Goal: Task Accomplishment & Management: Complete application form

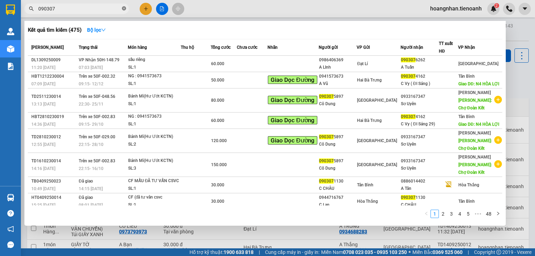
click at [125, 8] on icon "close-circle" at bounding box center [124, 8] width 4 height 4
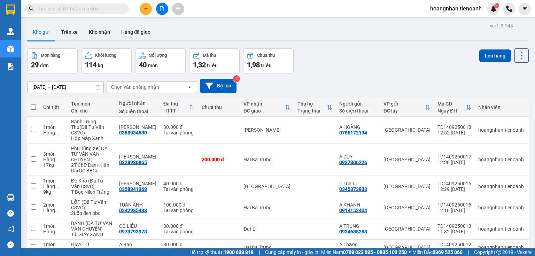
click at [100, 7] on input "text" at bounding box center [79, 9] width 82 height 8
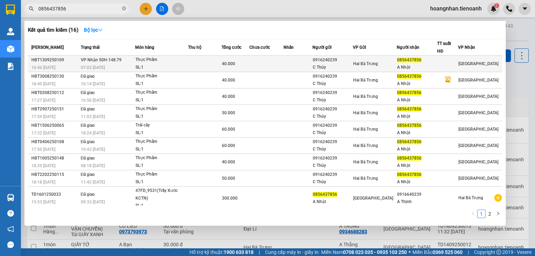
type input "0856437856"
click at [248, 63] on div "40.000" at bounding box center [235, 64] width 27 height 8
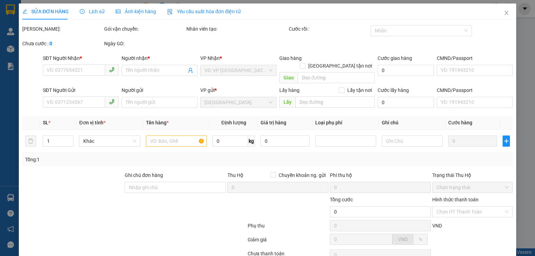
type input "0856437856"
type input "A Nhật"
type input "0916240239"
type input "C Thủy"
type input "40.000"
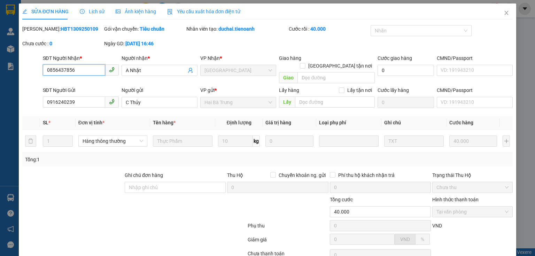
scroll to position [49, 0]
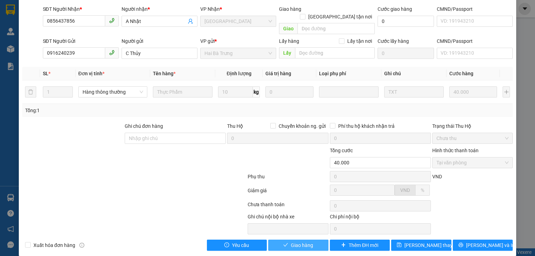
click at [308, 241] on span "Giao hàng" at bounding box center [302, 245] width 22 height 8
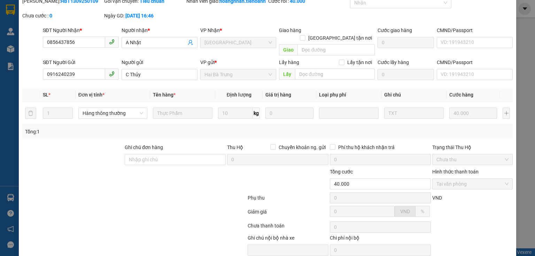
scroll to position [0, 0]
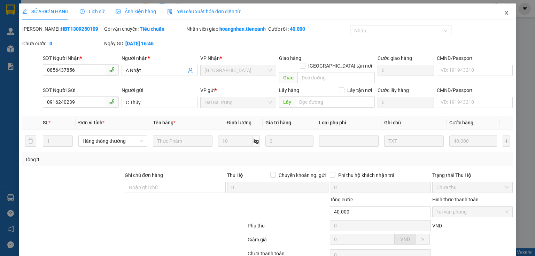
click at [503, 13] on icon "close" at bounding box center [506, 13] width 6 height 6
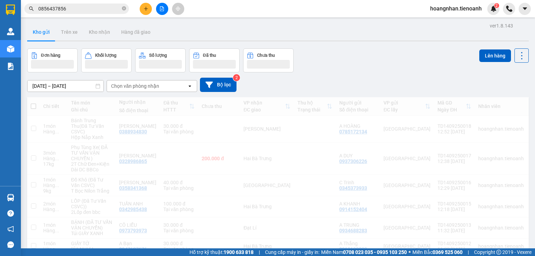
click at [501, 13] on div "hoangnhan.tienoanh 2" at bounding box center [479, 9] width 110 height 12
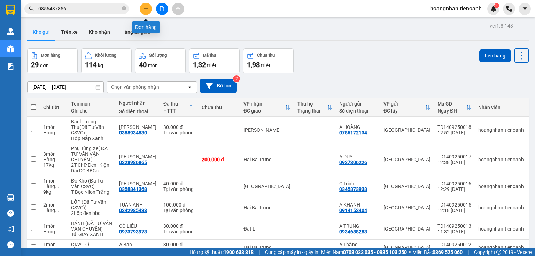
click at [149, 8] on button at bounding box center [146, 9] width 12 height 12
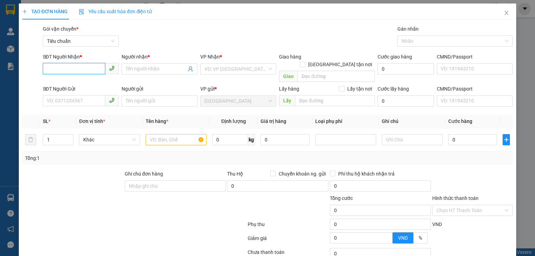
click at [87, 65] on input "SĐT Người Nhận *" at bounding box center [74, 68] width 62 height 11
click at [83, 81] on div "0967080072 - C Vy" at bounding box center [80, 83] width 67 height 8
type input "0967080072"
type input "C Vy"
type input "241341608"
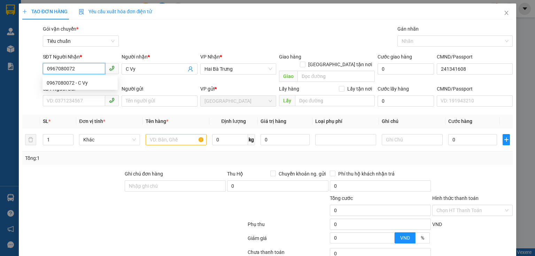
type input "40.000"
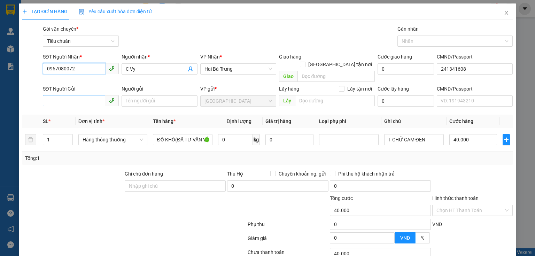
type input "0967080072"
click at [90, 95] on input "SĐT Người Gửi" at bounding box center [74, 100] width 62 height 11
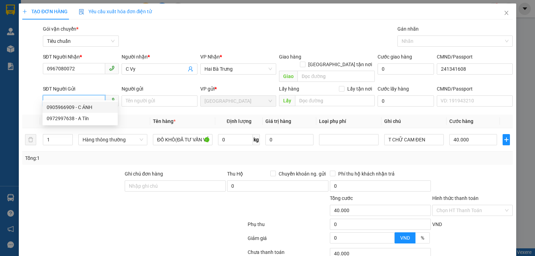
click at [90, 108] on div "0905966909 - C ÁNH" at bounding box center [80, 107] width 67 height 8
type input "0905966909"
type input "C ÁNH"
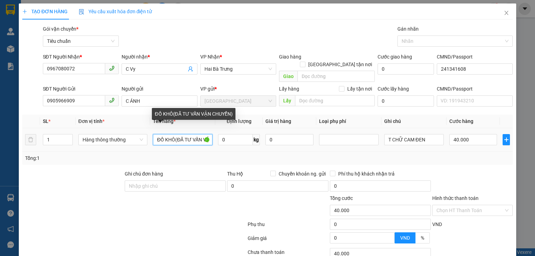
click at [176, 134] on input "ĐỒ KHÔ(ĐÃ TƯ VẤN VẬN CHUYỂN)" at bounding box center [183, 139] width 60 height 11
click at [175, 134] on input "ĐỒ KHÔ(ĐÃ TƯ VẤN VẬN CHUYỂN)" at bounding box center [183, 139] width 60 height 11
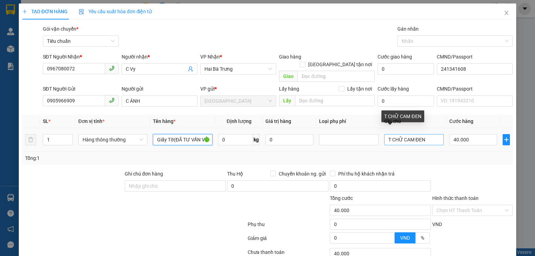
type input "Giấy Tờ(ĐÃ TƯ VẤN VẬN CHUYỂN)"
click at [426, 134] on input "T CHỮ CAM ĐEN" at bounding box center [414, 139] width 60 height 11
type input "Nhựa Trắng"
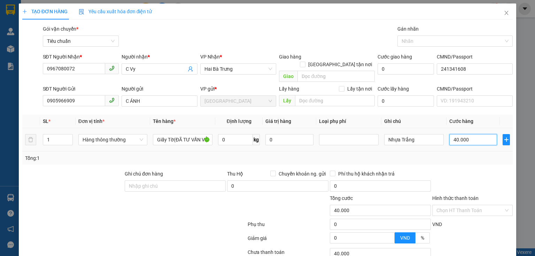
click at [473, 134] on input "40.000" at bounding box center [473, 139] width 48 height 11
type input "3"
type input "30"
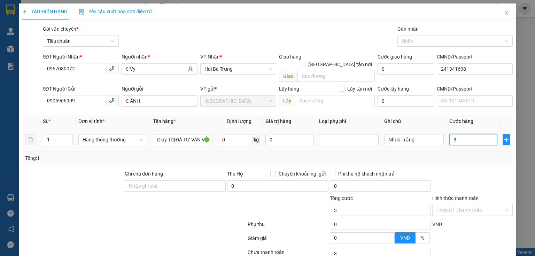
type input "30"
type input "30.000"
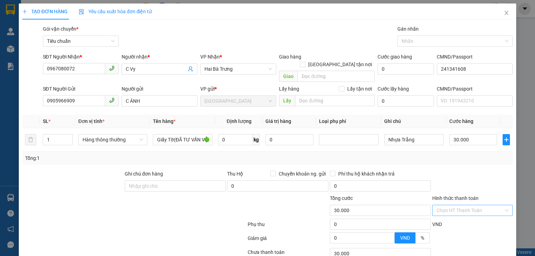
click at [464, 205] on input "Hình thức thanh toán" at bounding box center [469, 210] width 67 height 10
click at [454, 156] on div "Tại văn phòng" at bounding box center [469, 155] width 72 height 8
type input "0"
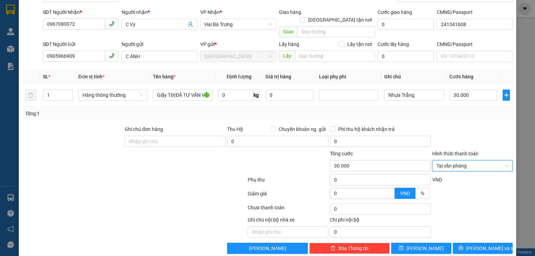
scroll to position [47, 0]
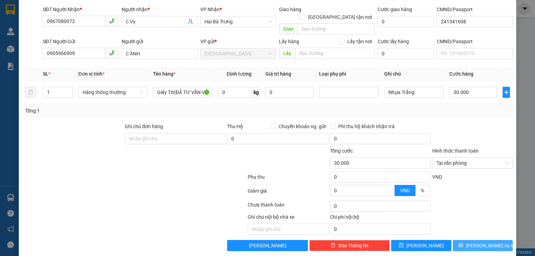
click at [487, 242] on span "Lưu và In" at bounding box center [490, 246] width 49 height 8
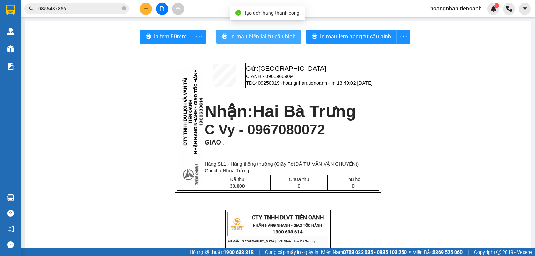
click at [266, 39] on span "In mẫu biên lai tự cấu hình" at bounding box center [262, 36] width 65 height 9
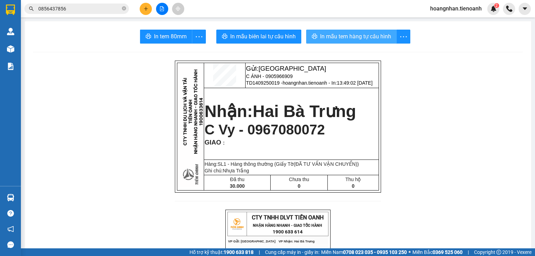
click at [357, 38] on span "In mẫu tem hàng tự cấu hình" at bounding box center [355, 36] width 71 height 9
click at [147, 7] on icon "plus" at bounding box center [145, 8] width 5 height 5
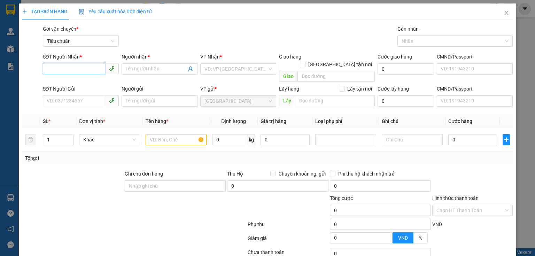
click at [71, 72] on input "SĐT Người Nhận *" at bounding box center [74, 68] width 62 height 11
type input "0982501507"
click at [143, 68] on input "Người nhận *" at bounding box center [156, 69] width 61 height 8
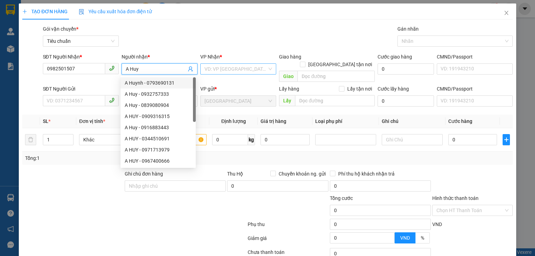
type input "A Huy"
click at [228, 69] on input "search" at bounding box center [235, 69] width 63 height 10
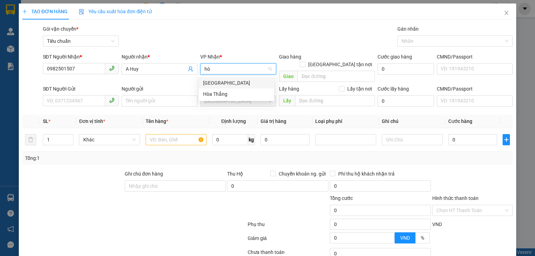
type input "hòa"
click at [222, 94] on div "Hòa Thắng" at bounding box center [236, 94] width 67 height 8
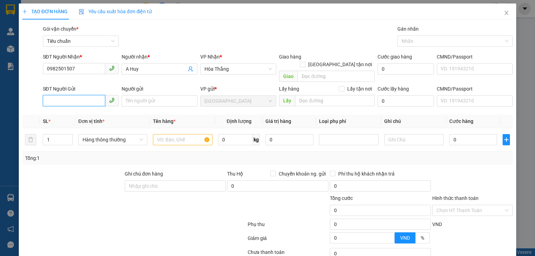
click at [70, 95] on input "SĐT Người Gửi" at bounding box center [74, 100] width 62 height 11
type input "0938325468"
click at [151, 95] on input "Người gửi" at bounding box center [159, 100] width 76 height 11
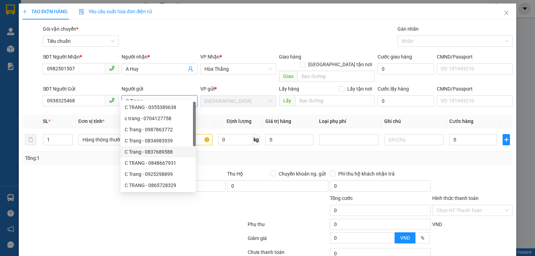
type input "C Trang"
click at [214, 156] on div "Tổng: 1" at bounding box center [267, 157] width 490 height 13
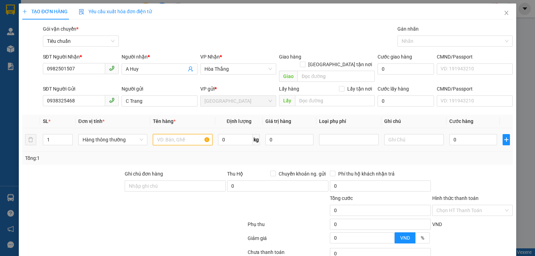
click at [175, 134] on input "text" at bounding box center [183, 139] width 60 height 11
type input "Giấy Tờ(Đa Tư Vấn CSVC)"
click at [400, 135] on input "text" at bounding box center [414, 139] width 60 height 11
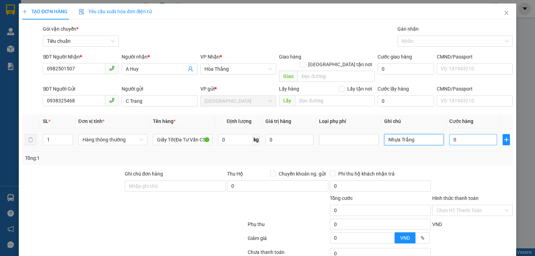
type input "Nhựa Trắng"
click at [463, 136] on input "0" at bounding box center [473, 139] width 48 height 11
type input "3"
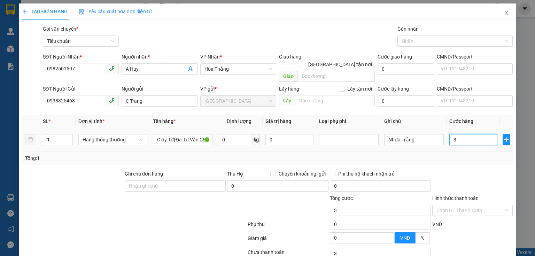
type input "30"
type input "30.000"
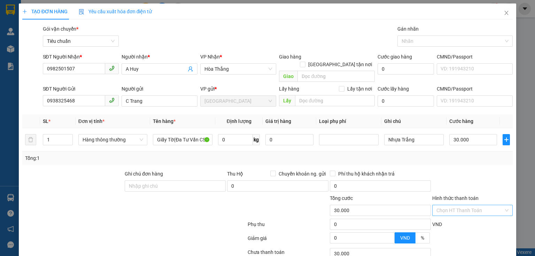
click at [458, 205] on input "Hình thức thanh toán" at bounding box center [469, 210] width 67 height 10
click at [457, 157] on div "Tại văn phòng" at bounding box center [469, 155] width 72 height 8
type input "0"
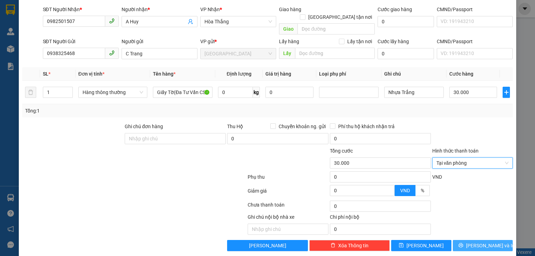
click at [489, 242] on span "Lưu và In" at bounding box center [490, 246] width 49 height 8
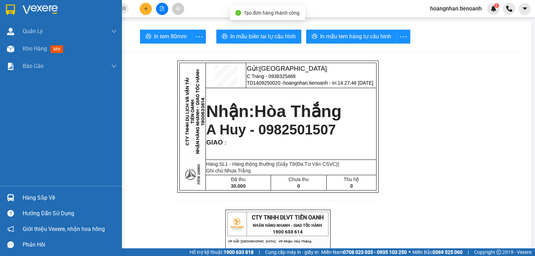
click at [10, 49] on img at bounding box center [10, 48] width 7 height 7
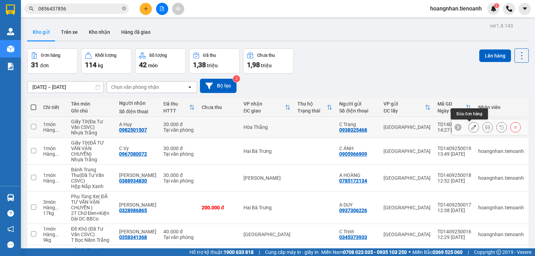
click at [472, 127] on button at bounding box center [473, 127] width 10 height 12
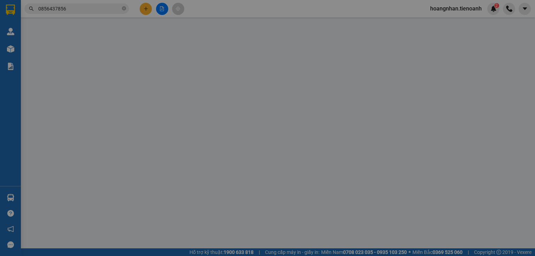
type input "0982501507"
type input "A Huy"
type input "0938325468"
type input "C Trang"
type input "30.000"
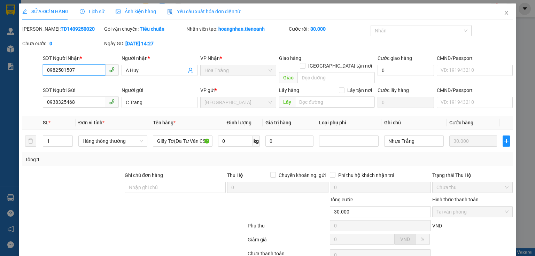
drag, startPoint x: 77, startPoint y: 69, endPoint x: 35, endPoint y: 69, distance: 42.5
click at [35, 69] on div "SĐT Người Nhận * 0982501507 0982501507 Người nhận * A Huy VP Nhận * Hòa Thắng G…" at bounding box center [267, 70] width 491 height 32
type input "0947010707"
drag, startPoint x: 145, startPoint y: 70, endPoint x: 108, endPoint y: 70, distance: 36.5
click at [108, 70] on div "SĐT Người Nhận * 0947010707 Người nhận * A Huy A Huy VP Nhận * Hòa Thắng Giao h…" at bounding box center [277, 70] width 473 height 32
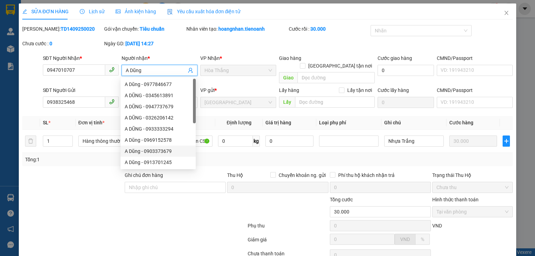
type input "A Dũng"
click at [258, 156] on div "Tổng: 1" at bounding box center [267, 160] width 484 height 8
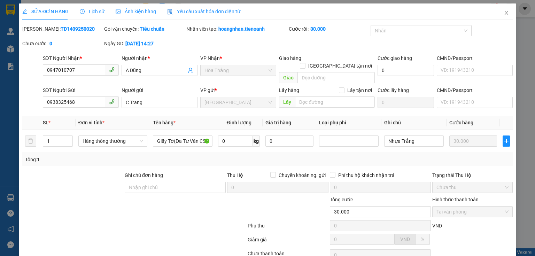
scroll to position [49, 0]
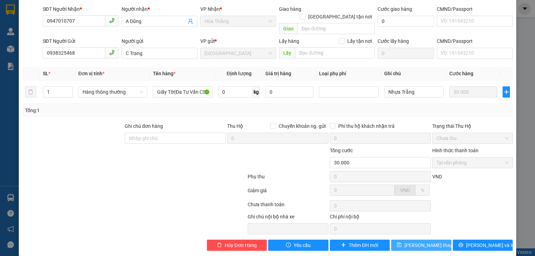
click at [419, 241] on span "[PERSON_NAME] thay đổi" at bounding box center [432, 245] width 56 height 8
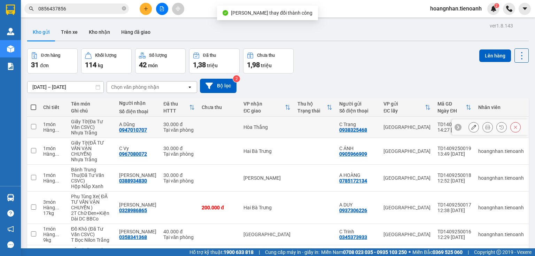
click at [471, 128] on icon at bounding box center [473, 127] width 5 height 5
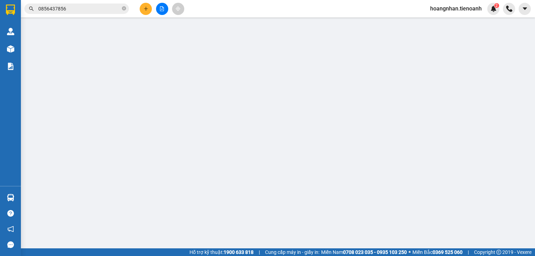
type input "0947010707"
type input "A Dũng"
type input "0938325468"
type input "C Trang"
type input "30.000"
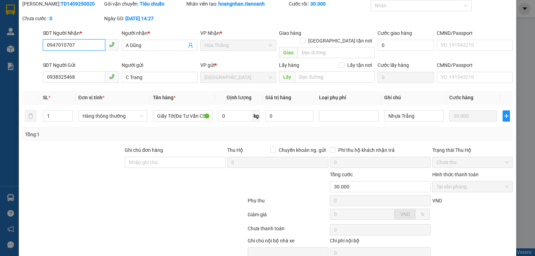
scroll to position [49, 0]
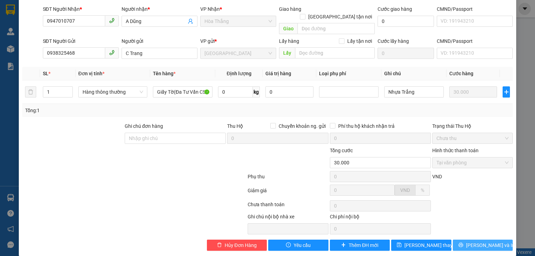
click at [473, 241] on span "[PERSON_NAME] và In" at bounding box center [490, 245] width 49 height 8
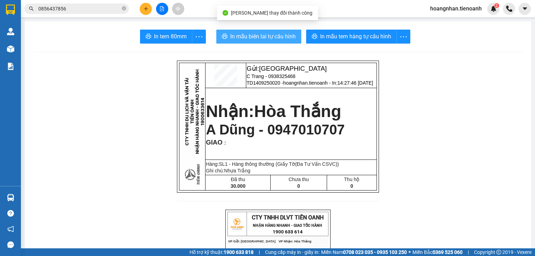
click at [267, 38] on span "In mẫu biên lai tự cấu hình" at bounding box center [262, 36] width 65 height 9
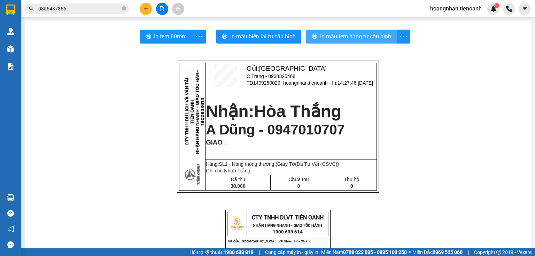
click at [337, 38] on span "In mẫu tem hàng tự cấu hình" at bounding box center [355, 36] width 71 height 9
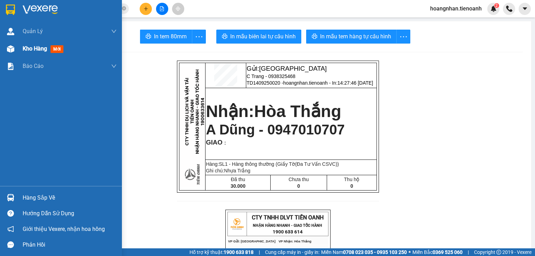
click at [11, 47] on img at bounding box center [10, 48] width 7 height 7
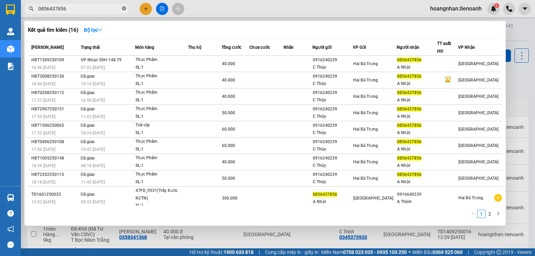
click at [124, 6] on span at bounding box center [124, 9] width 4 height 7
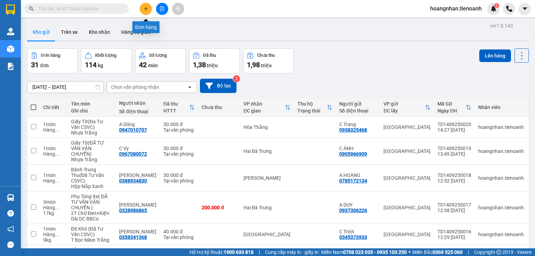
click at [148, 13] on button at bounding box center [146, 9] width 12 height 12
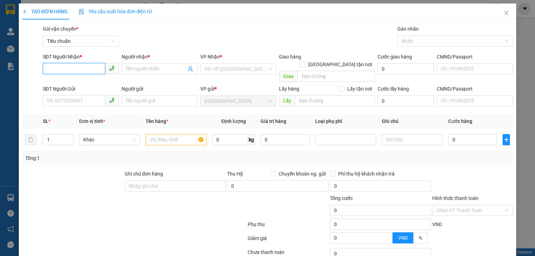
click at [72, 67] on input "SĐT Người Nhận *" at bounding box center [74, 68] width 62 height 11
click at [88, 69] on input "SĐT Người Nhận *" at bounding box center [74, 68] width 62 height 11
type input "0797294940"
click at [73, 82] on div "0797294940 - C NGUYỆT" at bounding box center [80, 83] width 67 height 8
type input "C NGUYỆT"
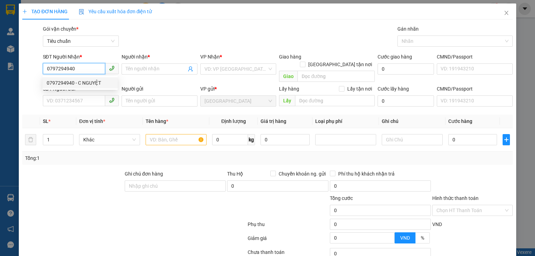
type input "( ĐÃ TƯ VẤN VẬN CHUYỂN0"
type input "30.000"
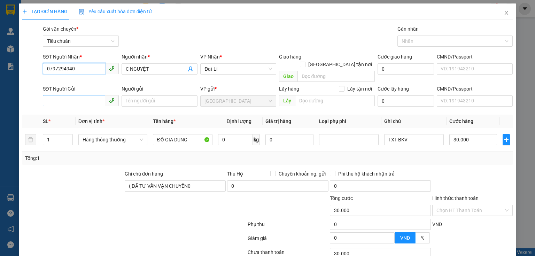
type input "0797294940"
drag, startPoint x: 74, startPoint y: 93, endPoint x: 84, endPoint y: 93, distance: 9.0
click at [75, 95] on input "SĐT Người Gửi" at bounding box center [74, 100] width 62 height 11
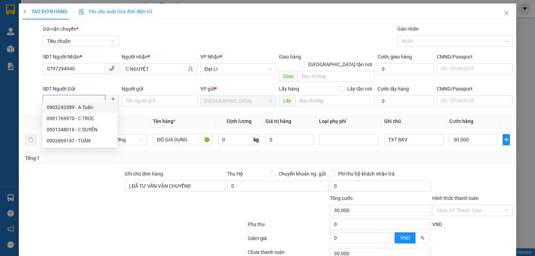
click at [82, 95] on input "SĐT Người Gửi" at bounding box center [74, 100] width 62 height 11
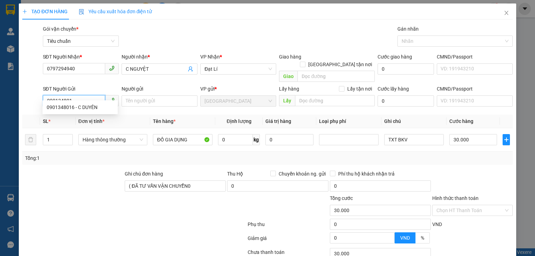
type input "0901348016"
click at [84, 105] on div "0901348016 - C DUYÊN" at bounding box center [80, 107] width 67 height 8
type input "C DUYÊN"
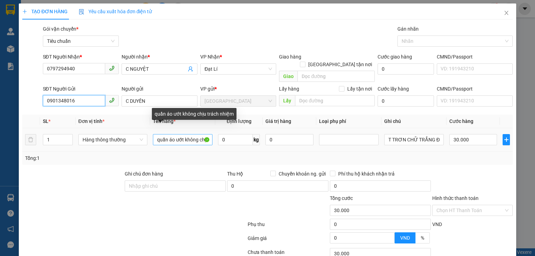
type input "0901348016"
click at [192, 134] on input "quần áo ướt không chịu trách nhiệm" at bounding box center [183, 139] width 60 height 11
type input "quần áo ướt chịu trách nhiệm"
click at [192, 134] on input "quần áo ướt chịu trách nhiệm" at bounding box center [183, 139] width 60 height 11
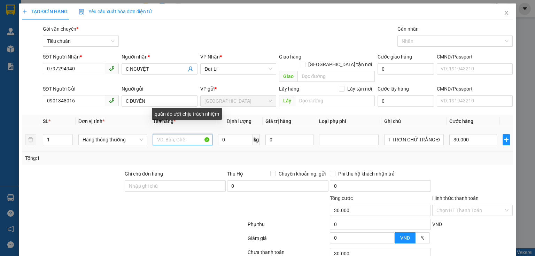
click at [192, 134] on input "text" at bounding box center [183, 139] width 60 height 11
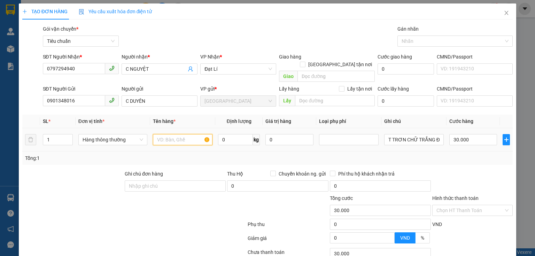
click at [192, 134] on input "text" at bounding box center [183, 139] width 60 height 11
type input "BÁNH"
click at [237, 134] on input "0" at bounding box center [235, 139] width 35 height 11
type input "3"
click at [482, 116] on th "Cước hàng" at bounding box center [472, 121] width 53 height 14
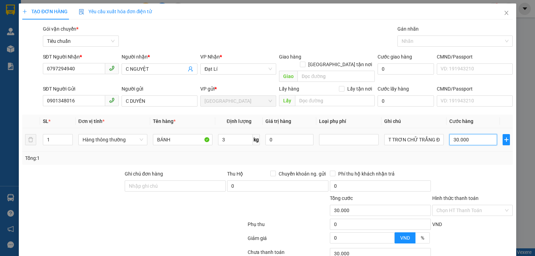
click at [470, 134] on input "30.000" at bounding box center [473, 139] width 48 height 11
click at [467, 151] on div "Tổng: 1" at bounding box center [267, 157] width 490 height 13
click at [411, 134] on input "T TRƠN CHỮ TRẮNG ĐEN" at bounding box center [414, 139] width 60 height 11
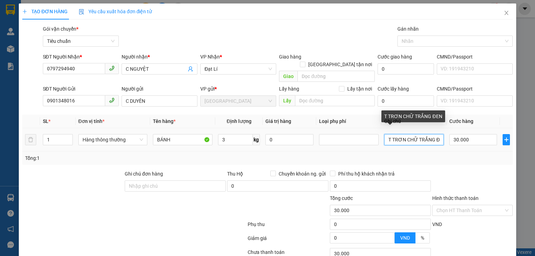
type input "T TRƠN CHỮTRẮNG ĐEN"
click at [411, 134] on input "T TRƠN CHỮTRẮNG ĐEN" at bounding box center [414, 139] width 60 height 11
click at [411, 134] on input "text" at bounding box center [414, 139] width 60 height 11
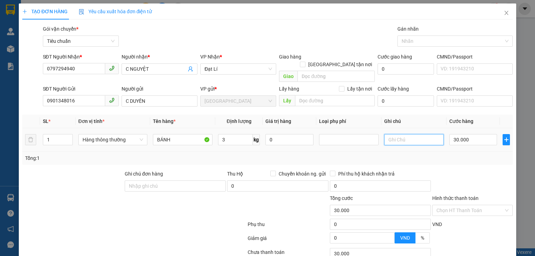
click at [411, 134] on input "text" at bounding box center [414, 139] width 60 height 11
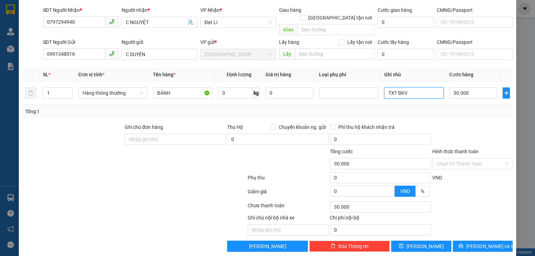
scroll to position [47, 0]
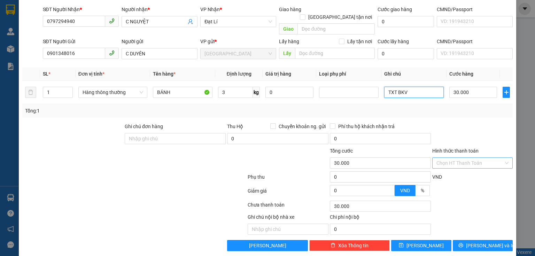
type input "TXT BKV"
click at [470, 158] on input "Hình thức thanh toán" at bounding box center [469, 163] width 67 height 10
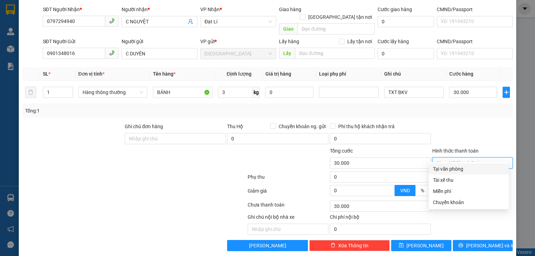
click at [468, 166] on div "Tại văn phòng" at bounding box center [469, 169] width 72 height 8
type input "0"
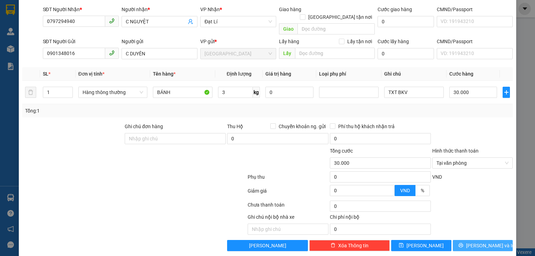
click at [477, 242] on span "[PERSON_NAME] và In" at bounding box center [490, 246] width 49 height 8
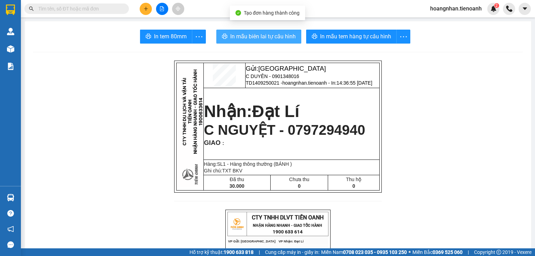
drag, startPoint x: 269, startPoint y: 30, endPoint x: 269, endPoint y: 36, distance: 6.6
click at [269, 31] on button "In mẫu biên lai tự cấu hình" at bounding box center [258, 37] width 85 height 14
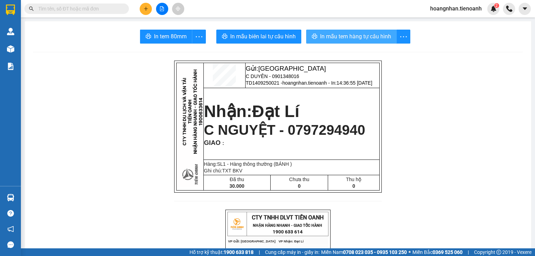
click at [374, 39] on span "In mẫu tem hàng tự cấu hình" at bounding box center [355, 36] width 71 height 9
drag, startPoint x: 474, startPoint y: 144, endPoint x: 174, endPoint y: 104, distance: 303.3
drag, startPoint x: 104, startPoint y: 132, endPoint x: 137, endPoint y: 3, distance: 132.9
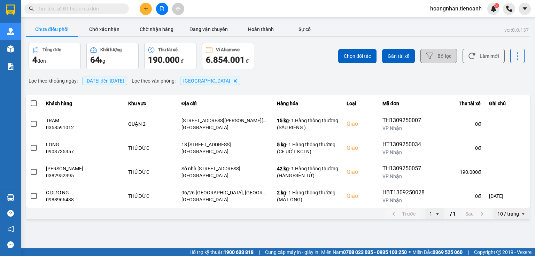
click at [444, 57] on button "Bộ lọc" at bounding box center [438, 56] width 37 height 14
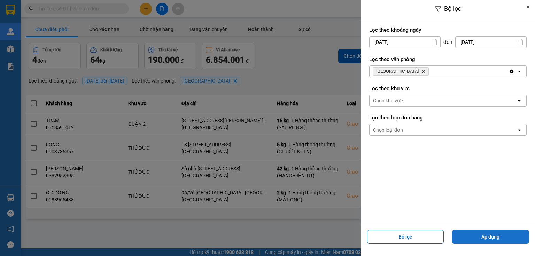
click at [479, 234] on button "Áp dụng" at bounding box center [490, 237] width 77 height 14
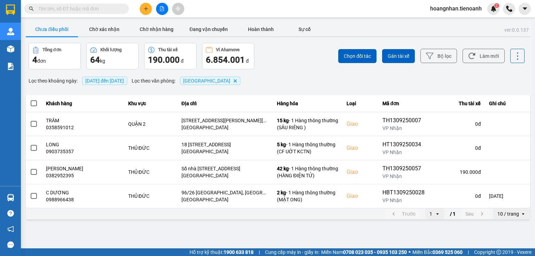
click at [264, 84] on div "Lọc theo khoảng ngày : 14/09/2025 đến 14/09/2025 Lọc theo văn phòng : Thủ Đức D…" at bounding box center [278, 81] width 504 height 12
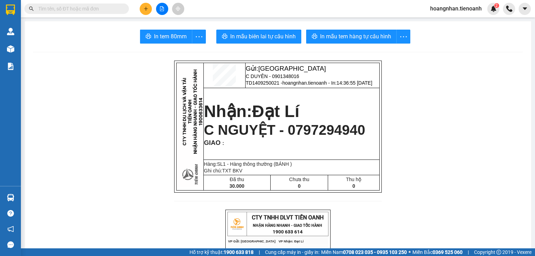
drag, startPoint x: 145, startPoint y: 100, endPoint x: 249, endPoint y: 8, distance: 138.5
click at [108, 12] on input "text" at bounding box center [79, 9] width 82 height 8
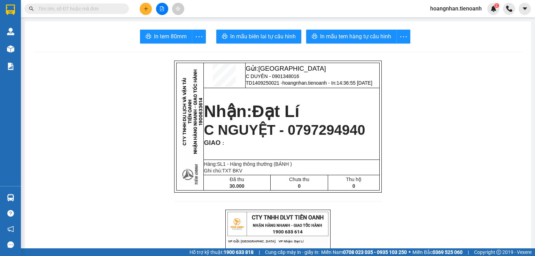
drag, startPoint x: 101, startPoint y: 77, endPoint x: 104, endPoint y: 45, distance: 31.8
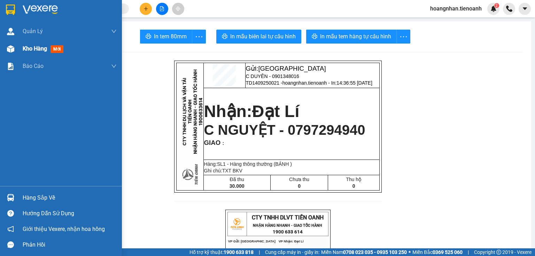
click at [31, 49] on span "Kho hàng" at bounding box center [35, 48] width 24 height 7
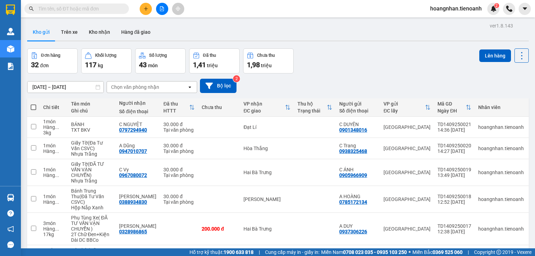
click at [383, 72] on div "Đơn hàng 32 đơn Khối lượng 117 kg Số lượng 43 món Đã thu 1,41 triệu Chưa thu 1,…" at bounding box center [277, 60] width 501 height 25
click at [180, 36] on div "Kho gửi Trên xe Kho nhận Hàng đã giao" at bounding box center [277, 33] width 501 height 18
click at [68, 38] on button "Trên xe" at bounding box center [69, 32] width 28 height 17
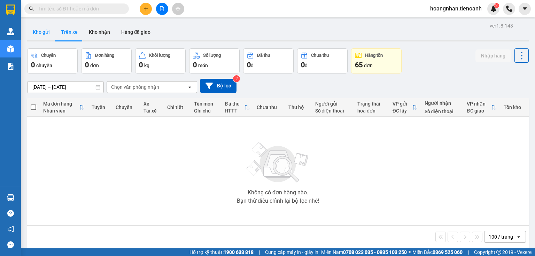
click at [35, 36] on button "Kho gửi" at bounding box center [41, 32] width 28 height 17
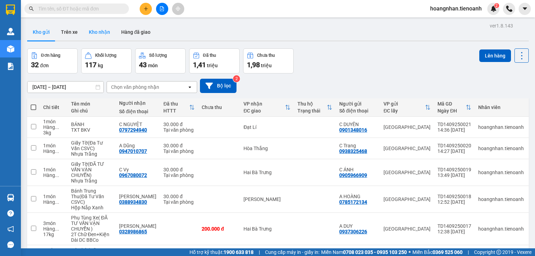
click at [96, 36] on button "Kho nhận" at bounding box center [99, 32] width 32 height 17
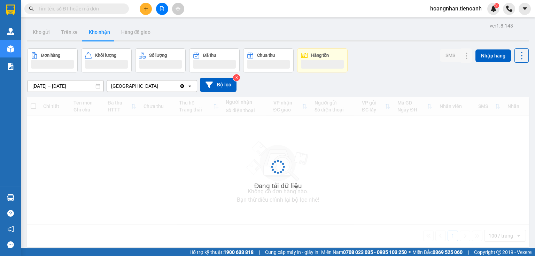
click at [96, 36] on button "Kho nhận" at bounding box center [99, 32] width 32 height 17
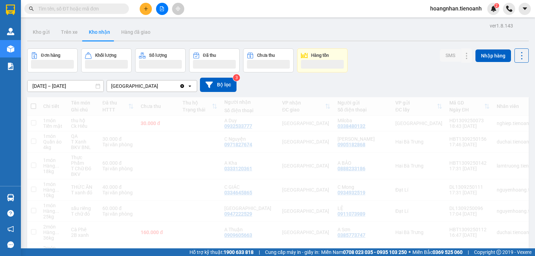
click at [205, 32] on div "Kho gửi Trên xe Kho nhận Hàng đã giao" at bounding box center [277, 33] width 501 height 18
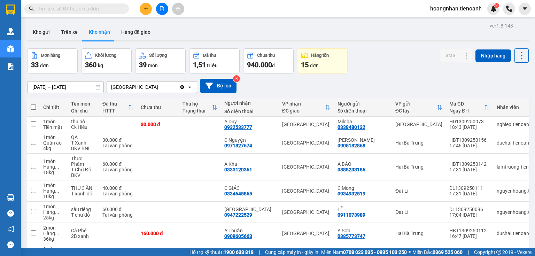
click at [271, 86] on div "31/08/2025 – 14/09/2025 Press the down arrow key to interact with the calendar …" at bounding box center [277, 86] width 501 height 14
drag, startPoint x: 325, startPoint y: 86, endPoint x: 373, endPoint y: 64, distance: 53.1
click at [330, 85] on div "31/08/2025 – 14/09/2025 Press the down arrow key to interact with the calendar …" at bounding box center [277, 86] width 501 height 14
click at [376, 63] on div "Đơn hàng 33 đơn Khối lượng 360 kg Số lượng 39 món Đã thu 1,51 triệu Chưa thu 94…" at bounding box center [277, 60] width 501 height 25
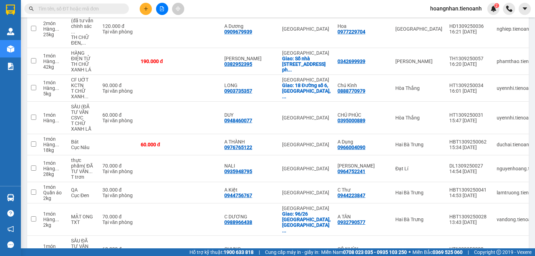
scroll to position [167, 0]
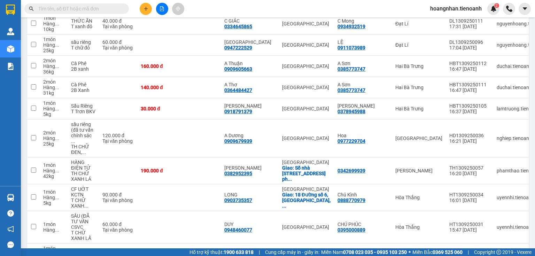
click at [78, 9] on input "text" at bounding box center [79, 9] width 82 height 8
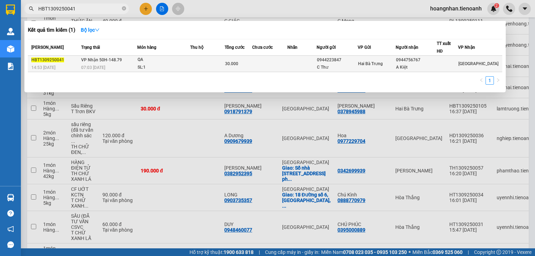
type input "HBT1309250041"
click at [170, 64] on div "SL: 1" at bounding box center [163, 68] width 52 height 8
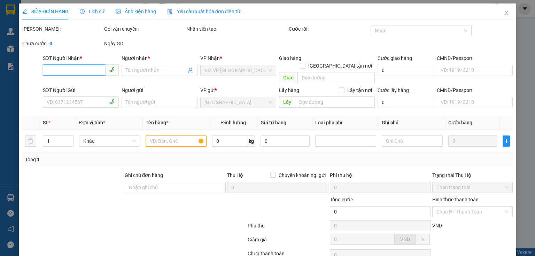
type input "0944756767"
type input "A Kiệt"
type input "0944223847"
type input "C Thư"
type input "30.000"
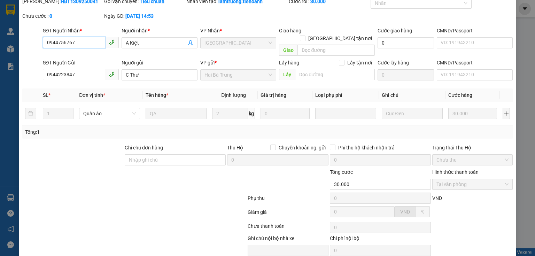
scroll to position [49, 0]
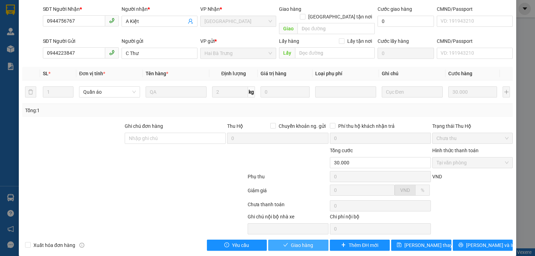
drag, startPoint x: 309, startPoint y: 237, endPoint x: 248, endPoint y: 218, distance: 63.8
click at [308, 241] on span "Giao hàng" at bounding box center [302, 245] width 22 height 8
click at [109, 189] on div at bounding box center [134, 192] width 225 height 14
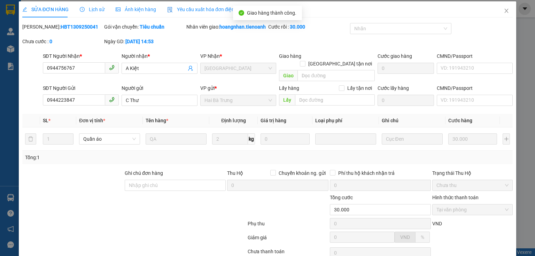
scroll to position [0, 0]
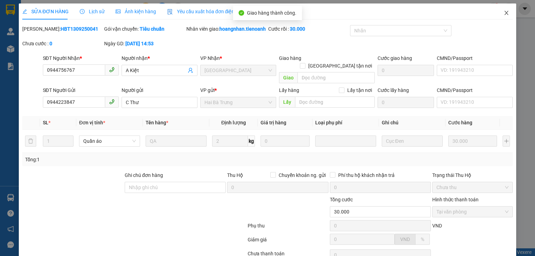
click at [504, 13] on icon "close" at bounding box center [506, 13] width 4 height 4
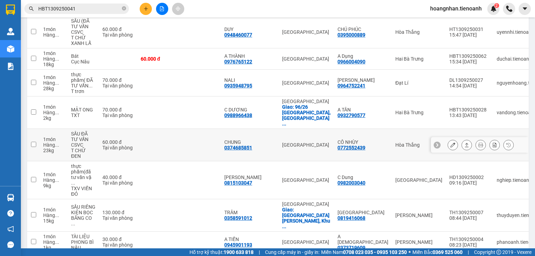
scroll to position [390, 0]
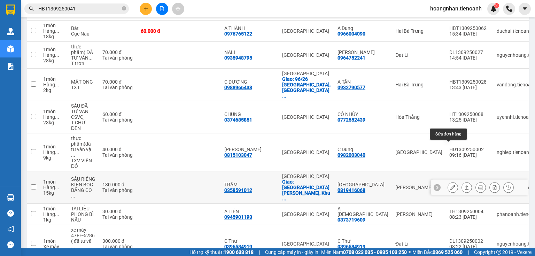
click at [450, 185] on icon at bounding box center [452, 187] width 5 height 5
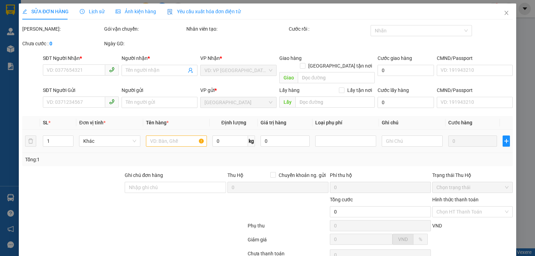
type input "0358591012"
type input "TRÂM"
checkbox input "true"
type input "481 Đường Mai Chí Thọ, Khu Phố 5, An Khánh, Quận 2, Hồ Chí Minh"
type input "0819416068"
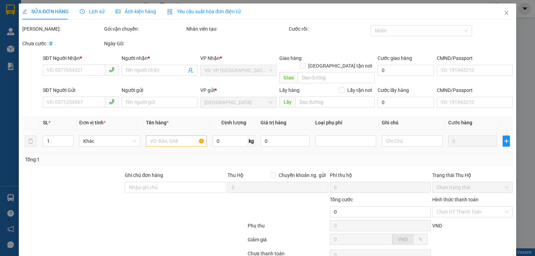
type input "TRÀ GIANG"
type input "130.000"
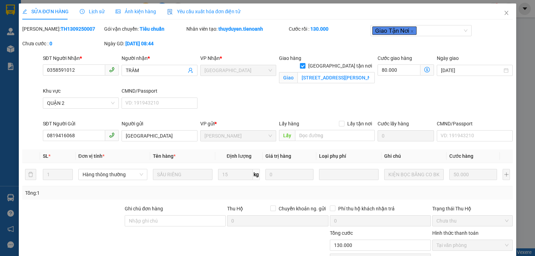
click at [370, 95] on div "SĐT Người Nhận * 0358591012 0358591012 Người nhận * TRÂM VP Nhận * Thủ Đức Giao…" at bounding box center [277, 86] width 473 height 65
click at [361, 73] on input "481 Đường Mai Chí Thọ, Khu Phố 5, An Khánh, Quận 2, Hồ Chí Minh" at bounding box center [335, 77] width 77 height 11
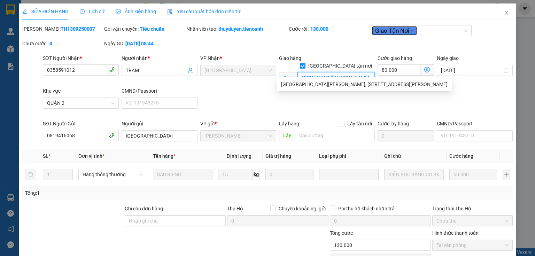
scroll to position [0, 64]
drag, startPoint x: 337, startPoint y: 70, endPoint x: 322, endPoint y: 77, distance: 15.9
click at [322, 77] on div "Giao hàng Giao tận nơi Giao 481 Đường Mai Chí Thọ, Khu Phố 5, An Khánh, Quận 2,…" at bounding box center [327, 70] width 96 height 32
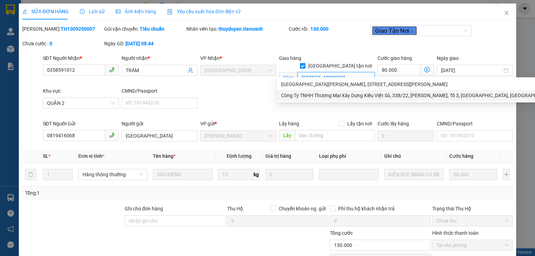
type input "[STREET_ADDRESS]"
click at [241, 106] on div "SĐT Người Nhận * 0358591012 Người nhận * TRÂM VP Nhận * Thủ Đức Giao hàng Giao …" at bounding box center [277, 86] width 473 height 65
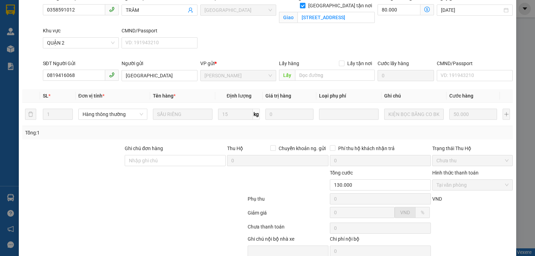
scroll to position [90, 0]
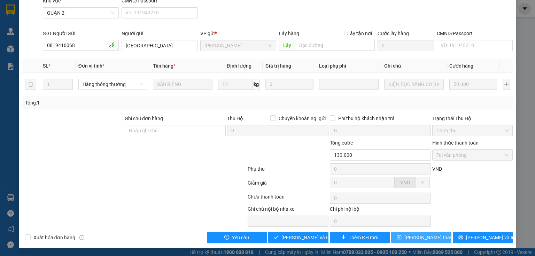
drag, startPoint x: 433, startPoint y: 236, endPoint x: 371, endPoint y: 219, distance: 63.7
click at [433, 236] on span "Lưu thay đổi" at bounding box center [432, 238] width 56 height 8
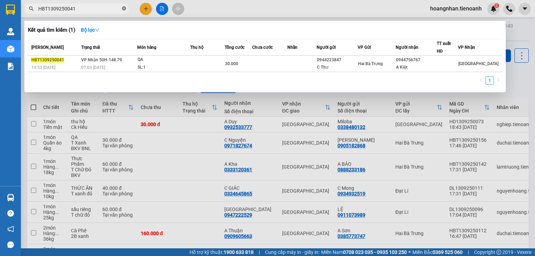
click at [125, 9] on icon "close-circle" at bounding box center [124, 8] width 4 height 4
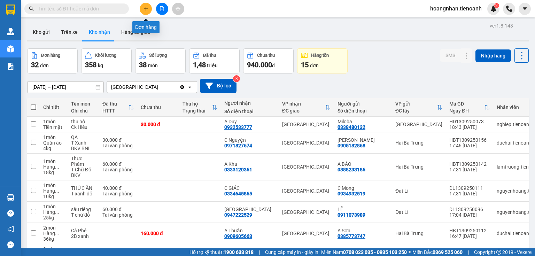
click at [145, 10] on icon "plus" at bounding box center [145, 8] width 5 height 5
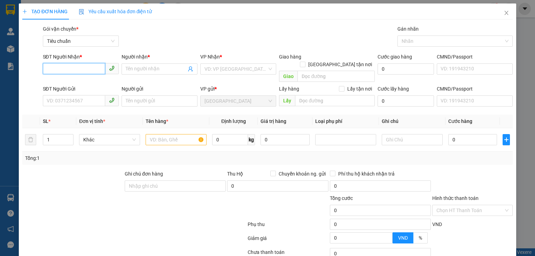
click at [85, 69] on input "SĐT Người Nhận *" at bounding box center [74, 68] width 62 height 11
type input "0988234267"
click at [71, 80] on div "0988234267 - A ĐIẾN" at bounding box center [80, 83] width 67 height 8
type input "A ĐIẾN"
type input "CÂY XĂNG HẢI HÀ CẦU 14"
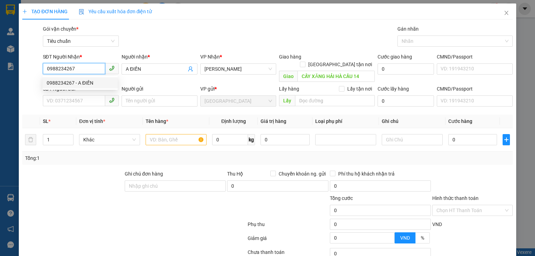
type input "80.000"
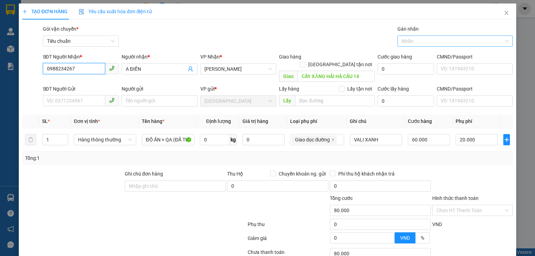
click at [412, 40] on div at bounding box center [451, 41] width 105 height 8
type input "0988234267"
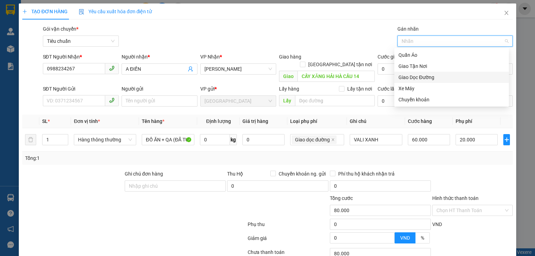
click at [422, 77] on div "Giao Dọc Đường" at bounding box center [451, 77] width 106 height 8
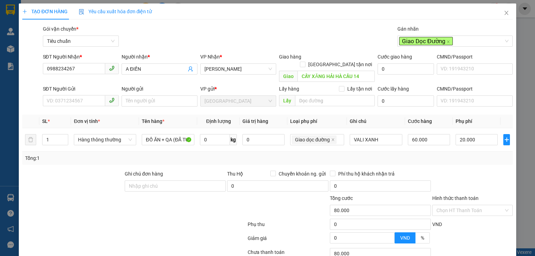
click at [264, 39] on div "Gói vận chuyển * Tiêu chuẩn Gán nhãn Giao Dọc Đường" at bounding box center [277, 37] width 473 height 24
click at [82, 95] on input "SĐT Người Gửi" at bounding box center [74, 100] width 62 height 11
click at [89, 107] on div "0986550927 - C Dương" at bounding box center [81, 107] width 69 height 8
type input "0986550927"
type input "C Dương"
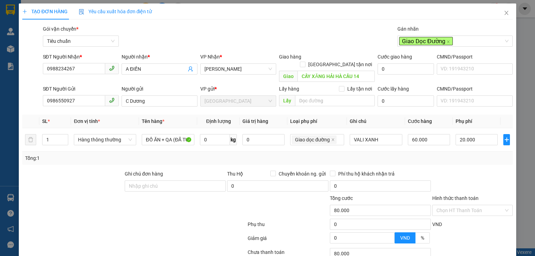
click at [93, 174] on div at bounding box center [73, 182] width 102 height 24
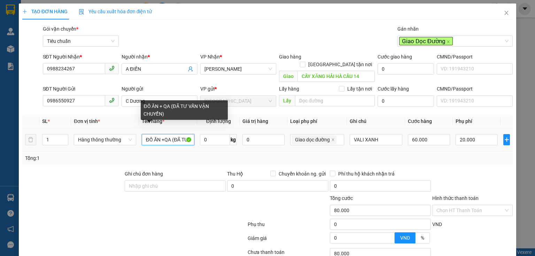
click at [167, 134] on input "ĐỒ ĂN +QA (ĐÃ TƯ VẤN VẬN CHUYỂN)" at bounding box center [168, 139] width 53 height 11
type input "ĐỒ ĂN +(ĐÃ TƯ VẤN VẬN CHUYỂN)"
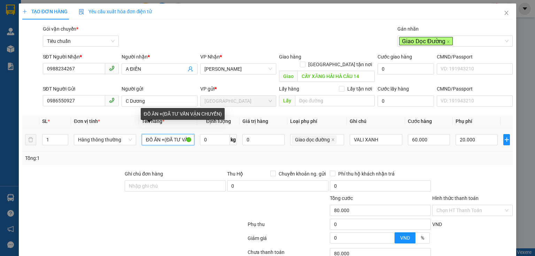
click at [167, 134] on input "ĐỒ ĂN +(ĐÃ TƯ VẤN VẬN CHUYỂN)" at bounding box center [168, 139] width 53 height 11
click at [167, 134] on input "text" at bounding box center [168, 139] width 53 height 11
type input "THIỆP MỜI"
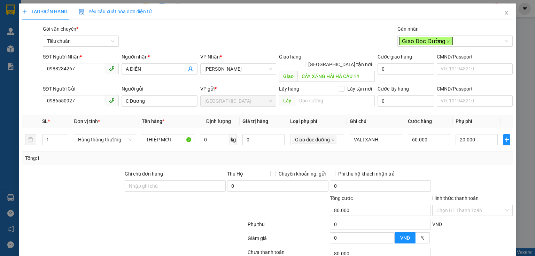
click at [199, 154] on div "Tổng: 1" at bounding box center [116, 158] width 182 height 8
click at [212, 134] on input "0" at bounding box center [215, 139] width 30 height 11
click at [214, 134] on input "0" at bounding box center [215, 139] width 30 height 11
type input "6"
click at [420, 134] on input "60.000" at bounding box center [429, 139] width 42 height 11
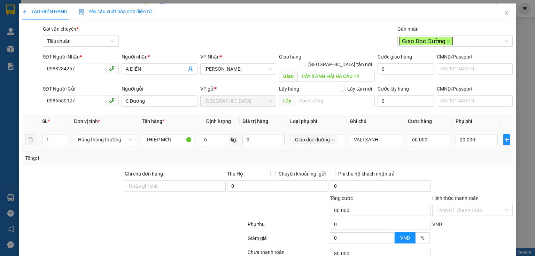
click at [429, 141] on td "60.000" at bounding box center [429, 139] width 48 height 23
type input "60.000"
type input "40.000"
drag, startPoint x: 378, startPoint y: 130, endPoint x: 314, endPoint y: 134, distance: 64.5
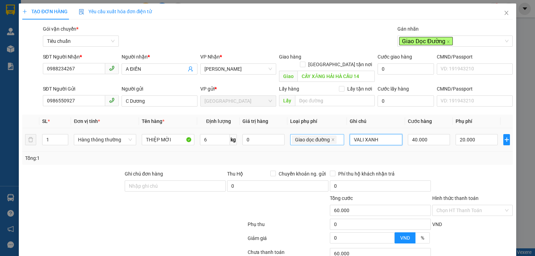
click at [314, 134] on tr "1 Hàng thông thường THIỆP MỜI 6 kg 0 Giao dọc đường VALI XANH 40.000 20.000" at bounding box center [267, 139] width 490 height 23
click at [358, 134] on input "text" at bounding box center [375, 139] width 53 height 11
type input "T CHỮ XANH BBC"
click at [463, 159] on div "Transit Pickup Surcharge Ids Transit Deliver Surcharge Ids Transit Deliver Surc…" at bounding box center [267, 161] width 490 height 273
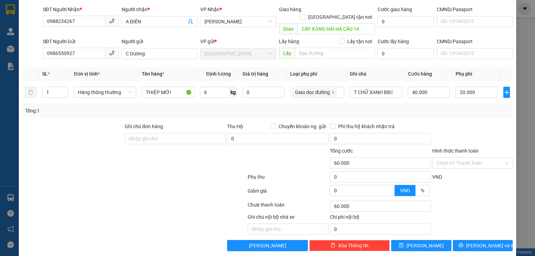
click at [474, 215] on div "Ghi chú nội bộ nhà xe Chi phí nội bộ 0" at bounding box center [267, 224] width 491 height 22
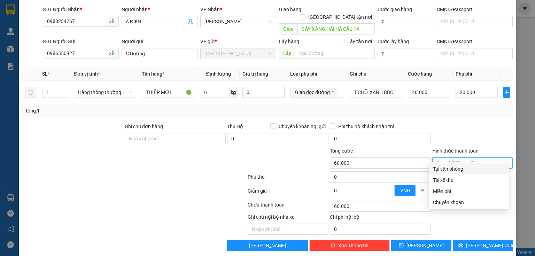
drag, startPoint x: 449, startPoint y: 157, endPoint x: 451, endPoint y: 169, distance: 12.1
click at [449, 158] on input "Hình thức thanh toán" at bounding box center [469, 163] width 67 height 10
click at [451, 169] on div "Tại văn phòng" at bounding box center [469, 169] width 72 height 8
type input "0"
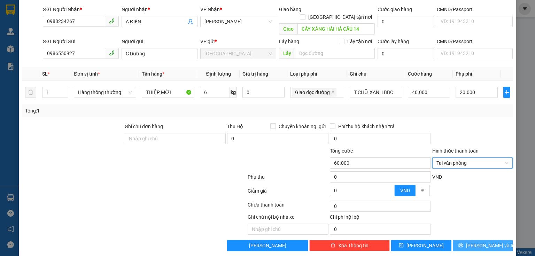
click at [468, 240] on button "[PERSON_NAME] và In" at bounding box center [482, 245] width 60 height 11
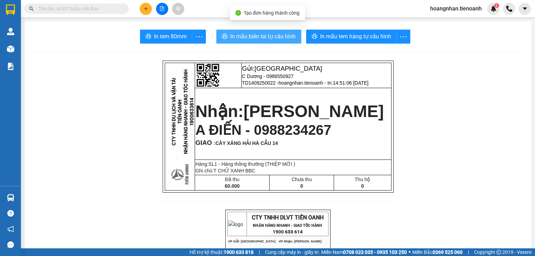
click at [283, 41] on button "In mẫu biên lai tự cấu hình" at bounding box center [258, 37] width 85 height 14
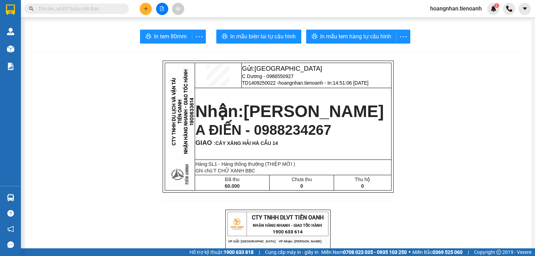
click at [329, 37] on span "In mẫu tem hàng tự cấu hình" at bounding box center [355, 36] width 71 height 9
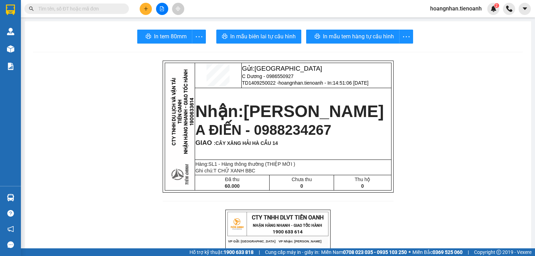
drag, startPoint x: 96, startPoint y: 161, endPoint x: 98, endPoint y: 97, distance: 64.4
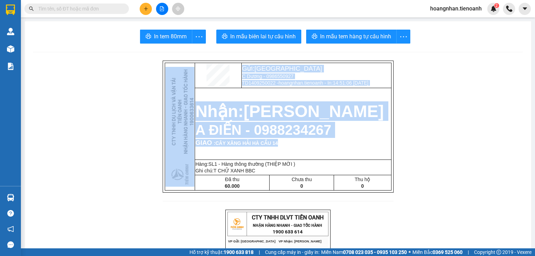
drag, startPoint x: 143, startPoint y: 67, endPoint x: 414, endPoint y: 150, distance: 283.6
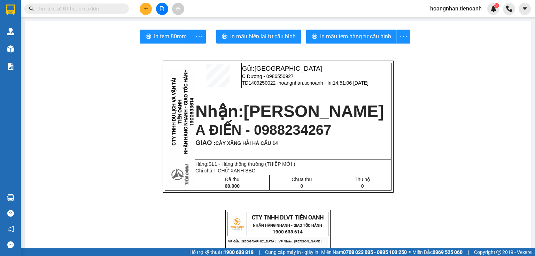
drag, startPoint x: 126, startPoint y: 81, endPoint x: 452, endPoint y: 147, distance: 332.7
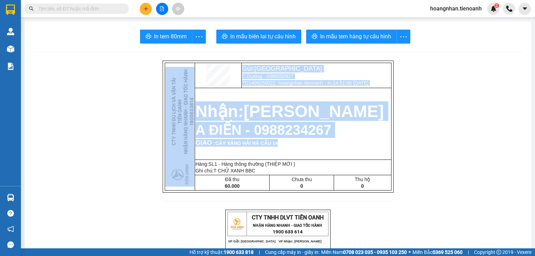
drag, startPoint x: 159, startPoint y: 60, endPoint x: 380, endPoint y: 159, distance: 242.5
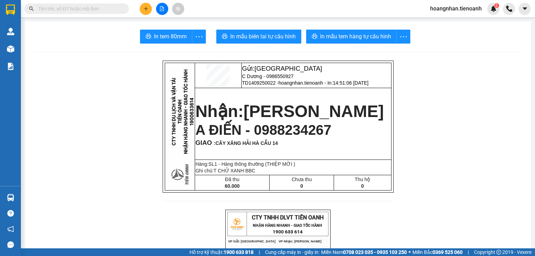
drag, startPoint x: 155, startPoint y: 73, endPoint x: 440, endPoint y: 173, distance: 302.3
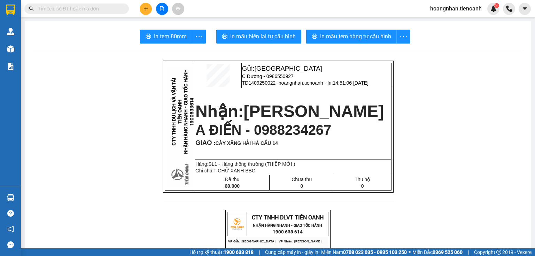
drag, startPoint x: 146, startPoint y: 71, endPoint x: 395, endPoint y: 200, distance: 280.8
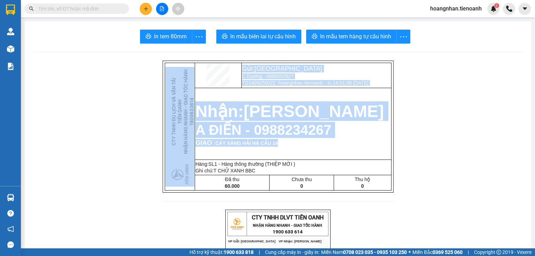
drag, startPoint x: 154, startPoint y: 68, endPoint x: 421, endPoint y: 161, distance: 283.3
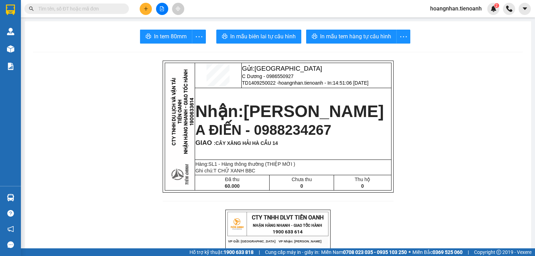
drag, startPoint x: 153, startPoint y: 74, endPoint x: 453, endPoint y: 170, distance: 315.2
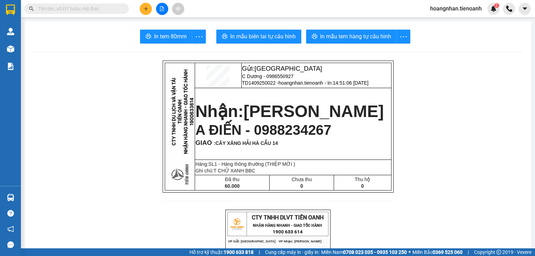
drag, startPoint x: 455, startPoint y: 169, endPoint x: 339, endPoint y: 154, distance: 116.2
click at [112, 9] on input "text" at bounding box center [79, 9] width 82 height 8
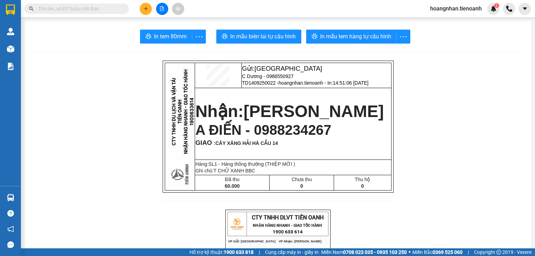
drag, startPoint x: 167, startPoint y: 62, endPoint x: 438, endPoint y: 159, distance: 288.0
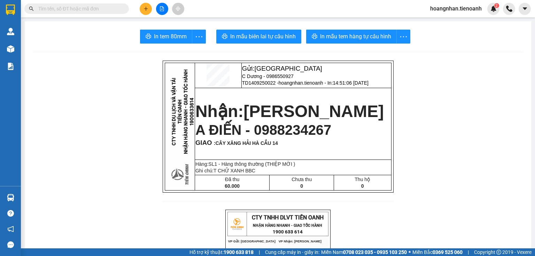
drag, startPoint x: 136, startPoint y: 89, endPoint x: 481, endPoint y: 165, distance: 353.0
drag, startPoint x: 160, startPoint y: 66, endPoint x: 462, endPoint y: 164, distance: 317.3
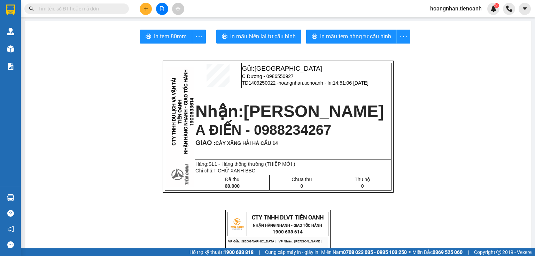
drag, startPoint x: 115, startPoint y: 93, endPoint x: 151, endPoint y: 11, distance: 89.4
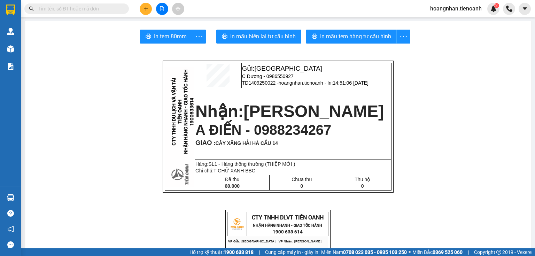
click at [147, 9] on icon "plus" at bounding box center [145, 8] width 5 height 5
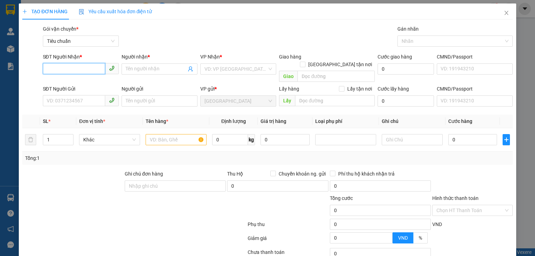
click at [68, 70] on input "SĐT Người Nhận *" at bounding box center [74, 68] width 62 height 11
type input "0777652322"
click at [90, 81] on div "0777652322 - C DUYÊN" at bounding box center [81, 83] width 69 height 8
type input "C DUYÊN"
type input "50.000"
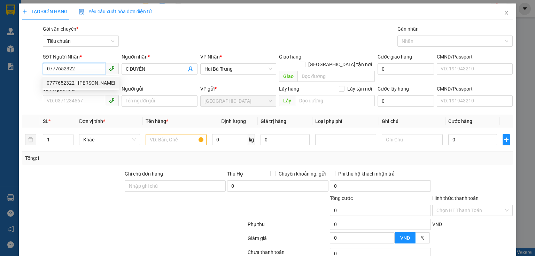
type input "50.000"
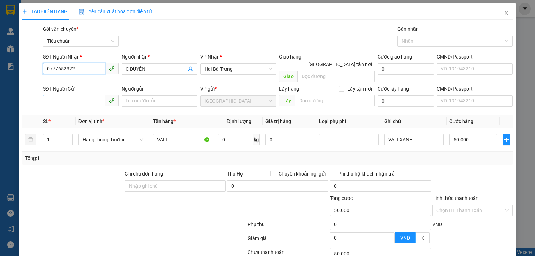
click at [89, 98] on span at bounding box center [81, 100] width 76 height 11
type input "0777652322"
click at [89, 96] on input "SĐT Người Gửi" at bounding box center [74, 100] width 62 height 11
click at [76, 71] on input "0777652322" at bounding box center [74, 68] width 62 height 11
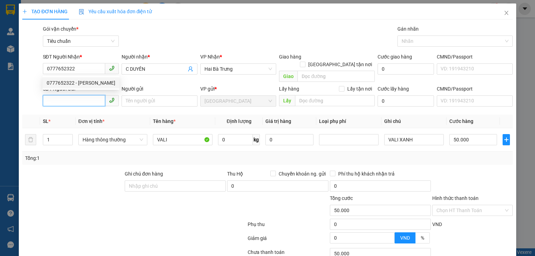
click at [92, 95] on input "SĐT Người Gửi" at bounding box center [74, 100] width 62 height 11
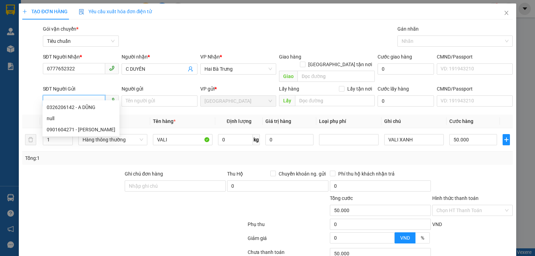
paste input "0777652322"
type input "0777652322"
click at [85, 183] on div at bounding box center [73, 182] width 102 height 24
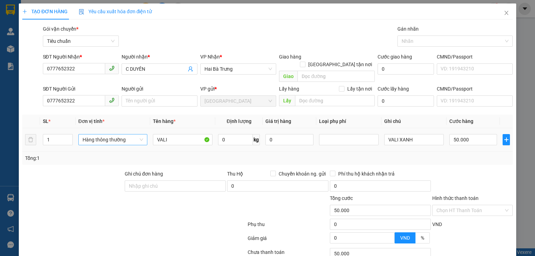
click at [135, 134] on span "Hàng thông thường" at bounding box center [112, 139] width 61 height 10
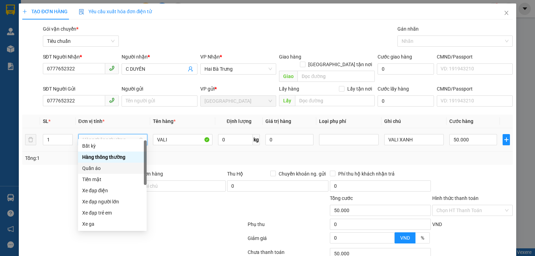
click at [104, 170] on div "Quần áo" at bounding box center [112, 168] width 60 height 8
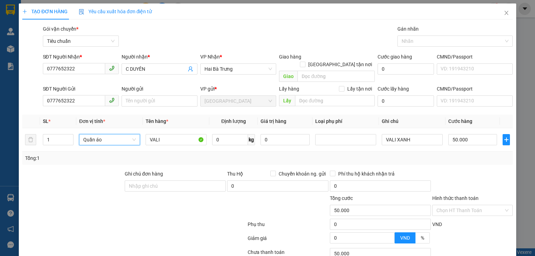
click at [109, 194] on div at bounding box center [93, 206] width 143 height 24
type input "0"
click at [232, 134] on input "0" at bounding box center [230, 139] width 36 height 11
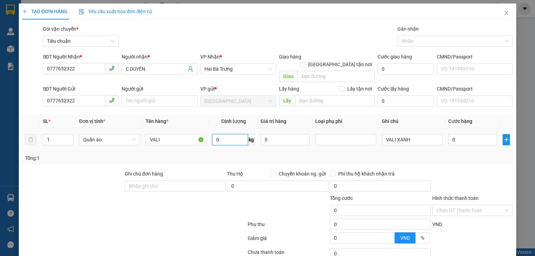
click at [223, 134] on input "0" at bounding box center [230, 139] width 36 height 11
type input "7"
click at [463, 137] on div "0" at bounding box center [472, 140] width 49 height 14
click at [461, 154] on div "Tổng: 1" at bounding box center [267, 158] width 484 height 8
type input "40.000"
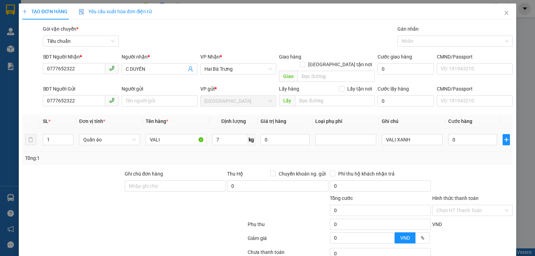
type input "40.000"
click at [459, 134] on input "40.000" at bounding box center [472, 139] width 49 height 11
click at [457, 156] on div "Tổng: 1" at bounding box center [267, 157] width 490 height 13
click at [480, 134] on input "40.000" at bounding box center [472, 139] width 49 height 11
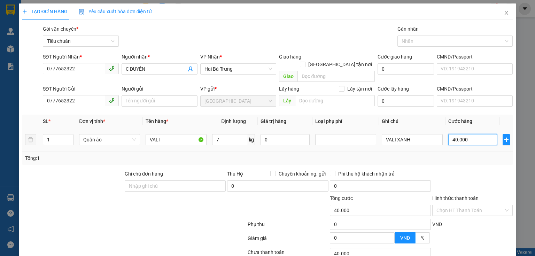
type input "6"
type input "60"
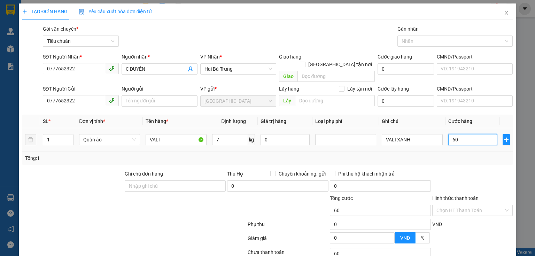
type input "60"
type input "60.000"
click at [466, 142] on td "60.000" at bounding box center [472, 139] width 54 height 23
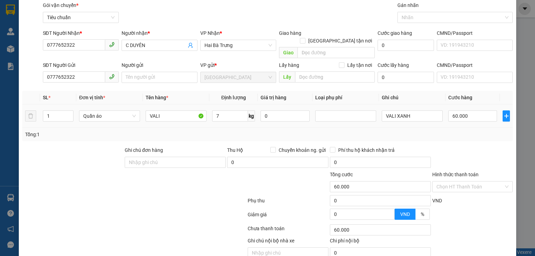
scroll to position [47, 0]
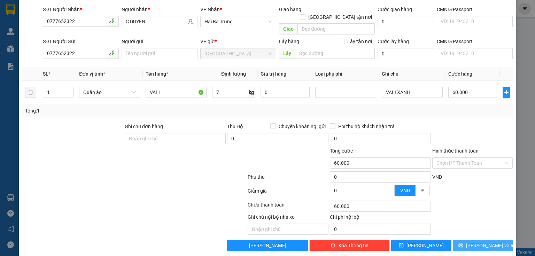
click at [471, 240] on button "Lưu và In" at bounding box center [482, 245] width 60 height 11
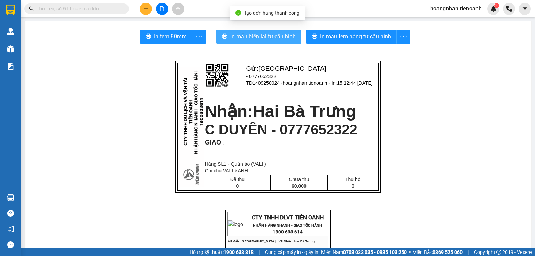
click at [251, 32] on span "In mẫu biên lai tự cấu hình" at bounding box center [262, 36] width 65 height 9
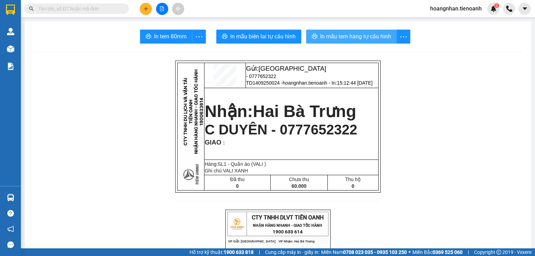
click at [363, 37] on span "In mẫu tem hàng tự cấu hình" at bounding box center [355, 36] width 71 height 9
drag, startPoint x: 452, startPoint y: 144, endPoint x: 442, endPoint y: 143, distance: 10.5
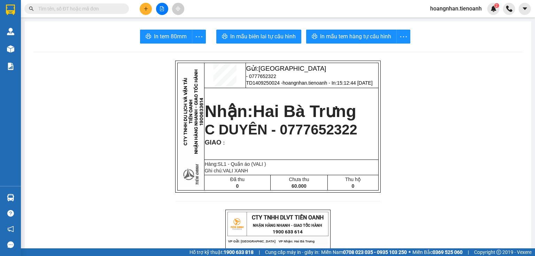
click at [311, 121] on td "Nhận: Hai Bà Trưng C DUYÊN - 0777652322 GIAO :" at bounding box center [291, 124] width 174 height 72
drag, startPoint x: 100, startPoint y: 136, endPoint x: 185, endPoint y: 7, distance: 154.9
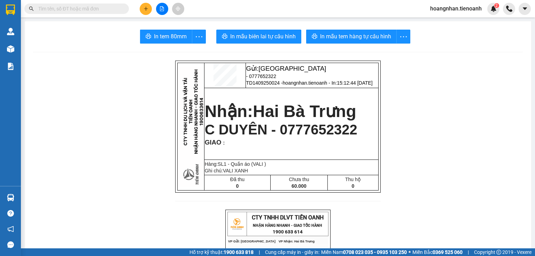
drag, startPoint x: 129, startPoint y: 112, endPoint x: 131, endPoint y: 107, distance: 5.3
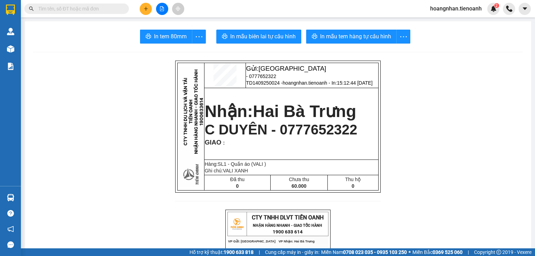
drag, startPoint x: 66, startPoint y: 104, endPoint x: 128, endPoint y: 6, distance: 115.6
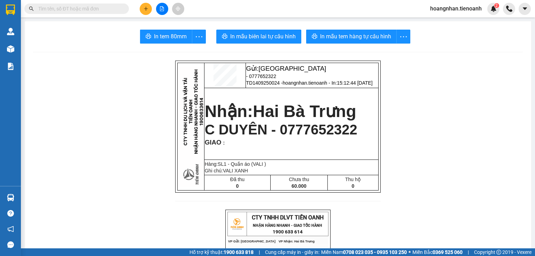
click at [120, 7] on input "text" at bounding box center [79, 9] width 82 height 8
click at [145, 10] on icon "plus" at bounding box center [145, 9] width 0 height 4
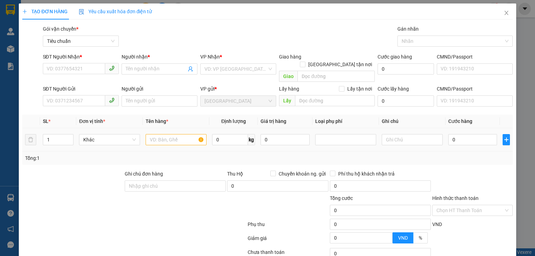
drag, startPoint x: 75, startPoint y: 178, endPoint x: 93, endPoint y: 143, distance: 39.2
click at [77, 172] on div at bounding box center [73, 182] width 102 height 24
click at [161, 44] on div "Gói vận chuyển * Tiêu chuẩn Gán nhãn Nhãn" at bounding box center [277, 37] width 473 height 24
click at [172, 33] on div "Gói vận chuyển * Tiêu chuẩn Gán nhãn Nhãn" at bounding box center [277, 37] width 473 height 24
click at [86, 194] on div at bounding box center [93, 206] width 143 height 24
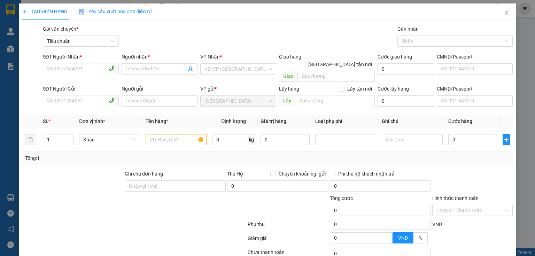
drag, startPoint x: 122, startPoint y: 146, endPoint x: 230, endPoint y: 166, distance: 108.9
click at [230, 165] on div "Transit Pickup Surcharge Ids Transit Deliver Surcharge Ids Transit Deliver Surc…" at bounding box center [267, 161] width 490 height 273
drag, startPoint x: 137, startPoint y: 214, endPoint x: 162, endPoint y: 201, distance: 28.0
click at [137, 219] on div at bounding box center [134, 226] width 225 height 14
drag, startPoint x: 198, startPoint y: 173, endPoint x: 84, endPoint y: 174, distance: 114.5
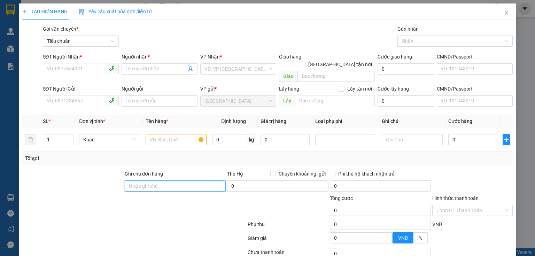
click at [84, 174] on div "Ghi chú đơn hàng Thu Hộ Chuyển khoản ng. gửi 0 Phí thu hộ khách nhận trả 0" at bounding box center [267, 182] width 491 height 24
click at [78, 173] on div at bounding box center [73, 182] width 102 height 24
click at [71, 68] on input "SĐT Người Nhận *" at bounding box center [74, 68] width 62 height 11
drag, startPoint x: 110, startPoint y: 210, endPoint x: 78, endPoint y: 93, distance: 121.9
click at [110, 209] on form "Ghi chú đơn hàng Thu Hộ Chuyển khoản ng. gửi 0 Phí thu hộ khách nhận trả 0 Tổng…" at bounding box center [267, 208] width 490 height 77
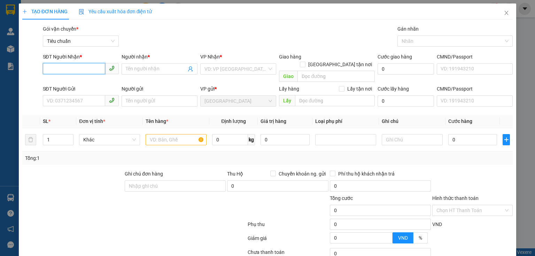
click at [64, 69] on input "SĐT Người Nhận *" at bounding box center [74, 68] width 62 height 11
click at [95, 219] on div at bounding box center [134, 226] width 225 height 14
click at [96, 95] on input "SĐT Người Gửi" at bounding box center [74, 100] width 62 height 11
click at [79, 64] on input "SĐT Người Nhận *" at bounding box center [74, 68] width 62 height 11
drag, startPoint x: 95, startPoint y: 178, endPoint x: 111, endPoint y: 8, distance: 171.3
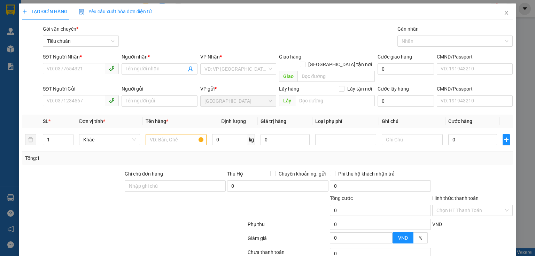
click at [95, 176] on div at bounding box center [73, 182] width 102 height 24
drag, startPoint x: 145, startPoint y: 40, endPoint x: 136, endPoint y: 3, distance: 38.5
click at [145, 39] on div "Gói vận chuyển * Tiêu chuẩn Gán nhãn Nhãn" at bounding box center [277, 37] width 473 height 24
click at [99, 170] on div at bounding box center [73, 182] width 102 height 24
drag, startPoint x: 110, startPoint y: 162, endPoint x: 164, endPoint y: 182, distance: 57.4
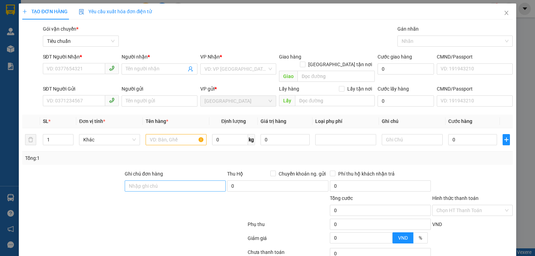
click at [163, 179] on div "Ghi chú đơn hàng Thu Hộ Chuyển khoản ng. gửi 0 Phí thu hộ khách nhận trả 0" at bounding box center [267, 182] width 491 height 24
click at [154, 221] on div at bounding box center [134, 226] width 225 height 14
drag, startPoint x: 169, startPoint y: 161, endPoint x: 116, endPoint y: 168, distance: 53.4
click at [117, 170] on div "Ghi chú đơn hàng Thu Hộ Chuyển khoản ng. gửi 0 Phí thu hộ khách nhận trả 0" at bounding box center [267, 182] width 491 height 24
click at [113, 170] on div at bounding box center [73, 182] width 102 height 24
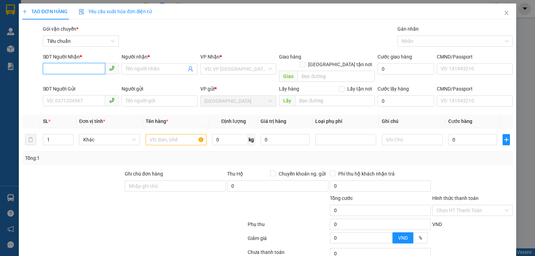
click at [86, 70] on input "SĐT Người Nhận *" at bounding box center [74, 68] width 62 height 11
click at [90, 184] on div at bounding box center [73, 182] width 102 height 24
drag, startPoint x: 102, startPoint y: 167, endPoint x: 166, endPoint y: 206, distance: 75.0
click at [174, 183] on div "Ghi chú đơn hàng Thu Hộ Chuyển khoản ng. gửi 0 Phí thu hộ khách nhận trả 0" at bounding box center [267, 182] width 491 height 24
drag, startPoint x: 166, startPoint y: 206, endPoint x: 100, endPoint y: 123, distance: 105.8
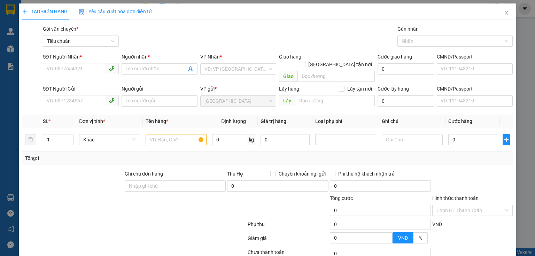
click at [165, 206] on div at bounding box center [206, 206] width 82 height 24
click at [84, 72] on input "SĐT Người Nhận *" at bounding box center [74, 68] width 62 height 11
drag, startPoint x: 88, startPoint y: 168, endPoint x: 179, endPoint y: 187, distance: 92.1
click at [183, 175] on div "Ghi chú đơn hàng Thu Hộ Chuyển khoản ng. gửi 0 Phí thu hộ khách nhận trả 0" at bounding box center [267, 182] width 491 height 24
drag, startPoint x: 176, startPoint y: 188, endPoint x: 179, endPoint y: 171, distance: 17.3
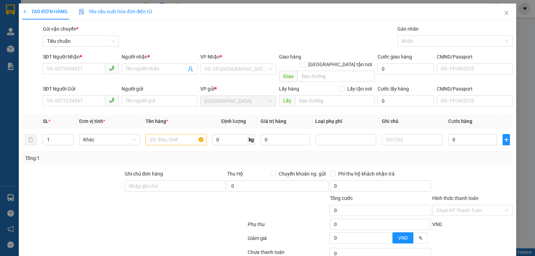
click at [176, 194] on div at bounding box center [206, 206] width 82 height 24
drag, startPoint x: 169, startPoint y: 165, endPoint x: 114, endPoint y: 160, distance: 55.5
click at [118, 160] on div "Transit Pickup Surcharge Ids Transit Deliver Surcharge Ids Transit Deliver Surc…" at bounding box center [267, 161] width 490 height 273
click at [111, 160] on div "Transit Pickup Surcharge Ids Transit Deliver Surcharge Ids Transit Deliver Surc…" at bounding box center [267, 161] width 490 height 273
click at [97, 67] on input "SĐT Người Nhận *" at bounding box center [74, 68] width 62 height 11
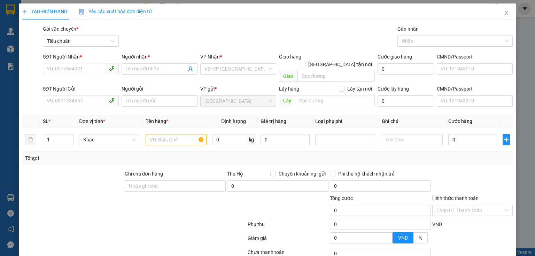
click at [97, 185] on div at bounding box center [73, 182] width 102 height 24
drag, startPoint x: 101, startPoint y: 169, endPoint x: 154, endPoint y: 199, distance: 60.9
click at [159, 181] on div "Ghi chú đơn hàng Thu Hộ Chuyển khoản ng. gửi 0 Phí thu hộ khách nhận trả 0" at bounding box center [267, 182] width 491 height 24
click at [153, 198] on div at bounding box center [93, 206] width 143 height 24
drag, startPoint x: 172, startPoint y: 163, endPoint x: 101, endPoint y: 168, distance: 71.2
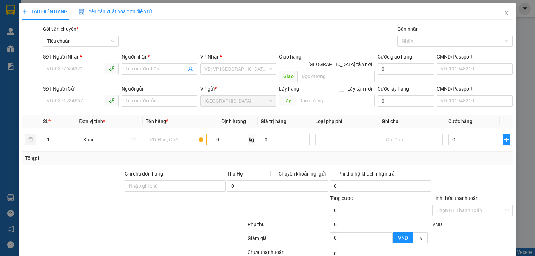
click at [101, 170] on div "Ghi chú đơn hàng Thu Hộ Chuyển khoản ng. gửi 0 Phí thu hộ khách nhận trả 0" at bounding box center [267, 182] width 491 height 24
click at [101, 170] on div at bounding box center [73, 182] width 102 height 24
click at [89, 72] on input "SĐT Người Nhận *" at bounding box center [74, 68] width 62 height 11
click at [99, 196] on div at bounding box center [93, 206] width 143 height 24
drag, startPoint x: 99, startPoint y: 166, endPoint x: 153, endPoint y: 174, distance: 54.6
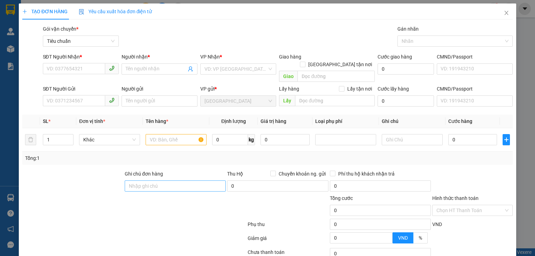
click at [152, 173] on div "Ghi chú đơn hàng Thu Hộ Chuyển khoản ng. gửi 0 Phí thu hộ khách nhận trả 0" at bounding box center [267, 182] width 491 height 24
click at [138, 232] on div at bounding box center [134, 239] width 225 height 14
drag, startPoint x: 185, startPoint y: 161, endPoint x: 119, endPoint y: 168, distance: 67.2
click at [119, 168] on div "Transit Pickup Surcharge Ids Transit Deliver Surcharge Ids Transit Deliver Surc…" at bounding box center [267, 161] width 490 height 273
click at [112, 170] on div at bounding box center [73, 182] width 102 height 24
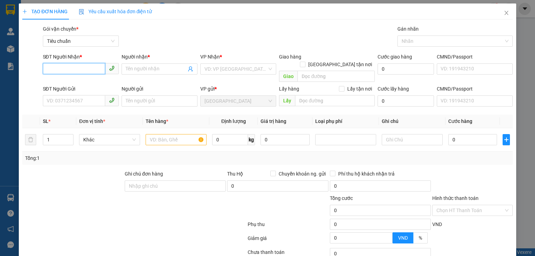
click at [91, 68] on input "SĐT Người Nhận *" at bounding box center [74, 68] width 62 height 11
click at [79, 70] on input "SĐT Người Nhận *" at bounding box center [74, 68] width 62 height 11
click at [54, 207] on div at bounding box center [93, 206] width 143 height 24
click at [72, 70] on input "SĐT Người Nhận *" at bounding box center [74, 68] width 62 height 11
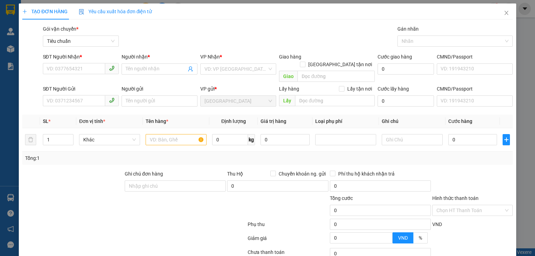
click at [73, 204] on div at bounding box center [93, 206] width 143 height 24
click at [72, 69] on input "SĐT Người Nhận *" at bounding box center [74, 68] width 62 height 11
click at [74, 194] on div at bounding box center [93, 206] width 143 height 24
click at [68, 65] on input "SĐT Người Nhận *" at bounding box center [74, 68] width 62 height 11
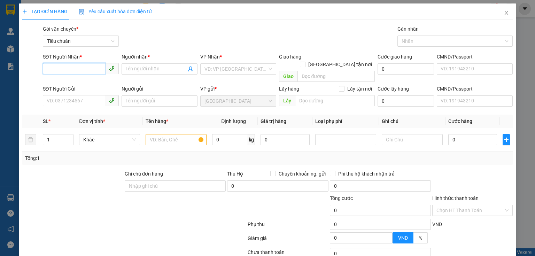
click at [68, 65] on input "SĐT Người Nhận *" at bounding box center [74, 68] width 62 height 11
click at [90, 194] on div at bounding box center [93, 206] width 143 height 24
click at [74, 69] on input "SĐT Người Nhận *" at bounding box center [74, 68] width 62 height 11
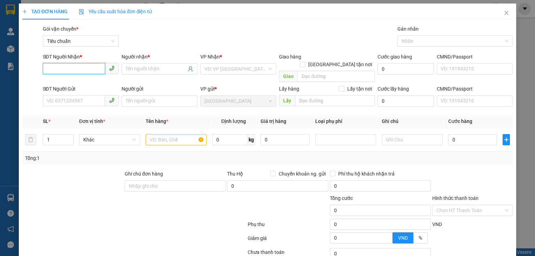
click at [74, 69] on input "SĐT Người Nhận *" at bounding box center [74, 68] width 62 height 11
click at [79, 70] on input "SĐT Người Nhận *" at bounding box center [74, 68] width 62 height 11
type input "0985960317"
click at [87, 80] on div "0985960317 - CÔ CHANH" at bounding box center [80, 83] width 67 height 8
type input "CÔ CHANH"
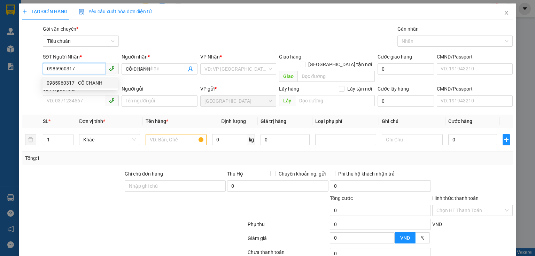
type input "400.000"
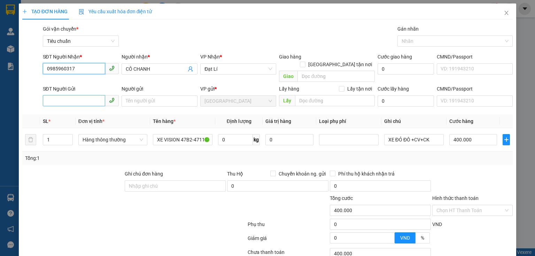
type input "0985960317"
click at [88, 95] on input "SĐT Người Gửi" at bounding box center [74, 100] width 62 height 11
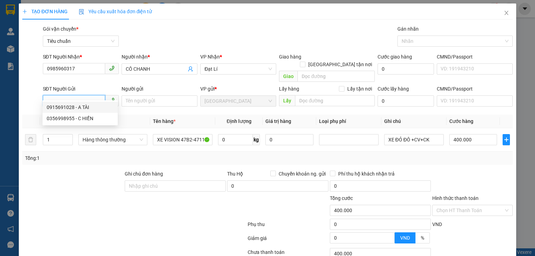
click at [81, 95] on input "SĐT Người Gửi" at bounding box center [74, 100] width 62 height 11
type input "0915691028"
click at [88, 102] on div "0915691028 - A TÀI" at bounding box center [79, 107] width 75 height 11
type input "A TÀI"
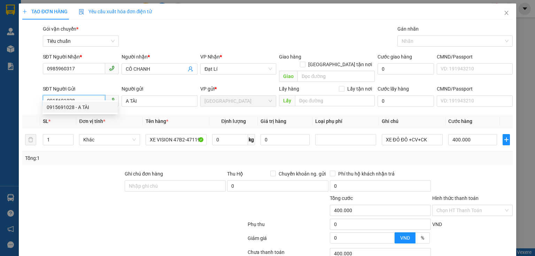
type input "0915691028"
click at [89, 184] on div at bounding box center [73, 182] width 102 height 24
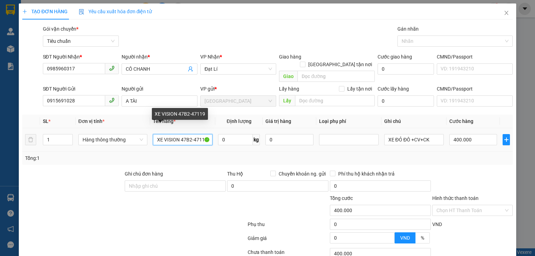
click at [173, 134] on input "XE VISION 47B2-47119" at bounding box center [183, 139] width 60 height 11
click at [173, 134] on input "XE VISIN 47B2-47119" at bounding box center [183, 139] width 60 height 11
type input "XE VISIN47B2-47119"
click at [173, 134] on input "XE VISIN47B2-47119" at bounding box center [183, 139] width 60 height 11
click at [173, 134] on input "text" at bounding box center [183, 139] width 60 height 11
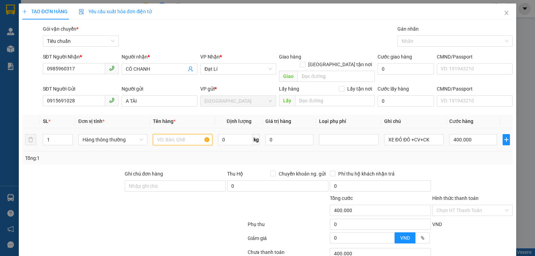
click at [173, 134] on input "text" at bounding box center [183, 139] width 60 height 11
type input "MÁY MAY MINI"
click at [412, 134] on input "XE ĐỎ ĐÔ +CV+CK" at bounding box center [414, 139] width 60 height 11
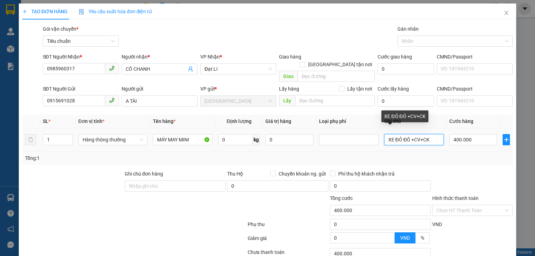
click at [412, 134] on input "XE ĐỎ ĐÔ +CV+CK" at bounding box center [414, 139] width 60 height 11
type input "XE ĐỎ ĐÔ ++CK"
click at [412, 134] on input "XE ĐỎ ĐÔ ++CK" at bounding box center [414, 139] width 60 height 11
click at [412, 134] on input "text" at bounding box center [414, 139] width 60 height 11
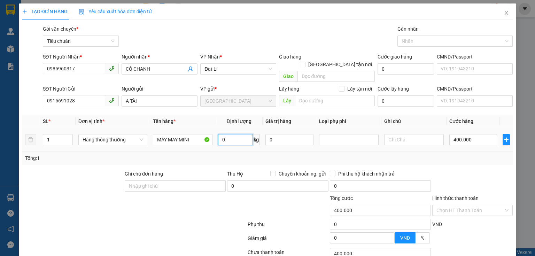
click at [244, 134] on input "0" at bounding box center [235, 139] width 35 height 11
type input "6"
click at [461, 134] on input "400.000" at bounding box center [473, 139] width 48 height 11
click at [461, 157] on div "Transit Pickup Surcharge Ids Transit Deliver Surcharge Ids Transit Deliver Surc…" at bounding box center [267, 161] width 490 height 273
type input "40.000"
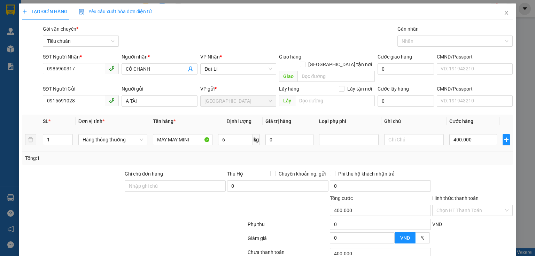
type input "40.000"
click at [459, 136] on input "40.000" at bounding box center [473, 139] width 48 height 11
click at [451, 142] on td "40.000" at bounding box center [472, 139] width 53 height 23
click at [422, 134] on input "text" at bounding box center [414, 139] width 60 height 11
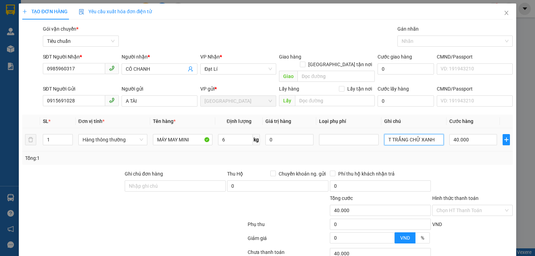
type input "T TRẮNG CHỮ XANH"
click at [452, 154] on div "Tổng: 1" at bounding box center [267, 158] width 484 height 8
drag, startPoint x: 183, startPoint y: 182, endPoint x: 155, endPoint y: 187, distance: 28.2
click at [182, 232] on div at bounding box center [134, 239] width 225 height 14
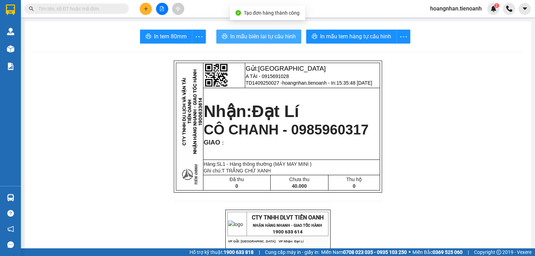
drag, startPoint x: 272, startPoint y: 34, endPoint x: 257, endPoint y: 35, distance: 15.0
click at [270, 34] on span "In mẫu biên lai tự cấu hình" at bounding box center [262, 36] width 65 height 9
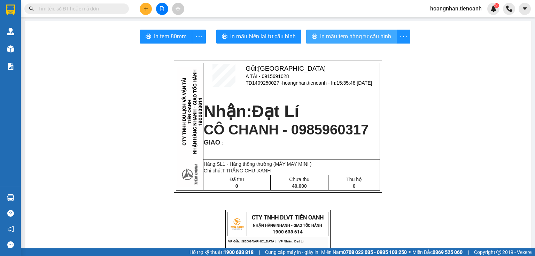
click at [361, 39] on span "In mẫu tem hàng tự cấu hình" at bounding box center [355, 36] width 71 height 9
drag, startPoint x: 466, startPoint y: 163, endPoint x: 216, endPoint y: 121, distance: 252.9
drag, startPoint x: 157, startPoint y: 113, endPoint x: 125, endPoint y: 2, distance: 115.3
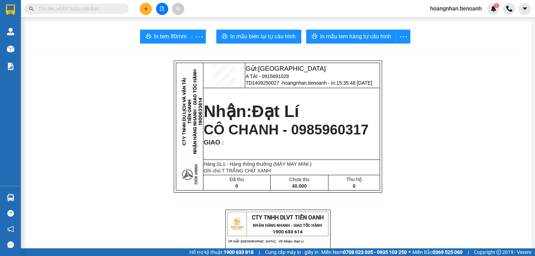
click at [145, 9] on icon "plus" at bounding box center [145, 8] width 5 height 5
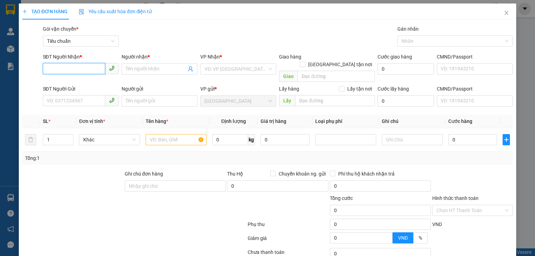
click at [84, 67] on input "SĐT Người Nhận *" at bounding box center [74, 68] width 62 height 11
type input "0989826631"
click at [69, 85] on div "0989826631 - A DANH" at bounding box center [80, 83] width 67 height 8
type input "A DANH"
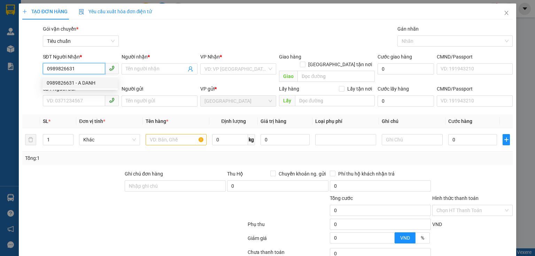
type input "N Gửi Là N Nhận"
type input "300.000"
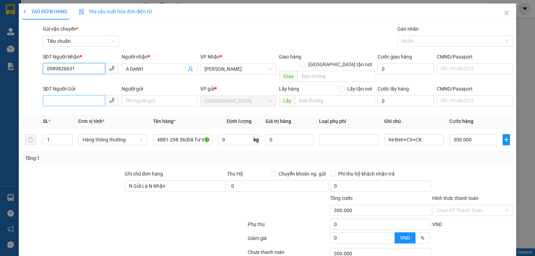
type input "0989826631"
click at [68, 96] on input "SĐT Người Gửi" at bounding box center [74, 100] width 62 height 11
click at [76, 85] on div "SĐT Người Gửi" at bounding box center [81, 89] width 76 height 8
click at [76, 95] on input "SĐT Người Gửi" at bounding box center [74, 100] width 62 height 11
click at [77, 72] on input "0989826631" at bounding box center [74, 68] width 62 height 11
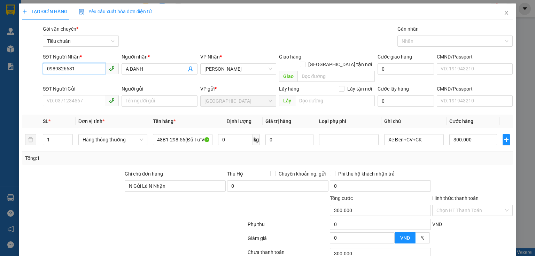
click at [77, 72] on input "0989826631" at bounding box center [74, 68] width 62 height 11
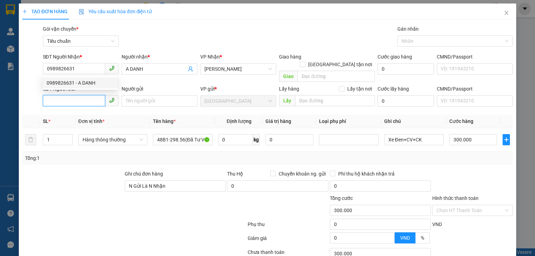
click at [96, 95] on input "SĐT Người Gửi" at bounding box center [74, 100] width 62 height 11
paste input "0989826631"
type input "0989826631"
drag, startPoint x: 93, startPoint y: 183, endPoint x: 90, endPoint y: 175, distance: 8.5
click at [93, 183] on div at bounding box center [73, 182] width 102 height 24
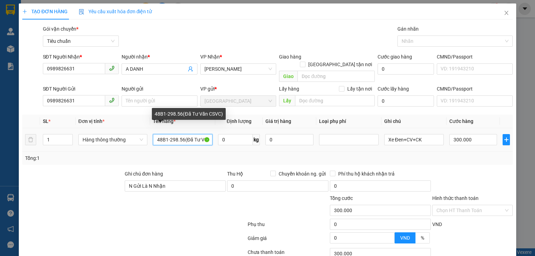
click at [168, 134] on input "48B1-298.56(Đã Tư Vấn CSVC)" at bounding box center [183, 139] width 60 height 11
click at [168, 134] on input "48B1298.56(Đã Tư Vấn CSVC)" at bounding box center [183, 139] width 60 height 11
type input "(Đã Tư Vấn CSVC)"
click at [168, 134] on input "(Đã Tư Vấn CSVC)" at bounding box center [183, 139] width 60 height 11
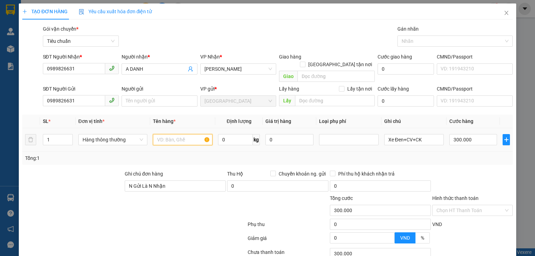
click at [168, 134] on input "text" at bounding box center [183, 139] width 60 height 11
drag, startPoint x: 168, startPoint y: 132, endPoint x: 318, endPoint y: 134, distance: 150.0
click at [177, 134] on input "text" at bounding box center [183, 139] width 60 height 11
click at [398, 135] on input "Xe Đn+CV+CK" at bounding box center [414, 139] width 60 height 11
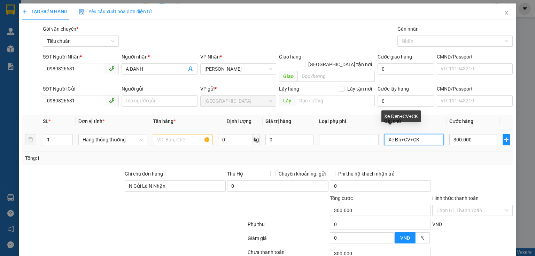
type input "Xe ĐnCV+CK"
click at [398, 135] on input "Xe ĐnCV+CK" at bounding box center [414, 139] width 60 height 11
click at [398, 135] on input "text" at bounding box center [414, 139] width 60 height 11
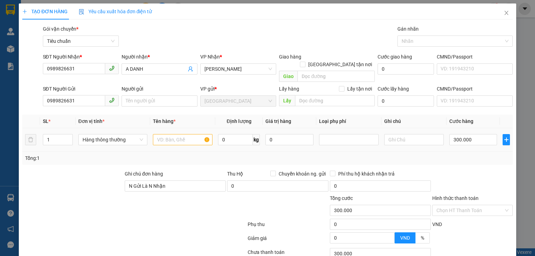
click at [471, 138] on div "300.000" at bounding box center [473, 140] width 48 height 14
type input "0"
click at [471, 134] on input "0" at bounding box center [473, 139] width 48 height 11
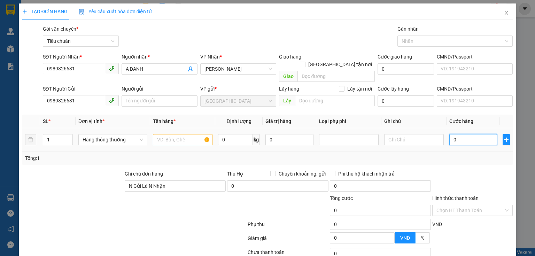
type input "0"
click at [469, 151] on div "Tổng: 1" at bounding box center [267, 157] width 490 height 13
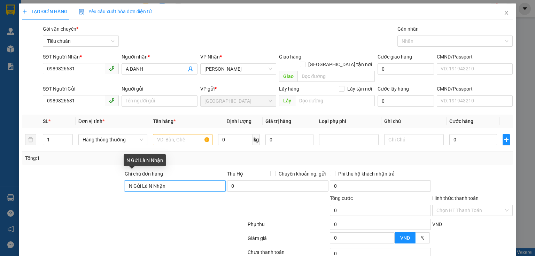
click at [156, 180] on input "N Gửi Là N Nhận" at bounding box center [175, 185] width 101 height 11
click at [155, 180] on input "N Gửi Là N ận" at bounding box center [175, 185] width 101 height 11
type input "N Gửi Là N"
click at [155, 180] on input "N Gửi Là N" at bounding box center [175, 185] width 101 height 11
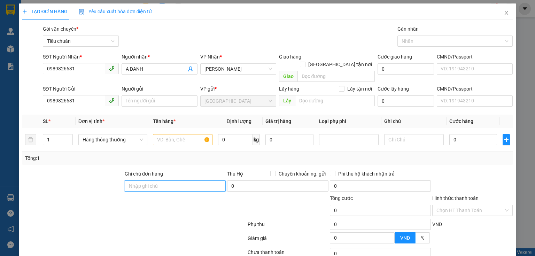
drag, startPoint x: 155, startPoint y: 179, endPoint x: 130, endPoint y: 216, distance: 45.1
click at [155, 180] on input "Ghi chú đơn hàng" at bounding box center [175, 185] width 101 height 11
drag, startPoint x: 115, startPoint y: 230, endPoint x: 62, endPoint y: 204, distance: 59.0
click at [114, 232] on div at bounding box center [134, 239] width 225 height 14
click at [60, 203] on div at bounding box center [93, 206] width 143 height 24
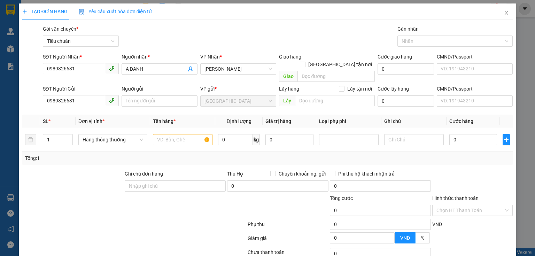
click at [88, 201] on div at bounding box center [93, 206] width 143 height 24
click at [498, 13] on span "Close" at bounding box center [505, 12] width 19 height 19
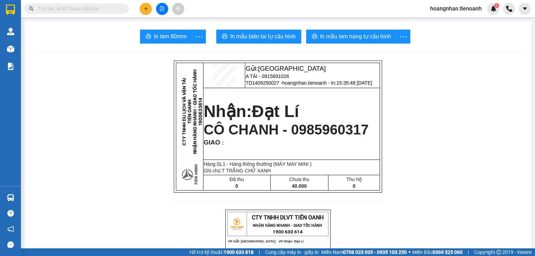
drag, startPoint x: 111, startPoint y: 55, endPoint x: 100, endPoint y: 12, distance: 44.1
click at [148, 11] on button at bounding box center [146, 9] width 12 height 12
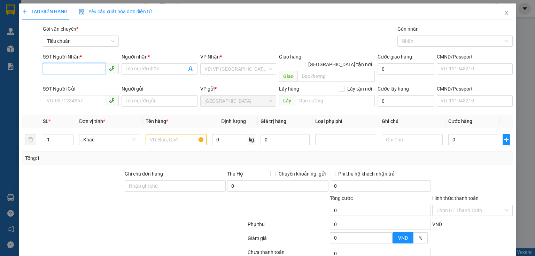
click at [81, 65] on input "SĐT Người Nhận *" at bounding box center [74, 68] width 62 height 11
click at [81, 67] on input "SĐT Người Nhận *" at bounding box center [74, 68] width 62 height 11
type input "0962265760"
click at [72, 80] on div "0962265760 - C THUÝ" at bounding box center [80, 83] width 67 height 8
type input "C THUÝ"
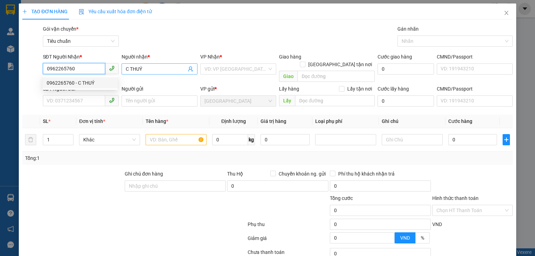
type input "250.000"
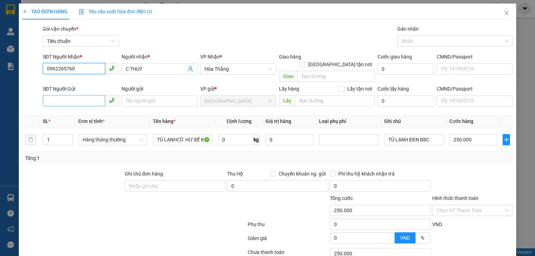
type input "0962265760"
click at [85, 97] on input "SĐT Người Gửi" at bounding box center [74, 100] width 62 height 11
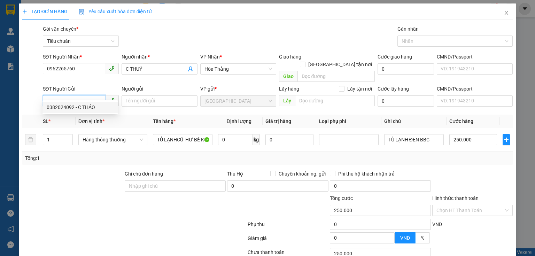
click at [87, 96] on input "SĐT Người Gửi" at bounding box center [74, 100] width 62 height 11
click at [84, 107] on div "0382024092 - C THẢO" at bounding box center [80, 107] width 67 height 8
type input "0382024092"
type input "C THẢO"
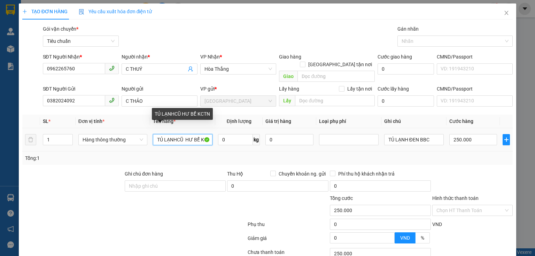
click at [171, 134] on input "TỦ LẠNHCŨ HƯ BỂ KCTN" at bounding box center [183, 139] width 60 height 11
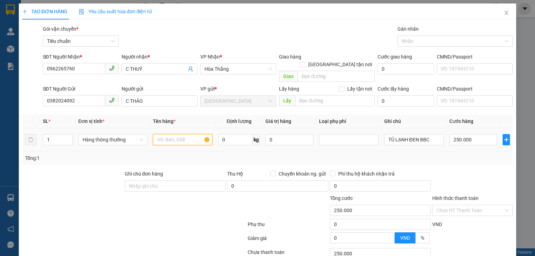
click at [171, 134] on input "text" at bounding box center [183, 139] width 60 height 11
click at [174, 142] on td at bounding box center [182, 139] width 65 height 23
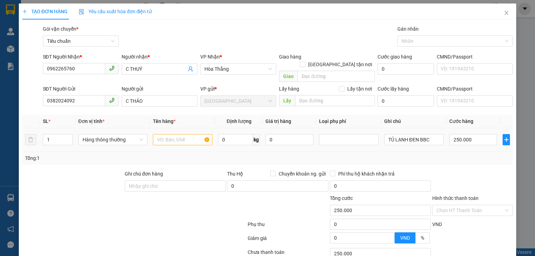
click at [167, 128] on td at bounding box center [182, 139] width 65 height 23
click at [167, 134] on input "text" at bounding box center [183, 139] width 60 height 11
click at [67, 95] on input "0382024092" at bounding box center [74, 100] width 62 height 11
type input "038202492"
click at [67, 95] on input "038202492" at bounding box center [74, 100] width 62 height 11
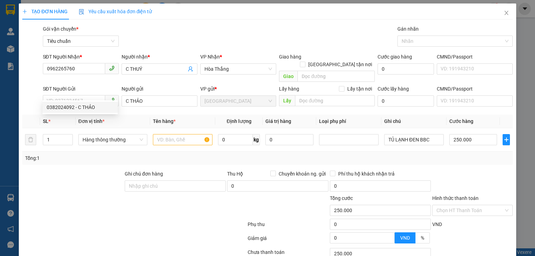
click at [91, 176] on div at bounding box center [73, 182] width 102 height 24
click at [66, 95] on input "SĐT Người Gửi" at bounding box center [74, 100] width 62 height 11
type input "0383024092"
drag, startPoint x: 85, startPoint y: 169, endPoint x: 132, endPoint y: 153, distance: 49.9
click at [86, 170] on div at bounding box center [73, 182] width 102 height 24
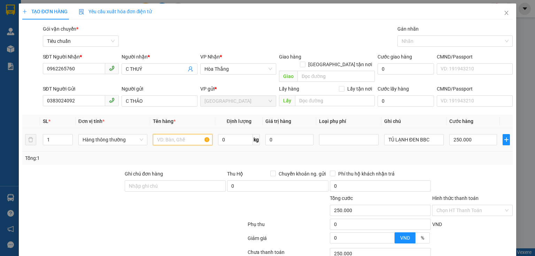
click at [164, 134] on input "text" at bounding box center [183, 139] width 60 height 11
click at [163, 156] on div "Tổng: 1" at bounding box center [267, 157] width 490 height 13
click at [166, 134] on input "text" at bounding box center [183, 139] width 60 height 11
click at [167, 142] on td at bounding box center [182, 139] width 65 height 23
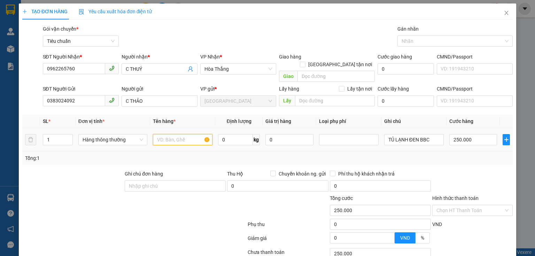
click at [166, 134] on input "text" at bounding box center [183, 139] width 60 height 11
type input "CỤC SẠC"
click at [175, 154] on div "Tổng: 1" at bounding box center [116, 158] width 182 height 8
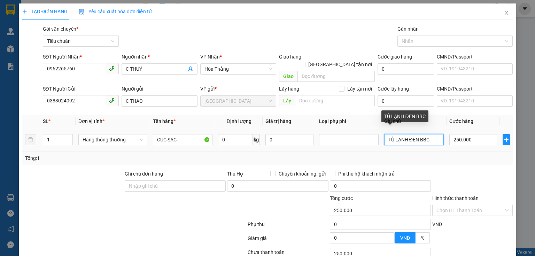
click at [406, 134] on input "TỦ LẠNH ĐEN BBC" at bounding box center [414, 139] width 60 height 11
type input "TỦ LẠNH BBC"
click at [406, 134] on input "TỦ LẠNH BBC" at bounding box center [414, 139] width 60 height 11
click at [406, 134] on input "text" at bounding box center [414, 139] width 60 height 11
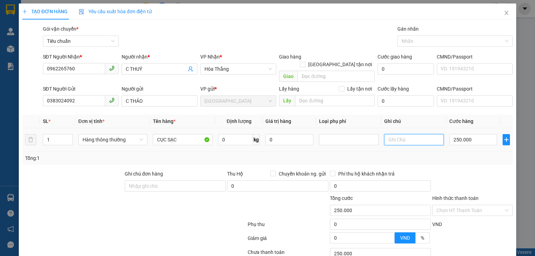
click at [406, 134] on input "text" at bounding box center [414, 139] width 60 height 11
type input "NILON XANH"
click at [453, 134] on input "250.000" at bounding box center [473, 139] width 48 height 11
type input "3"
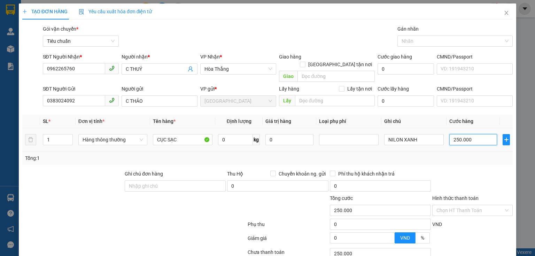
type input "3"
type input "30"
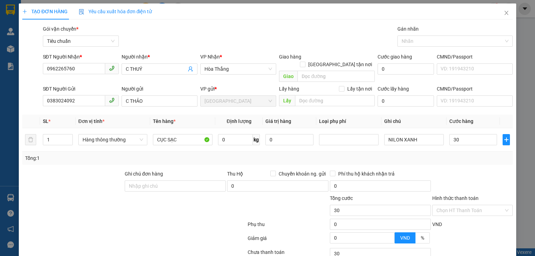
type input "30.000"
click at [463, 155] on div "Tổng: 1" at bounding box center [267, 157] width 490 height 13
click at [460, 234] on div at bounding box center [472, 240] width 82 height 12
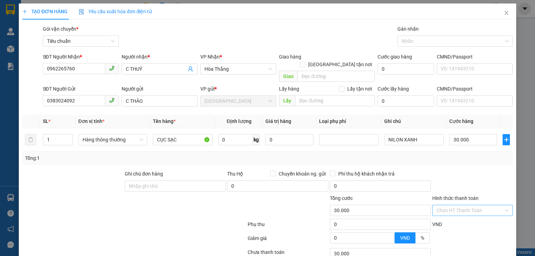
click at [458, 205] on input "Hình thức thanh toán" at bounding box center [469, 210] width 67 height 10
click at [463, 212] on div "Tại văn phòng" at bounding box center [469, 216] width 72 height 8
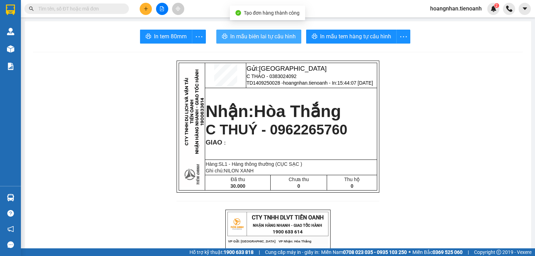
click at [282, 38] on span "In mẫu biên lai tự cấu hình" at bounding box center [262, 36] width 65 height 9
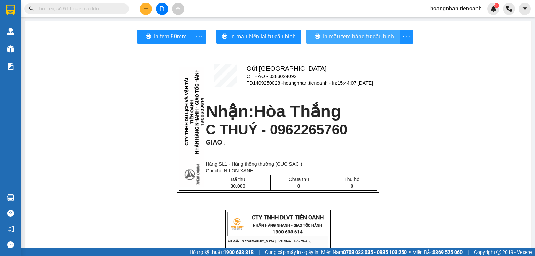
click at [344, 36] on span "In mẫu tem hàng tự cấu hình" at bounding box center [358, 36] width 71 height 9
drag, startPoint x: 471, startPoint y: 143, endPoint x: 120, endPoint y: 82, distance: 355.4
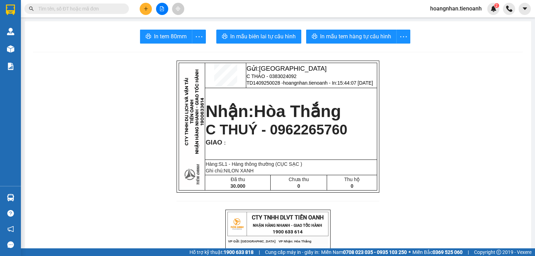
drag, startPoint x: 142, startPoint y: 78, endPoint x: 179, endPoint y: 7, distance: 80.0
drag, startPoint x: 139, startPoint y: 86, endPoint x: 207, endPoint y: 12, distance: 100.0
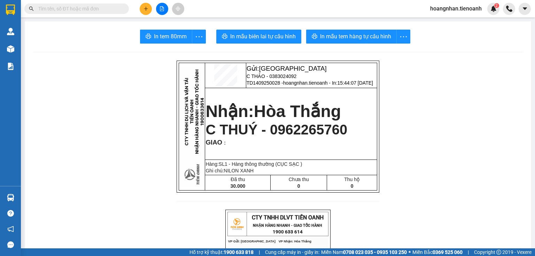
click at [146, 12] on button at bounding box center [146, 9] width 12 height 12
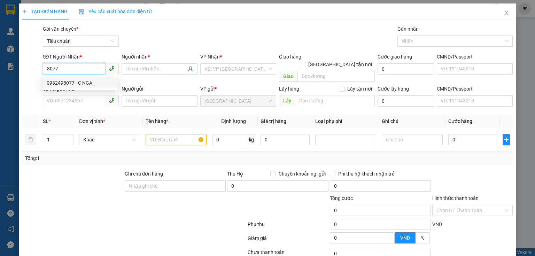
click at [92, 83] on div "0932498077 - C NGA" at bounding box center [80, 83] width 67 height 8
type input "0932498077"
type input "C NGA"
type input "110.000"
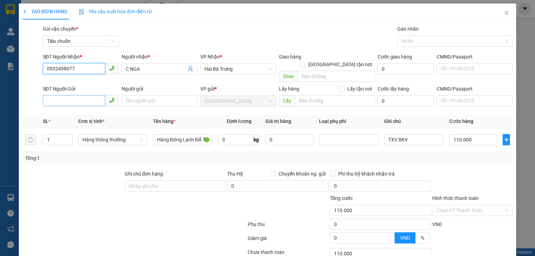
type input "0932498077"
click at [92, 95] on input "SĐT Người Gửi" at bounding box center [74, 100] width 62 height 11
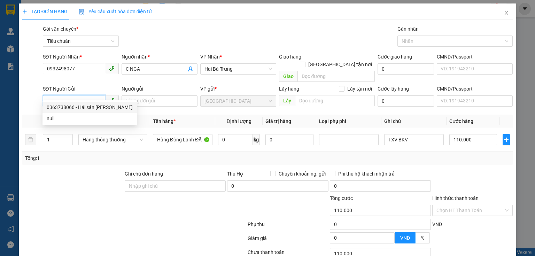
click at [90, 110] on div "0363738066 - Hải sản Trần Nguyên" at bounding box center [90, 107] width 86 height 8
type input "0363738066"
type input "Hải sản Trần Nguyên"
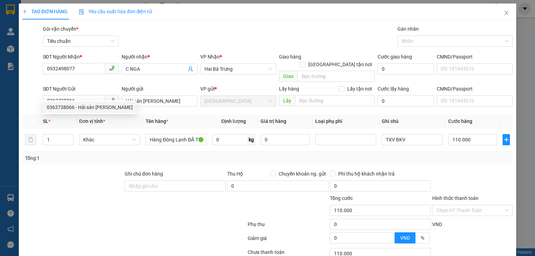
click at [90, 180] on div at bounding box center [73, 182] width 102 height 24
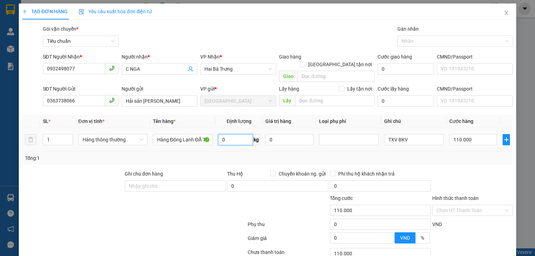
click at [234, 134] on input "0" at bounding box center [235, 139] width 35 height 11
type input "65"
click at [471, 134] on input "110.000" at bounding box center [473, 139] width 48 height 11
click at [471, 154] on div "Tổng: 1" at bounding box center [267, 158] width 484 height 8
type input "105.000"
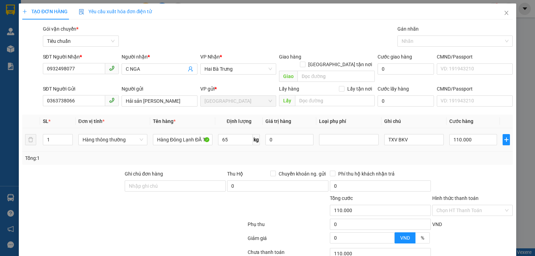
type input "105.000"
click at [468, 134] on input "105.000" at bounding box center [473, 139] width 48 height 11
click at [471, 154] on div "Tổng: 1" at bounding box center [267, 158] width 484 height 8
click at [471, 134] on input "105.000" at bounding box center [473, 139] width 48 height 11
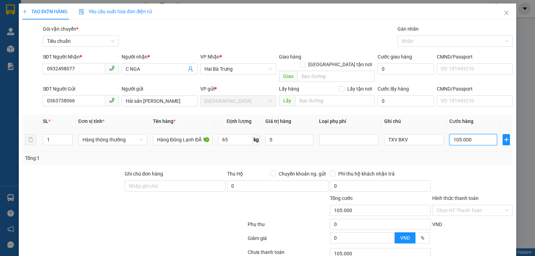
type input "1"
type input "11"
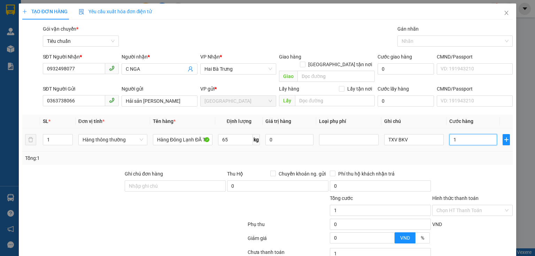
type input "11"
type input "110"
type input "110.000"
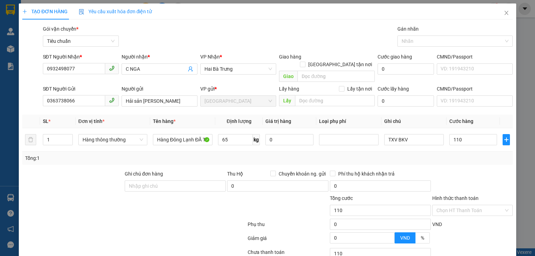
type input "110.000"
click at [473, 155] on div "Tổng: 1" at bounding box center [267, 157] width 490 height 13
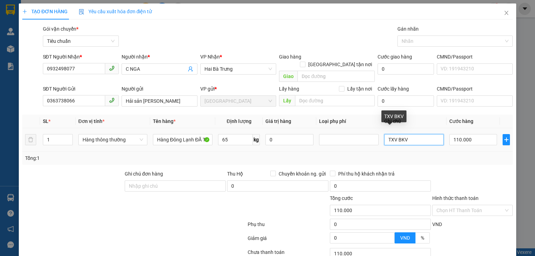
click at [392, 134] on input "TXV BKV" at bounding box center [414, 139] width 60 height 11
click at [462, 170] on div at bounding box center [472, 182] width 82 height 24
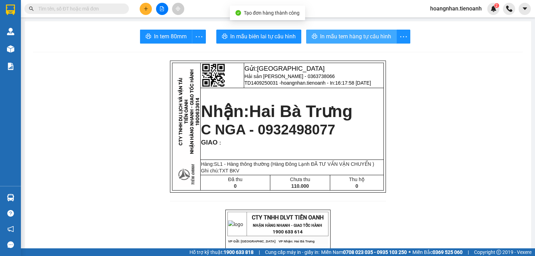
click at [331, 36] on span "In mẫu tem hàng tự cấu hình" at bounding box center [355, 36] width 71 height 9
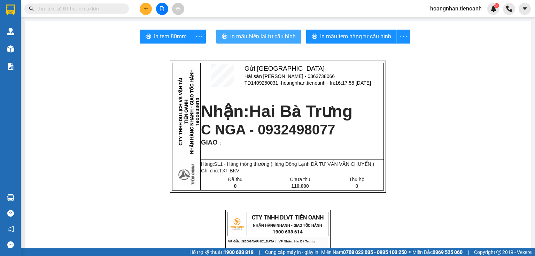
click at [253, 32] on button "In mẫu biên lai tự cấu hình" at bounding box center [258, 37] width 85 height 14
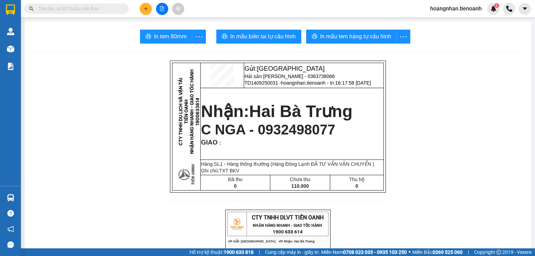
click at [113, 8] on input "text" at bounding box center [79, 9] width 82 height 8
click at [84, 11] on input "text" at bounding box center [79, 9] width 82 height 8
click at [78, 11] on input "text" at bounding box center [79, 9] width 82 height 8
click at [70, 8] on input "text" at bounding box center [79, 9] width 82 height 8
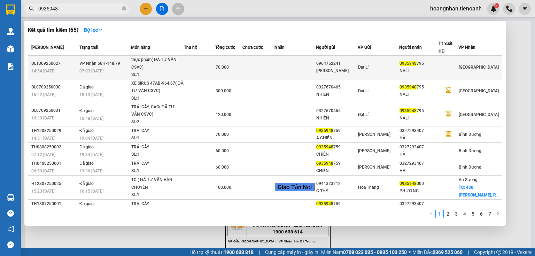
type input "0935948"
click at [162, 67] on div "thực phẩm( ĐÃ TƯ VẤN CSVC)" at bounding box center [157, 63] width 52 height 15
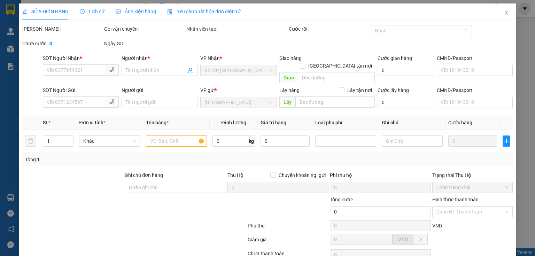
type input "0935948795"
type input "NALI"
type input "066300015200"
type input "0964752241"
type input "H Linh"
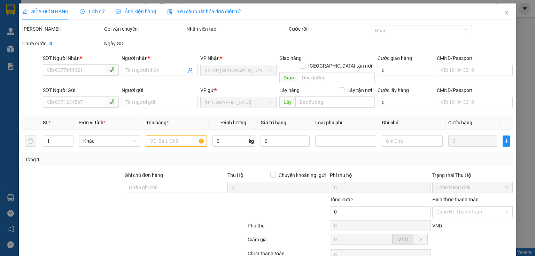
type input "066194008819"
type input "70.000"
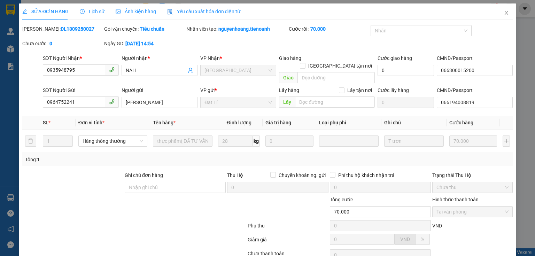
drag, startPoint x: 297, startPoint y: 237, endPoint x: 189, endPoint y: 194, distance: 116.0
click at [153, 234] on div at bounding box center [134, 241] width 225 height 14
click at [137, 196] on div at bounding box center [93, 208] width 143 height 24
click at [503, 13] on icon "close" at bounding box center [506, 13] width 6 height 6
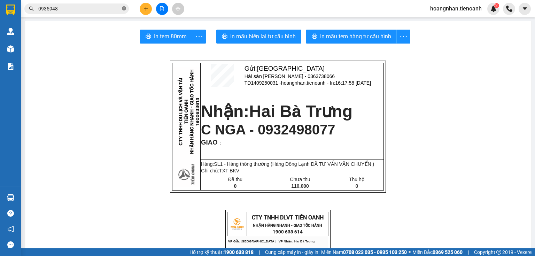
click at [125, 8] on icon "close-circle" at bounding box center [124, 8] width 4 height 4
click at [173, 135] on img at bounding box center [186, 127] width 27 height 120
click at [81, 9] on input "text" at bounding box center [79, 9] width 82 height 8
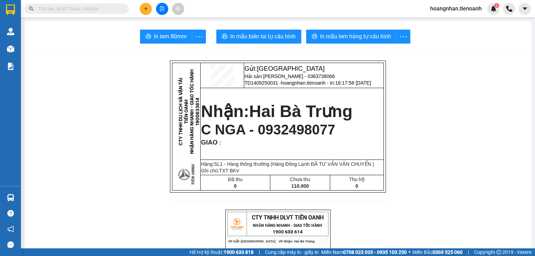
click at [84, 39] on div "In tem 80mm In mẫu biên lai tự cấu hình In mẫu tem hàng tự cấu hình" at bounding box center [277, 37] width 489 height 14
click at [84, 12] on input "text" at bounding box center [79, 9] width 82 height 8
click at [84, 11] on input "text" at bounding box center [79, 9] width 82 height 8
click at [83, 10] on input "text" at bounding box center [79, 9] width 82 height 8
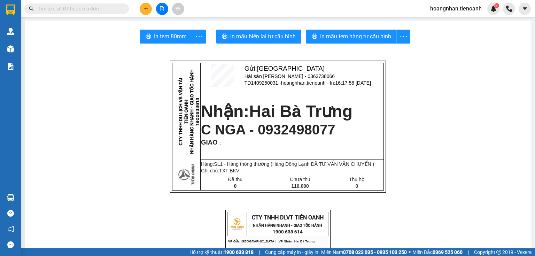
click at [83, 10] on input "text" at bounding box center [79, 9] width 82 height 8
click at [78, 41] on div "In tem 80mm In mẫu biên lai tự cấu hình In mẫu tem hàng tự cấu hình" at bounding box center [277, 37] width 489 height 14
click at [75, 10] on input "text" at bounding box center [79, 9] width 82 height 8
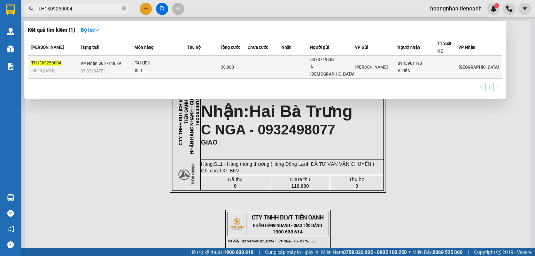
type input "TH1309250004"
click at [161, 67] on div "SL: 1" at bounding box center [161, 71] width 52 height 8
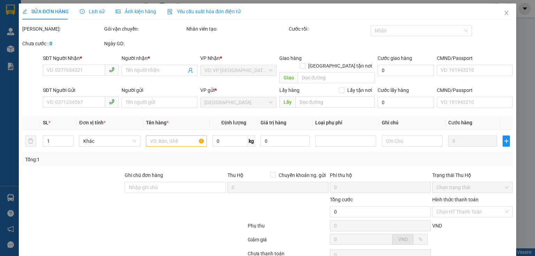
type input "0945901193"
type input "A TIẾN"
type input "0373719609"
type input "A HỒNG"
type input "30.000"
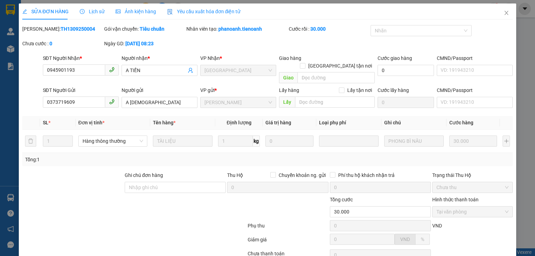
click at [121, 220] on div at bounding box center [134, 227] width 225 height 14
click at [504, 14] on icon "close" at bounding box center [506, 13] width 4 height 4
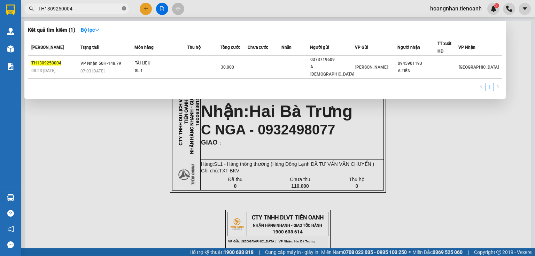
click at [125, 10] on icon "close-circle" at bounding box center [124, 8] width 4 height 4
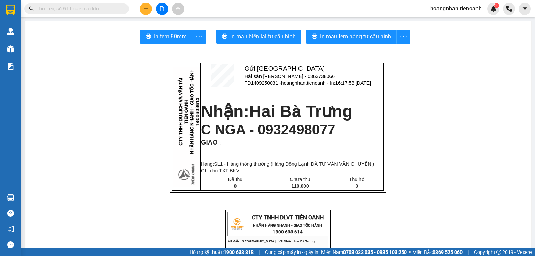
drag, startPoint x: 122, startPoint y: 71, endPoint x: 166, endPoint y: 11, distance: 74.1
click at [100, 9] on input "text" at bounding box center [79, 9] width 82 height 8
click at [84, 6] on input "text" at bounding box center [79, 9] width 82 height 8
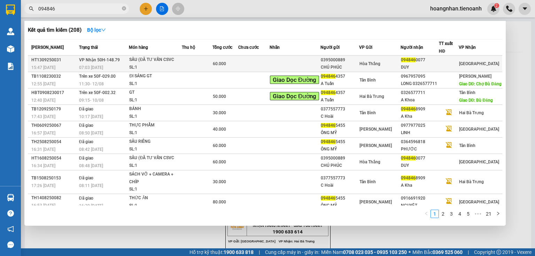
type input "094846"
click at [179, 60] on div "SẦU (ĐÃ TƯ VẤN CSVC" at bounding box center [155, 60] width 52 height 8
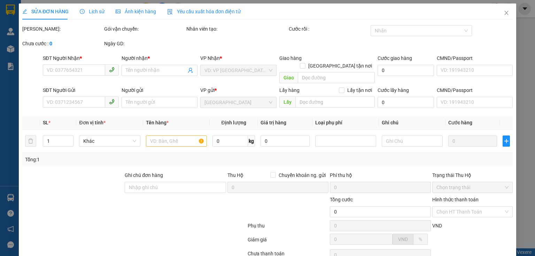
type input "0948460077"
type input "DUY"
type input "0395000889"
type input "CHÚ PHÚC"
type input "0510640113395"
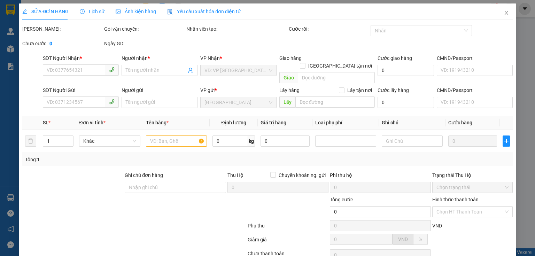
type input "60.000"
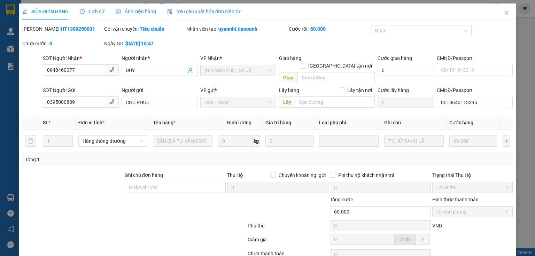
click at [91, 222] on div at bounding box center [134, 227] width 225 height 14
drag, startPoint x: 297, startPoint y: 236, endPoint x: 180, endPoint y: 191, distance: 125.6
click at [85, 234] on div at bounding box center [134, 241] width 225 height 14
click at [504, 14] on icon "close" at bounding box center [506, 13] width 4 height 4
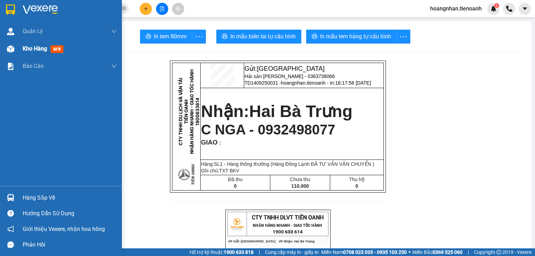
click at [36, 50] on span "Kho hàng" at bounding box center [35, 48] width 24 height 7
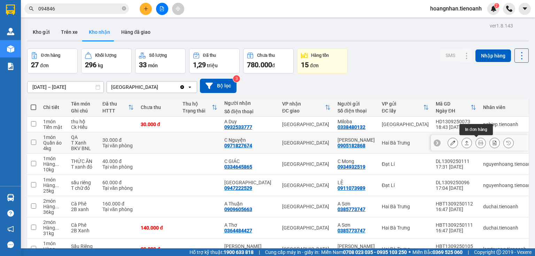
click at [475, 143] on button at bounding box center [480, 143] width 10 height 12
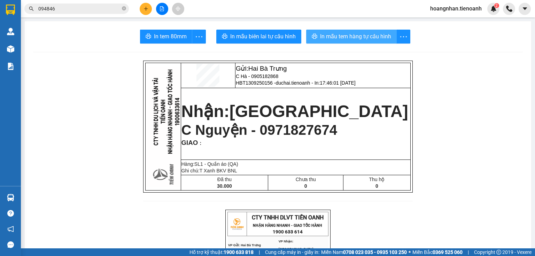
click at [373, 37] on span "In mẫu tem hàng tự cấu hình" at bounding box center [355, 36] width 71 height 9
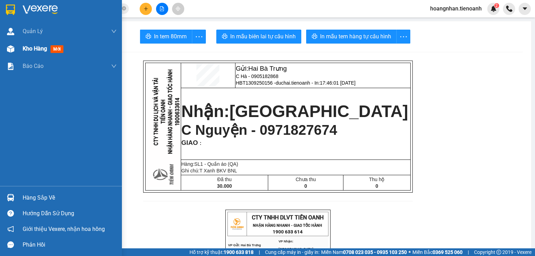
click at [35, 53] on div "Kho hàng mới" at bounding box center [45, 48] width 44 height 9
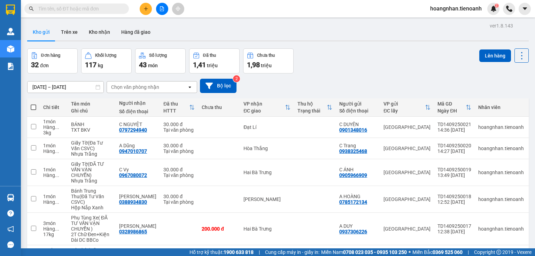
click at [283, 86] on div "[DATE] – [DATE] Press the down arrow key to interact with the calendar and sele…" at bounding box center [277, 86] width 501 height 14
click at [335, 69] on div "Đơn hàng 32 đơn Khối lượng 117 kg Số lượng 43 món Đã thu 1,41 triệu Chưa thu 1,…" at bounding box center [277, 60] width 501 height 25
drag, startPoint x: 270, startPoint y: 91, endPoint x: 297, endPoint y: 81, distance: 28.5
click at [272, 90] on div "12/09/2025 – 14/09/2025 Press the down arrow key to interact with the calendar …" at bounding box center [277, 86] width 501 height 14
click at [298, 81] on div "12/09/2025 – 14/09/2025 Press the down arrow key to interact with the calendar …" at bounding box center [277, 86] width 501 height 14
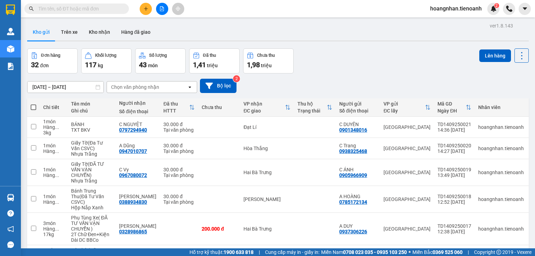
click at [320, 71] on div "Đơn hàng 32 đơn Khối lượng 117 kg Số lượng 43 món Đã thu 1,41 triệu Chưa thu 1,…" at bounding box center [277, 60] width 501 height 25
click at [191, 40] on div at bounding box center [277, 40] width 501 height 1
click at [170, 28] on div "Kho gửi Trên xe Kho nhận Hàng đã giao" at bounding box center [277, 33] width 501 height 18
click at [118, 10] on input "text" at bounding box center [79, 9] width 82 height 8
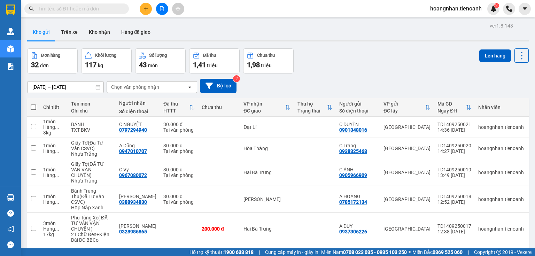
click at [197, 35] on div "Kho gửi Trên xe Kho nhận Hàng đã giao" at bounding box center [277, 33] width 501 height 18
click at [212, 33] on div "Kho gửi Trên xe Kho nhận Hàng đã giao" at bounding box center [277, 33] width 501 height 18
click at [144, 10] on icon "plus" at bounding box center [145, 8] width 5 height 5
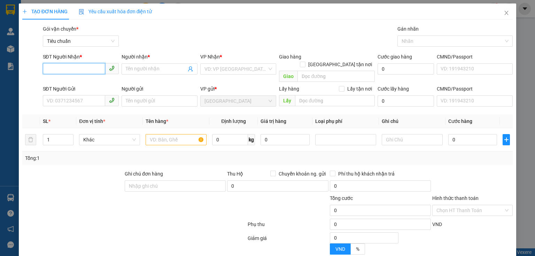
click at [90, 72] on input "SĐT Người Nhận *" at bounding box center [74, 68] width 62 height 11
click at [77, 173] on div at bounding box center [73, 182] width 102 height 24
click at [85, 64] on input "SĐT Người Nhận *" at bounding box center [74, 68] width 62 height 11
click at [90, 66] on input "SĐT Người Nhận *" at bounding box center [74, 68] width 62 height 11
click at [86, 68] on input "0889391279" at bounding box center [74, 68] width 62 height 11
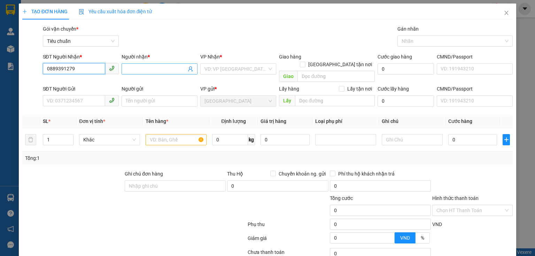
type input "0889391279"
click at [131, 69] on input "Người nhận *" at bounding box center [156, 69] width 61 height 8
type input "HƯƠNG TRANG"
click at [226, 66] on input "search" at bounding box center [235, 69] width 63 height 10
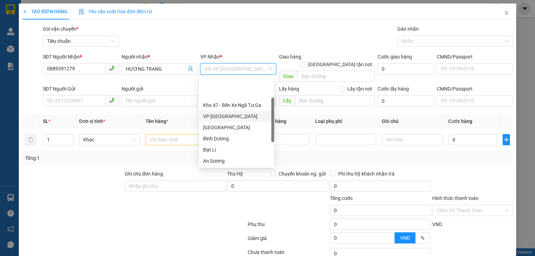
scroll to position [56, 0]
click at [239, 120] on div "Hai Bà Trưng" at bounding box center [236, 116] width 67 height 8
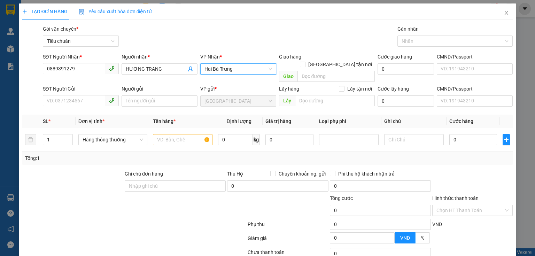
click at [97, 173] on div at bounding box center [73, 182] width 102 height 24
click at [81, 95] on input "SĐT Người Gửi" at bounding box center [74, 100] width 62 height 11
type input "0847790595"
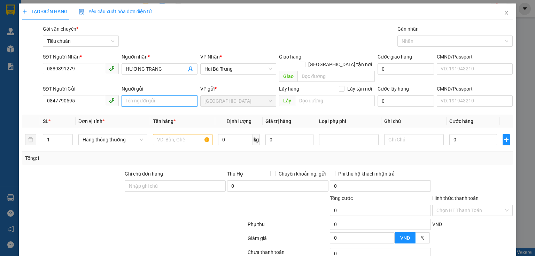
click at [137, 95] on input "Người gửi" at bounding box center [159, 100] width 76 height 11
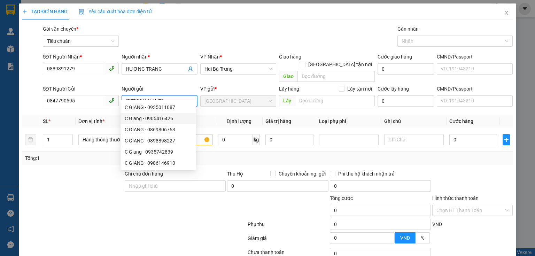
type input "C GIANG"
click at [79, 182] on div at bounding box center [73, 182] width 102 height 24
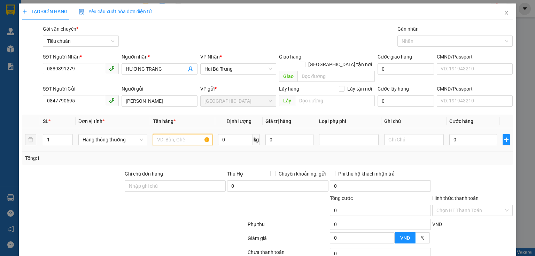
click at [168, 134] on input "text" at bounding box center [183, 139] width 60 height 11
click at [66, 139] on span "Decrease Value" at bounding box center [69, 142] width 8 height 6
click at [79, 175] on div at bounding box center [73, 182] width 102 height 24
type input "2"
click at [71, 134] on span "Increase Value" at bounding box center [69, 137] width 8 height 6
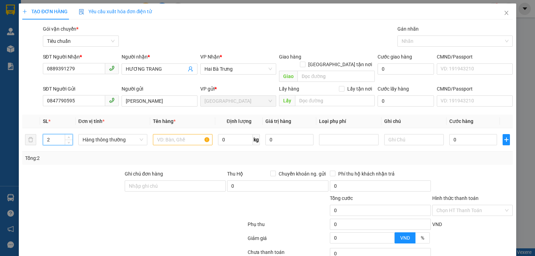
click at [66, 176] on div at bounding box center [73, 182] width 102 height 24
click at [175, 134] on input "text" at bounding box center [183, 139] width 60 height 11
click at [71, 195] on div at bounding box center [93, 206] width 143 height 24
click at [183, 134] on input "text" at bounding box center [183, 139] width 60 height 11
click at [181, 134] on input "text" at bounding box center [183, 139] width 60 height 11
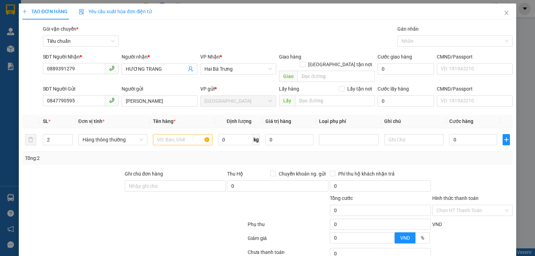
click at [177, 151] on div "Tổng: 2" at bounding box center [267, 157] width 490 height 13
click at [172, 134] on input "text" at bounding box center [183, 139] width 60 height 11
type input "TRỨNG + TRÀ SỮA"
click at [235, 134] on input "0" at bounding box center [235, 139] width 35 height 11
type input "7"
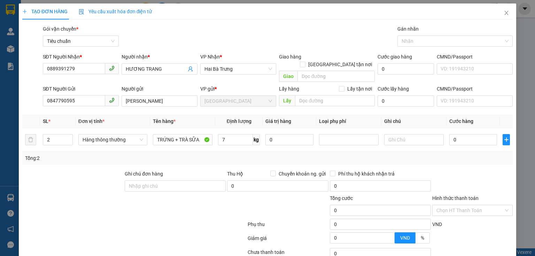
click at [449, 171] on div at bounding box center [472, 182] width 82 height 24
type input "40.000"
click at [468, 134] on input "40.000" at bounding box center [473, 139] width 48 height 11
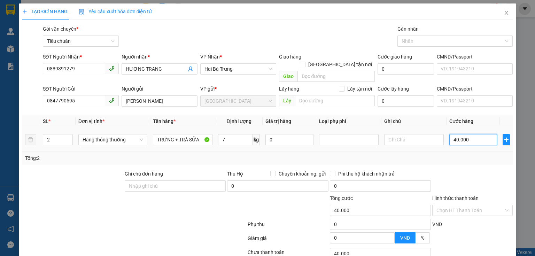
type input "8"
type input "80"
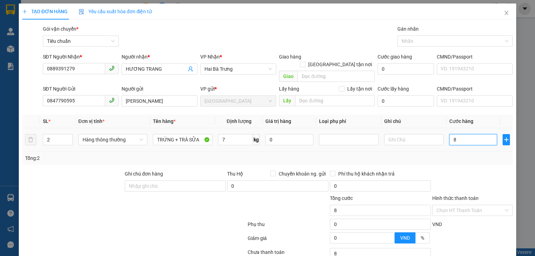
type input "80"
type input "80.000"
click at [458, 160] on div "Transit Pickup Surcharge Ids Transit Deliver Surcharge Ids Transit Deliver Surc…" at bounding box center [267, 161] width 490 height 273
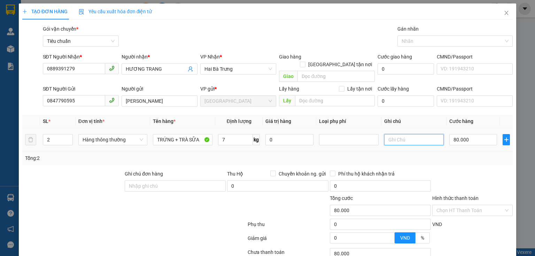
click at [405, 134] on input "text" at bounding box center [414, 139] width 60 height 11
type input "TXV SỌC CHỮ ĐỎ+TXV SỌC XANH"
click at [473, 154] on div "Tổng: 2" at bounding box center [267, 158] width 484 height 8
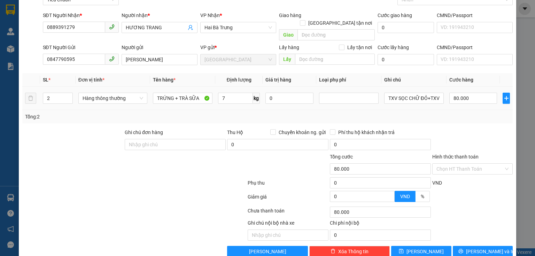
scroll to position [47, 0]
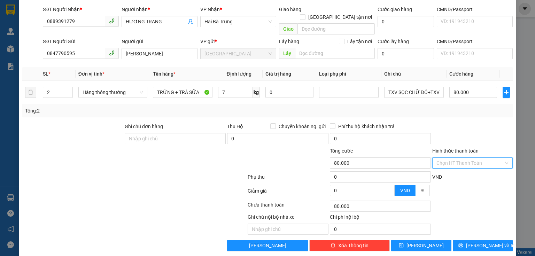
click at [463, 158] on input "Hình thức thanh toán" at bounding box center [469, 163] width 67 height 10
click at [462, 164] on div "Tại văn phòng" at bounding box center [468, 168] width 80 height 11
type input "0"
click at [484, 242] on span "[PERSON_NAME] và In" at bounding box center [490, 246] width 49 height 8
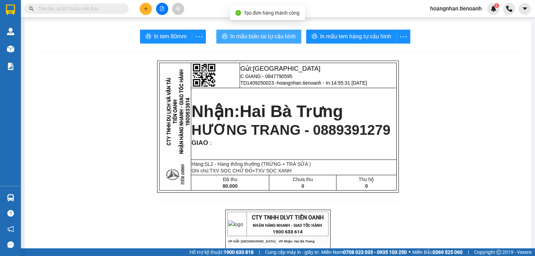
click at [275, 35] on span "In mẫu biên lai tự cấu hình" at bounding box center [262, 36] width 65 height 9
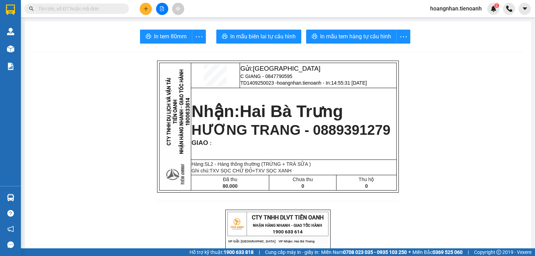
click at [362, 33] on span "In mẫu tem hàng tự cấu hình" at bounding box center [355, 36] width 71 height 9
drag, startPoint x: 110, startPoint y: 69, endPoint x: 131, endPoint y: 14, distance: 59.0
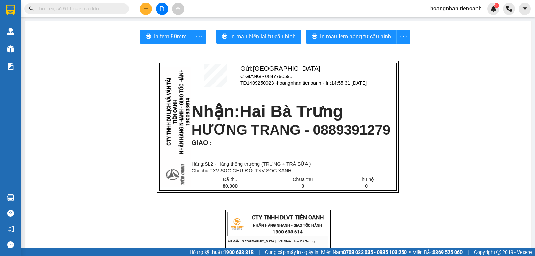
click at [143, 10] on icon "plus" at bounding box center [145, 8] width 5 height 5
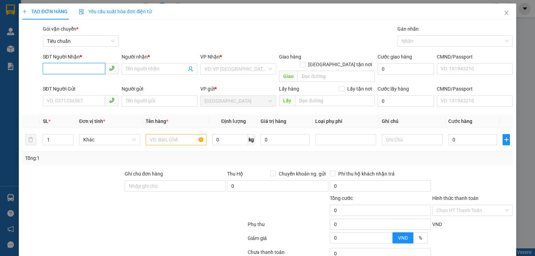
click at [82, 65] on input "SĐT Người Nhận *" at bounding box center [74, 68] width 62 height 11
paste input "0777652322"
type input "0777652322"
click at [84, 81] on div "0777652322 - C DUYÊN" at bounding box center [81, 83] width 69 height 8
type input "C DUYÊN"
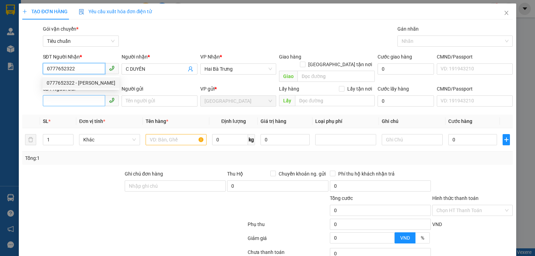
type input "60.000"
type input "0777652322"
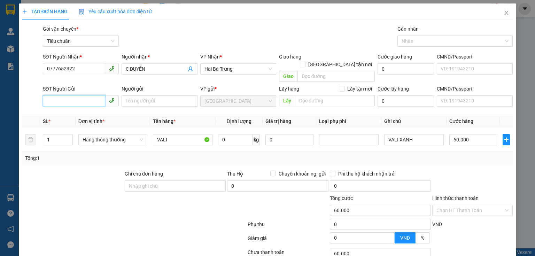
click at [84, 96] on input "SĐT Người Gửi" at bounding box center [74, 100] width 62 height 11
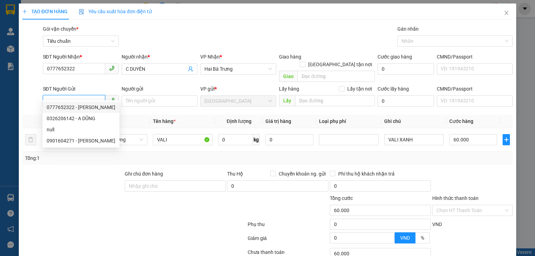
click at [82, 107] on div "0777652322 - C DUYÊN" at bounding box center [81, 107] width 69 height 8
type input "0777652322"
type input "C DUYÊN"
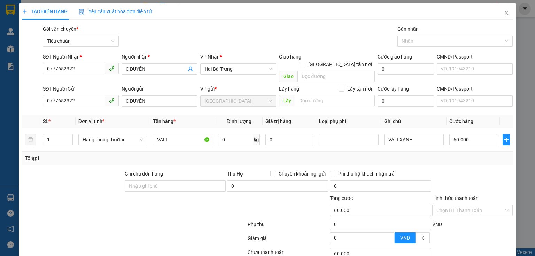
drag, startPoint x: 95, startPoint y: 184, endPoint x: 213, endPoint y: 167, distance: 119.8
click at [101, 184] on div at bounding box center [73, 182] width 102 height 24
click at [457, 134] on input "60.000" at bounding box center [473, 139] width 48 height 11
type input "5"
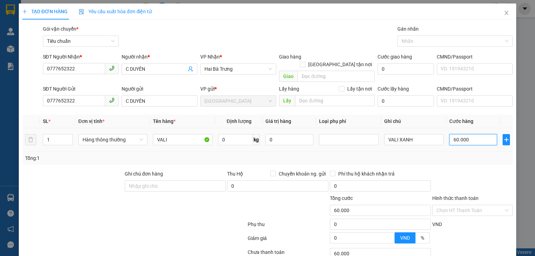
type input "5"
type input "50"
type input "50.000"
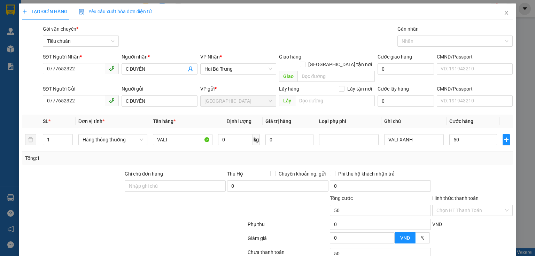
type input "50.000"
click at [457, 154] on div "Tổng: 1" at bounding box center [267, 158] width 484 height 8
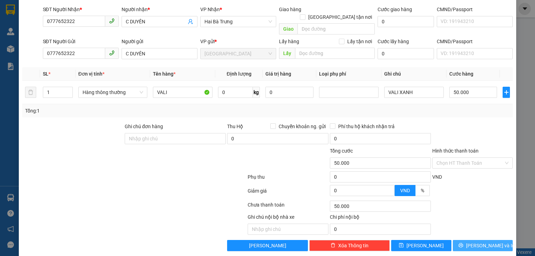
drag, startPoint x: 455, startPoint y: 234, endPoint x: 435, endPoint y: 201, distance: 37.8
click at [455, 240] on button "[PERSON_NAME] và In" at bounding box center [482, 245] width 60 height 11
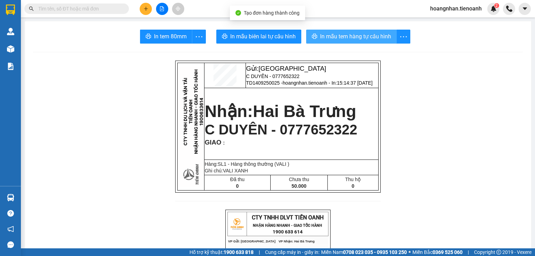
click at [365, 39] on span "In mẫu tem hàng tự cấu hình" at bounding box center [355, 36] width 71 height 9
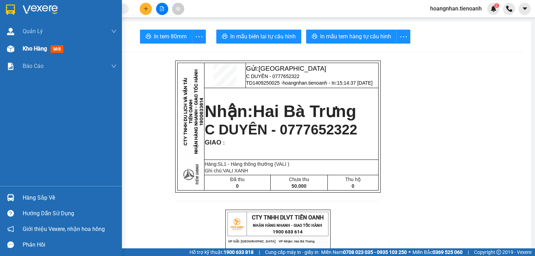
click at [25, 53] on div "Kho hàng mới" at bounding box center [70, 48] width 94 height 17
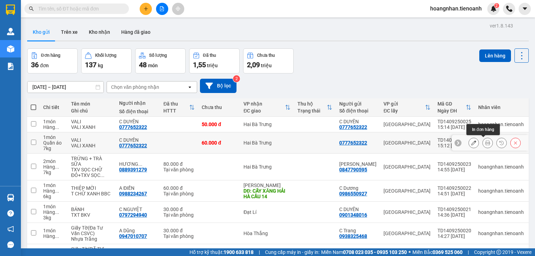
click at [485, 144] on icon at bounding box center [487, 142] width 5 height 5
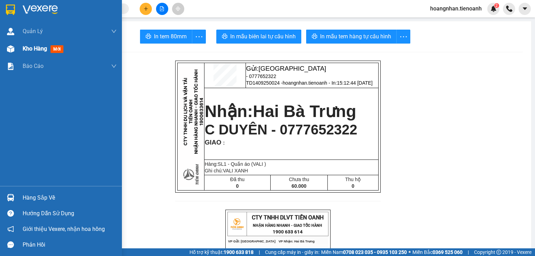
click at [33, 55] on div "Kho hàng mới" at bounding box center [70, 48] width 94 height 17
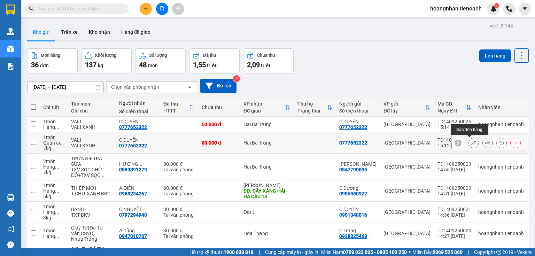
click at [471, 142] on icon at bounding box center [473, 142] width 5 height 5
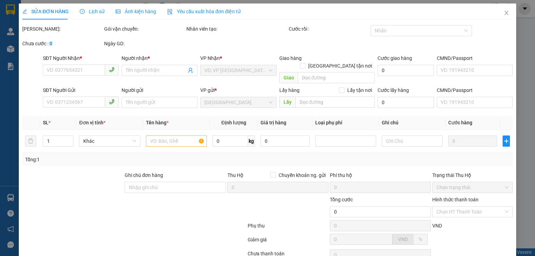
type input "0777652322"
type input "C DUYÊN"
type input "0777652322"
type input "60.000"
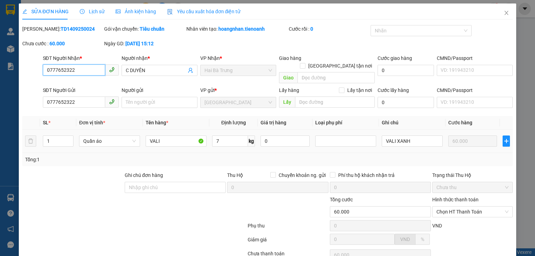
scroll to position [49, 0]
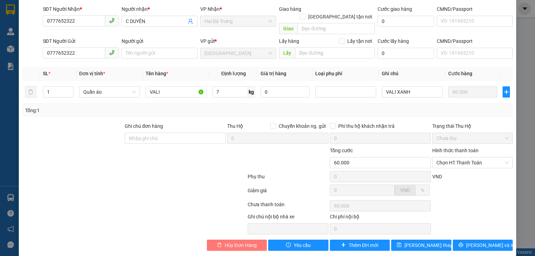
click at [228, 241] on span "Hủy Đơn Hàng" at bounding box center [240, 245] width 32 height 8
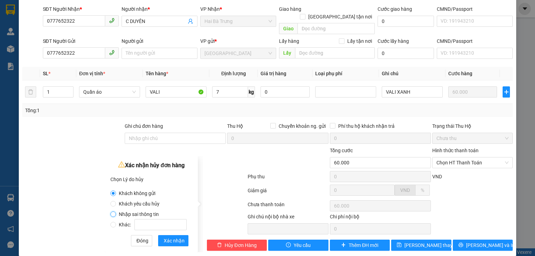
click at [111, 215] on input "Nhập sai thông tin" at bounding box center [113, 214] width 6 height 6
radio input "true"
radio input "false"
click at [175, 241] on span "Xác nhận" at bounding box center [174, 241] width 21 height 8
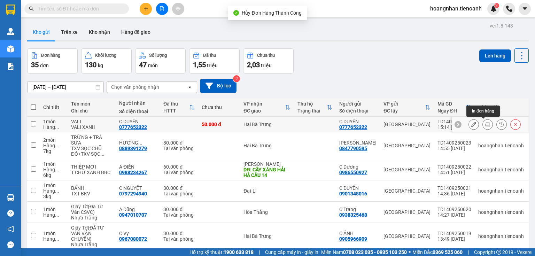
click at [485, 125] on icon at bounding box center [487, 124] width 5 height 5
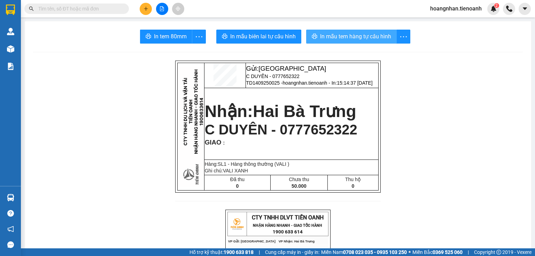
click at [361, 34] on span "In mẫu tem hàng tự cấu hình" at bounding box center [355, 36] width 71 height 9
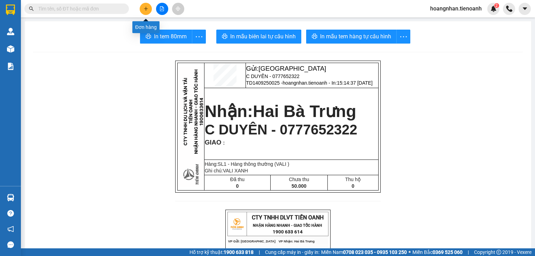
click at [151, 4] on div at bounding box center [162, 9] width 52 height 12
click at [138, 10] on div at bounding box center [162, 9] width 52 height 12
click at [141, 10] on button at bounding box center [146, 9] width 12 height 12
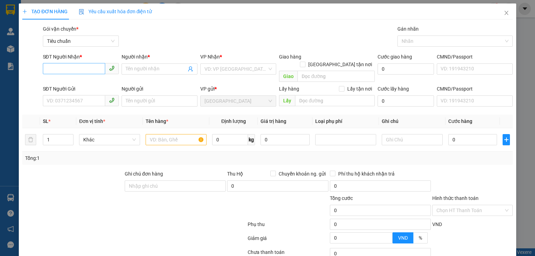
drag, startPoint x: 87, startPoint y: 77, endPoint x: 86, endPoint y: 71, distance: 5.6
click at [86, 75] on div "SĐT Người Nhận * VD: 0377654321" at bounding box center [81, 65] width 76 height 24
click at [87, 68] on input "SĐT Người Nhận *" at bounding box center [74, 68] width 62 height 11
type input "0777652322"
click at [89, 80] on div "0777652322 - C DUYÊN" at bounding box center [81, 83] width 69 height 8
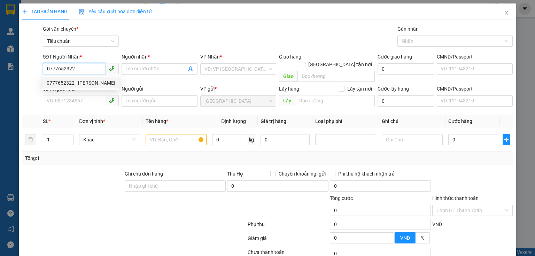
type input "C DUYÊN"
type input "50.000"
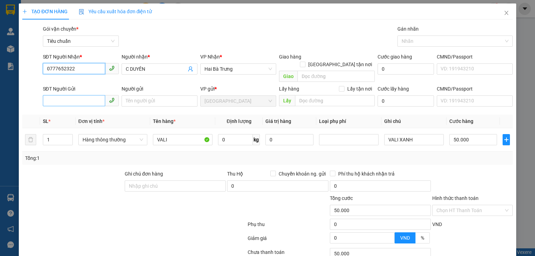
type input "0777652322"
click at [90, 95] on input "SĐT Người Gửi" at bounding box center [74, 100] width 62 height 11
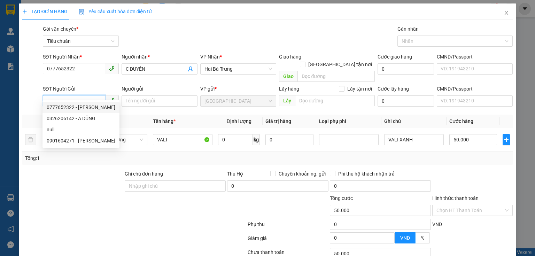
click at [90, 106] on div "0777652322 - C DUYÊN" at bounding box center [81, 107] width 69 height 8
type input "0777652322"
type input "C DUYÊN"
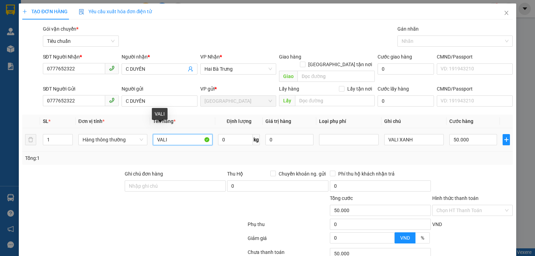
click at [173, 134] on input "VALI" at bounding box center [183, 139] width 60 height 11
type input "VALI"
click at [173, 134] on input "VALI" at bounding box center [183, 139] width 60 height 11
click at [173, 134] on input "text" at bounding box center [183, 139] width 60 height 11
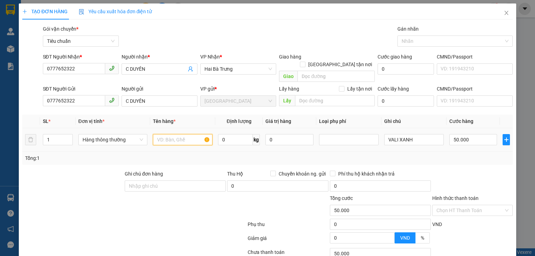
click at [173, 134] on input "text" at bounding box center [183, 139] width 60 height 11
type input "GRAP"
click at [237, 134] on input "0" at bounding box center [235, 139] width 35 height 11
type input "12"
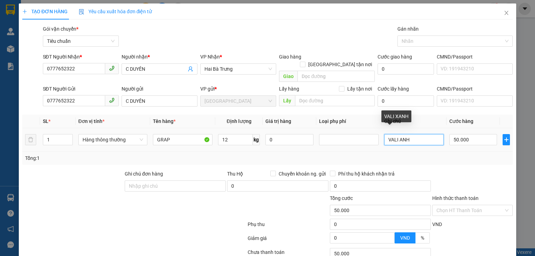
click at [400, 134] on input "VALI ANH" at bounding box center [414, 139] width 60 height 11
type input "VALI"
click at [400, 134] on input "VALI" at bounding box center [414, 139] width 60 height 11
click at [400, 134] on input "text" at bounding box center [414, 139] width 60 height 11
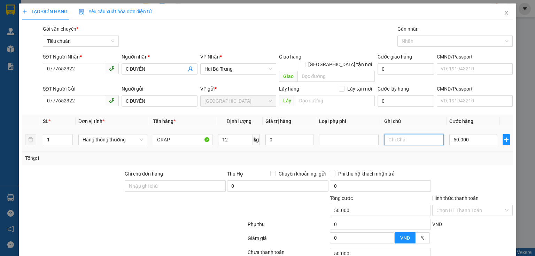
click at [400, 134] on input "text" at bounding box center [414, 139] width 60 height 11
click at [98, 95] on input "0777652322" at bounding box center [74, 100] width 62 height 11
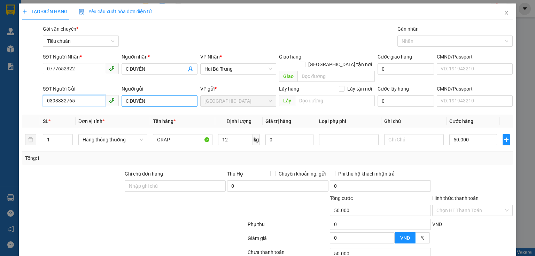
type input "0393332765"
click at [129, 95] on input "C DUYÊN" at bounding box center [159, 100] width 76 height 11
type input "CDUYÊN"
click at [129, 95] on input "CDUYÊN" at bounding box center [159, 100] width 76 height 11
click at [129, 95] on input "Người gửi" at bounding box center [159, 100] width 76 height 11
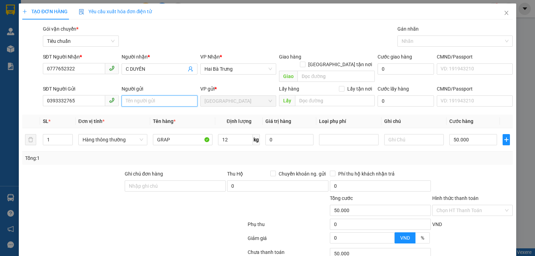
click at [129, 95] on input "Người gửi" at bounding box center [159, 100] width 76 height 11
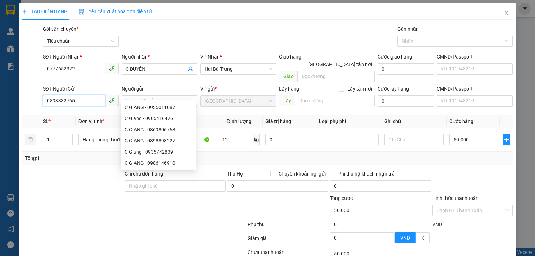
click at [93, 95] on input "0393332765" at bounding box center [74, 100] width 62 height 11
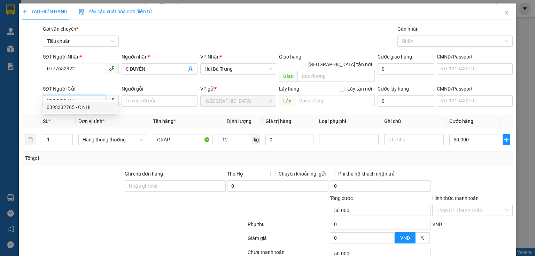
click at [93, 109] on div "0393332765 - C NHI" at bounding box center [80, 107] width 67 height 8
type input "C NHI"
type input "30.000"
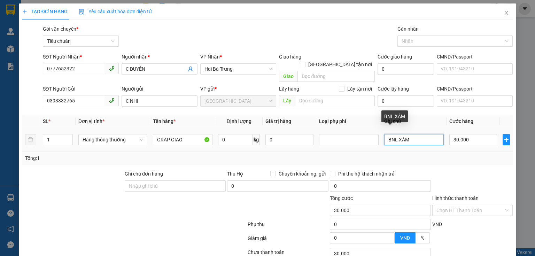
click at [412, 134] on input "BNL XÁM" at bounding box center [414, 139] width 60 height 11
type input "T TRƠN BK ĐỎ"
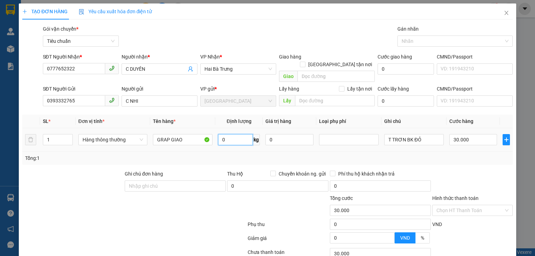
click at [245, 134] on input "0" at bounding box center [235, 139] width 35 height 11
type input "12"
click at [458, 134] on input "30.000" at bounding box center [473, 139] width 48 height 11
type input "50.000"
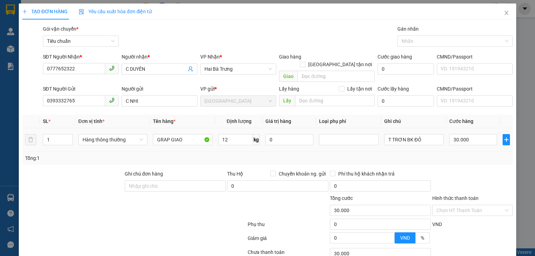
type input "50.000"
click at [458, 154] on div "Tổng: 1" at bounding box center [267, 158] width 484 height 8
drag, startPoint x: 457, startPoint y: 135, endPoint x: 457, endPoint y: 157, distance: 22.3
click at [457, 135] on input "50.000" at bounding box center [473, 139] width 48 height 11
click at [457, 157] on div "Transit Pickup Surcharge Ids Transit Deliver Surcharge Ids Transit Deliver Surc…" at bounding box center [267, 161] width 490 height 273
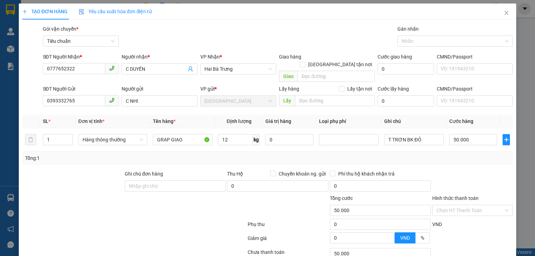
scroll to position [47, 0]
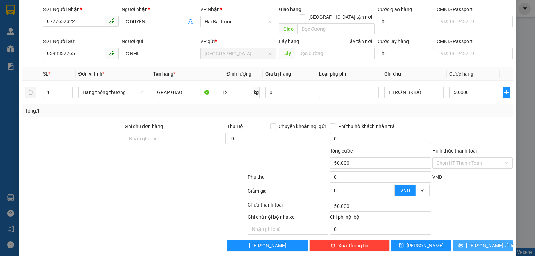
click at [482, 242] on span "Lưu và In" at bounding box center [490, 246] width 49 height 8
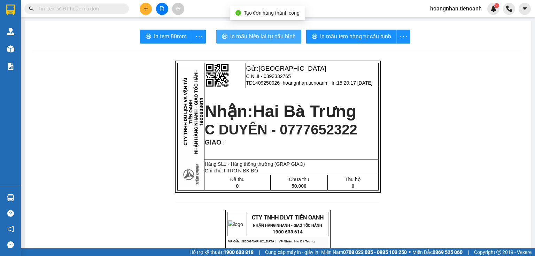
click at [274, 37] on span "In mẫu biên lai tự cấu hình" at bounding box center [262, 36] width 65 height 9
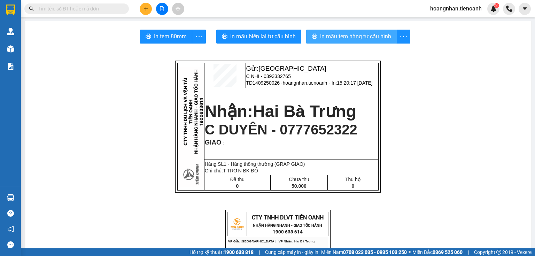
click at [360, 35] on span "In mẫu tem hàng tự cấu hình" at bounding box center [355, 36] width 71 height 9
drag, startPoint x: 480, startPoint y: 137, endPoint x: 331, endPoint y: 154, distance: 150.0
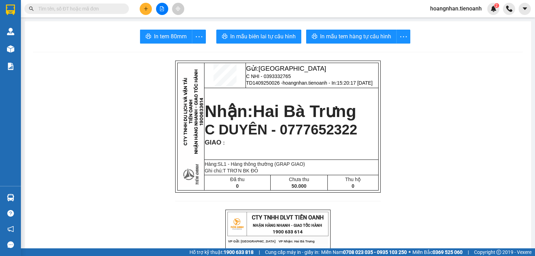
drag, startPoint x: 120, startPoint y: 80, endPoint x: 148, endPoint y: 26, distance: 61.0
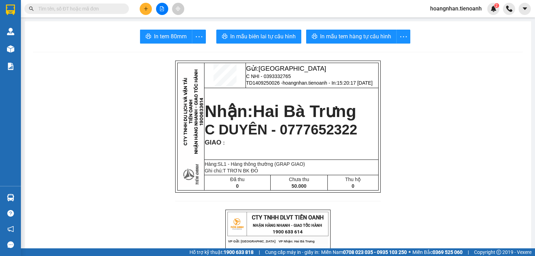
click at [149, 9] on button at bounding box center [146, 9] width 12 height 12
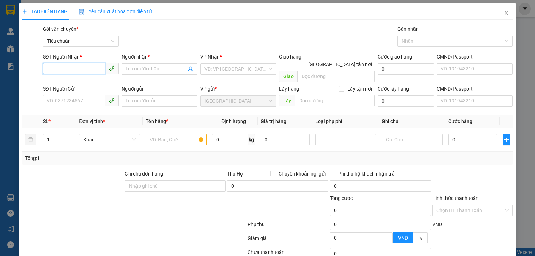
click at [71, 72] on input "SĐT Người Nhận *" at bounding box center [74, 68] width 62 height 11
click at [102, 80] on div "0932498077 - C NGA" at bounding box center [80, 83] width 67 height 8
type input "0932498077"
type input "C NGA"
type input "120.000"
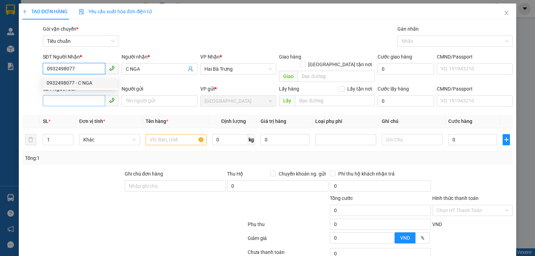
type input "120.000"
type input "0932498077"
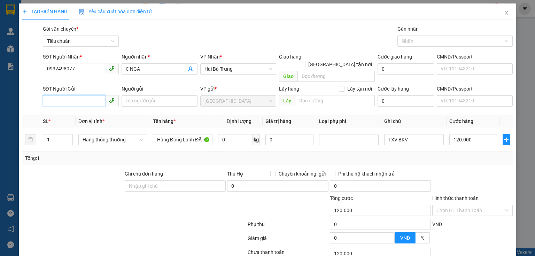
click at [100, 95] on input "SĐT Người Gửi" at bounding box center [74, 100] width 62 height 11
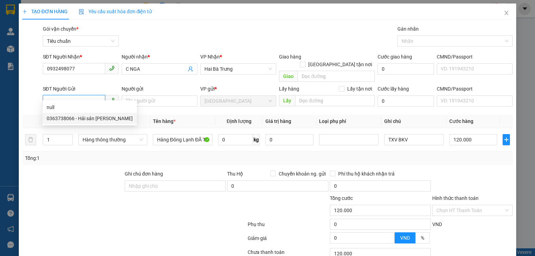
click at [97, 116] on div "0363738066 - Hải sản Trần Nguyên" at bounding box center [90, 118] width 86 height 8
type input "0363738066"
type input "Hải sản Trần Nguyên"
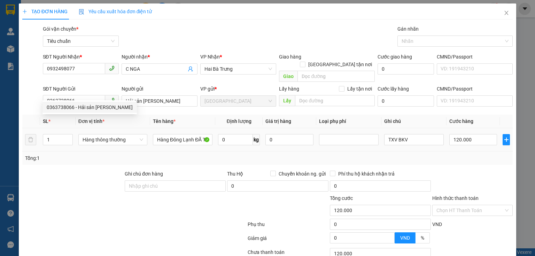
type input "130.000"
drag, startPoint x: 97, startPoint y: 160, endPoint x: 261, endPoint y: 120, distance: 169.6
click at [99, 161] on div "Transit Pickup Surcharge Ids Transit Deliver Surcharge Ids Transit Deliver Surc…" at bounding box center [267, 161] width 490 height 273
click at [236, 128] on td "0 kg" at bounding box center [238, 139] width 47 height 23
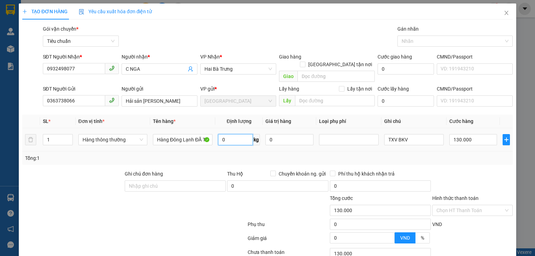
click at [237, 134] on input "0" at bounding box center [235, 139] width 35 height 11
type input "70"
click at [465, 134] on input "130.000" at bounding box center [473, 139] width 48 height 11
click at [459, 155] on div "Tổng: 1" at bounding box center [267, 157] width 490 height 13
type input "111.000"
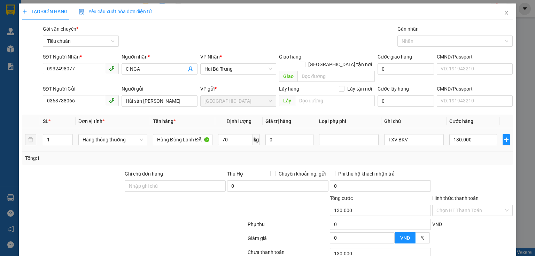
type input "111.000"
click at [479, 136] on input "111.000" at bounding box center [473, 139] width 48 height 11
click at [464, 154] on div "Tổng: 1" at bounding box center [267, 158] width 484 height 8
click at [465, 134] on input "111.000" at bounding box center [473, 139] width 48 height 11
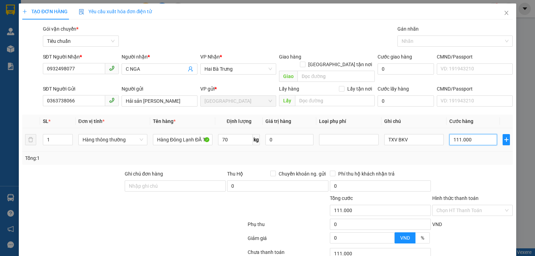
type input "1"
type input "11"
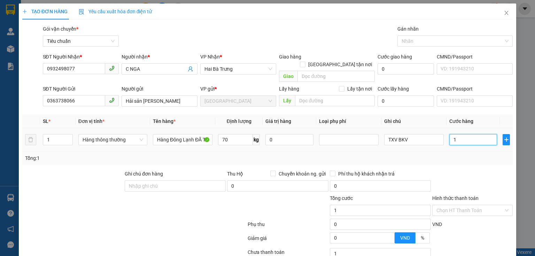
type input "11"
type input "110"
type input "110.000"
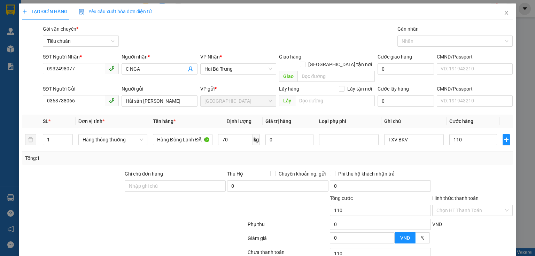
type input "110.000"
click at [465, 170] on div at bounding box center [472, 182] width 82 height 24
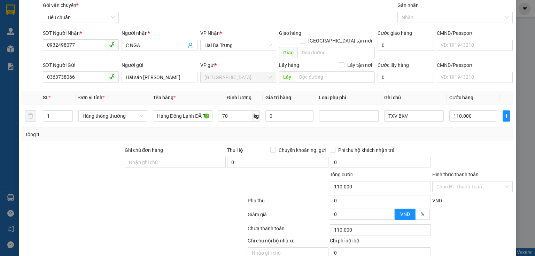
scroll to position [47, 0]
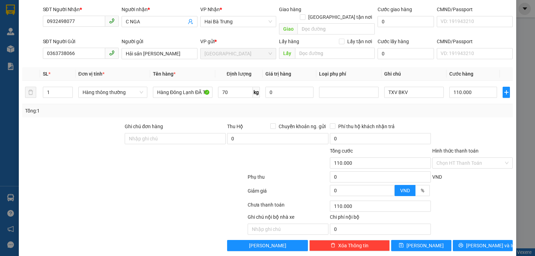
click at [472, 199] on div "Chọn HT Thanh Toán" at bounding box center [472, 206] width 82 height 14
click at [477, 242] on span "Lưu và In" at bounding box center [490, 246] width 49 height 8
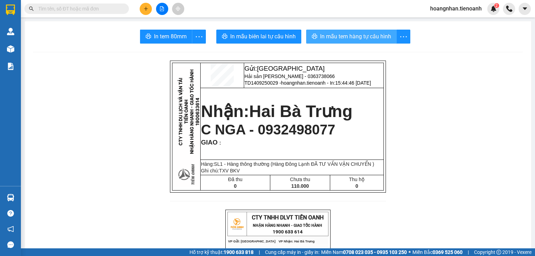
click at [350, 39] on span "In mẫu tem hàng tự cấu hình" at bounding box center [355, 36] width 71 height 9
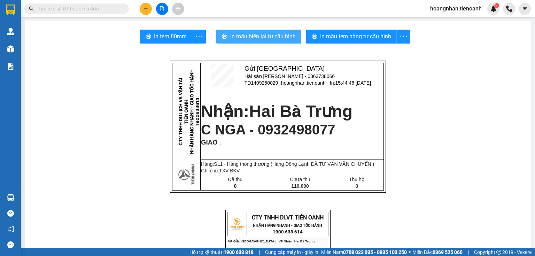
click at [248, 33] on span "In mẫu biên lai tự cấu hình" at bounding box center [262, 36] width 65 height 9
click at [106, 5] on input "text" at bounding box center [79, 9] width 82 height 8
click at [94, 4] on span at bounding box center [76, 8] width 104 height 10
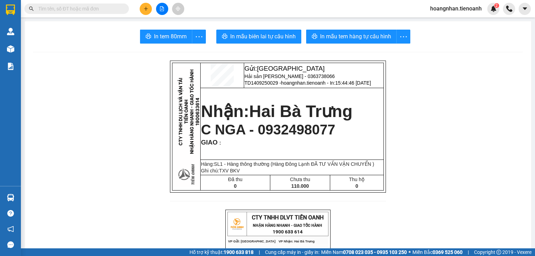
click at [95, 7] on input "text" at bounding box center [79, 9] width 82 height 8
drag, startPoint x: 95, startPoint y: 34, endPoint x: 93, endPoint y: 24, distance: 9.9
click at [93, 11] on input "text" at bounding box center [79, 9] width 82 height 8
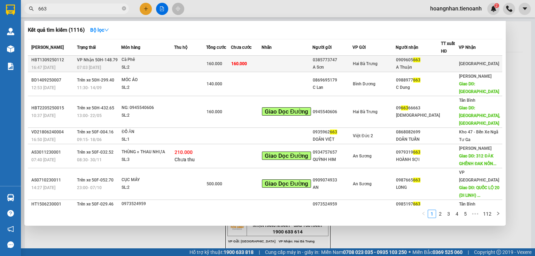
type input "663"
click at [199, 61] on td at bounding box center [190, 64] width 32 height 16
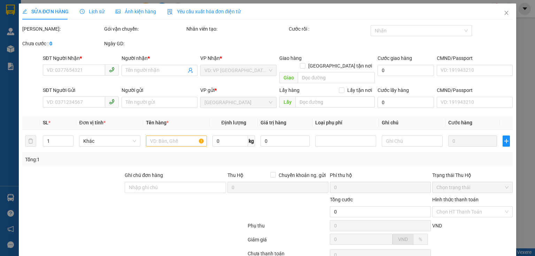
type input "0909605663"
type input "A Thuận"
type input "0385773747"
type input "A Sơn"
type input "160.000"
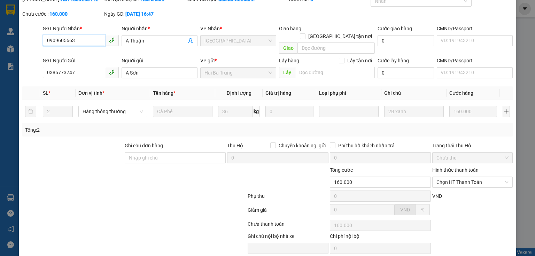
scroll to position [49, 0]
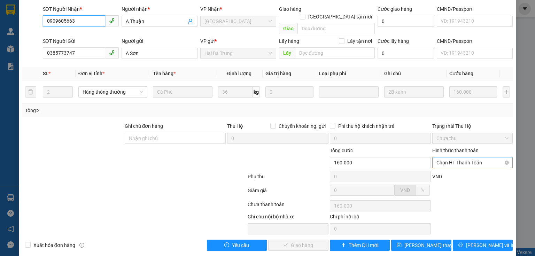
click at [452, 159] on span "Chọn HT Thanh Toán" at bounding box center [472, 162] width 72 height 10
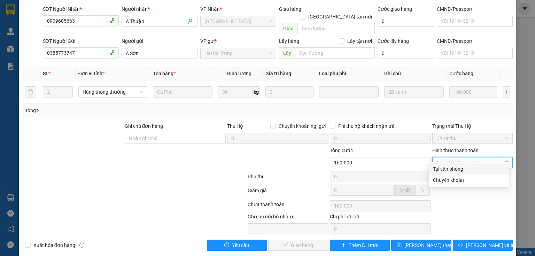
click at [450, 167] on div "Tại văn phòng" at bounding box center [469, 169] width 72 height 8
type input "0"
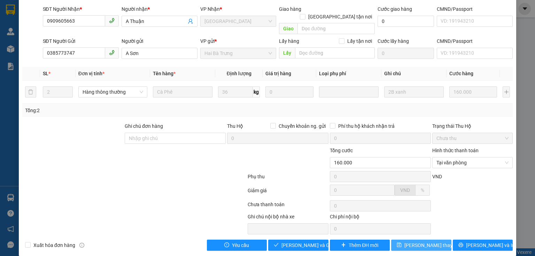
click at [416, 241] on span "[PERSON_NAME] thay đổi" at bounding box center [432, 245] width 56 height 8
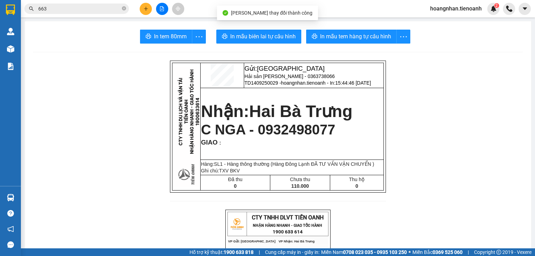
click at [102, 11] on input "663" at bounding box center [79, 9] width 82 height 8
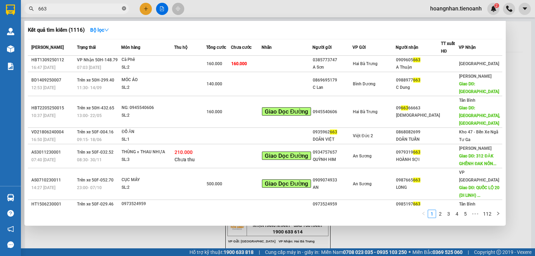
click at [123, 10] on icon "close-circle" at bounding box center [124, 8] width 4 height 4
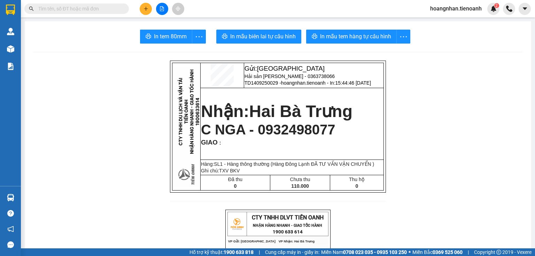
drag, startPoint x: 122, startPoint y: 65, endPoint x: 148, endPoint y: 18, distance: 53.2
click at [105, 6] on input "text" at bounding box center [79, 9] width 82 height 8
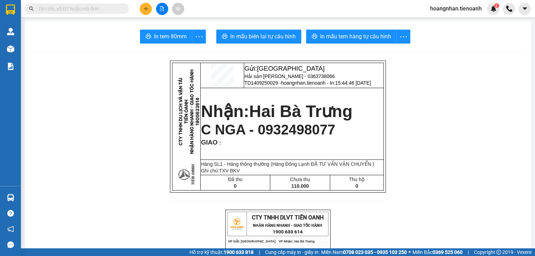
click at [103, 13] on span at bounding box center [76, 8] width 104 height 10
click at [100, 11] on input "text" at bounding box center [79, 9] width 82 height 8
click at [99, 11] on input "text" at bounding box center [79, 9] width 82 height 8
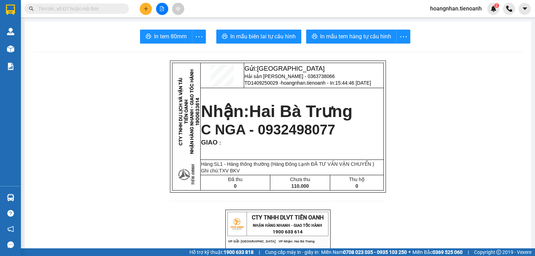
click at [99, 11] on input "text" at bounding box center [79, 9] width 82 height 8
click at [79, 11] on input "text" at bounding box center [79, 9] width 82 height 8
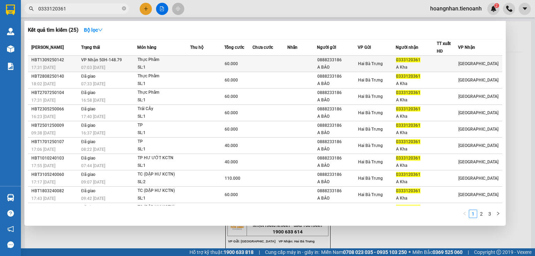
type input "0333120361"
click at [203, 65] on td at bounding box center [207, 64] width 34 height 16
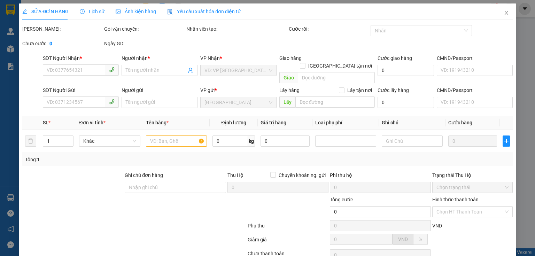
type input "0333120361"
type input "A Kha"
type input "0888233186"
type input "A BẢO"
type input "026089207"
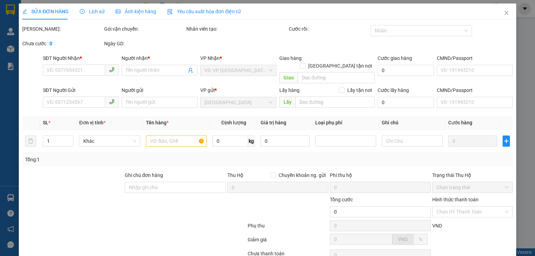
type input "60.000"
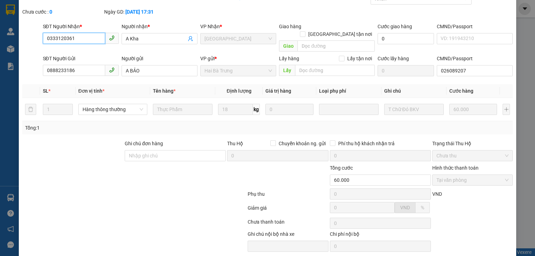
scroll to position [49, 0]
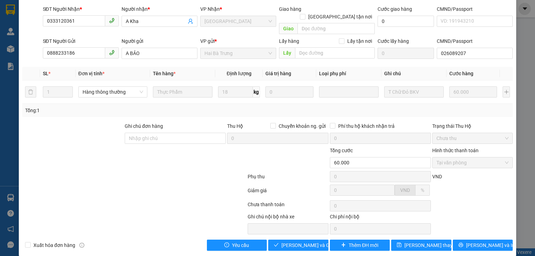
click at [196, 171] on div at bounding box center [134, 178] width 225 height 14
click at [310, 241] on span "[PERSON_NAME] và Giao hàng" at bounding box center [314, 245] width 67 height 8
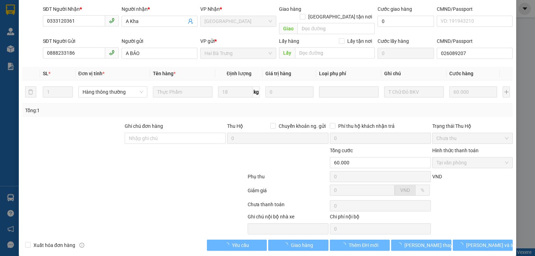
click at [164, 199] on div at bounding box center [134, 206] width 225 height 14
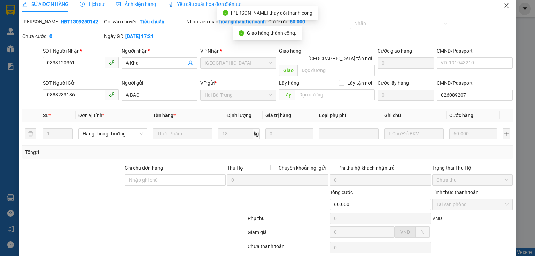
scroll to position [0, 0]
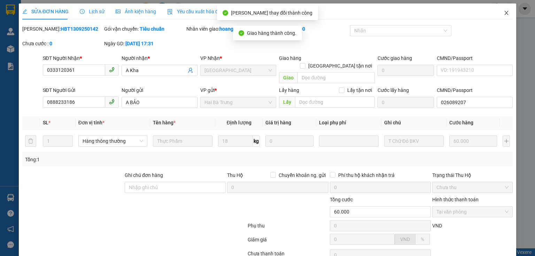
click at [503, 14] on icon "close" at bounding box center [506, 13] width 6 height 6
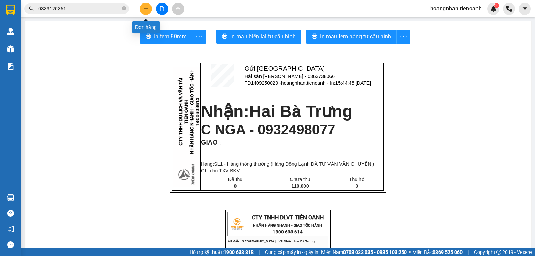
click at [144, 9] on icon "plus" at bounding box center [145, 8] width 5 height 5
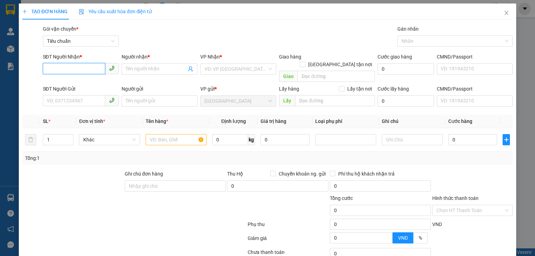
click at [61, 70] on input "SĐT Người Nhận *" at bounding box center [74, 68] width 62 height 11
click at [61, 95] on input "SĐT Người Gửi" at bounding box center [74, 100] width 62 height 11
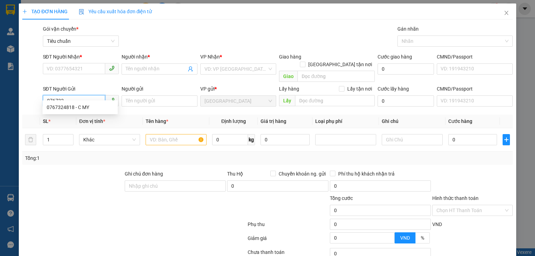
type input "0767324"
click at [79, 110] on div "0767324818 - C MY" at bounding box center [80, 107] width 67 height 8
type input "0918684898"
type input "C HUYỀN"
type input "0767324818"
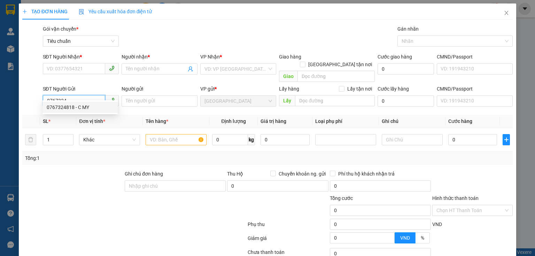
type input "C MY"
type input "50.000"
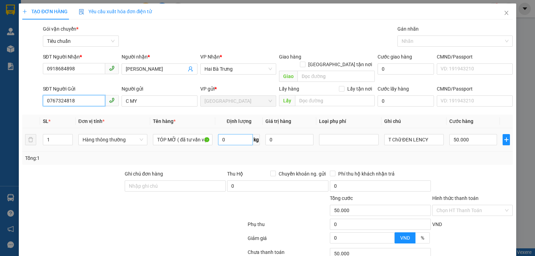
type input "0767324818"
click at [229, 134] on input "0" at bounding box center [235, 139] width 35 height 11
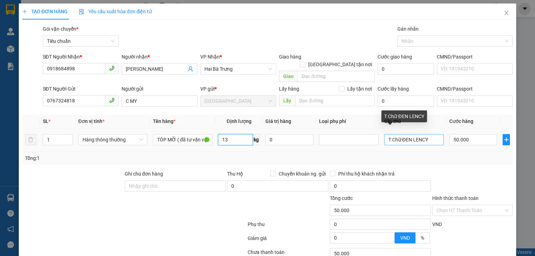
type input "13"
click at [429, 135] on input "T Chữ ĐEN LENCY" at bounding box center [414, 139] width 60 height 11
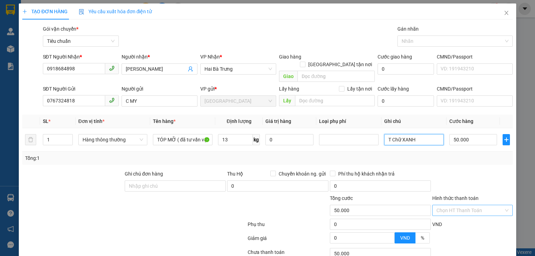
type input "T Chữ XANH"
click at [464, 205] on input "Hình thức thanh toán" at bounding box center [469, 210] width 67 height 10
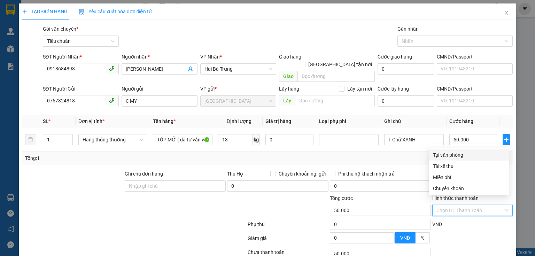
click at [455, 159] on div "Tại văn phòng" at bounding box center [468, 154] width 80 height 11
type input "0"
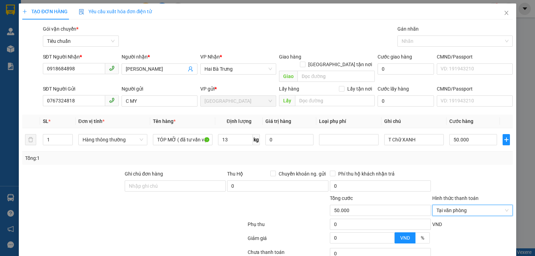
scroll to position [47, 0]
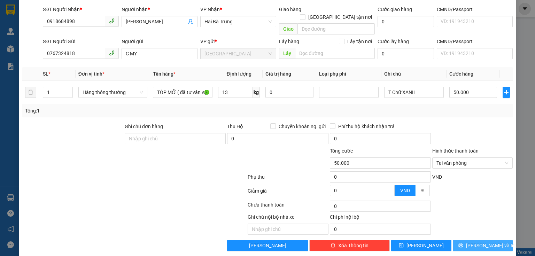
click at [486, 242] on span "[PERSON_NAME] và In" at bounding box center [490, 246] width 49 height 8
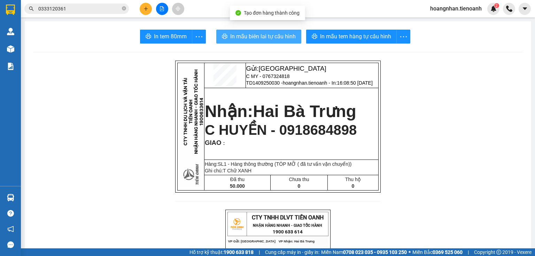
click at [271, 40] on span "In mẫu biên lai tự cấu hình" at bounding box center [262, 36] width 65 height 9
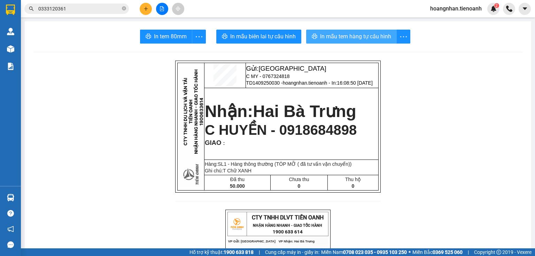
click at [369, 32] on span "In mẫu tem hàng tự cấu hình" at bounding box center [355, 36] width 71 height 9
click at [124, 9] on icon "close-circle" at bounding box center [124, 8] width 4 height 4
drag, startPoint x: 111, startPoint y: 102, endPoint x: 117, endPoint y: 15, distance: 86.8
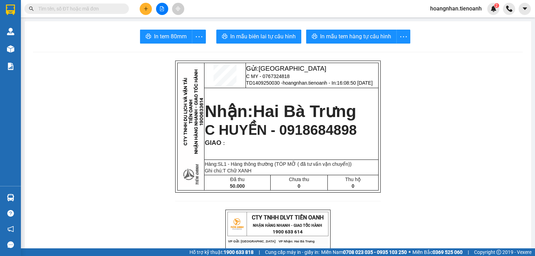
drag, startPoint x: 81, startPoint y: 110, endPoint x: 104, endPoint y: 13, distance: 99.8
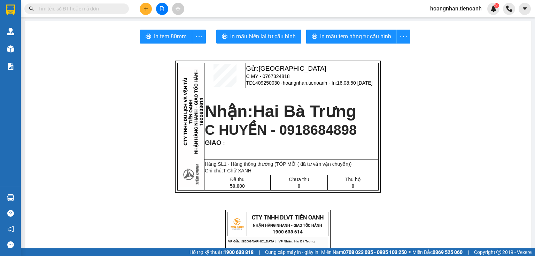
drag, startPoint x: 143, startPoint y: 75, endPoint x: 143, endPoint y: 1, distance: 73.8
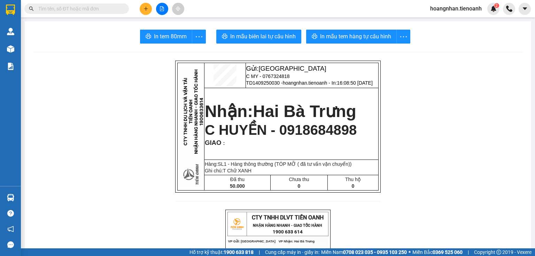
click at [101, 9] on input "text" at bounding box center [79, 9] width 82 height 8
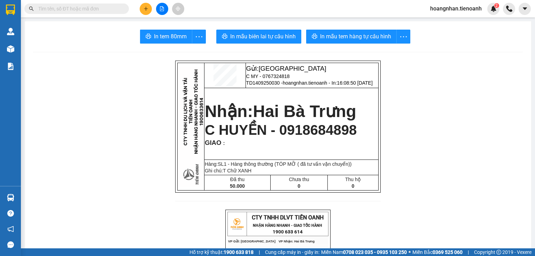
click at [101, 9] on input "text" at bounding box center [79, 9] width 82 height 8
click at [104, 38] on div "In tem 80mm In mẫu biên lai tự cấu hình In mẫu tem hàng tự cấu hình" at bounding box center [277, 37] width 489 height 14
click at [102, 10] on input "text" at bounding box center [79, 9] width 82 height 8
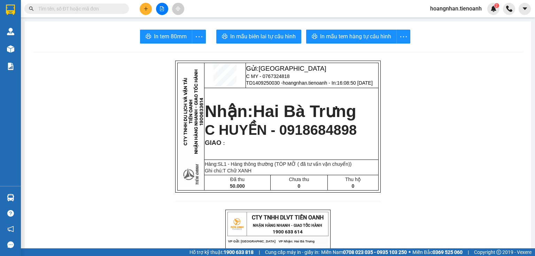
drag, startPoint x: 132, startPoint y: 87, endPoint x: 159, endPoint y: 9, distance: 82.3
drag, startPoint x: 99, startPoint y: 78, endPoint x: 150, endPoint y: 3, distance: 90.4
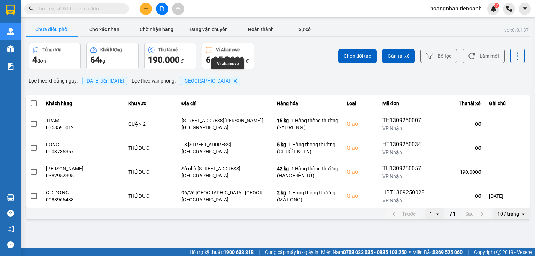
click at [260, 76] on div "Lọc theo khoảng ngày : [DATE] đến [DATE] Lọc theo văn phòng : Thủ Đức Delete" at bounding box center [278, 81] width 504 height 12
click at [276, 68] on div "Chọn đối tác Gán tài xế Bộ lọc Làm mới" at bounding box center [400, 56] width 248 height 26
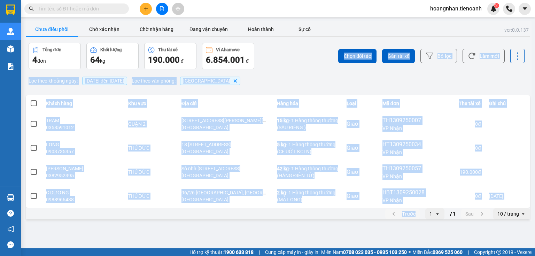
drag, startPoint x: 276, startPoint y: 68, endPoint x: 311, endPoint y: 242, distance: 177.8
click at [311, 242] on main "ver: 0.0.137 Chưa điều phối Chờ xác nhận Chờ nhận hàng Đang vận chuyển Hoàn thà…" at bounding box center [267, 124] width 535 height 248
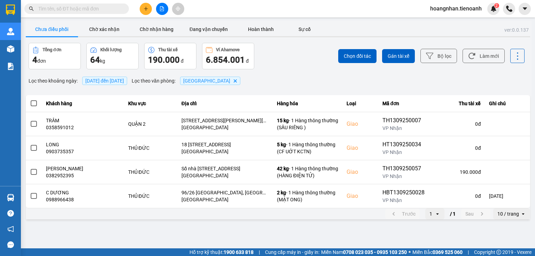
click at [296, 65] on div "Chọn đối tác Gán tài xế Bộ lọc Làm mới" at bounding box center [400, 56] width 248 height 26
click at [154, 22] on div "ver: 0.0.137 Chưa điều phối Chờ xác nhận Chờ nhận hàng Đang vận chuyển Hoàn thà…" at bounding box center [277, 121] width 507 height 200
click at [156, 27] on button "Chờ nhận hàng" at bounding box center [156, 29] width 52 height 14
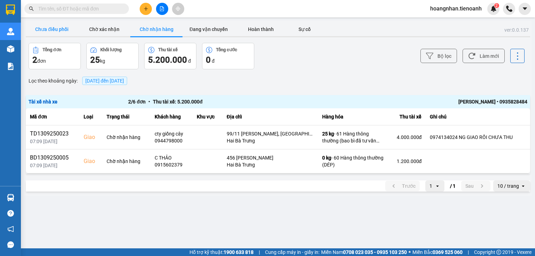
click at [44, 28] on button "Chưa điều phối" at bounding box center [52, 29] width 52 height 14
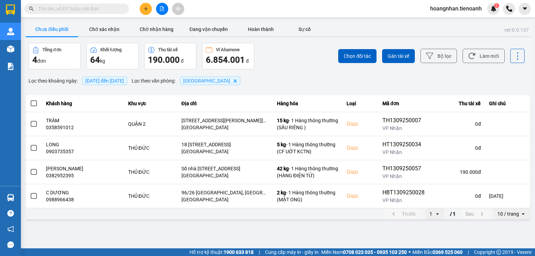
click at [290, 70] on div "ver: 0.0.137 Chưa điều phối Chờ xác nhận Chờ nhận hàng Đang vận chuyển Hoàn thà…" at bounding box center [277, 121] width 507 height 200
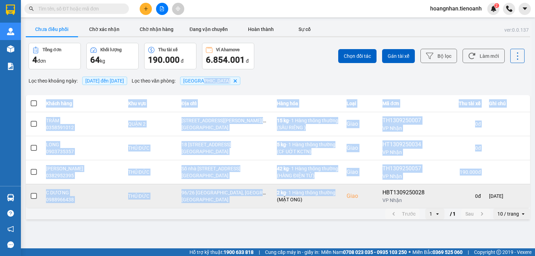
drag, startPoint x: 290, startPoint y: 70, endPoint x: 314, endPoint y: 193, distance: 125.5
click at [314, 192] on div "ver: 0.0.137 Chưa điều phối Chờ xác nhận Chờ nhận hàng Đang vận chuyển Hoàn thà…" at bounding box center [277, 121] width 507 height 200
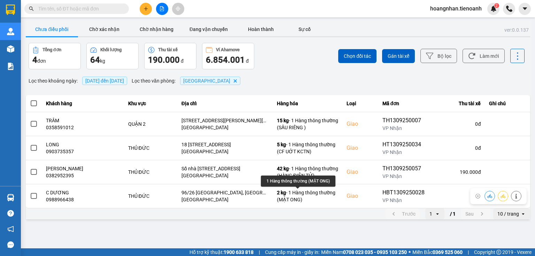
click at [299, 236] on main "ver: 0.0.137 Chưa điều phối Chờ xác nhận Chờ nhận hàng Đang vận chuyển Hoàn thà…" at bounding box center [267, 124] width 535 height 248
click at [298, 73] on div "ver: 0.0.137 Chưa điều phối Chờ xác nhận Chờ nhận hàng Đang vận chuyển Hoàn thà…" at bounding box center [277, 121] width 507 height 200
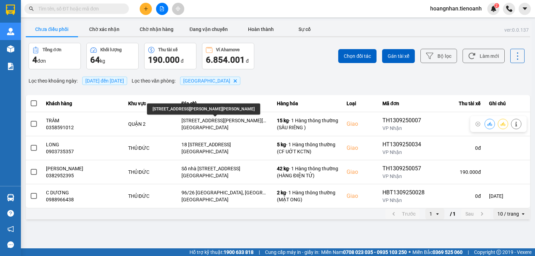
click at [277, 63] on div "Chọn đối tác Gán tài xế Bộ lọc Làm mới" at bounding box center [400, 56] width 248 height 26
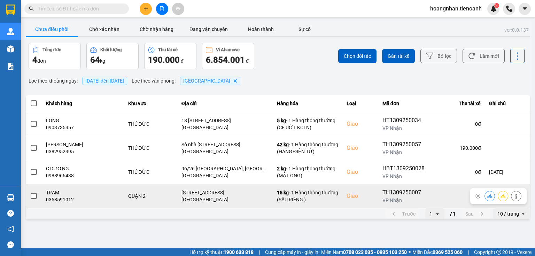
click at [31, 197] on span at bounding box center [34, 196] width 6 height 6
click at [30, 192] on input "checkbox" at bounding box center [30, 192] width 0 height 0
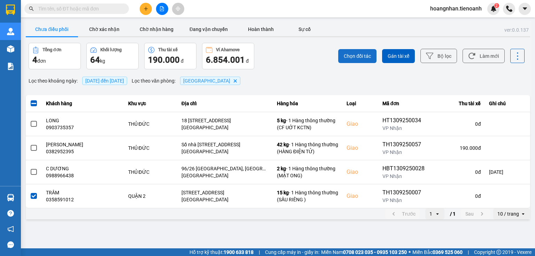
click at [368, 54] on span "Chọn đối tác" at bounding box center [356, 56] width 27 height 7
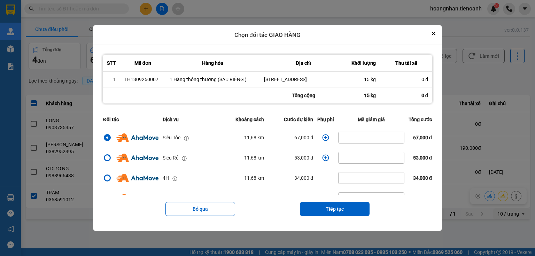
click at [323, 139] on icon "dialog" at bounding box center [325, 137] width 7 height 7
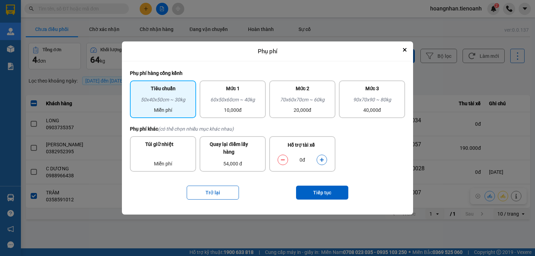
drag, startPoint x: 183, startPoint y: 104, endPoint x: 211, endPoint y: 124, distance: 34.4
click at [183, 104] on div "50x40x50cm ~ 30kg" at bounding box center [163, 101] width 58 height 10
click at [332, 192] on button "Tiếp tục" at bounding box center [322, 192] width 52 height 14
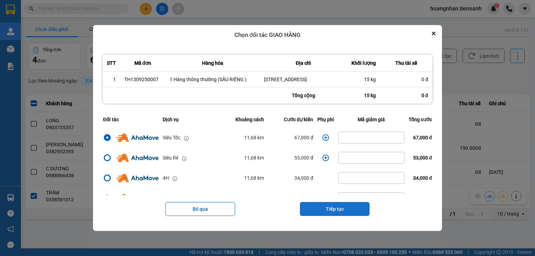
click at [348, 212] on button "Tiếp tục" at bounding box center [335, 209] width 70 height 14
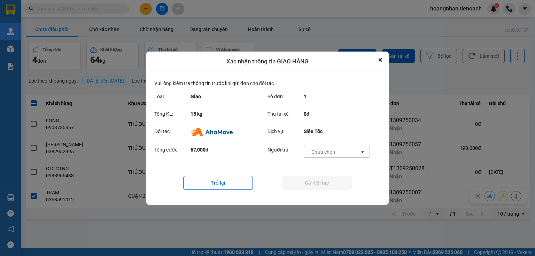
click at [333, 152] on div "-- Chưa chọn --" at bounding box center [322, 151] width 31 height 7
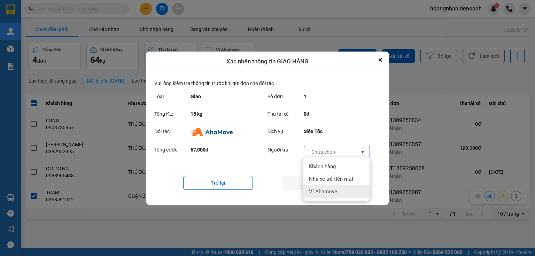
click at [333, 188] on div "Ví Ahamove" at bounding box center [336, 191] width 66 height 13
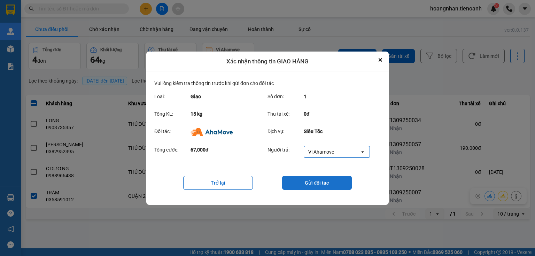
click at [319, 184] on button "Gửi đối tác" at bounding box center [317, 183] width 70 height 14
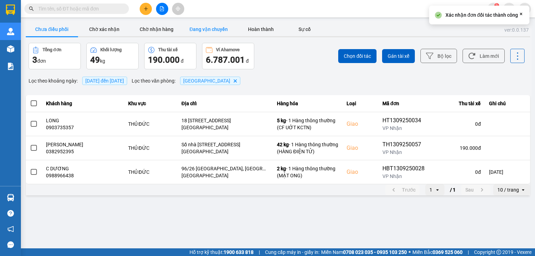
click at [206, 27] on button "Đang vận chuyển" at bounding box center [208, 29] width 52 height 14
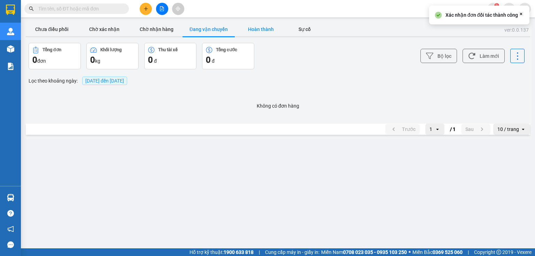
click at [270, 27] on button "Hoàn thành" at bounding box center [261, 29] width 52 height 14
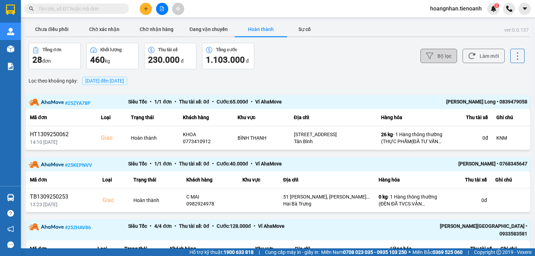
click at [435, 55] on button "Bộ lọc" at bounding box center [438, 56] width 37 height 14
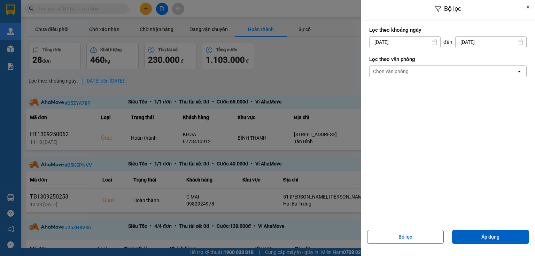
click at [385, 72] on div "Chọn văn phòng" at bounding box center [390, 71] width 35 height 7
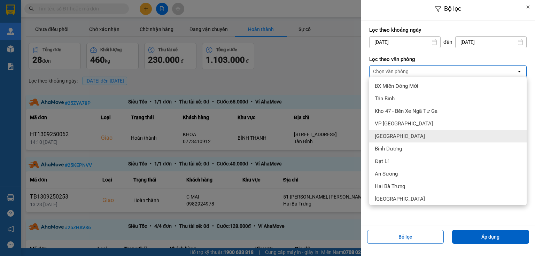
click at [398, 132] on div "[GEOGRAPHIC_DATA]" at bounding box center [447, 136] width 157 height 13
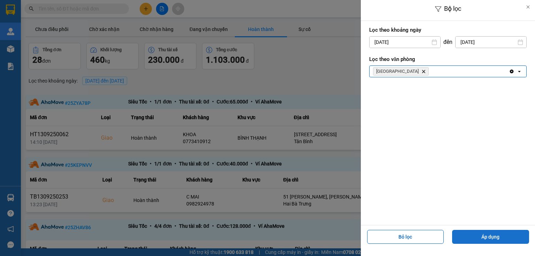
click at [494, 237] on button "Áp dụng" at bounding box center [490, 237] width 77 height 14
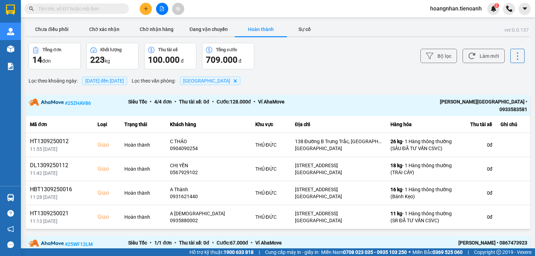
click at [277, 62] on div "Bộ lọc Làm mới" at bounding box center [400, 56] width 248 height 26
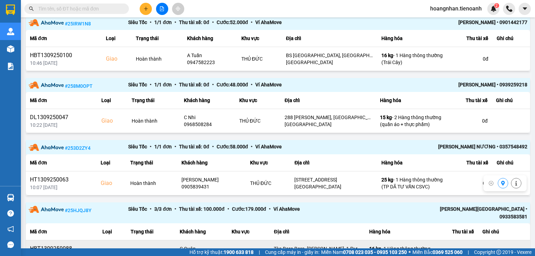
scroll to position [459, 0]
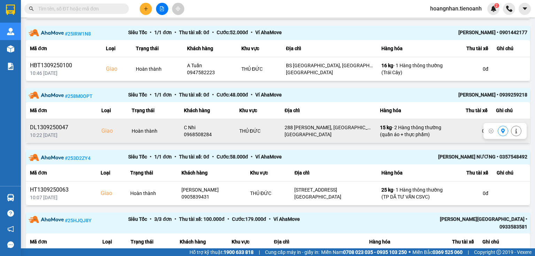
click at [200, 131] on div "0968508284" at bounding box center [207, 134] width 47 height 7
copy div "0968508284"
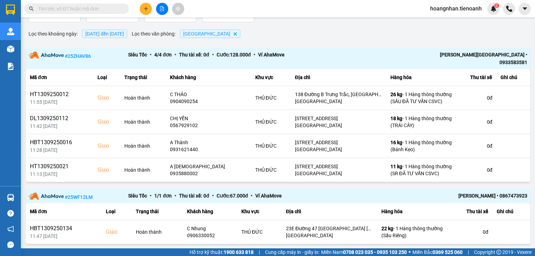
scroll to position [0, 0]
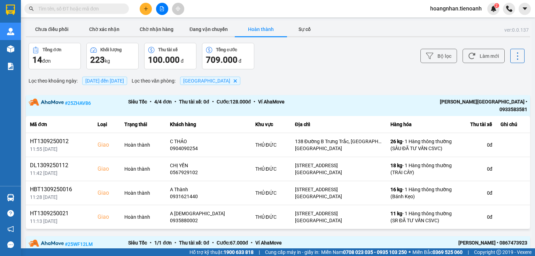
click at [318, 81] on div "Lọc theo khoảng ngày : [DATE] đến [DATE] Lọc theo văn phòng : Thủ Đức Delete" at bounding box center [278, 81] width 504 height 12
click at [54, 34] on button "Chưa điều phối" at bounding box center [52, 29] width 52 height 14
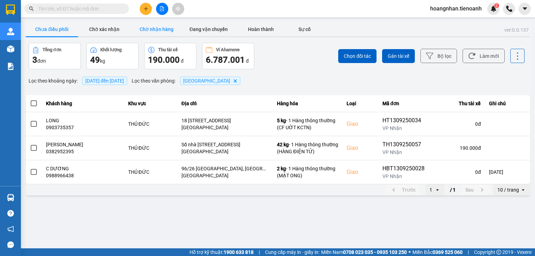
click at [146, 29] on button "Chờ nhận hàng" at bounding box center [156, 29] width 52 height 14
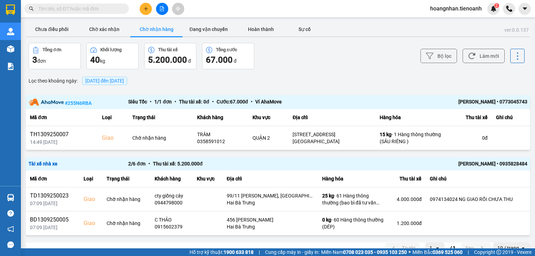
click at [293, 59] on div "Bộ lọc Làm mới" at bounding box center [400, 56] width 248 height 26
click at [178, 87] on div "ver: 0.0.137 Chưa điều phối Chờ xác nhận Chờ nhận hàng Đang vận chuyển Hoàn thà…" at bounding box center [277, 139] width 507 height 237
click at [70, 26] on button "Chưa điều phối" at bounding box center [52, 29] width 52 height 14
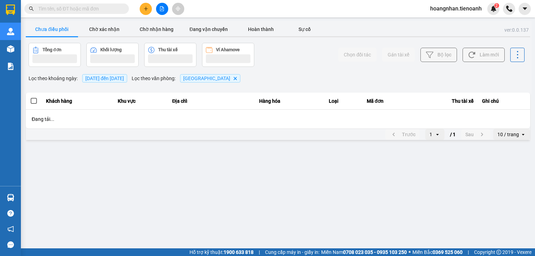
click at [273, 61] on div "Tổng đơn Khối lượng Thu tài xế Ví Ahamove" at bounding box center [153, 55] width 248 height 24
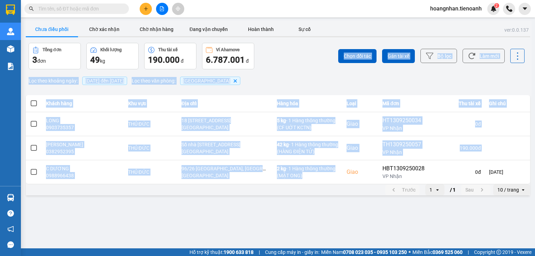
drag, startPoint x: 273, startPoint y: 61, endPoint x: 309, endPoint y: 216, distance: 159.3
click at [309, 216] on main "ver: 0.0.137 Chưa điều phối Chờ xác nhận Chờ nhận hàng Đang vận chuyển Hoàn thà…" at bounding box center [267, 124] width 535 height 248
click at [297, 207] on main "ver: 0.0.137 Chưa điều phối Chờ xác nhận Chờ nhận hàng Đang vận chuyển Hoàn thà…" at bounding box center [267, 124] width 535 height 248
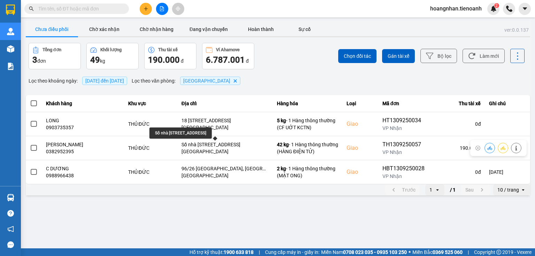
click at [288, 73] on div "ver: 0.0.137 Chưa điều phối Chờ xác nhận Chờ nhận hàng Đang vận chuyển Hoàn thà…" at bounding box center [277, 109] width 507 height 176
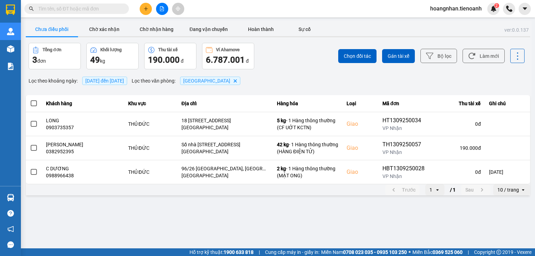
click at [272, 80] on div "Lọc theo khoảng ngày : [DATE] đến [DATE] Lọc theo văn phòng : Thủ Đức Delete" at bounding box center [278, 81] width 504 height 12
click at [267, 79] on div "Lọc theo khoảng ngày : [DATE] đến [DATE] Lọc theo văn phòng : Thủ Đức Delete" at bounding box center [278, 81] width 504 height 12
click at [268, 81] on div "Lọc theo khoảng ngày : [DATE] đến [DATE] Lọc theo văn phòng : Thủ Đức Delete" at bounding box center [278, 81] width 504 height 12
click at [288, 77] on div "Lọc theo khoảng ngày : [DATE] đến [DATE] Lọc theo văn phòng : Thủ Đức Delete" at bounding box center [278, 81] width 504 height 12
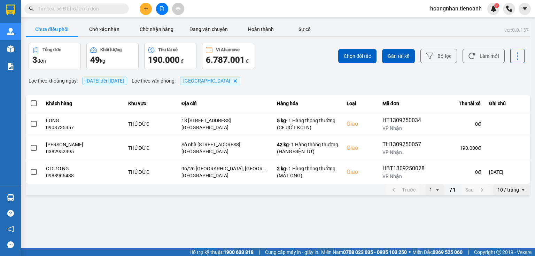
drag, startPoint x: 260, startPoint y: 207, endPoint x: 245, endPoint y: 198, distance: 17.8
click at [260, 207] on main "ver: 0.0.137 Chưa điều phối Chờ xác nhận Chờ nhận hàng Đang vận chuyển Hoàn thà…" at bounding box center [267, 124] width 535 height 248
click at [253, 78] on div "Lọc theo khoảng ngày : [DATE] đến [DATE] Lọc theo văn phòng : Thủ Đức Delete" at bounding box center [278, 81] width 504 height 12
click at [244, 86] on div "Lọc theo khoảng ngày : [DATE] đến [DATE] Lọc theo văn phòng : Thủ Đức Delete" at bounding box center [278, 81] width 504 height 12
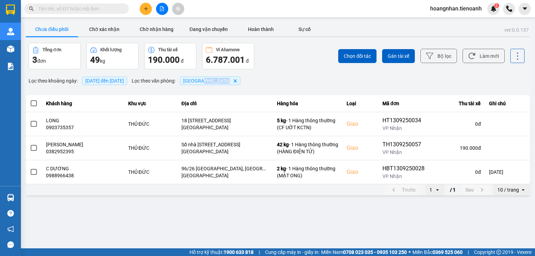
click at [275, 77] on div "Lọc theo khoảng ngày : [DATE] đến [DATE] Lọc theo văn phòng : Thủ Đức Delete" at bounding box center [278, 81] width 504 height 12
click at [222, 210] on main "ver: 0.0.137 Chưa điều phối Chờ xác nhận Chờ nhận hàng Đang vận chuyển Hoàn thà…" at bounding box center [267, 124] width 535 height 248
click at [305, 65] on div "Chọn đối tác Gán tài xế Bộ lọc Làm mới" at bounding box center [400, 56] width 248 height 26
click at [302, 61] on div "Chọn đối tác Gán tài xế Bộ lọc Làm mới" at bounding box center [400, 56] width 248 height 26
click at [269, 213] on main "ver: 0.0.137 Chưa điều phối Chờ xác nhận Chờ nhận hàng Đang vận chuyển Hoàn thà…" at bounding box center [267, 124] width 535 height 248
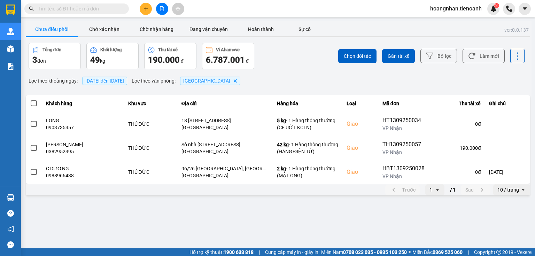
click at [271, 68] on div "Tổng đơn 3 đơn Khối lượng 49 kg Thu tài xế 190.000 đ Ví Ahamove 6.787.001 đ" at bounding box center [153, 56] width 248 height 26
click at [254, 77] on div "Lọc theo khoảng ngày : [DATE] đến [DATE] Lọc theo văn phòng : Thủ Đức Delete" at bounding box center [278, 81] width 504 height 12
click at [277, 72] on div "ver: 0.0.137 Chưa điều phối Chờ xác nhận Chờ nhận hàng Đang vận chuyển Hoàn thà…" at bounding box center [277, 109] width 507 height 176
click at [263, 195] on div "ver: 0.0.137 Chưa điều phối Chờ xác nhận Chờ nhận hàng Đang vận chuyển Hoàn thà…" at bounding box center [277, 109] width 507 height 176
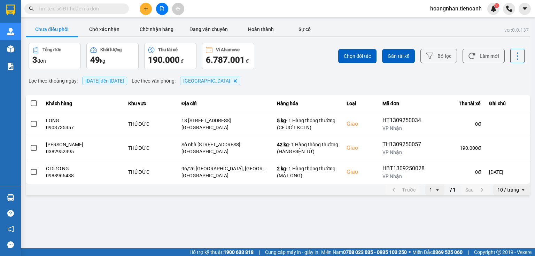
click at [292, 64] on div "Chọn đối tác Gán tài xế Bộ lọc Làm mới" at bounding box center [400, 56] width 248 height 26
click at [260, 73] on div "ver: 0.0.137 Chưa điều phối Chờ xác nhận Chờ nhận hàng Đang vận chuyển Hoàn thà…" at bounding box center [277, 109] width 507 height 176
click at [260, 217] on main "ver: 0.0.137 Chưa điều phối Chờ xác nhận Chờ nhận hàng Đang vận chuyển Hoàn thà…" at bounding box center [267, 124] width 535 height 248
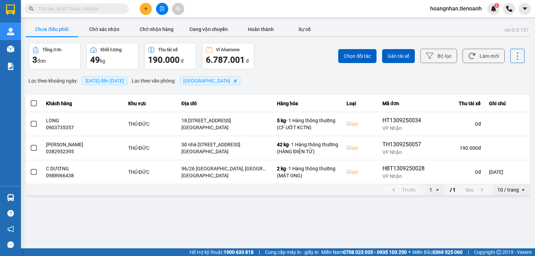
click at [268, 52] on div "Tổng đơn 3 đơn Khối lượng 49 kg Thu tài xế 190.000 đ Ví Ahamove 6.787.001 đ" at bounding box center [153, 56] width 248 height 26
click at [295, 68] on div "Chọn đối tác Gán tài xế Bộ lọc Làm mới" at bounding box center [400, 56] width 248 height 26
click at [293, 78] on div "Lọc theo khoảng ngày : [DATE] đến [DATE] Lọc theo văn phòng : Thủ Đức Delete" at bounding box center [278, 81] width 504 height 12
click at [278, 72] on div "ver: 0.0.137 Chưa điều phối Chờ xác nhận Chờ nhận hàng Đang vận chuyển Hoàn thà…" at bounding box center [277, 109] width 507 height 176
click at [252, 74] on div "ver: 0.0.137 Chưa điều phối Chờ xác nhận Chờ nhận hàng Đang vận chuyển Hoàn thà…" at bounding box center [277, 109] width 507 height 176
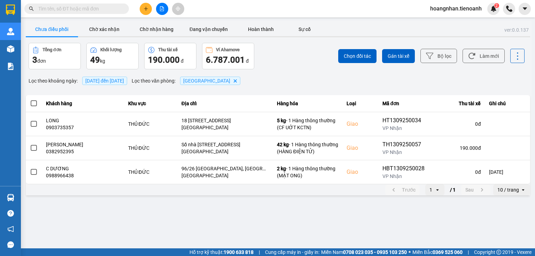
click at [285, 64] on div "Chọn đối tác Gán tài xế Bộ lọc Làm mới" at bounding box center [400, 56] width 248 height 26
drag, startPoint x: 199, startPoint y: 223, endPoint x: 263, endPoint y: 79, distance: 157.8
click at [199, 223] on main "ver: 0.0.137 Chưa điều phối Chờ xác nhận Chờ nhận hàng Đang vận chuyển Hoàn thà…" at bounding box center [267, 124] width 535 height 248
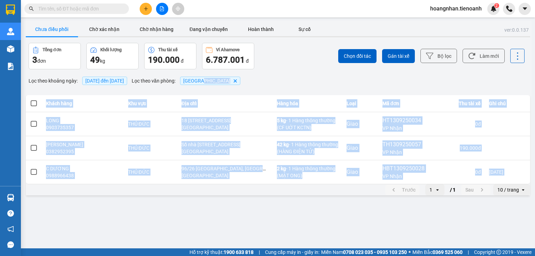
drag, startPoint x: 263, startPoint y: 77, endPoint x: 260, endPoint y: 203, distance: 126.4
click at [262, 200] on main "ver: 0.0.137 Chưa điều phối Chờ xác nhận Chờ nhận hàng Đang vận chuyển Hoàn thà…" at bounding box center [267, 124] width 535 height 248
drag, startPoint x: 260, startPoint y: 204, endPoint x: 260, endPoint y: 198, distance: 5.9
click at [260, 204] on main "ver: 0.0.137 Chưa điều phối Chờ xác nhận Chờ nhận hàng Đang vận chuyển Hoàn thà…" at bounding box center [267, 124] width 535 height 248
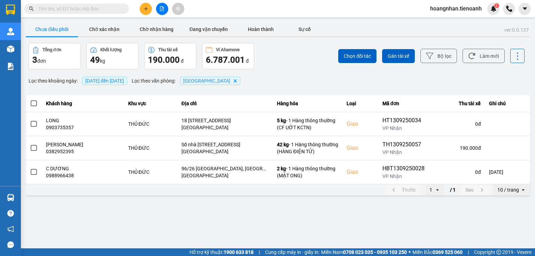
click at [291, 49] on div "Chọn đối tác Gán tài xế Bộ lọc Làm mới" at bounding box center [400, 56] width 248 height 26
drag, startPoint x: 244, startPoint y: 81, endPoint x: 262, endPoint y: 76, distance: 19.2
click at [245, 81] on div "Lọc theo khoảng ngày : [DATE] đến [DATE] Lọc theo văn phòng : Thủ Đức Delete" at bounding box center [278, 81] width 504 height 12
click at [269, 74] on div "ver: 0.0.137 Chưa điều phối Chờ xác nhận Chờ nhận hàng Đang vận chuyển Hoàn thà…" at bounding box center [277, 109] width 507 height 176
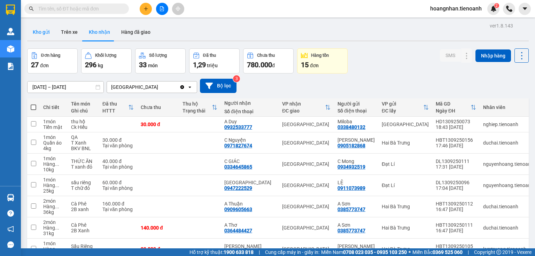
click at [40, 33] on button "Kho gửi" at bounding box center [41, 32] width 28 height 17
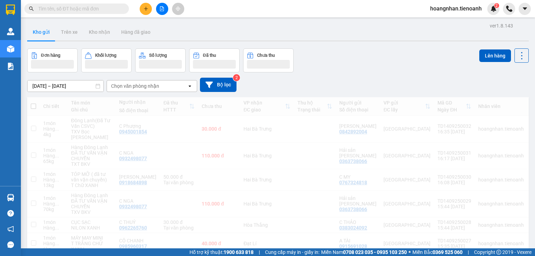
click at [189, 28] on div "Kho gửi Trên xe Kho nhận Hàng đã giao" at bounding box center [277, 33] width 501 height 18
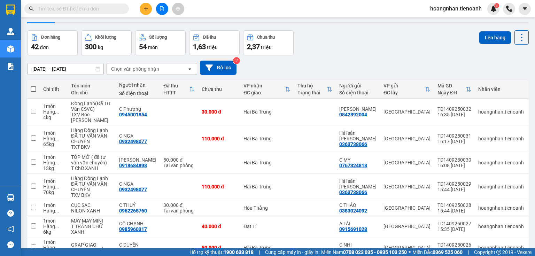
scroll to position [28, 0]
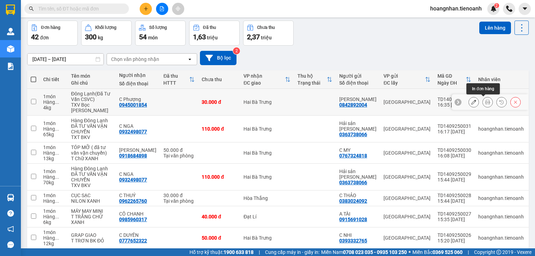
click at [485, 103] on icon at bounding box center [487, 102] width 5 height 5
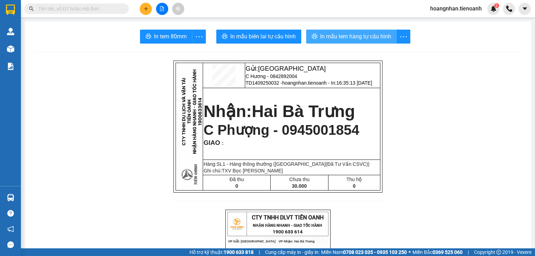
click at [358, 38] on span "In mẫu tem hàng tự cấu hình" at bounding box center [355, 36] width 71 height 9
drag, startPoint x: 449, startPoint y: 176, endPoint x: 184, endPoint y: 163, distance: 265.1
drag, startPoint x: 120, startPoint y: 133, endPoint x: 147, endPoint y: 15, distance: 121.7
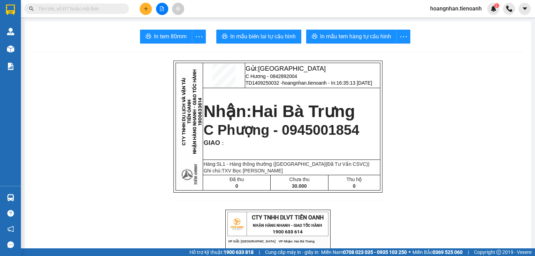
click at [97, 6] on input "text" at bounding box center [79, 9] width 82 height 8
click at [97, 35] on div "In tem 80mm In mẫu biên lai tự cấu hình In mẫu tem hàng tự cấu hình" at bounding box center [277, 37] width 489 height 14
click at [95, 8] on input "text" at bounding box center [79, 9] width 82 height 8
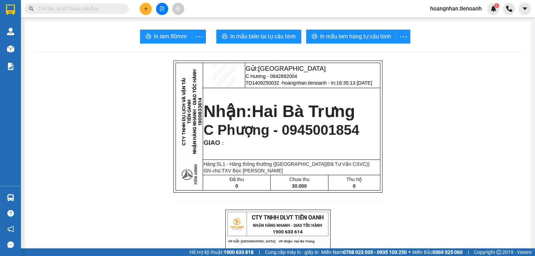
click at [97, 9] on input "text" at bounding box center [79, 9] width 82 height 8
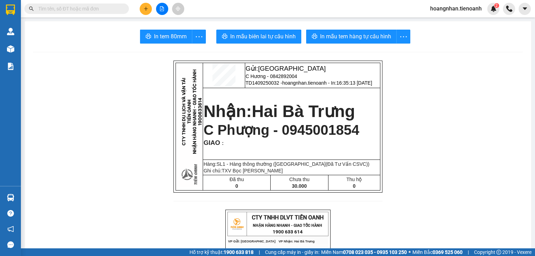
click at [91, 9] on input "text" at bounding box center [79, 9] width 82 height 8
click at [91, 8] on input "text" at bounding box center [79, 9] width 82 height 8
click at [98, 38] on div "In tem 80mm In mẫu biên lai tự cấu hình In mẫu tem hàng tự cấu hình" at bounding box center [277, 37] width 489 height 14
click at [105, 8] on input "text" at bounding box center [79, 9] width 82 height 8
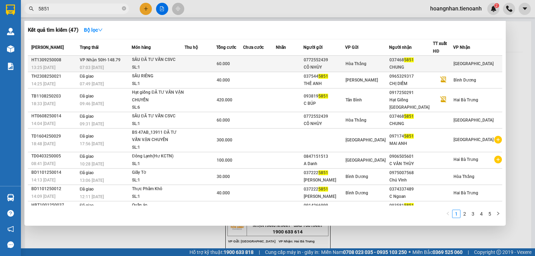
type input "5851"
click at [199, 62] on td at bounding box center [200, 64] width 32 height 16
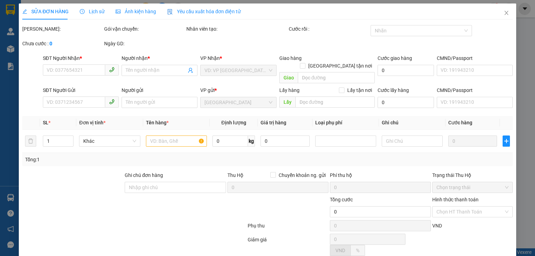
type input "0374685851"
type input "CHUNG"
type input "0772552439"
type input "CÔ NHÙY"
type input "60.000"
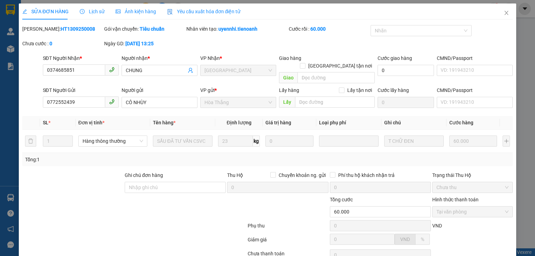
click at [100, 196] on div at bounding box center [93, 208] width 143 height 24
drag, startPoint x: 102, startPoint y: 166, endPoint x: 188, endPoint y: 195, distance: 90.2
click at [202, 161] on div "Total Paid Fee 60.000 Total UnPaid Fee 0 Cash Collection Total Fee Mã ĐH: HT130…" at bounding box center [267, 162] width 490 height 275
click at [188, 196] on div at bounding box center [206, 208] width 82 height 24
drag, startPoint x: 182, startPoint y: 170, endPoint x: 92, endPoint y: 171, distance: 90.5
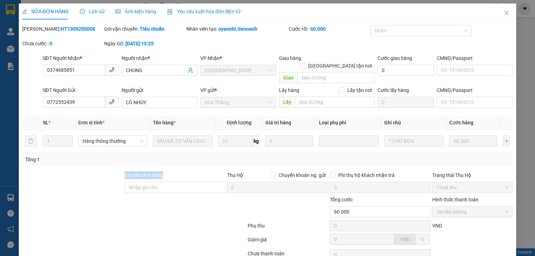
click at [93, 171] on div "Ghi chú đơn hàng Thu Hộ Chuyển khoản ng. gửi 0 Phí thu hộ khách nhận trả 0 Trạn…" at bounding box center [267, 183] width 491 height 24
click at [92, 171] on div at bounding box center [73, 183] width 102 height 24
drag, startPoint x: 156, startPoint y: 194, endPoint x: 121, endPoint y: 162, distance: 46.8
click at [155, 196] on div at bounding box center [93, 208] width 143 height 24
drag, startPoint x: 116, startPoint y: 161, endPoint x: 169, endPoint y: 194, distance: 62.4
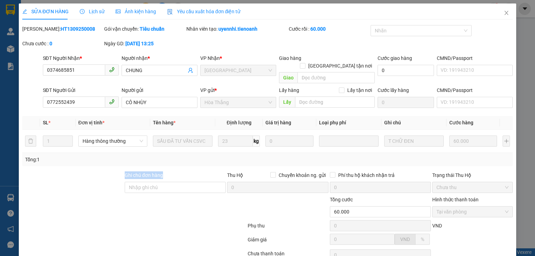
click at [189, 172] on div "Total Paid Fee 60.000 Total UnPaid Fee 0 Cash Collection Total Fee Mã ĐH: HT130…" at bounding box center [267, 162] width 490 height 275
click at [167, 196] on div at bounding box center [206, 208] width 82 height 24
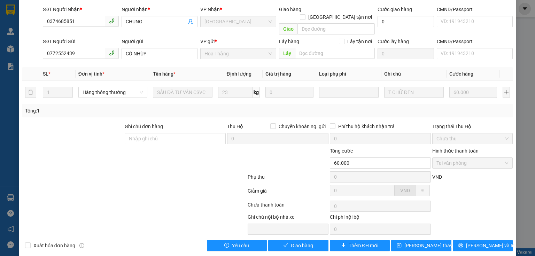
scroll to position [49, 0]
click at [291, 241] on span "Giao hàng" at bounding box center [302, 245] width 22 height 8
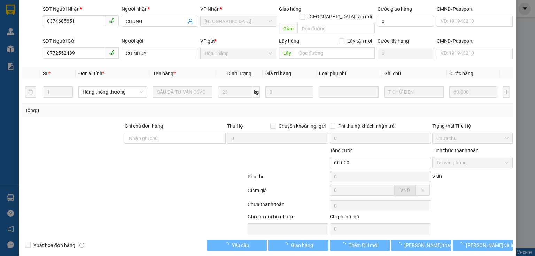
click at [168, 190] on div at bounding box center [134, 192] width 225 height 14
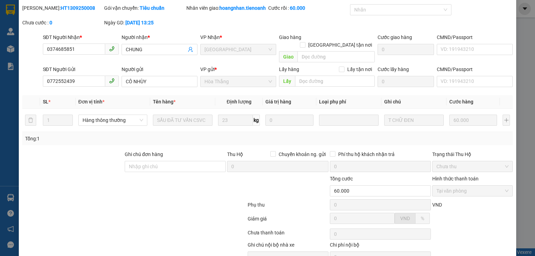
scroll to position [0, 0]
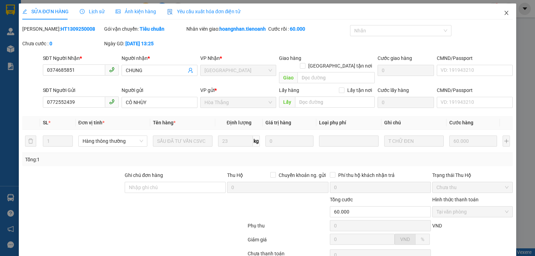
click at [504, 13] on icon "close" at bounding box center [506, 13] width 6 height 6
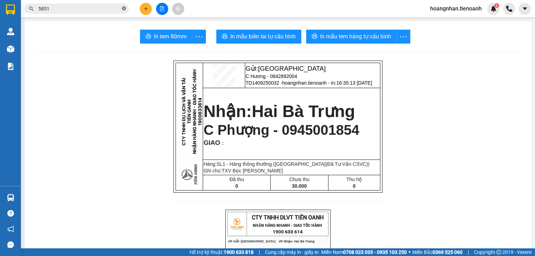
click at [124, 10] on icon "close-circle" at bounding box center [124, 8] width 4 height 4
drag, startPoint x: 121, startPoint y: 33, endPoint x: 128, endPoint y: 49, distance: 17.0
click at [121, 34] on div "In tem 80mm In mẫu biên lai tự cấu hình In mẫu tem hàng tự cấu hình" at bounding box center [277, 37] width 489 height 14
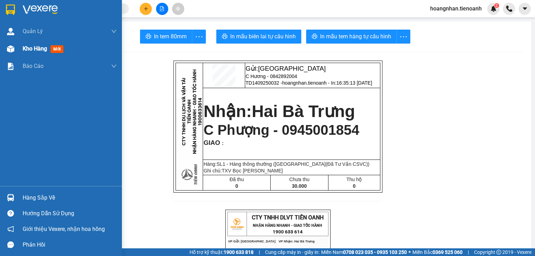
click at [31, 47] on span "Kho hàng" at bounding box center [35, 48] width 24 height 7
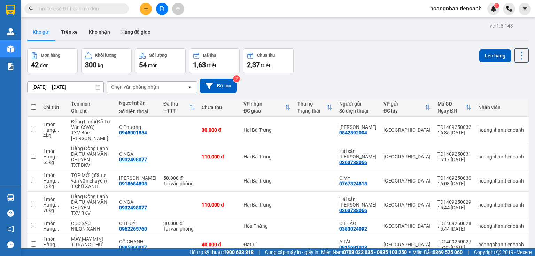
click at [359, 55] on div "Đơn hàng 42 đơn Khối lượng 300 kg Số lượng 54 món Đã thu 1,63 triệu Chưa thu 2,…" at bounding box center [277, 60] width 501 height 25
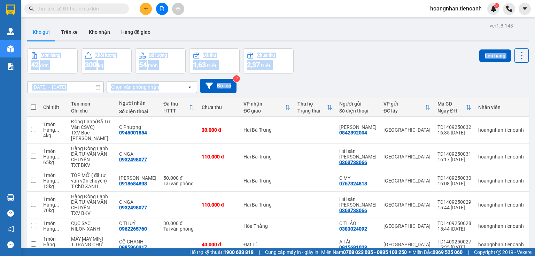
drag, startPoint x: 297, startPoint y: 27, endPoint x: 306, endPoint y: 79, distance: 52.7
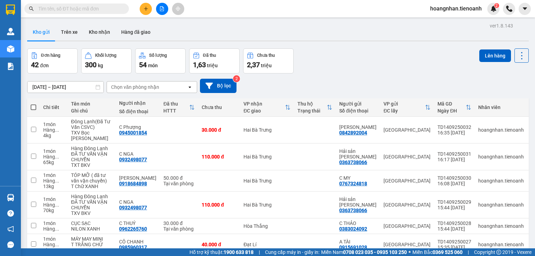
click at [313, 81] on div "[DATE] – [DATE] Press the down arrow key to interact with the calendar and sele…" at bounding box center [277, 86] width 501 height 14
click at [73, 29] on button "Trên xe" at bounding box center [69, 32] width 28 height 17
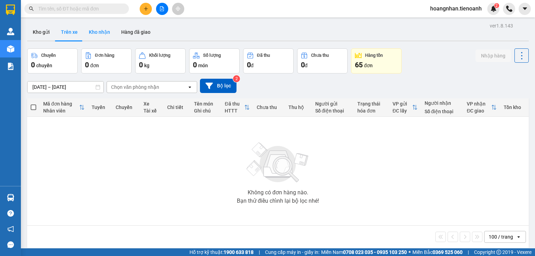
click at [100, 30] on button "Kho nhận" at bounding box center [99, 32] width 32 height 17
type input "[DATE] – [DATE]"
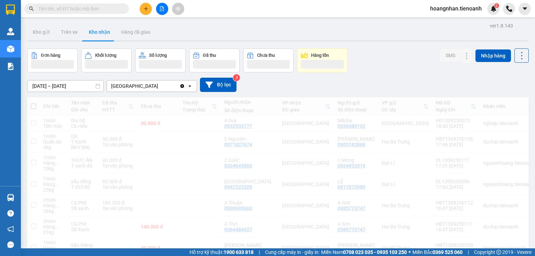
click at [166, 28] on div "Kho gửi Trên xe Kho nhận Hàng đã giao" at bounding box center [277, 33] width 501 height 18
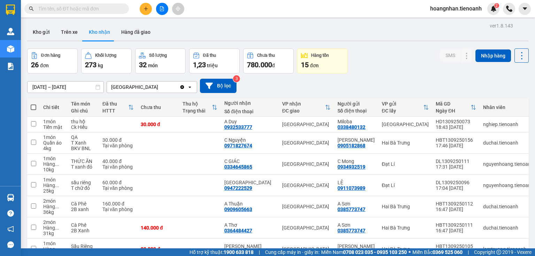
click at [275, 85] on div "[DATE] – [DATE] Press the down arrow key to interact with the calendar and sele…" at bounding box center [277, 86] width 501 height 14
click at [295, 85] on div "[DATE] – [DATE] Press the down arrow key to interact with the calendar and sele…" at bounding box center [277, 86] width 501 height 14
click at [376, 76] on div "[DATE] – [DATE] Press the down arrow key to interact with the calendar and sele…" at bounding box center [277, 85] width 501 height 25
click at [199, 31] on div "Kho gửi Trên xe Kho nhận Hàng đã giao" at bounding box center [277, 33] width 501 height 18
click at [192, 35] on div "Kho gửi Trên xe Kho nhận Hàng đã giao" at bounding box center [277, 33] width 501 height 18
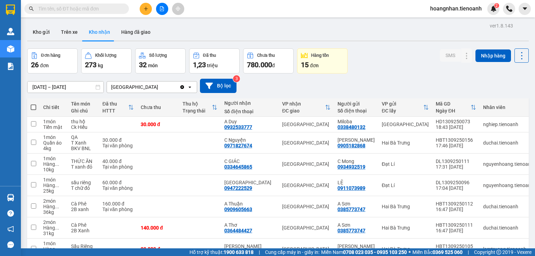
click at [194, 39] on div "Kho gửi Trên xe Kho nhận Hàng đã giao" at bounding box center [277, 33] width 501 height 18
click at [260, 83] on div "[DATE] – [DATE] Press the down arrow key to interact with the calendar and sele…" at bounding box center [277, 86] width 501 height 14
drag, startPoint x: 218, startPoint y: 31, endPoint x: 217, endPoint y: 44, distance: 12.6
click at [218, 31] on div "Kho gửi Trên xe Kho nhận Hàng đã giao" at bounding box center [277, 33] width 501 height 18
click at [188, 36] on div "Kho gửi Trên xe Kho nhận Hàng đã giao" at bounding box center [277, 33] width 501 height 18
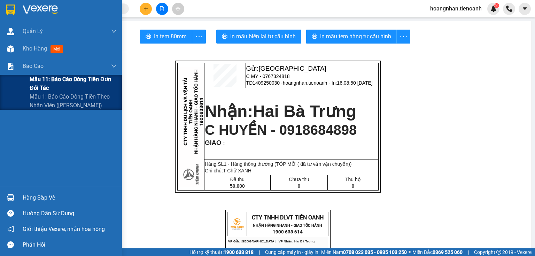
click at [40, 80] on span "Mẫu 11: Báo cáo dòng tiền đơn đối tác" at bounding box center [73, 83] width 87 height 17
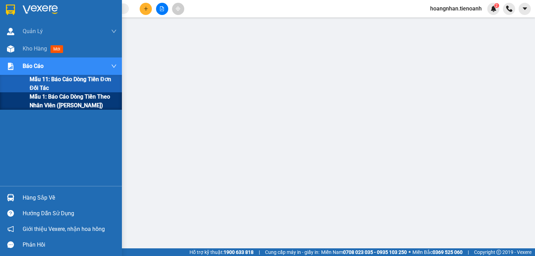
click at [46, 106] on span "Mẫu 1: Báo cáo dòng tiền theo nhân viên ([PERSON_NAME])" at bounding box center [73, 100] width 87 height 17
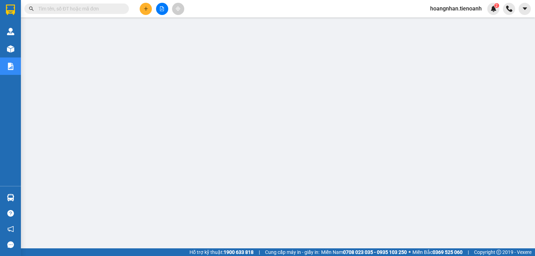
click at [453, 11] on span "hoangnhan.tienoanh" at bounding box center [455, 8] width 63 height 9
click at [455, 18] on span "Đăng xuất" at bounding box center [459, 22] width 48 height 8
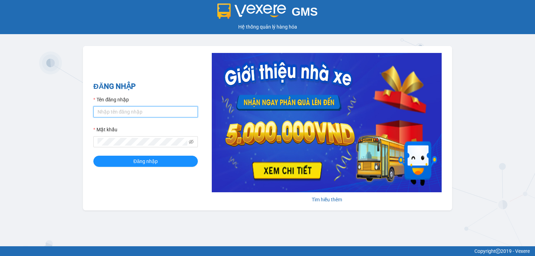
click at [123, 114] on input "Tên đăng nhập" at bounding box center [145, 111] width 104 height 11
click at [128, 112] on input "luthanhnhan.tienoanh" at bounding box center [145, 111] width 104 height 11
type input "thanhhieu.tienoanh"
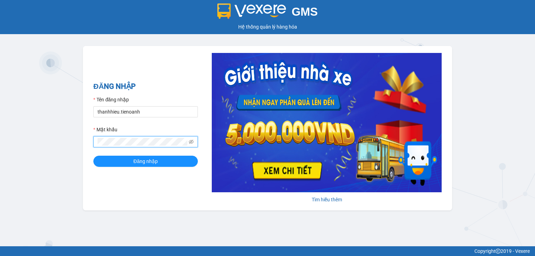
click at [93, 156] on button "Đăng nhập" at bounding box center [145, 161] width 104 height 11
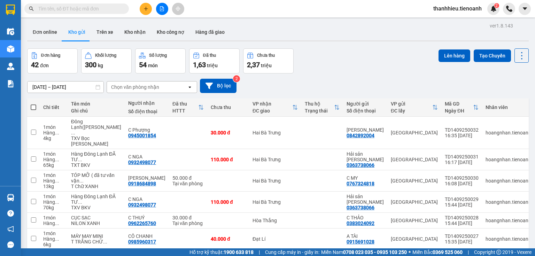
click at [145, 7] on icon "plus" at bounding box center [145, 8] width 5 height 5
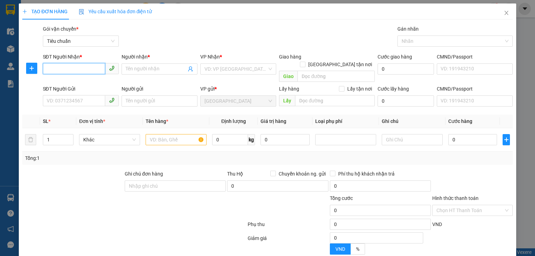
click at [74, 71] on input "SĐT Người Nhận *" at bounding box center [74, 68] width 62 height 11
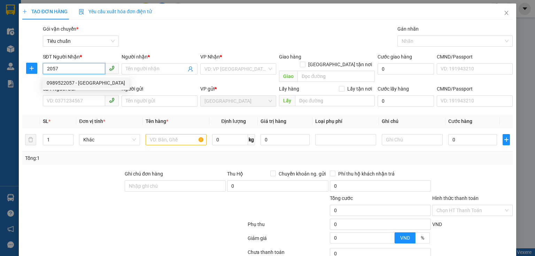
click at [78, 82] on div "0989522057 - Nhà Hàng Tây Bắc" at bounding box center [86, 83] width 78 height 8
type input "0989522057"
type input "Nhà Hàng Tây Bắc"
type input "30.000"
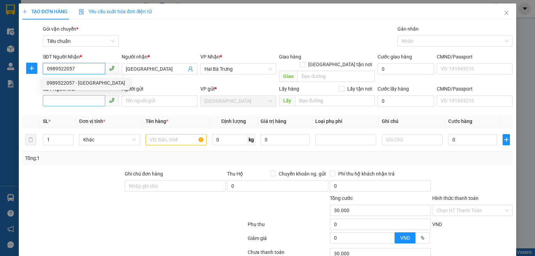
type input "0989522057"
click at [72, 96] on input "SĐT Người Gửi" at bounding box center [74, 100] width 62 height 11
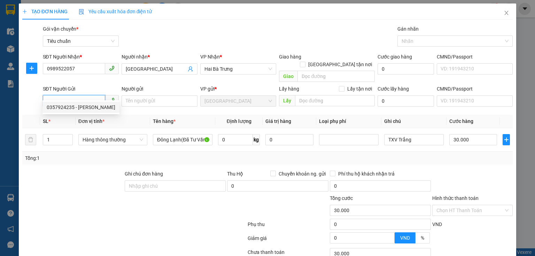
click at [81, 110] on div "0357924235 - C Hương" at bounding box center [81, 107] width 69 height 8
type input "0357924235"
type input "C Hương"
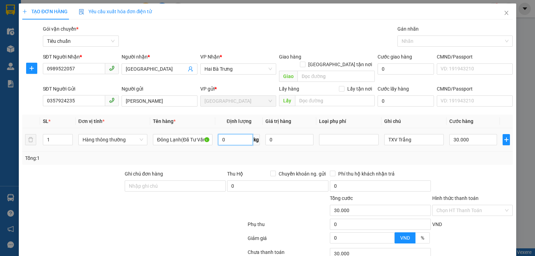
click at [227, 134] on input "0" at bounding box center [235, 139] width 35 height 11
type input "18"
click at [287, 154] on div "Tổng: 1" at bounding box center [267, 157] width 490 height 13
type input "55.000"
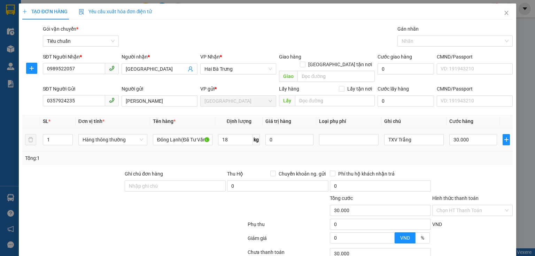
type input "55.000"
click at [405, 134] on input "TXV Trắng" at bounding box center [414, 139] width 60 height 11
click at [396, 134] on input "TXV Trắng" at bounding box center [414, 139] width 60 height 11
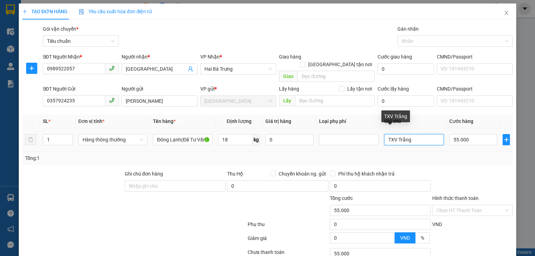
drag, startPoint x: 395, startPoint y: 132, endPoint x: 411, endPoint y: 132, distance: 15.7
click at [411, 134] on input "TXV Trắng" at bounding box center [414, 139] width 60 height 11
type input "TXV NẮP TRẮNG"
click at [462, 157] on div "Transit Pickup Surcharge Ids Transit Deliver Surcharge Ids Transit Deliver Surc…" at bounding box center [267, 161] width 490 height 273
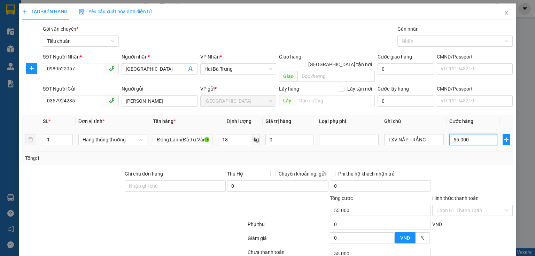
click at [469, 134] on input "55.000" at bounding box center [473, 139] width 48 height 11
type input "6"
type input "60"
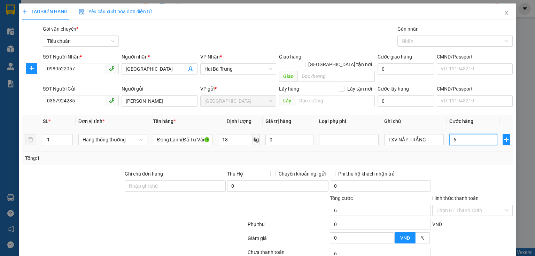
type input "60"
type input "60.000"
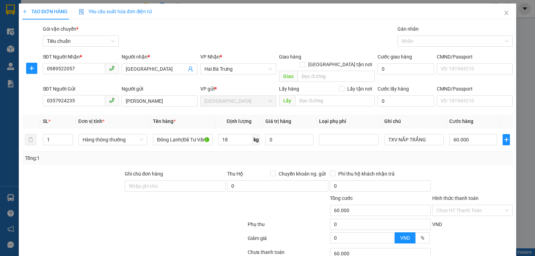
click at [475, 155] on div "Tổng: 1" at bounding box center [267, 157] width 490 height 13
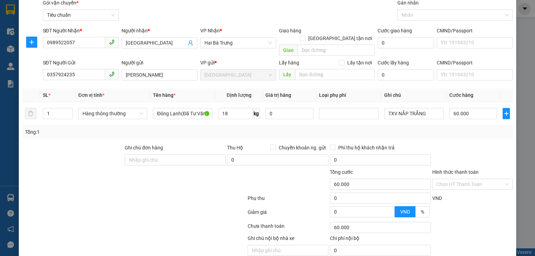
scroll to position [47, 0]
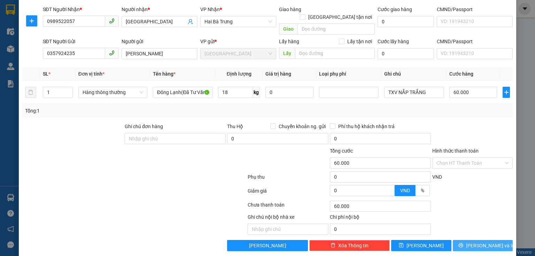
click at [477, 242] on span "Lưu và In" at bounding box center [490, 246] width 49 height 8
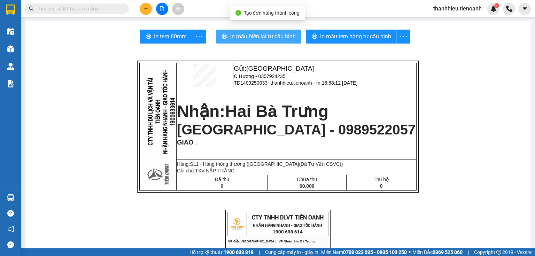
click at [273, 35] on span "In mẫu biên lai tự cấu hình" at bounding box center [262, 36] width 65 height 9
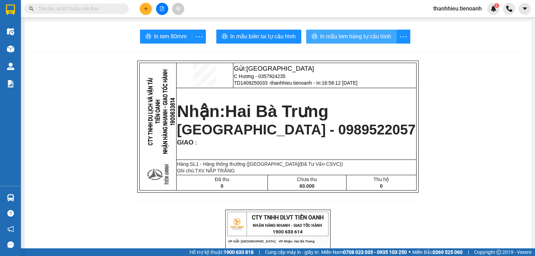
click at [350, 39] on span "In mẫu tem hàng tự cấu hình" at bounding box center [355, 36] width 71 height 9
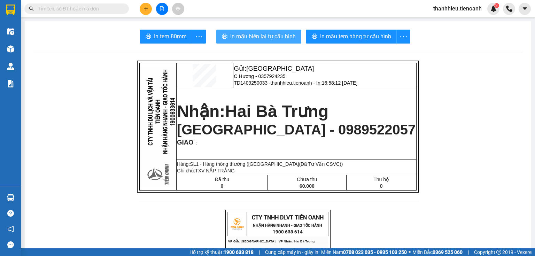
click at [258, 34] on span "In mẫu biên lai tự cấu hình" at bounding box center [262, 36] width 65 height 9
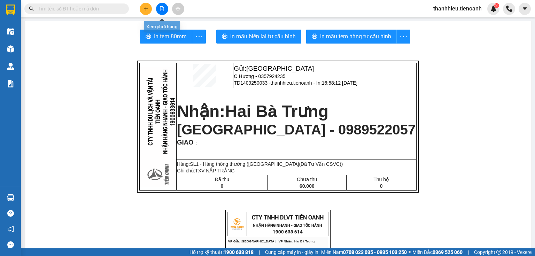
click at [148, 6] on icon "plus" at bounding box center [145, 8] width 5 height 5
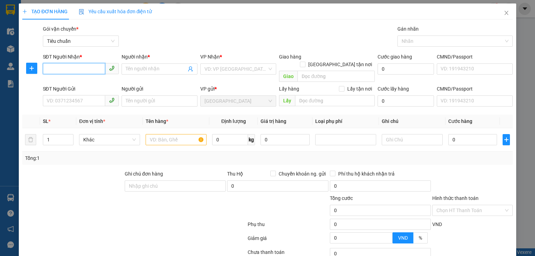
click at [82, 69] on input "SĐT Người Nhận *" at bounding box center [74, 68] width 62 height 11
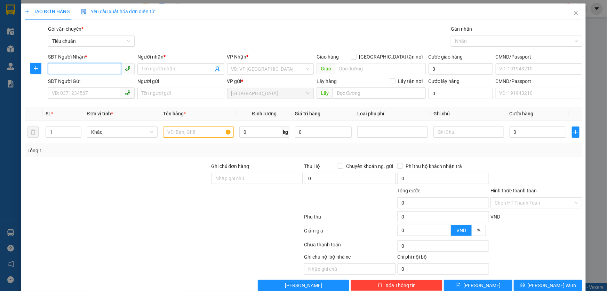
click at [94, 67] on input "SĐT Người Nhận *" at bounding box center [84, 68] width 73 height 11
type input "0983852535"
click at [75, 81] on div "0983852535 - C Nguyên" at bounding box center [91, 83] width 78 height 8
type input "C Nguyên"
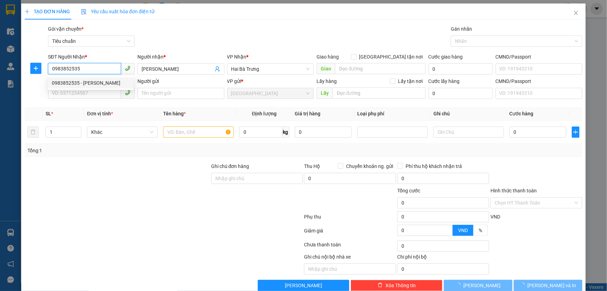
type input "100.000"
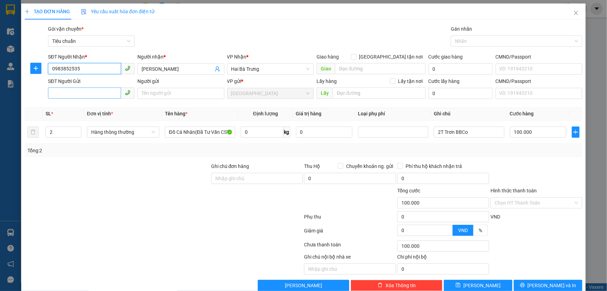
type input "0983852535"
click at [71, 95] on input "SĐT Người Gửi" at bounding box center [84, 92] width 73 height 11
click at [81, 106] on div "0974553258 - A Nam" at bounding box center [91, 107] width 78 height 8
type input "0974553258"
type input "A Nam"
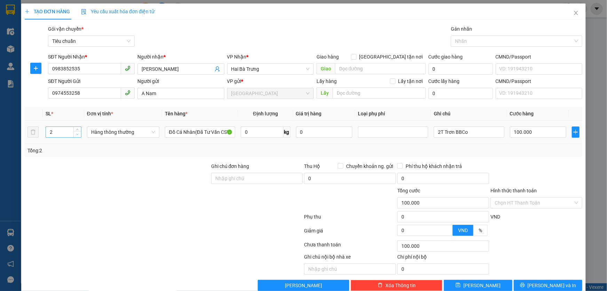
type input "1"
click at [77, 135] on icon "down" at bounding box center [77, 134] width 2 height 2
click at [188, 132] on input "Đồ Cá Nhân(Đã Tư Vấn CSVC)" at bounding box center [200, 131] width 70 height 11
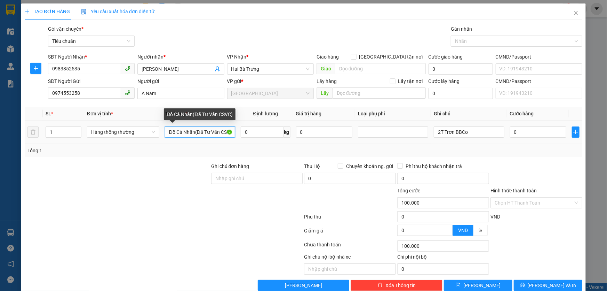
type input "0"
type input "BÁNH"
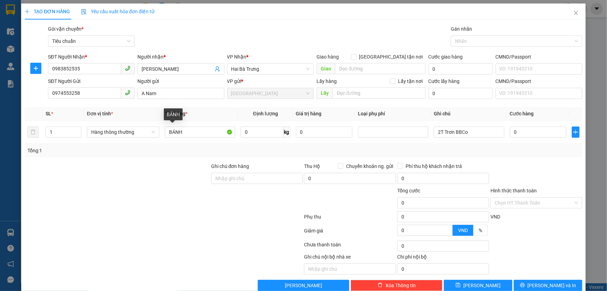
click at [193, 154] on div "Tổng: 1" at bounding box center [304, 150] width 558 height 13
click at [459, 132] on input "2T Trơn BBCo" at bounding box center [469, 131] width 70 height 11
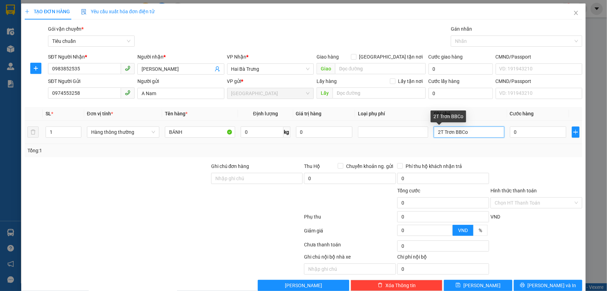
click at [459, 132] on input "2T Trơn BBCo" at bounding box center [469, 131] width 70 height 11
type input "T BBC"
click at [446, 162] on span "Phí thu hộ khách nhận trả" at bounding box center [434, 166] width 62 height 8
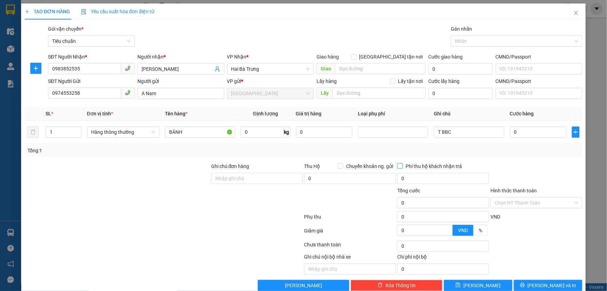
click at [402, 163] on input "Phí thu hộ khách nhận trả" at bounding box center [399, 165] width 5 height 5
checkbox input "true"
click at [254, 136] on input "0" at bounding box center [262, 131] width 43 height 11
type input "6"
click at [316, 151] on div "Tổng: 1" at bounding box center [303, 151] width 552 height 8
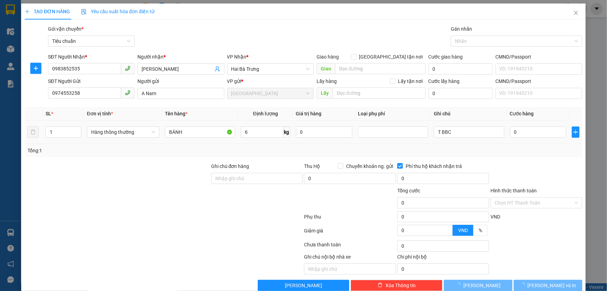
type input "40.000"
click at [508, 202] on input "Hình thức thanh toán" at bounding box center [534, 202] width 79 height 10
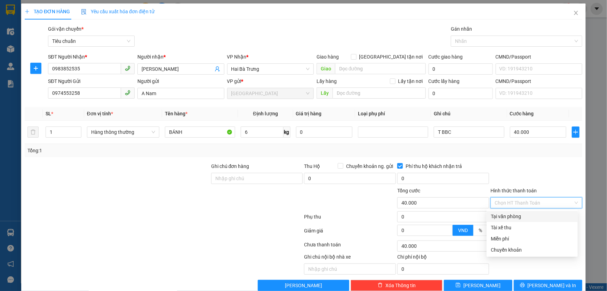
click at [509, 213] on div "Tại văn phòng" at bounding box center [532, 216] width 83 height 8
type input "0"
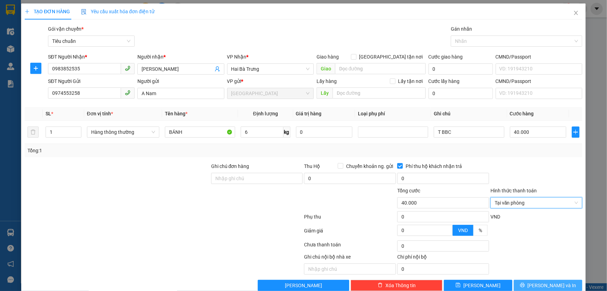
click at [534, 255] on span "Lưu và In" at bounding box center [552, 285] width 49 height 8
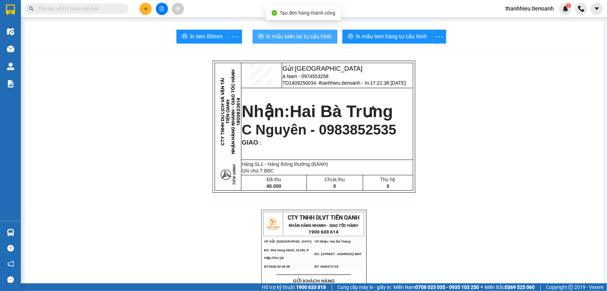
click at [322, 35] on span "In mẫu biên lai tự cấu hình" at bounding box center [299, 36] width 65 height 9
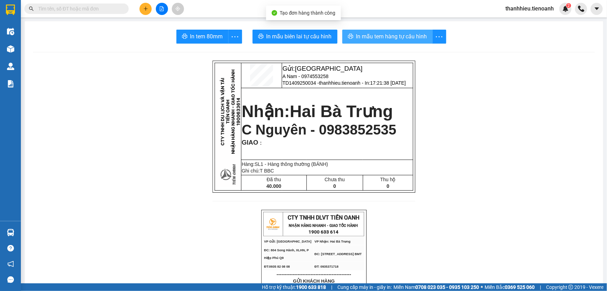
click at [430, 34] on button "In mẫu tem hàng tự cấu hình" at bounding box center [387, 37] width 90 height 14
click at [143, 10] on icon "plus" at bounding box center [145, 8] width 5 height 5
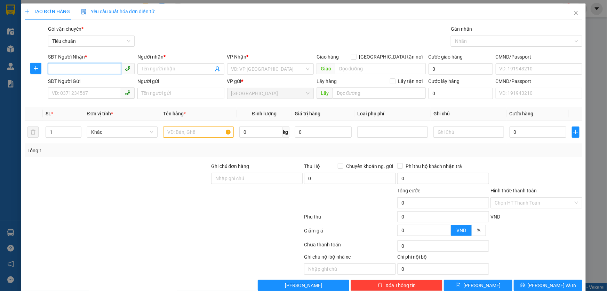
click at [101, 66] on input "SĐT Người Nhận *" at bounding box center [84, 68] width 73 height 11
click at [51, 66] on input "336164646" at bounding box center [84, 68] width 73 height 11
type input "0336164646"
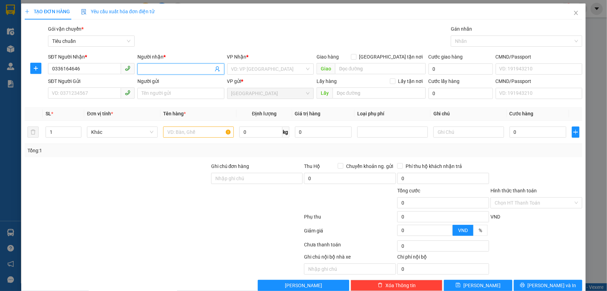
click at [143, 69] on input "Người nhận *" at bounding box center [177, 69] width 71 height 8
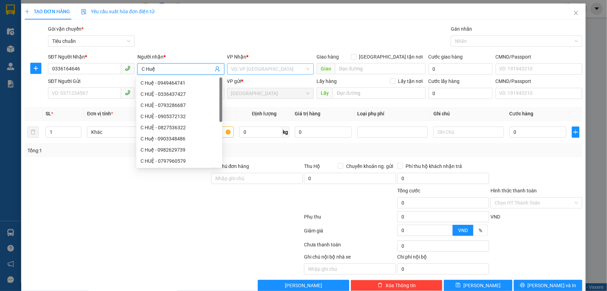
type input "C Huệ"
click at [253, 72] on input "search" at bounding box center [267, 69] width 73 height 10
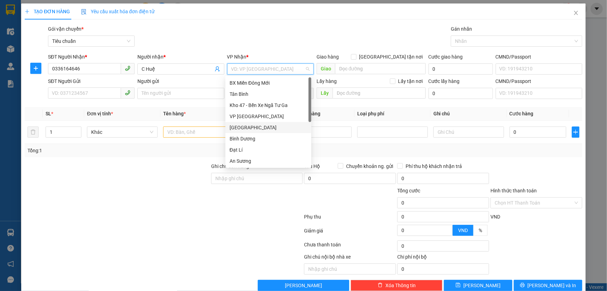
scroll to position [66, 0]
click at [253, 104] on div "Hai Bà Trưng" at bounding box center [269, 106] width 78 height 8
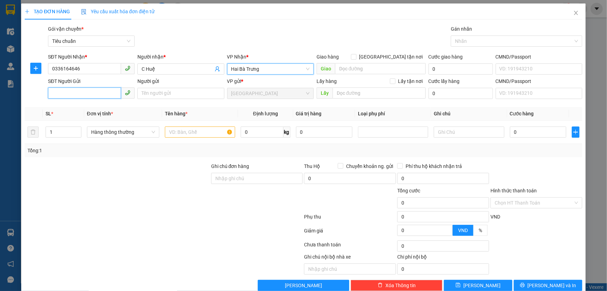
click at [57, 92] on input "SĐT Người Gửi" at bounding box center [84, 92] width 73 height 11
type input "0986242539"
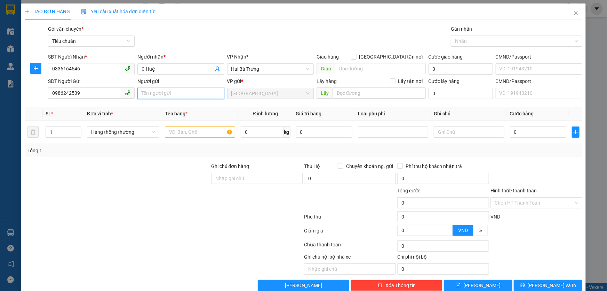
click at [177, 94] on input "Người gửi" at bounding box center [180, 93] width 87 height 11
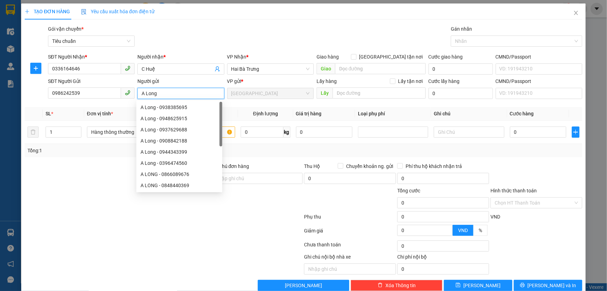
type input "A Long"
click at [49, 202] on div at bounding box center [117, 199] width 187 height 24
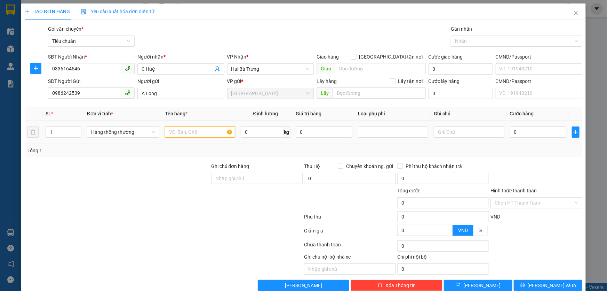
click at [180, 129] on input "text" at bounding box center [200, 131] width 70 height 11
click at [180, 130] on input "text" at bounding box center [200, 131] width 70 height 11
type input "GIẤY TỜ"
click at [459, 132] on input "text" at bounding box center [469, 131] width 70 height 11
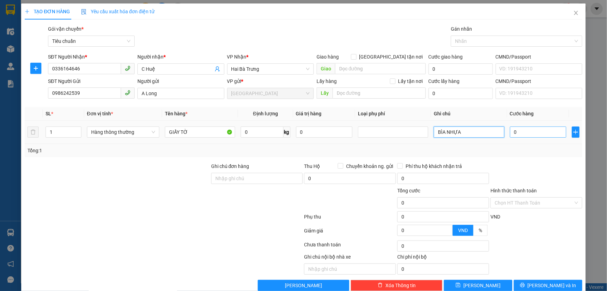
type input "BÌA NHỰA"
click at [516, 132] on input "0" at bounding box center [538, 131] width 57 height 11
type input "3"
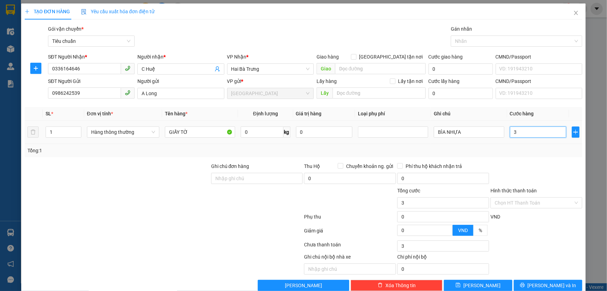
type input "30"
type input "30.000"
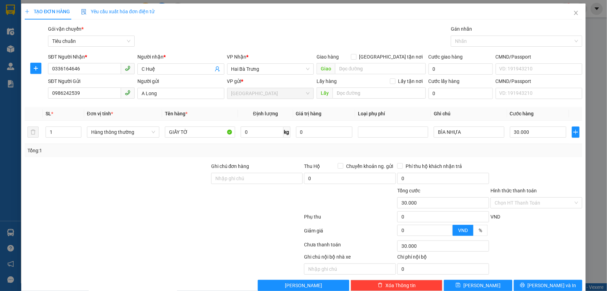
click at [524, 147] on div "Tổng: 1" at bounding box center [303, 151] width 552 height 8
click at [522, 200] on input "Hình thức thanh toán" at bounding box center [534, 202] width 79 height 10
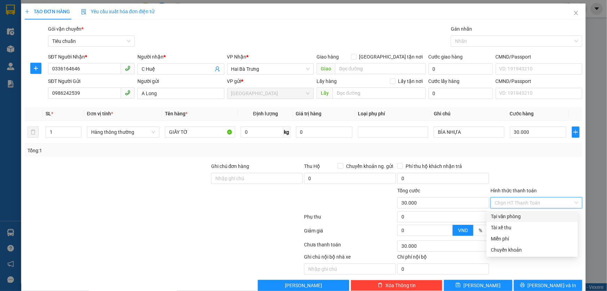
click at [514, 214] on div "Tại văn phòng" at bounding box center [532, 216] width 83 height 8
type input "0"
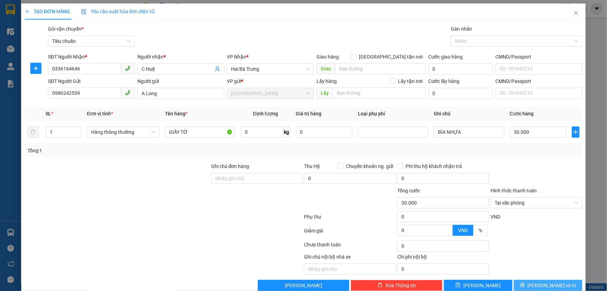
click at [534, 255] on span "Lưu và In" at bounding box center [552, 285] width 49 height 8
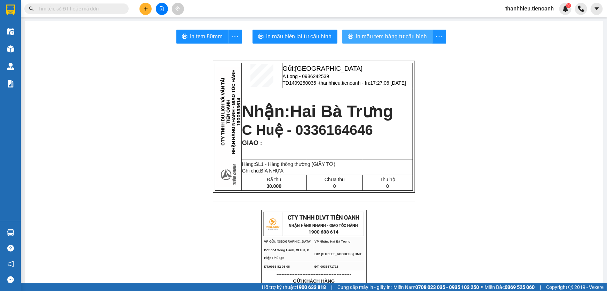
click at [365, 38] on span "In mẫu tem hàng tự cấu hình" at bounding box center [391, 36] width 71 height 9
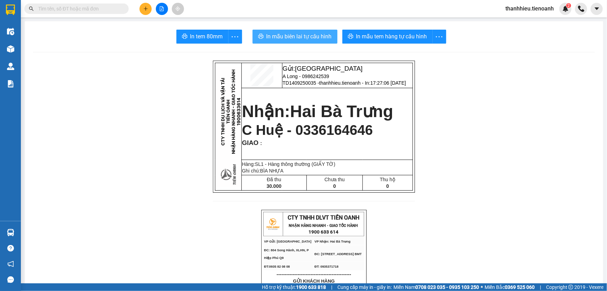
click at [274, 33] on span "In mẫu biên lai tự cấu hình" at bounding box center [299, 36] width 65 height 9
click at [145, 8] on icon "plus" at bounding box center [145, 9] width 0 height 4
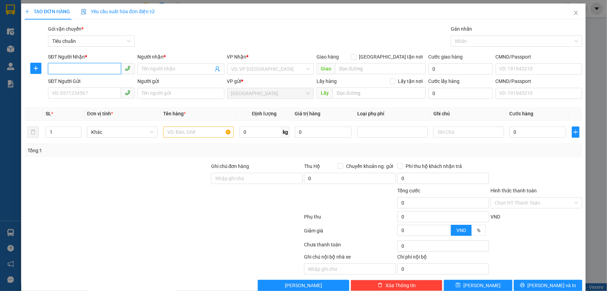
click at [93, 66] on input "SĐT Người Nhận *" at bounding box center [84, 68] width 73 height 11
click at [66, 68] on input "SĐT Người Nhận *" at bounding box center [84, 68] width 73 height 11
click at [68, 68] on input "SĐT Người Nhận *" at bounding box center [84, 68] width 73 height 11
type input "0935196970"
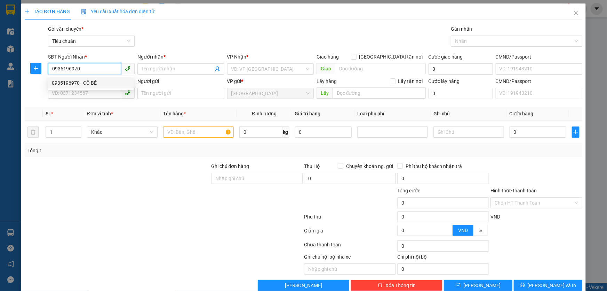
click at [88, 82] on div "0935196970 - CÔ BÉ" at bounding box center [91, 83] width 78 height 8
type input "CÔ BÉ"
type input "30.000"
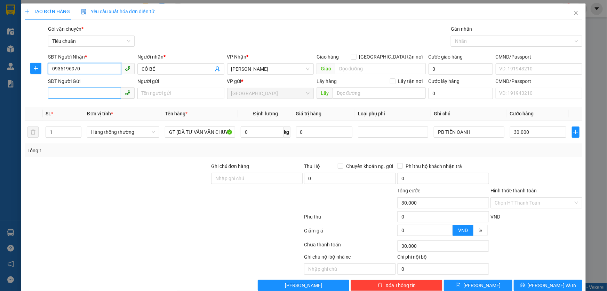
type input "0935196970"
click at [73, 92] on input "SĐT Người Gửi" at bounding box center [84, 92] width 73 height 11
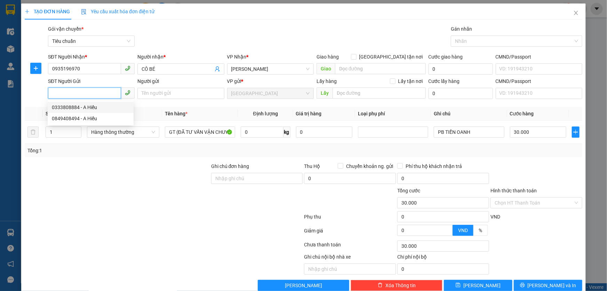
click at [77, 108] on div "0333808884 - A Hiếu" at bounding box center [91, 107] width 78 height 8
type input "0333808884"
type input "A Hiếu"
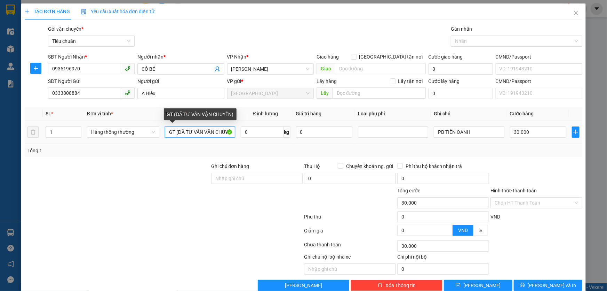
click at [176, 132] on input "GT (ĐÃ TƯ VẤN VẬN CHUYỂN)" at bounding box center [200, 131] width 70 height 11
type input "QUẦN ÁO"
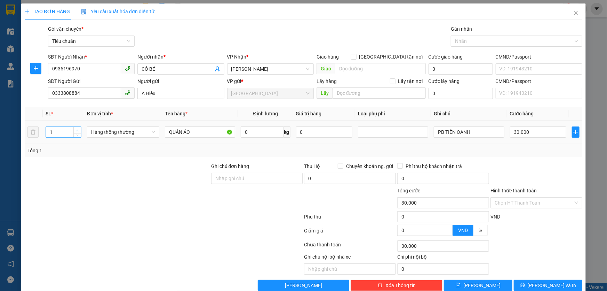
type input "2"
click at [78, 130] on icon "up" at bounding box center [77, 130] width 2 height 2
click at [113, 133] on span "Hàng thông thường" at bounding box center [123, 132] width 64 height 10
type input "0"
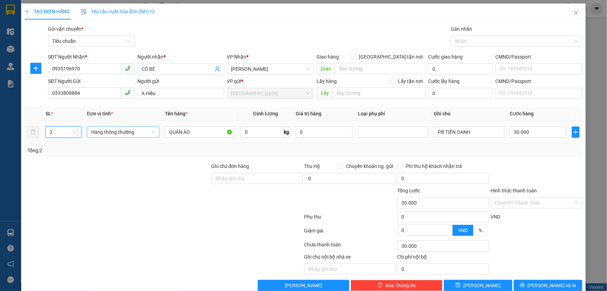
type input "0"
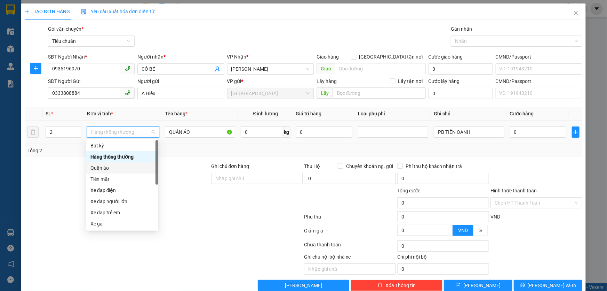
click at [108, 168] on div "Quần áo" at bounding box center [122, 168] width 64 height 8
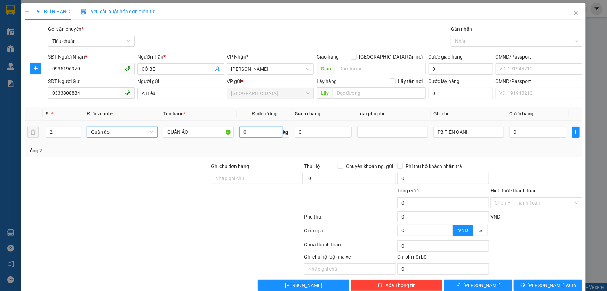
click at [253, 133] on input "0" at bounding box center [260, 131] width 43 height 11
type input "4"
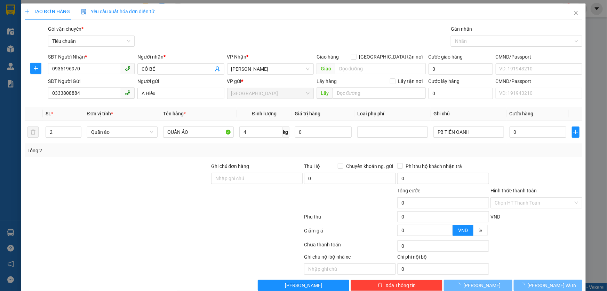
click at [293, 150] on div "Tổng: 2" at bounding box center [303, 151] width 552 height 8
type input "30.000"
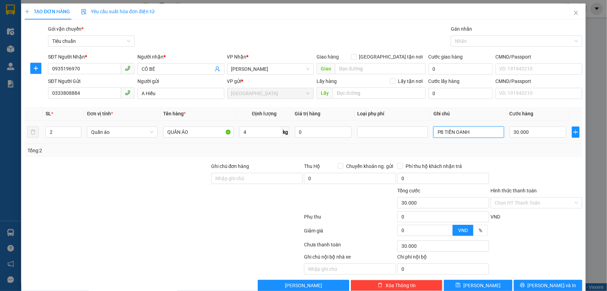
click at [457, 133] on input "PB TIẾN OANH" at bounding box center [469, 131] width 71 height 11
type input "TÚI HỒNG + TÚI XANH"
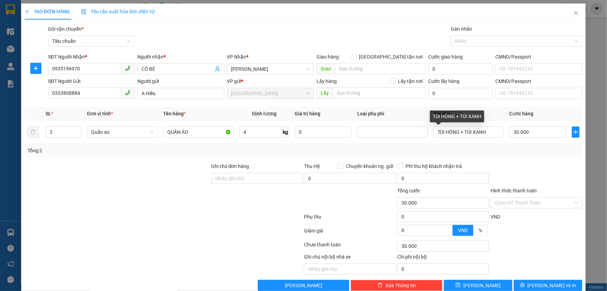
drag, startPoint x: 491, startPoint y: 151, endPoint x: 502, endPoint y: 149, distance: 11.0
click at [492, 151] on div "Tổng: 2" at bounding box center [303, 151] width 552 height 8
click at [533, 132] on input "30.000" at bounding box center [538, 131] width 57 height 11
type input "6"
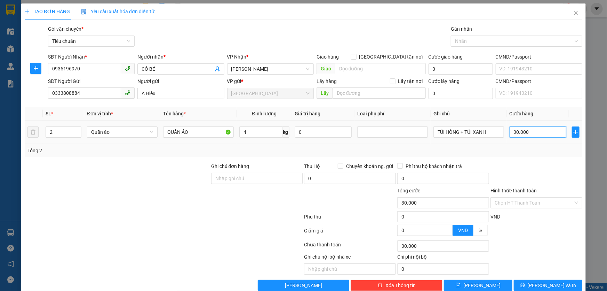
type input "6"
type input "60"
type input "60.000"
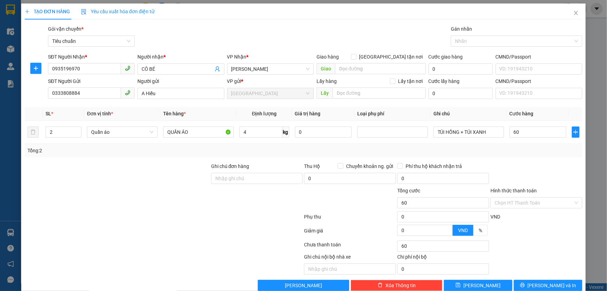
type input "60.000"
click at [530, 153] on div "Tổng: 2" at bounding box center [303, 151] width 552 height 8
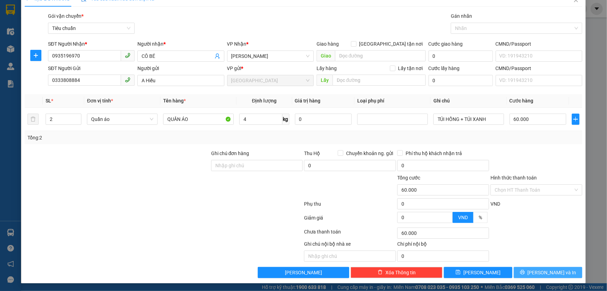
click at [534, 255] on span "[PERSON_NAME] và In" at bounding box center [552, 272] width 49 height 8
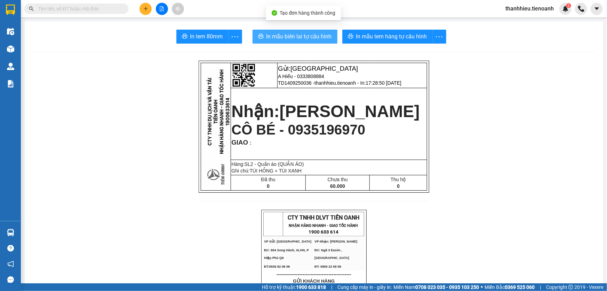
click at [285, 34] on span "In mẫu biên lai tự cấu hình" at bounding box center [299, 36] width 65 height 9
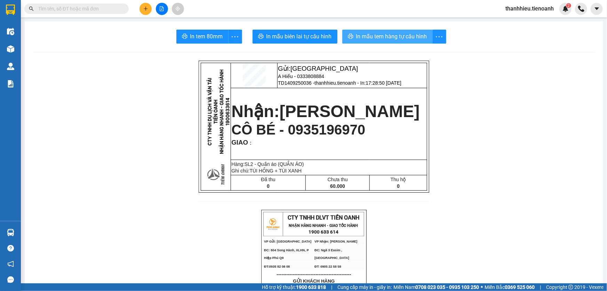
click at [408, 35] on span "In mẫu tem hàng tự cấu hình" at bounding box center [391, 36] width 71 height 9
click at [90, 3] on div "Kết quả tìm kiếm ( 0 ) Bộ lọc No Data" at bounding box center [68, 9] width 136 height 12
click at [94, 8] on input "text" at bounding box center [79, 9] width 82 height 8
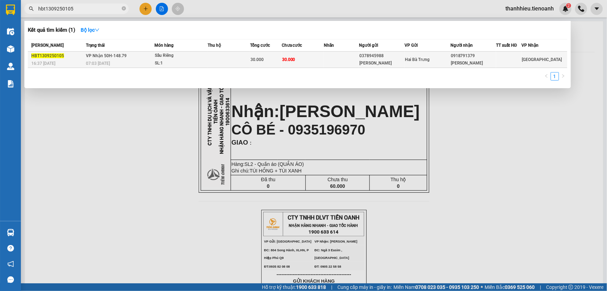
type input "hbt1309250105"
click at [269, 60] on div "30.000" at bounding box center [266, 60] width 31 height 8
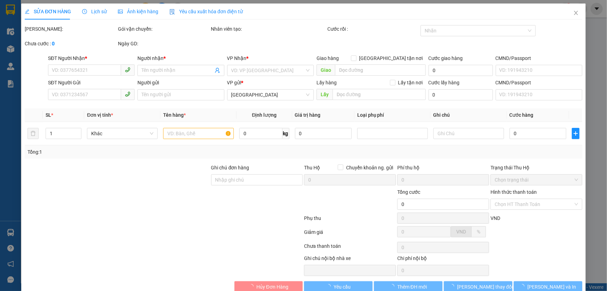
type input "0918791379"
type input "Ngọc Anh"
type input "0378945988"
type input "[PERSON_NAME]"
type input "30.000"
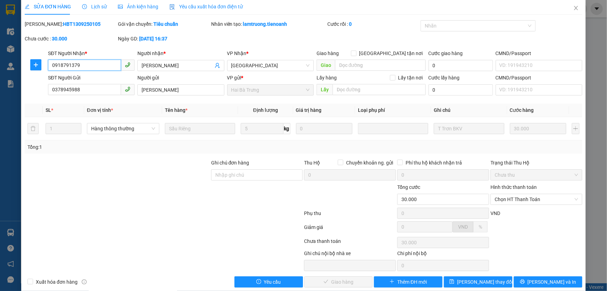
scroll to position [14, 0]
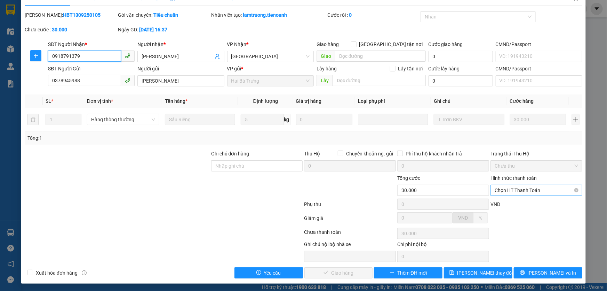
click at [534, 189] on span "Chọn HT Thanh Toán" at bounding box center [537, 190] width 84 height 10
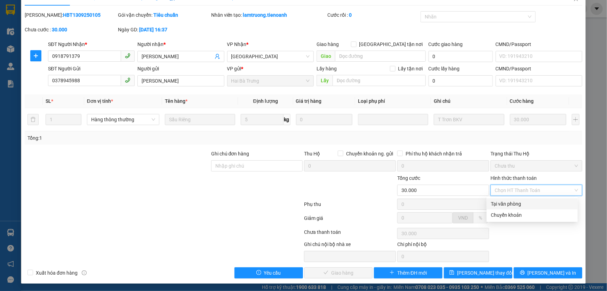
click at [518, 204] on div "Tại văn phòng" at bounding box center [532, 204] width 83 height 8
type input "0"
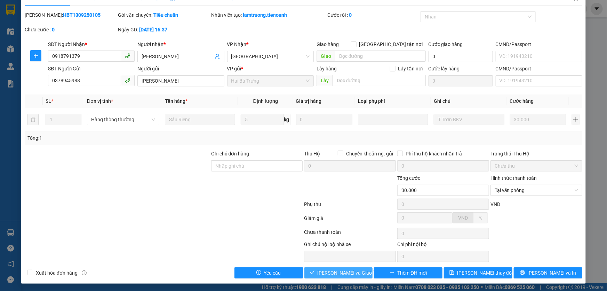
click at [346, 255] on span "[PERSON_NAME] và Giao hàng" at bounding box center [351, 273] width 67 height 8
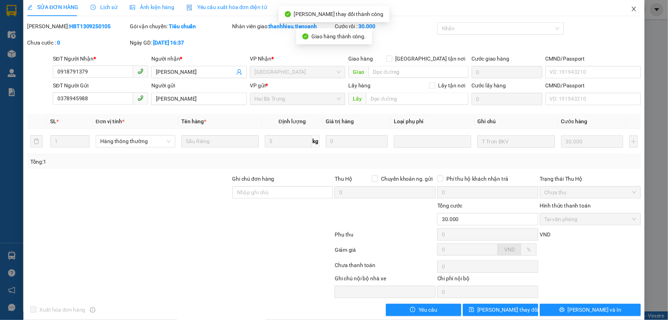
scroll to position [0, 0]
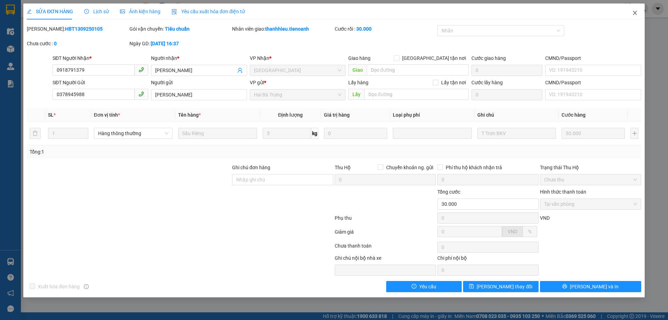
click at [534, 13] on icon "close" at bounding box center [635, 13] width 4 height 4
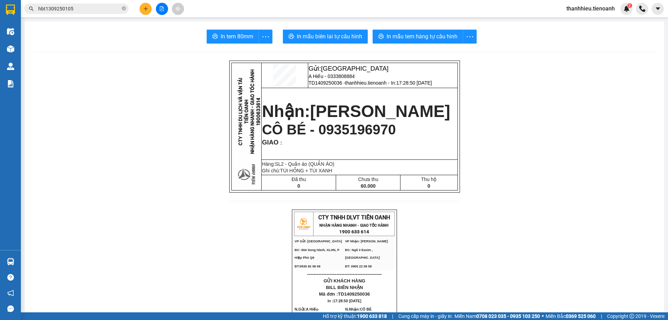
click at [81, 6] on input "hbt1309250105" at bounding box center [79, 9] width 82 height 8
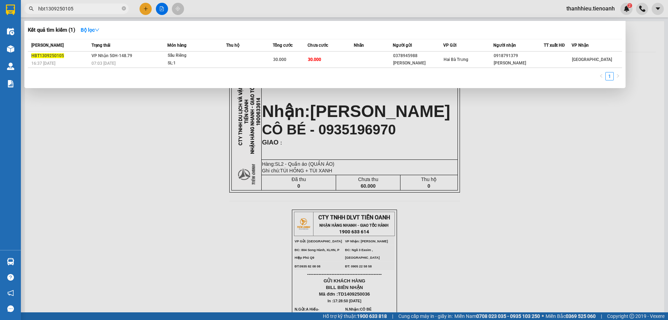
click at [81, 6] on input "hbt1309250105" at bounding box center [79, 9] width 82 height 8
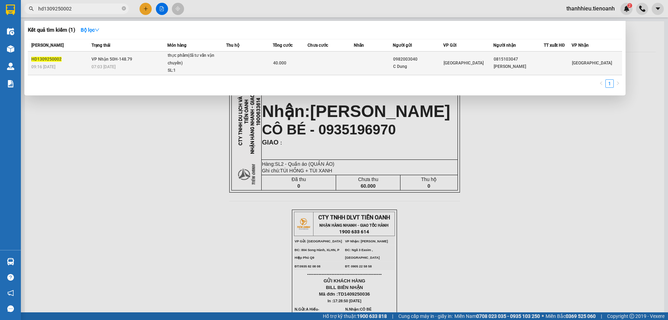
type input "hd1309250002"
click at [203, 64] on div "thực phẩm(đã tư vấn vận chuyển)" at bounding box center [194, 59] width 52 height 15
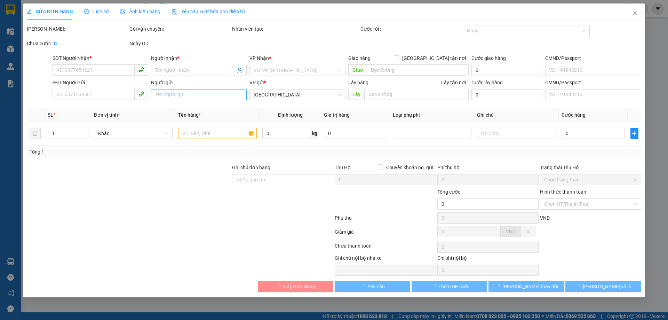
type input "0815103047"
type input "[PERSON_NAME]"
type input "0982003040"
type input "C Dung"
type input "40.000"
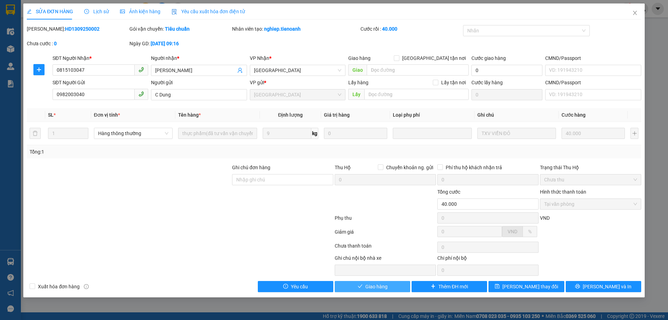
click at [387, 255] on span "Giao hàng" at bounding box center [376, 287] width 22 height 8
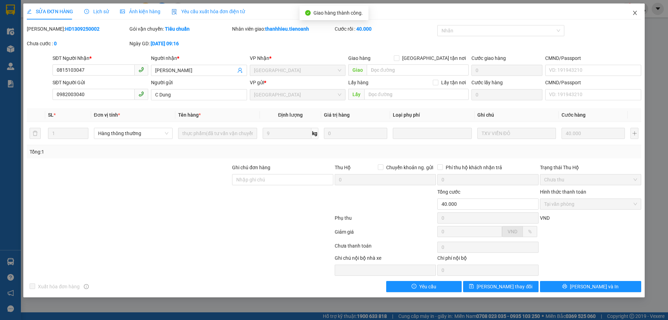
click at [534, 13] on icon "close" at bounding box center [635, 13] width 6 height 6
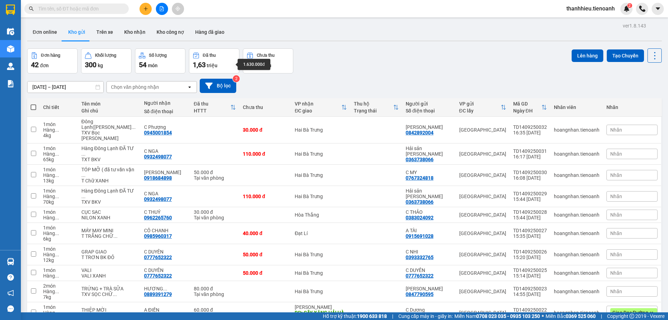
scroll to position [40, 0]
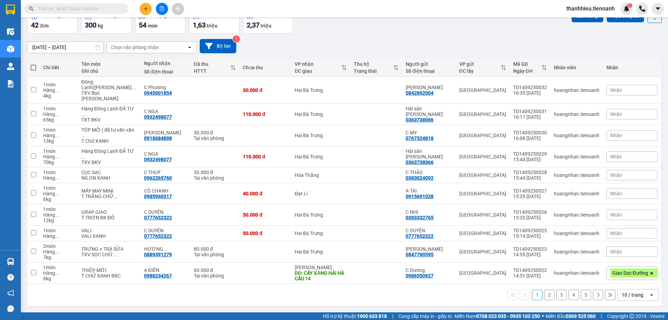
click at [76, 11] on input "text" at bounding box center [79, 9] width 82 height 8
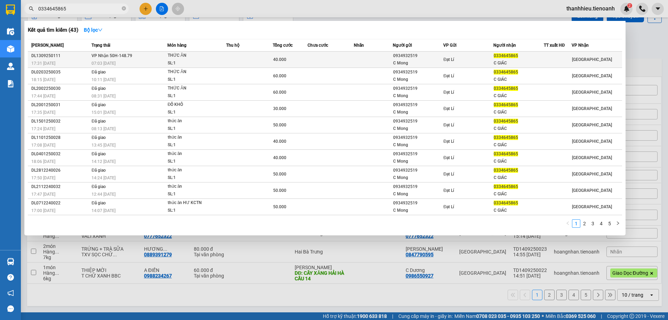
type input "0334645865"
click at [127, 58] on span "VP Nhận 50H-148.79" at bounding box center [112, 56] width 41 height 6
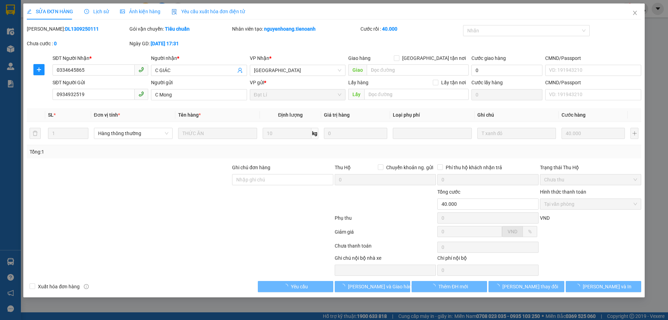
type input "0334645865"
type input "C GIÁC"
type input "0934932519"
type input "C Mong"
type input "40.000"
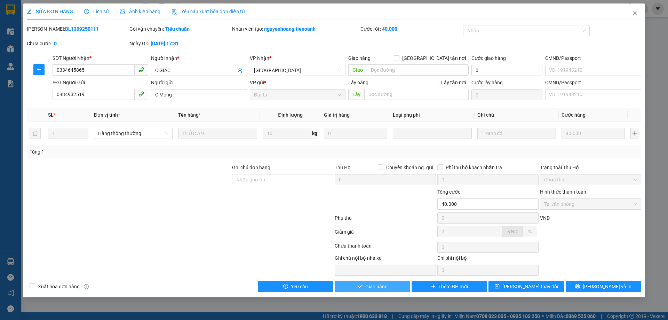
drag, startPoint x: 373, startPoint y: 288, endPoint x: 543, endPoint y: 119, distance: 239.4
click at [373, 288] on span "Giao hàng" at bounding box center [376, 287] width 22 height 8
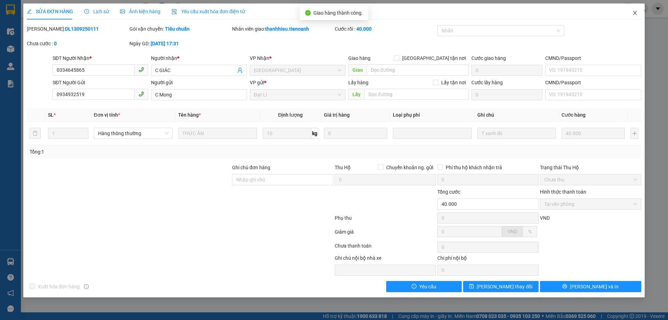
click at [637, 12] on icon "close" at bounding box center [635, 13] width 6 height 6
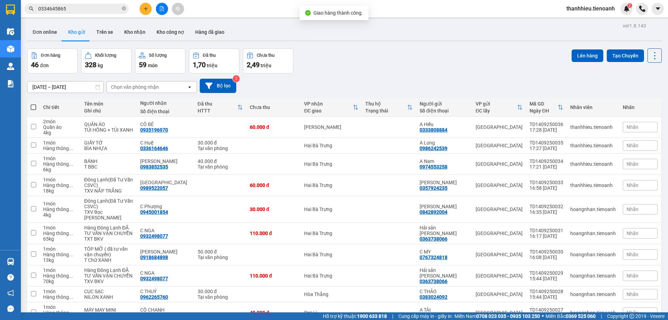
click at [149, 10] on button at bounding box center [146, 9] width 12 height 12
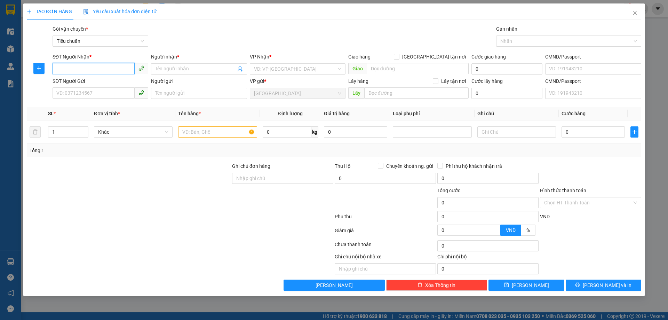
click at [99, 70] on input "SĐT Người Nhận *" at bounding box center [94, 68] width 82 height 11
click at [95, 82] on div "0346365023 - [PERSON_NAME]" at bounding box center [100, 83] width 87 height 8
type input "0346365023"
type input "[PERSON_NAME]"
type input "30.000"
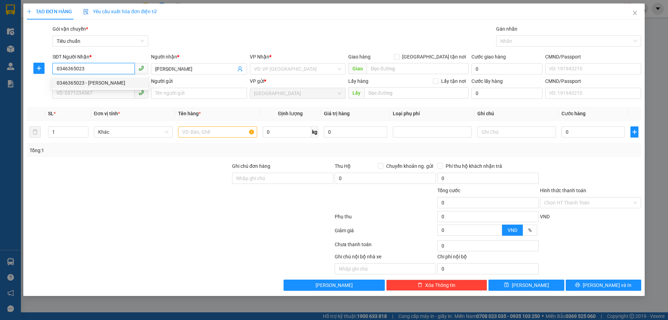
type input "30.000"
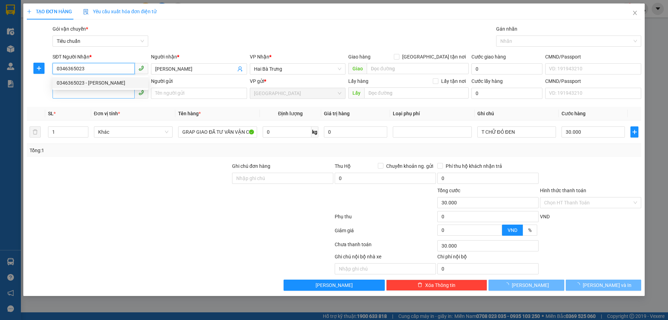
type input "0346365023"
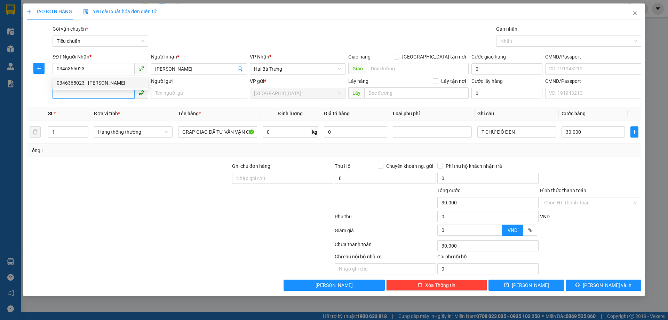
click at [92, 92] on input "SĐT Người Gửi" at bounding box center [94, 92] width 82 height 11
type input "0934726631"
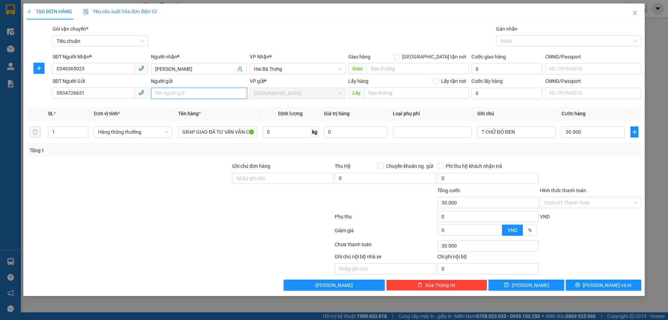
click at [188, 93] on input "Người gửi" at bounding box center [199, 93] width 96 height 11
type input "C Huyền"
click at [143, 163] on div at bounding box center [128, 174] width 205 height 24
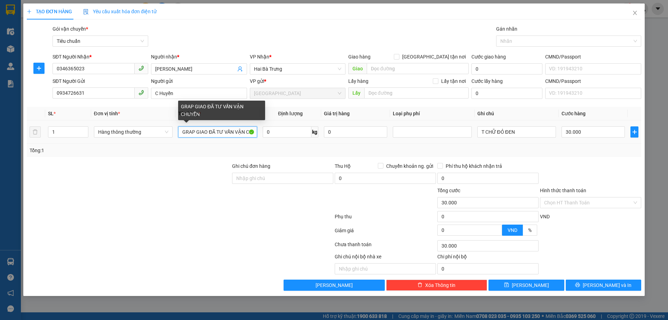
click at [229, 133] on input "GRAP GIAO ĐÃ TƯ VẤN VẬN CHUYỂN" at bounding box center [217, 131] width 79 height 11
click at [209, 131] on input "GRAP GIAO ĐÃ TƯ VẤN VẬN CHUYỂN" at bounding box center [217, 131] width 79 height 11
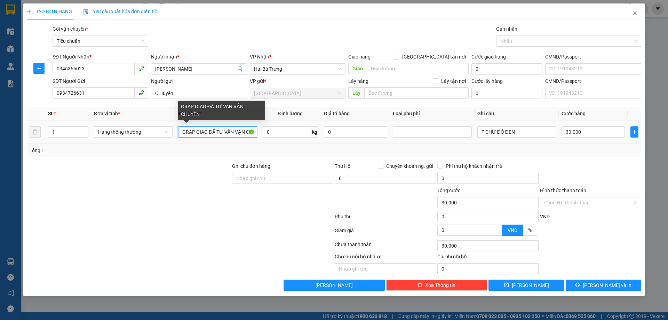
click at [200, 131] on input "GRAP GIAO ĐÃ TƯ VẤN VẬN CHUYỂN" at bounding box center [217, 131] width 79 height 11
drag, startPoint x: 199, startPoint y: 131, endPoint x: 268, endPoint y: 134, distance: 68.3
click at [268, 134] on tr "1 Hàng thông thường GRAP GIAO ĐÃ TƯ VẤN VẬN CHUYỂN 0 kg 0 T CHỮ ĐỎ ĐEN 30.000" at bounding box center [334, 131] width 615 height 23
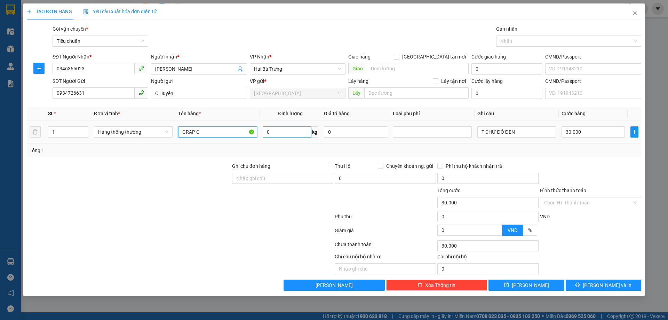
scroll to position [0, 0]
type input "GRAP GỬI"
click at [282, 144] on div "Tổng: 1" at bounding box center [334, 150] width 615 height 13
click at [498, 130] on input "T CHỮ ĐỎ ĐEN" at bounding box center [516, 131] width 79 height 11
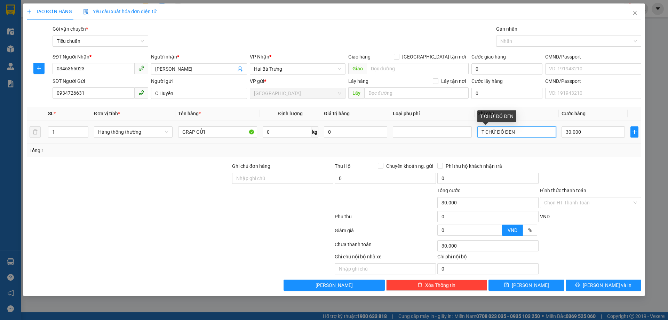
click at [498, 130] on input "T CHỮ ĐỎ ĐEN" at bounding box center [516, 131] width 79 height 11
type input "TXV SỌC XANH"
click at [534, 154] on div "Tổng: 1" at bounding box center [334, 151] width 609 height 8
click at [287, 133] on input "0" at bounding box center [287, 131] width 49 height 11
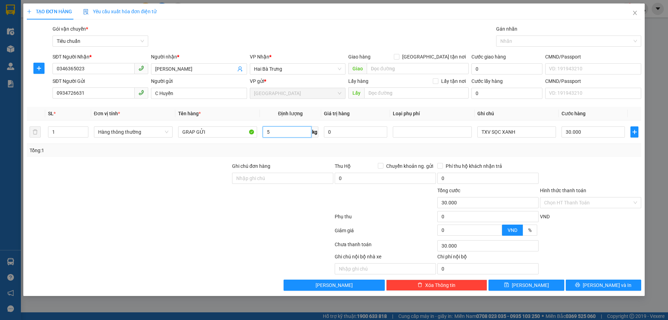
type input "5"
drag, startPoint x: 449, startPoint y: 150, endPoint x: 574, endPoint y: 215, distance: 140.1
click at [450, 150] on div "Tổng: 1" at bounding box center [334, 151] width 609 height 8
click at [580, 287] on icon "printer" at bounding box center [578, 285] width 5 height 5
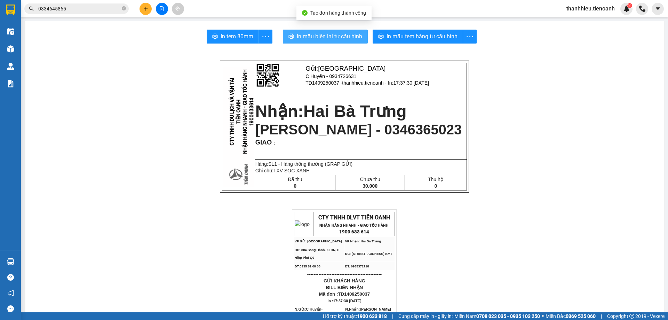
click at [346, 41] on span "In mẫu biên lai tự cấu hình" at bounding box center [329, 36] width 65 height 9
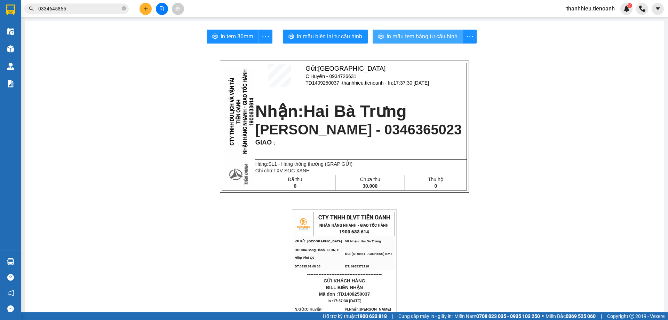
click at [426, 40] on span "In mẫu tem hàng tự cấu hình" at bounding box center [422, 36] width 71 height 9
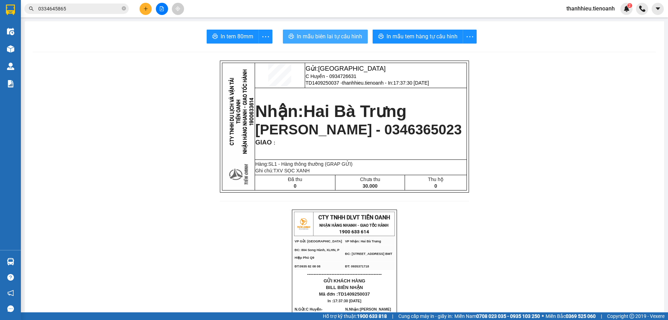
click at [339, 38] on span "In mẫu biên lai tự cấu hình" at bounding box center [329, 36] width 65 height 9
click at [147, 6] on button at bounding box center [146, 9] width 12 height 12
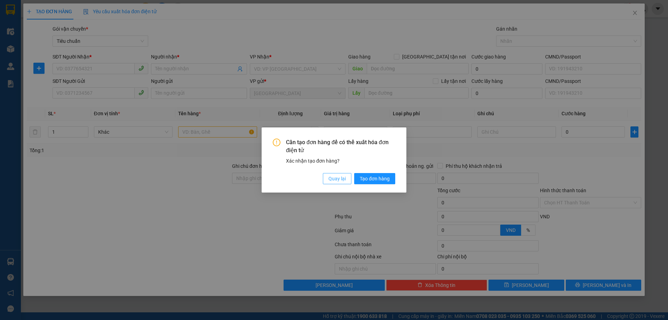
click at [336, 179] on span "Quay lại" at bounding box center [337, 179] width 17 height 8
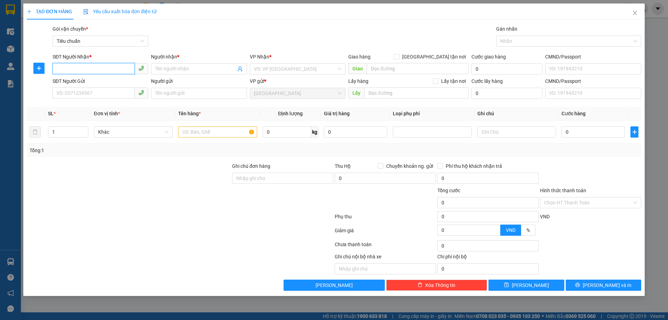
click at [97, 70] on input "SĐT Người Nhận *" at bounding box center [94, 68] width 82 height 11
type input "0903560599"
click at [94, 82] on div "0903560599 - C Nhi" at bounding box center [100, 83] width 87 height 8
type input "C Nhi"
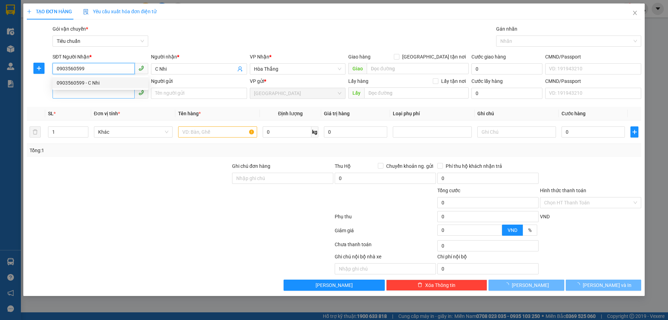
type input "40.000"
type input "0903560599"
click at [92, 94] on input "SĐT Người Gửi" at bounding box center [94, 92] width 82 height 11
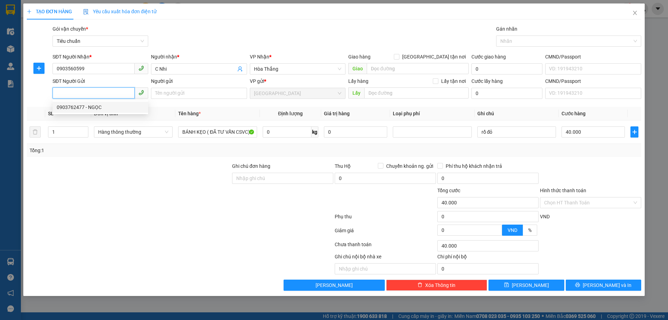
click at [98, 106] on div "0903762477 - NGỌC" at bounding box center [100, 107] width 87 height 8
type input "0903762477"
type input "NGỌC"
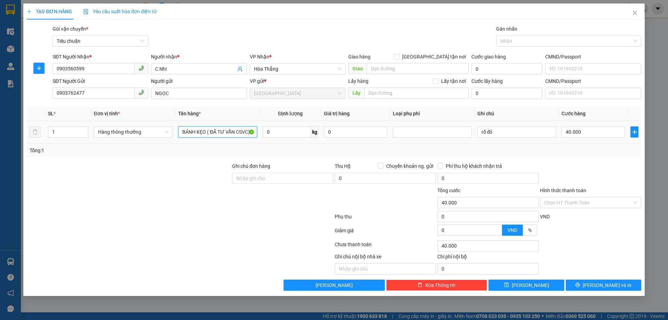
click at [226, 135] on input "BÁNH KẸO ( ĐÃ TƯ VẤN CSVC)" at bounding box center [217, 131] width 79 height 11
click at [227, 153] on div "Tổng: 1" at bounding box center [144, 151] width 228 height 8
click at [277, 135] on input "0" at bounding box center [287, 131] width 49 height 11
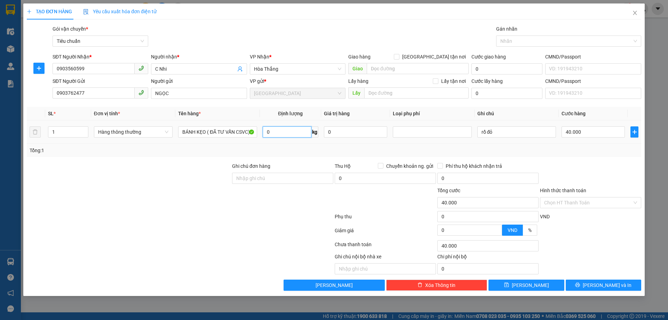
click at [277, 135] on input "0" at bounding box center [287, 131] width 49 height 11
type input "5"
click at [282, 150] on div "Tổng: 1" at bounding box center [334, 151] width 609 height 8
type input "30.000"
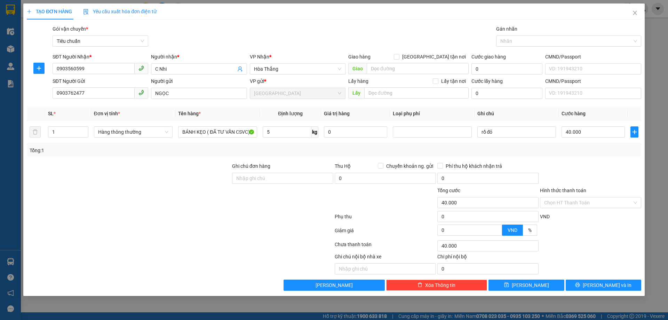
type input "30.000"
click at [506, 132] on input "rổ đỏ" at bounding box center [516, 131] width 79 height 11
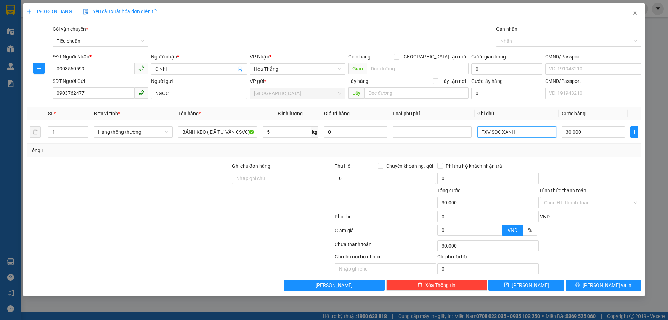
type input "TXV SỌC XANH"
click at [593, 159] on div "Transit Pickup Surcharge Ids Transit Deliver Surcharge Ids Transit Deliver Surc…" at bounding box center [334, 158] width 615 height 266
click at [579, 206] on input "Hình thức thanh toán" at bounding box center [588, 202] width 88 height 10
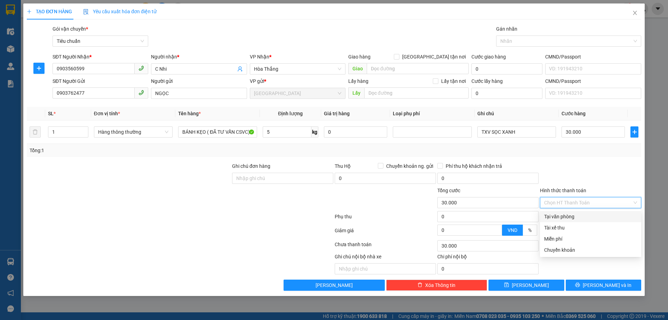
click at [579, 219] on div "Tại văn phòng" at bounding box center [590, 217] width 93 height 8
type input "0"
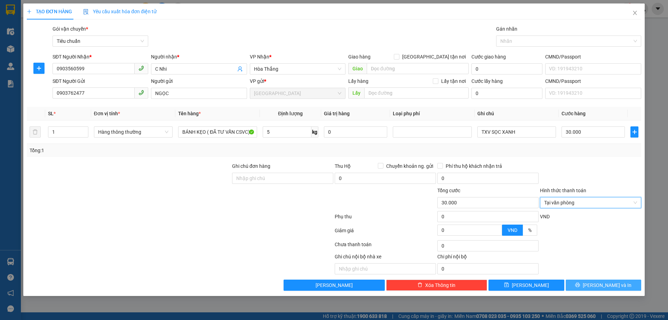
drag, startPoint x: 601, startPoint y: 283, endPoint x: 596, endPoint y: 275, distance: 9.6
click at [601, 284] on span "[PERSON_NAME] và In" at bounding box center [607, 285] width 49 height 8
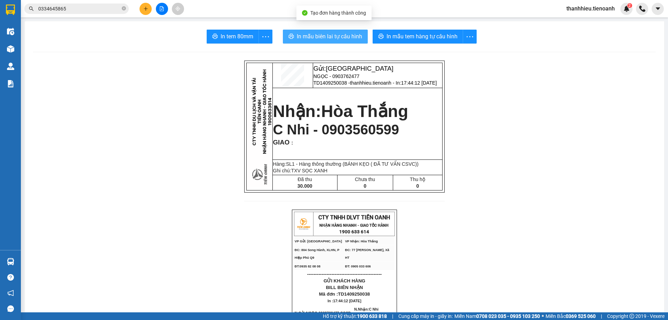
click at [355, 35] on span "In mẫu biên lai tự cấu hình" at bounding box center [329, 36] width 65 height 9
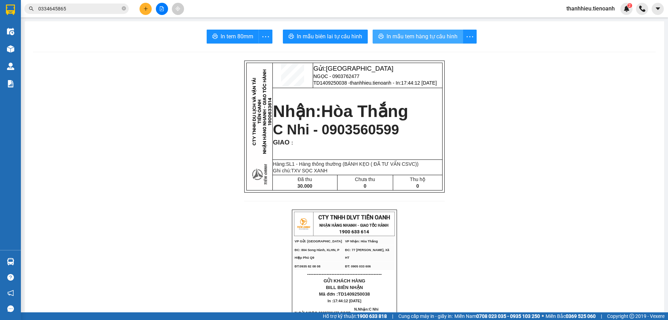
click at [432, 37] on span "In mẫu tem hàng tự cấu hình" at bounding box center [422, 36] width 71 height 9
click at [143, 8] on icon "plus" at bounding box center [145, 8] width 5 height 5
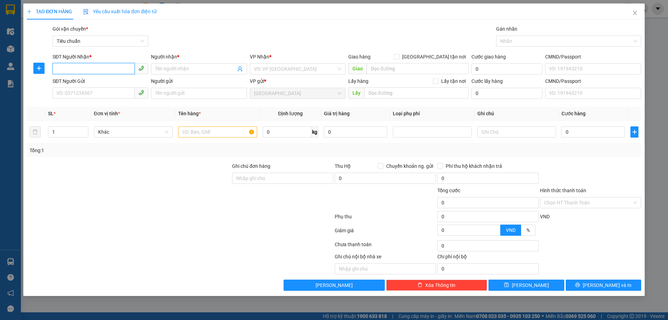
click at [107, 69] on input "SĐT Người Nhận *" at bounding box center [94, 68] width 82 height 11
click at [111, 66] on input "SĐT Người Nhận *" at bounding box center [94, 68] width 82 height 11
click at [103, 64] on input "SĐT Người Nhận *" at bounding box center [94, 68] width 82 height 11
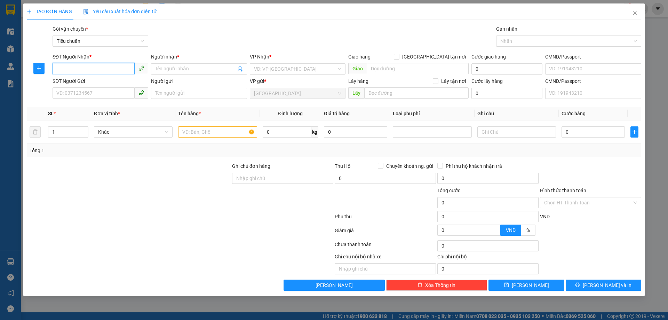
click at [103, 64] on input "SĐT Người Nhận *" at bounding box center [94, 68] width 82 height 11
click at [108, 69] on input "SĐT Người Nhận *" at bounding box center [94, 68] width 82 height 11
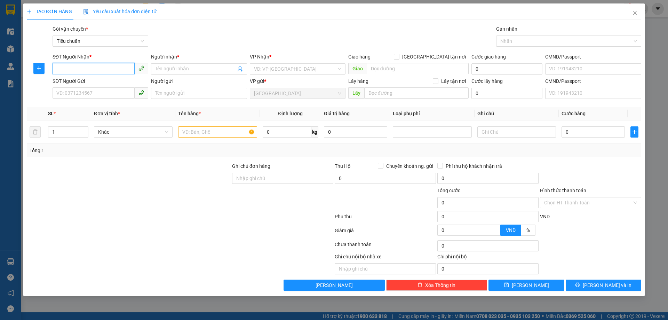
click at [108, 69] on input "SĐT Người Nhận *" at bounding box center [94, 68] width 82 height 11
type input "0852307308"
click at [180, 69] on input "Người nhận *" at bounding box center [195, 69] width 80 height 8
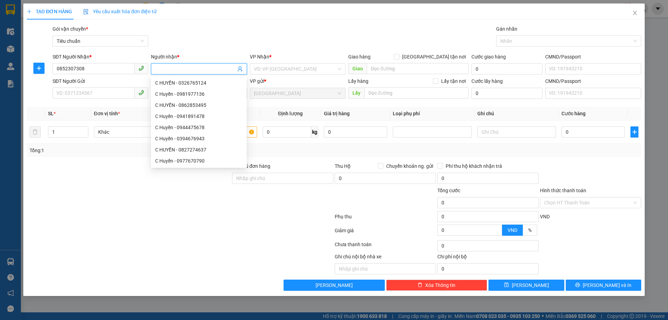
type input "A"
type input "C Thành"
click at [265, 68] on input "search" at bounding box center [295, 69] width 82 height 10
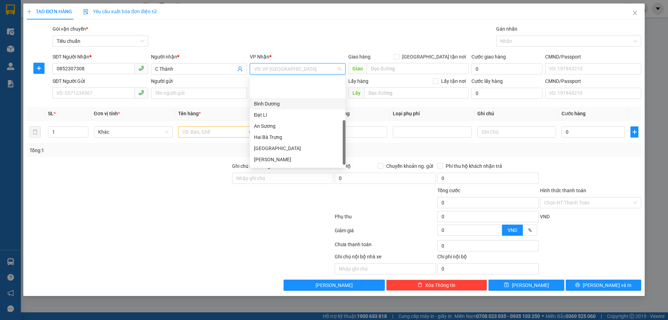
scroll to position [64, 0]
click at [273, 129] on div "[PERSON_NAME]" at bounding box center [297, 130] width 87 height 8
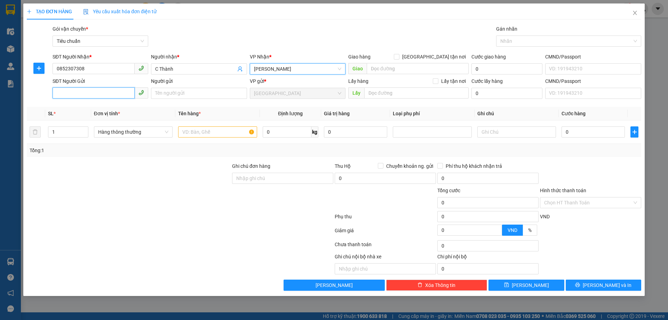
click at [62, 94] on input "SĐT Người Gửi" at bounding box center [94, 92] width 82 height 11
type input "0949336847"
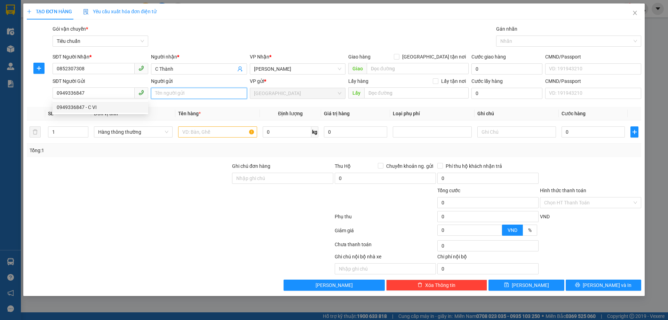
click at [188, 94] on input "Người gửi" at bounding box center [199, 93] width 96 height 11
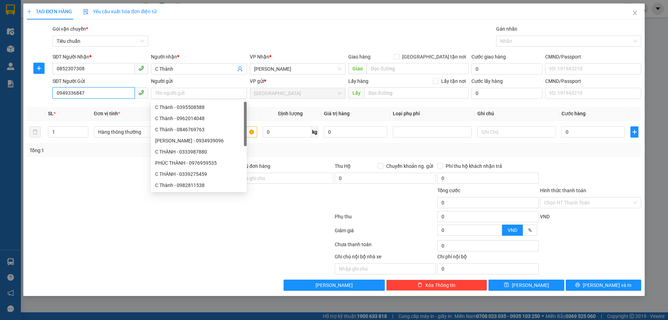
click at [101, 93] on input "0949336847" at bounding box center [94, 92] width 82 height 11
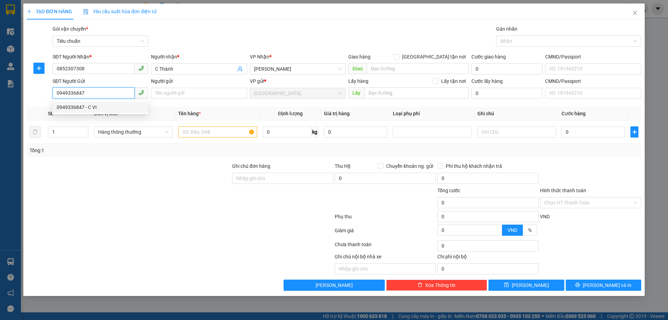
click at [97, 108] on div "0949336847 - C VI" at bounding box center [100, 107] width 87 height 8
type input "C VI"
type input "30.000"
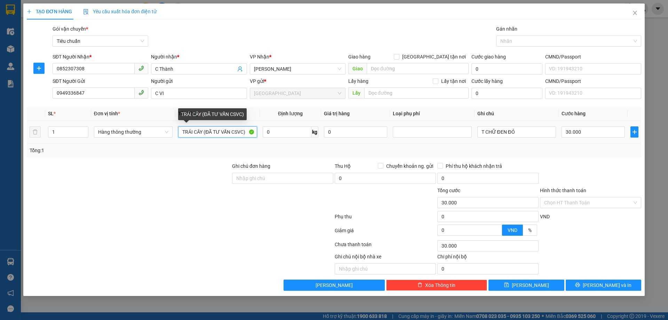
click at [197, 135] on input "TRÁI CÂY (ĐÃ TƯ VẤN CSVC)" at bounding box center [217, 131] width 79 height 11
type input "BÁNH"
drag, startPoint x: 210, startPoint y: 149, endPoint x: 235, endPoint y: 140, distance: 26.8
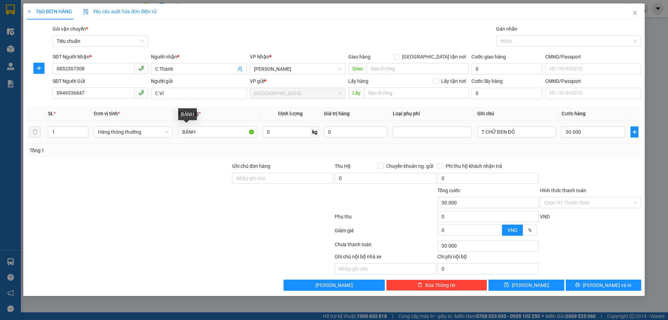
click at [211, 149] on div "Tổng: 1" at bounding box center [144, 151] width 228 height 8
click at [274, 130] on input "0" at bounding box center [287, 131] width 49 height 11
type input "5"
click at [525, 131] on input "T CHỮ ĐEN ĐỎ" at bounding box center [516, 131] width 79 height 11
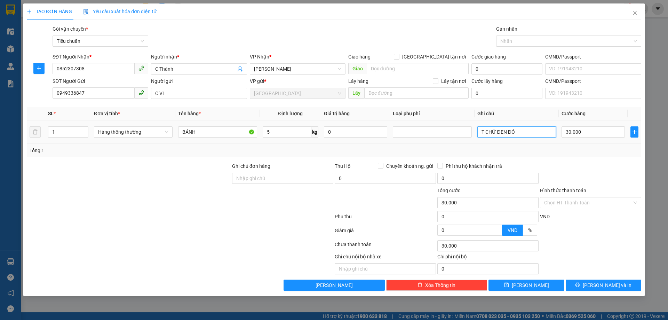
click at [525, 131] on input "T CHỮ ĐEN ĐỎ" at bounding box center [516, 131] width 79 height 11
type input "TXT"
click at [608, 153] on div "Tổng: 1" at bounding box center [334, 151] width 609 height 8
click at [577, 201] on input "Hình thức thanh toán" at bounding box center [588, 202] width 88 height 10
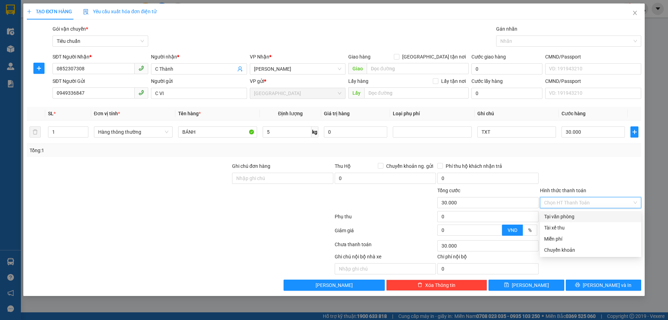
drag, startPoint x: 575, startPoint y: 218, endPoint x: 571, endPoint y: 212, distance: 7.3
click at [574, 217] on div "Tại văn phòng" at bounding box center [590, 217] width 93 height 8
type input "0"
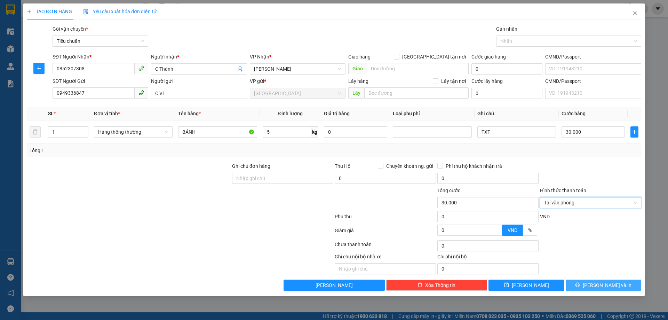
click at [595, 285] on button "[PERSON_NAME] và In" at bounding box center [604, 284] width 76 height 11
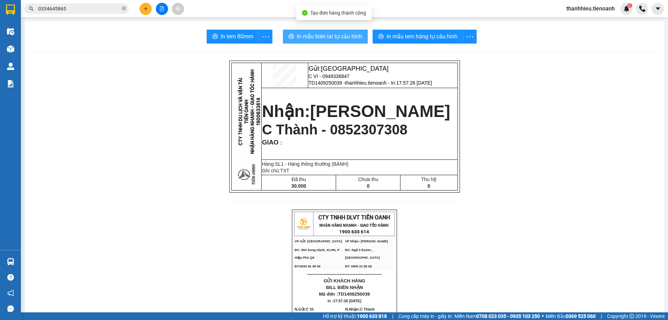
click at [356, 35] on span "In mẫu biên lai tự cấu hình" at bounding box center [329, 36] width 65 height 9
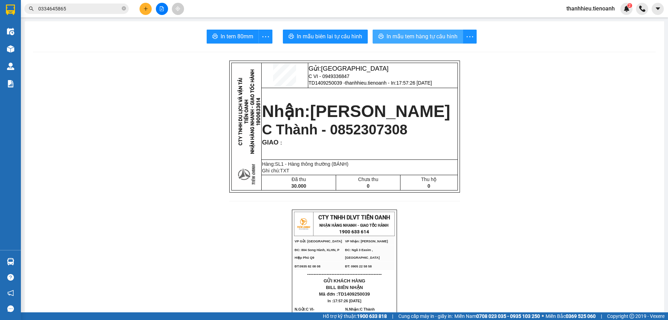
click at [390, 34] on span "In mẫu tem hàng tự cấu hình" at bounding box center [422, 36] width 71 height 9
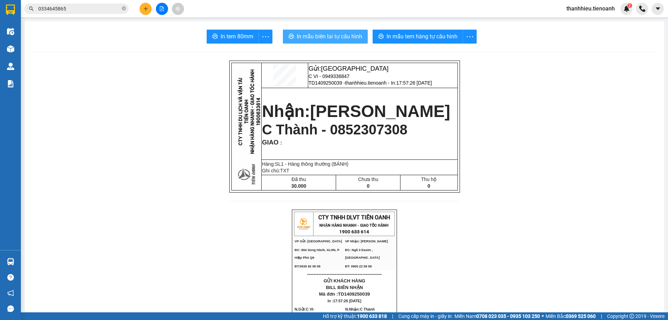
click at [318, 32] on button "In mẫu biên lai tự cấu hình" at bounding box center [325, 37] width 85 height 14
click at [335, 34] on span "In mẫu biên lai tự cấu hình" at bounding box center [329, 36] width 65 height 9
click at [144, 8] on icon "plus" at bounding box center [145, 8] width 5 height 5
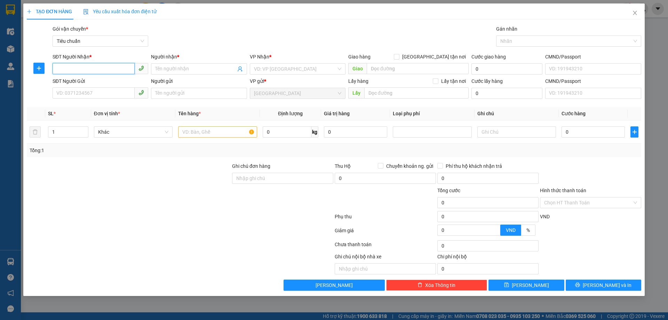
click at [89, 67] on input "SĐT Người Nhận *" at bounding box center [94, 68] width 82 height 11
type input "1309250036"
click at [87, 66] on input "1309250036" at bounding box center [94, 68] width 82 height 11
click at [636, 13] on icon "close" at bounding box center [635, 13] width 6 height 6
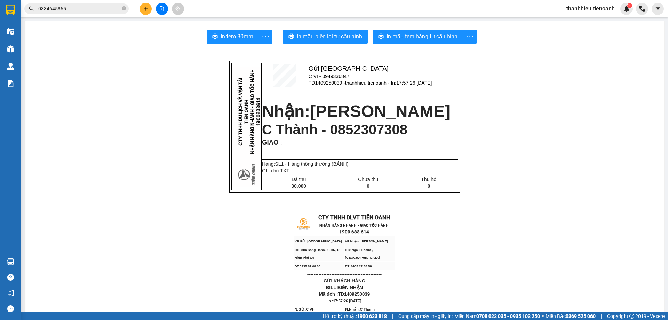
click at [63, 8] on input "0334645865" at bounding box center [79, 9] width 82 height 8
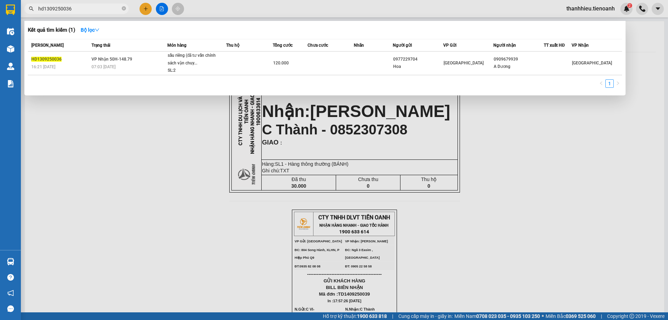
type input "hd1309250036"
click at [147, 62] on td "VP Nhận 50H-148.79 07:03 [DATE]" at bounding box center [129, 64] width 78 height 24
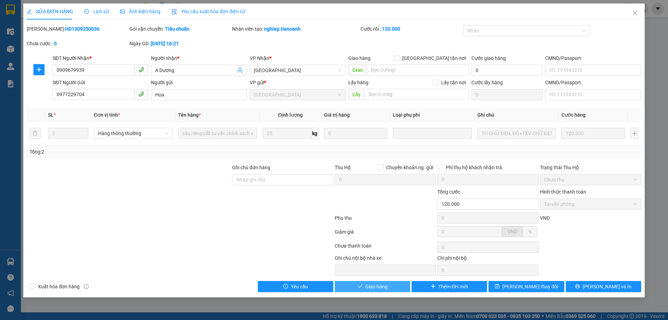
click at [376, 286] on span "Giao hàng" at bounding box center [376, 287] width 22 height 8
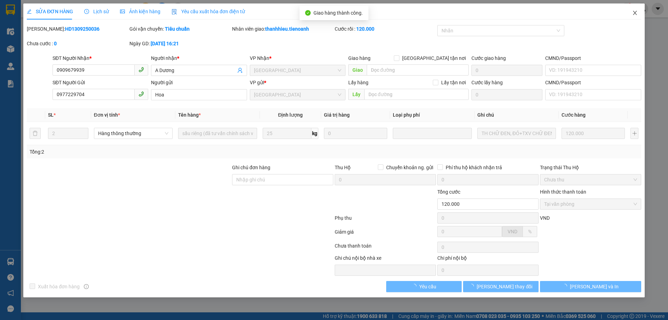
click at [635, 13] on icon "close" at bounding box center [635, 13] width 4 height 4
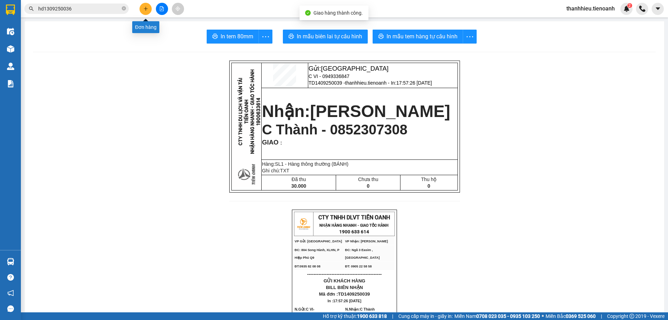
click at [144, 8] on icon "plus" at bounding box center [145, 8] width 5 height 5
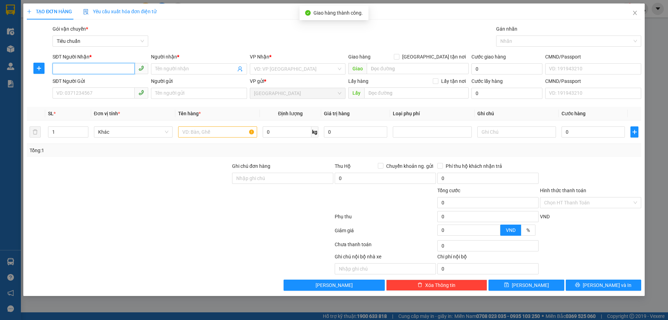
click at [68, 71] on input "SĐT Người Nhận *" at bounding box center [94, 68] width 82 height 11
type input "0903995584"
click at [161, 66] on input "Người nhận *" at bounding box center [195, 69] width 80 height 8
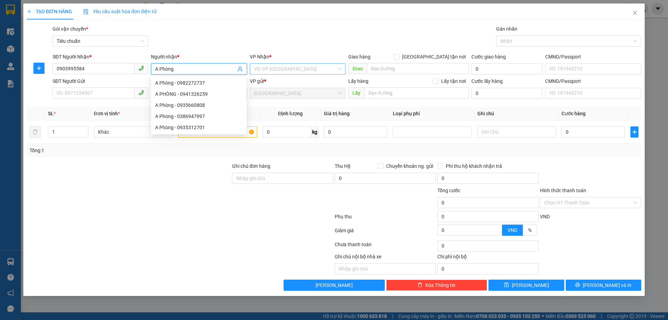
type input "A Phòng"
click at [281, 70] on input "search" at bounding box center [295, 69] width 82 height 10
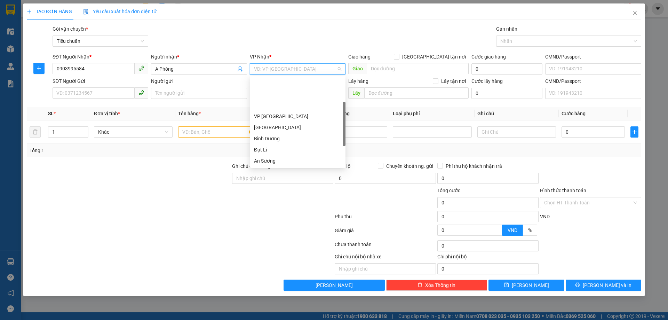
click at [268, 190] on div "[PERSON_NAME]" at bounding box center [297, 194] width 87 height 8
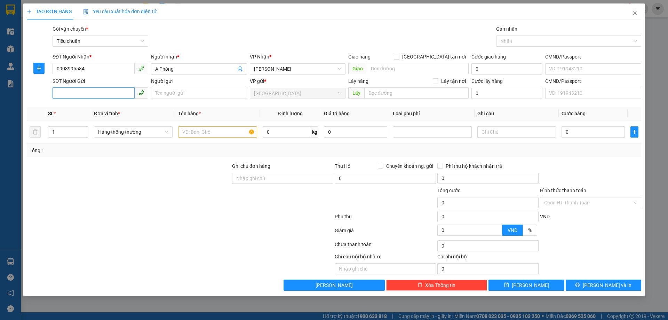
click at [96, 90] on input "SĐT Người Gửi" at bounding box center [94, 92] width 82 height 11
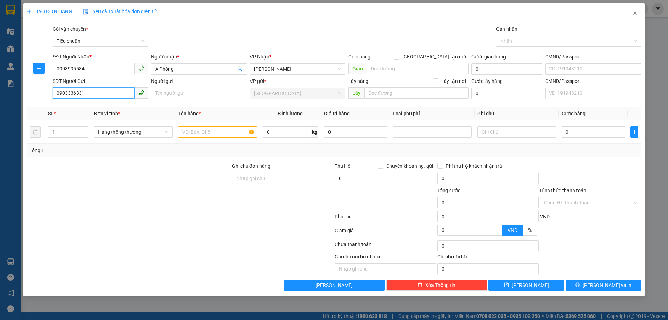
drag, startPoint x: 69, startPoint y: 90, endPoint x: 114, endPoint y: 86, distance: 45.4
click at [106, 92] on input "0903336331" at bounding box center [94, 92] width 82 height 11
type input "0903310336"
click at [179, 92] on input "Người gửi" at bounding box center [199, 93] width 96 height 11
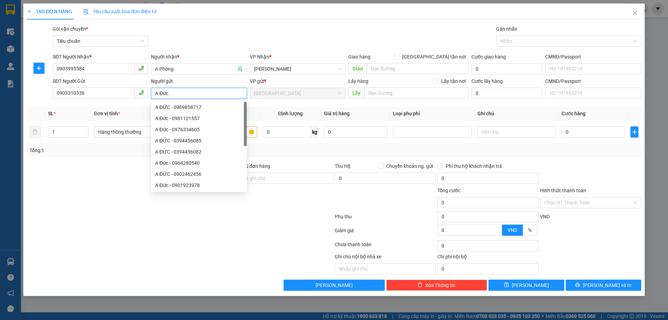
type input "A Đức"
click at [59, 177] on div at bounding box center [128, 174] width 205 height 24
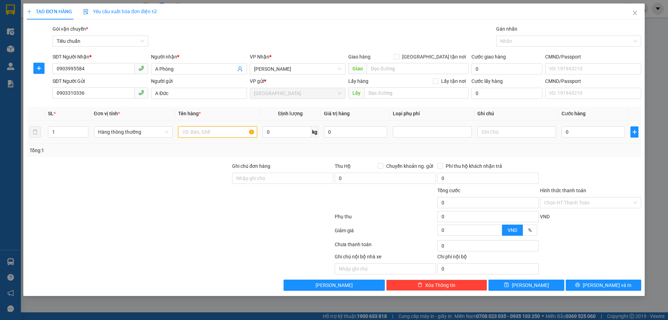
click at [208, 132] on input "text" at bounding box center [217, 131] width 79 height 11
type input "MÁY RỬA CHÉN"
click at [273, 132] on input "0" at bounding box center [287, 131] width 49 height 11
type input "20"
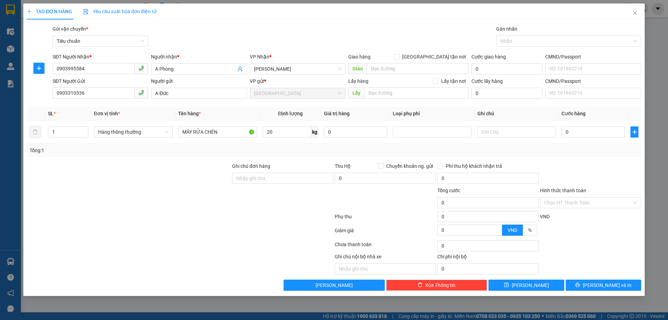
click at [343, 151] on div "Tổng: 1" at bounding box center [334, 151] width 609 height 8
type input "55.000"
click at [508, 137] on input "text" at bounding box center [516, 131] width 79 height 11
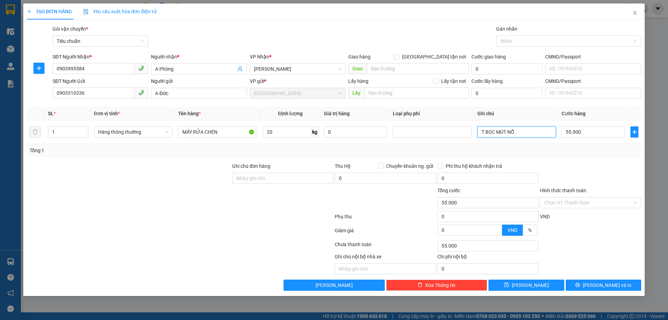
type input "T BỌC MÚT NỔ"
click at [563, 155] on div "Tổng: 1" at bounding box center [334, 150] width 615 height 13
click at [569, 131] on input "55.000" at bounding box center [593, 131] width 63 height 11
type input "6"
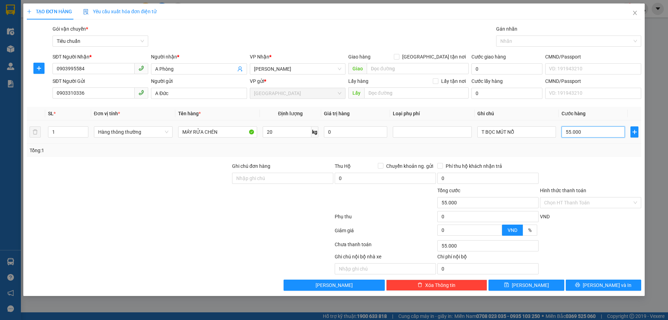
type input "6"
type input "60"
type input "60.000"
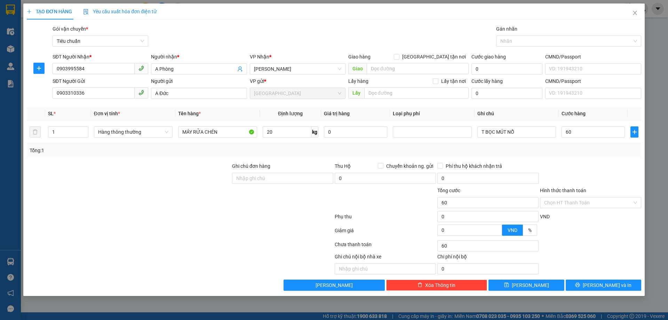
type input "60.000"
click at [578, 158] on div "Transit Pickup Surcharge Ids Transit Deliver Surcharge Ids Transit Deliver Surc…" at bounding box center [334, 158] width 615 height 266
click at [598, 169] on div at bounding box center [590, 174] width 103 height 24
click at [610, 284] on span "[PERSON_NAME] và In" at bounding box center [607, 285] width 49 height 8
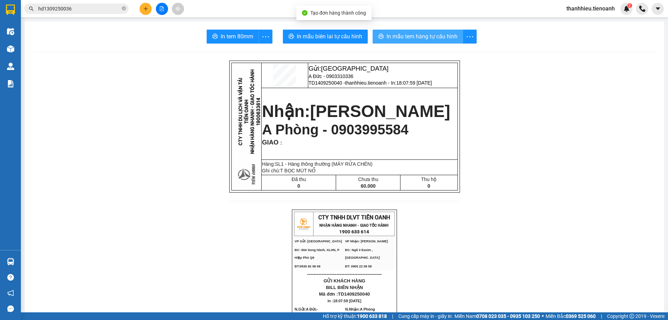
click at [408, 38] on span "In mẫu tem hàng tự cấu hình" at bounding box center [422, 36] width 71 height 9
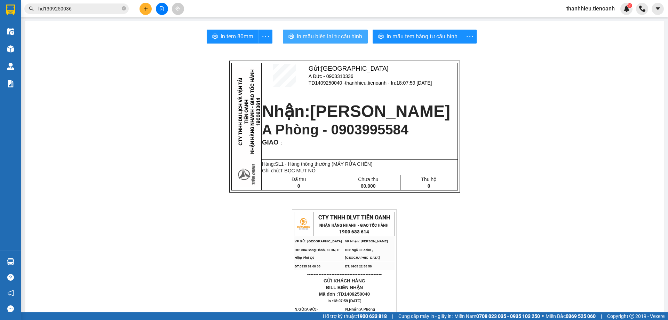
click at [352, 33] on span "In mẫu biên lai tự cấu hình" at bounding box center [329, 36] width 65 height 9
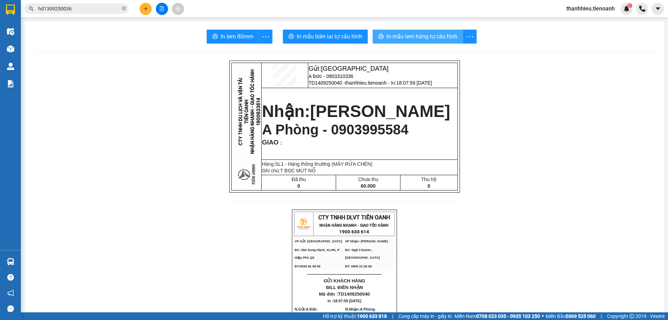
click at [438, 33] on span "In mẫu tem hàng tự cấu hình" at bounding box center [422, 36] width 71 height 9
click at [66, 11] on input "hd1309250036" at bounding box center [79, 9] width 82 height 8
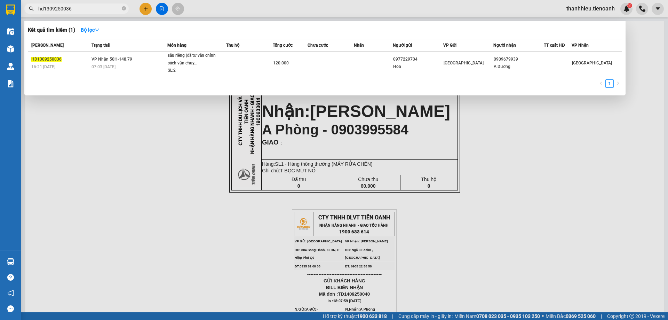
click at [66, 11] on input "hd1309250036" at bounding box center [79, 9] width 82 height 8
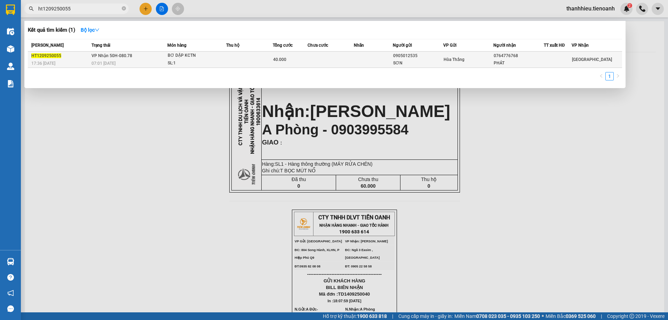
type input "ht1209250055"
click at [126, 61] on div "07:01 - 13/09" at bounding box center [130, 64] width 76 height 8
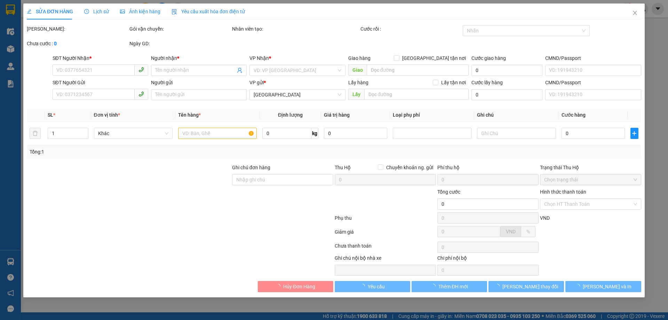
type input "0764776768"
type input "PHÁT"
type input "0905012535"
type input "SƠN"
type input "40.000"
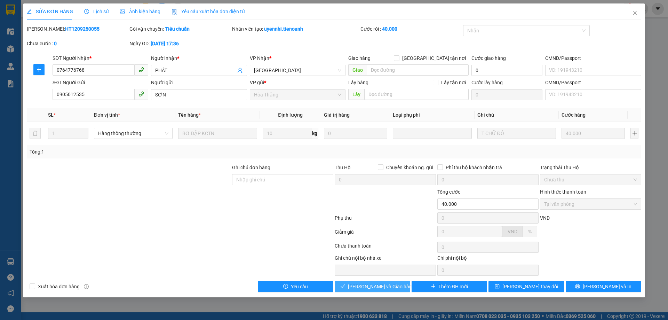
click at [376, 287] on span "[PERSON_NAME] và Giao hàng" at bounding box center [381, 287] width 67 height 8
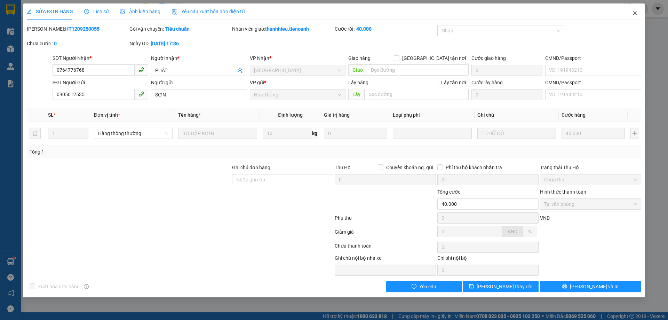
click at [635, 15] on icon "close" at bounding box center [635, 13] width 6 height 6
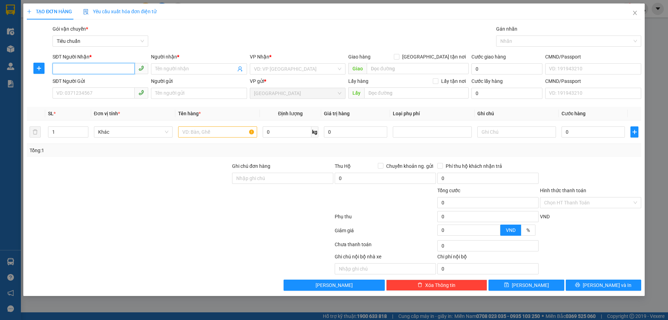
click at [118, 69] on input "SĐT Người Nhận *" at bounding box center [94, 68] width 82 height 11
click at [113, 82] on div "0937561234 - A ĐOÀN" at bounding box center [100, 83] width 87 height 8
type input "0937561234"
type input "A ĐOÀN"
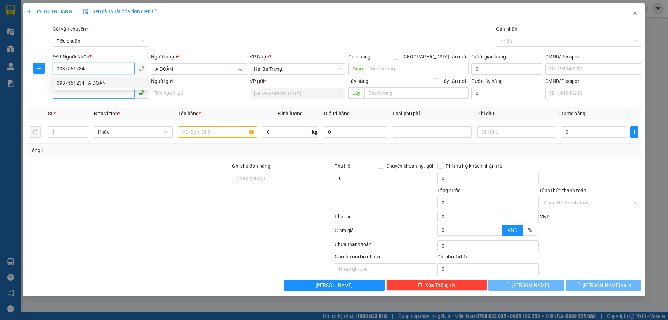
type input "100.000"
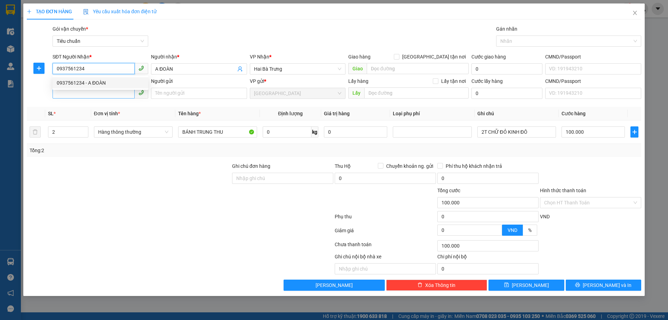
type input "0937561234"
click at [106, 96] on input "SĐT Người Gửi" at bounding box center [94, 92] width 82 height 11
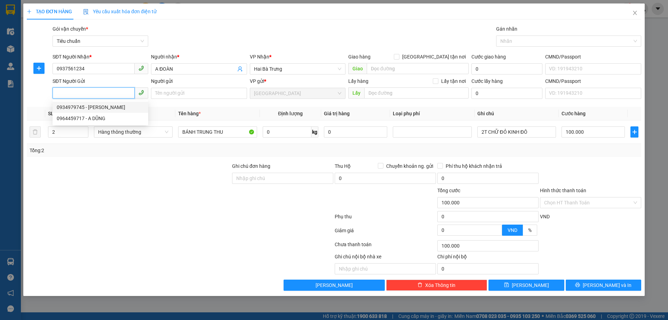
click at [80, 108] on div "0934979745 - [PERSON_NAME]" at bounding box center [100, 107] width 87 height 8
type input "0934979745"
type input "THANH TÂM"
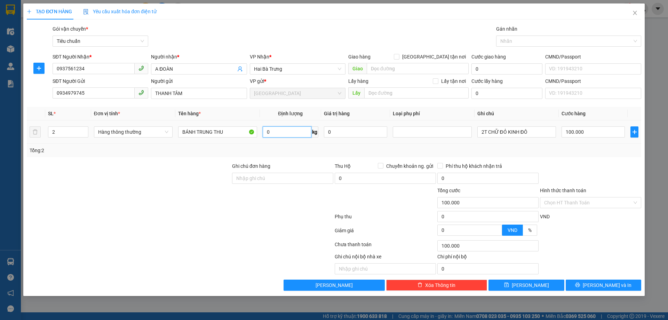
click at [282, 134] on input "0" at bounding box center [287, 131] width 49 height 11
click at [375, 144] on div "Tổng: 2" at bounding box center [334, 150] width 615 height 13
type input "0"
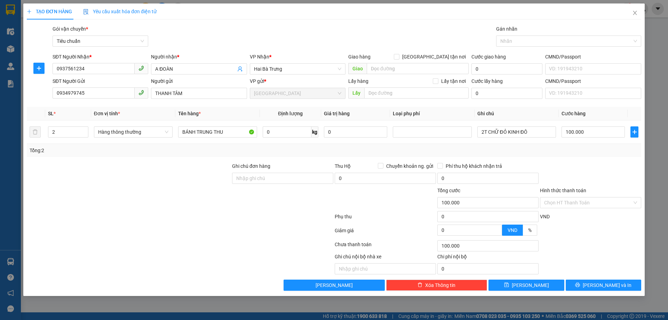
type input "0"
click at [547, 130] on input "2T CHỮ ĐỎ KINH ĐÔ" at bounding box center [516, 131] width 79 height 11
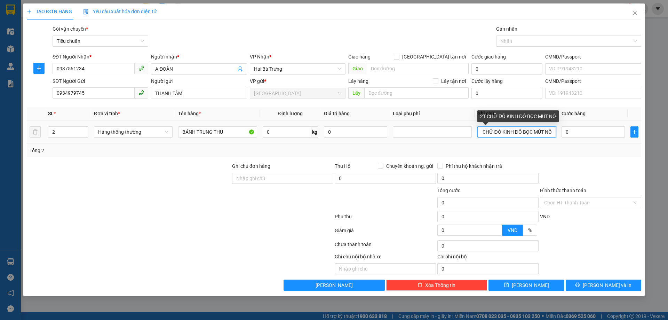
scroll to position [0, 7]
type input "2T CHỮ ĐỎ KINH ĐÔ BỌC MÚT NỔ"
click at [564, 148] on div "Tổng: 2" at bounding box center [334, 151] width 609 height 8
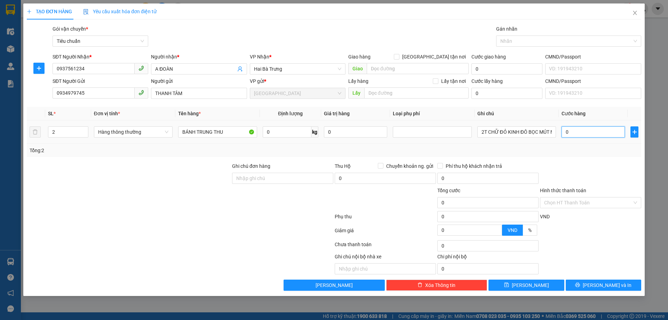
click at [574, 133] on input "0" at bounding box center [593, 131] width 63 height 11
type input "1"
type input "10"
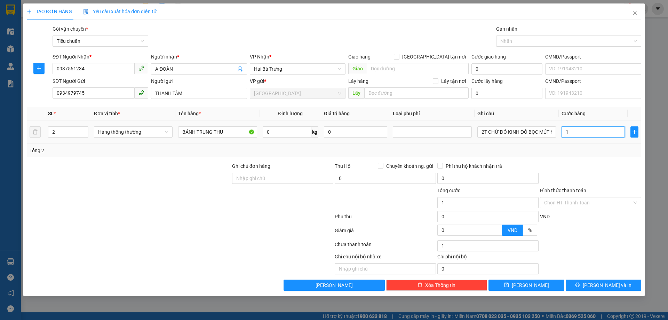
type input "10"
type input "100"
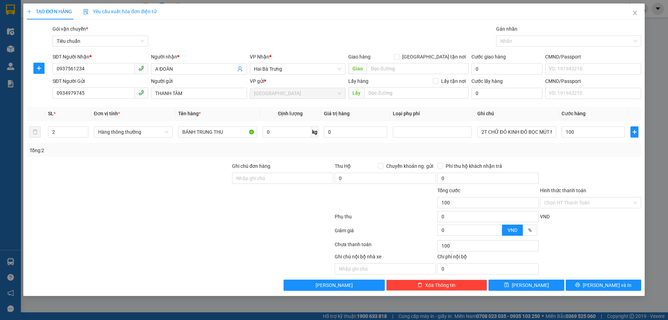
type input "100.000"
click at [589, 158] on div "Transit Pickup Surcharge Ids Transit Deliver Surcharge Ids Transit Deliver Surc…" at bounding box center [334, 158] width 615 height 266
click at [603, 286] on span "[PERSON_NAME] và In" at bounding box center [607, 285] width 49 height 8
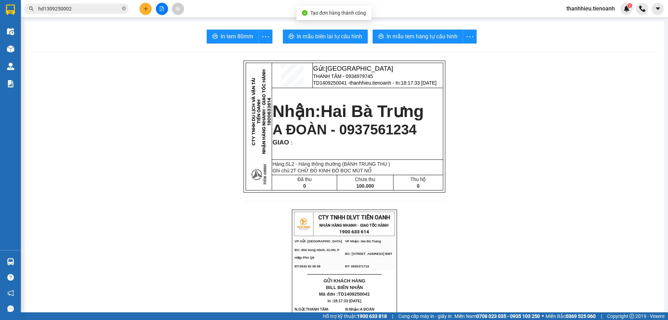
drag, startPoint x: 319, startPoint y: 51, endPoint x: 317, endPoint y: 35, distance: 15.8
click at [317, 35] on span "In mẫu biên lai tự cấu hình" at bounding box center [329, 36] width 65 height 9
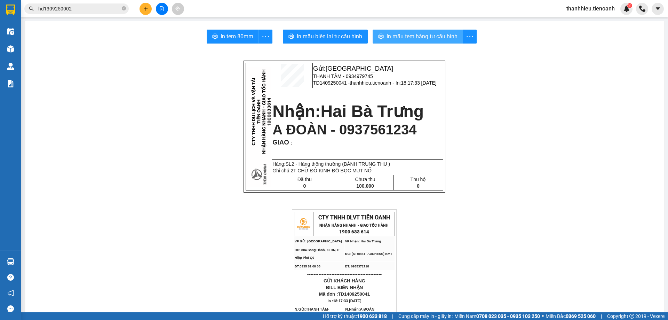
click at [401, 39] on span "In mẫu tem hàng tự cấu hình" at bounding box center [422, 36] width 71 height 9
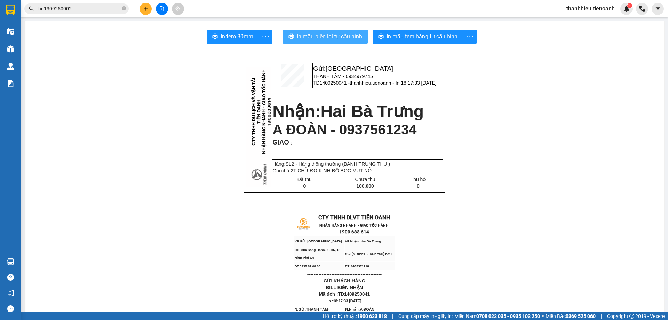
click at [341, 36] on span "In mẫu biên lai tự cấu hình" at bounding box center [329, 36] width 65 height 9
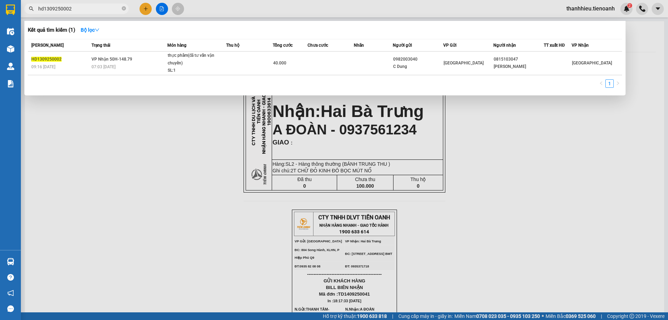
click at [87, 8] on input "hd1309250002" at bounding box center [79, 9] width 82 height 8
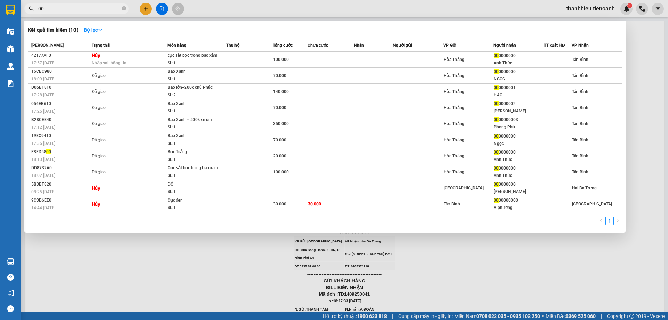
type input "0"
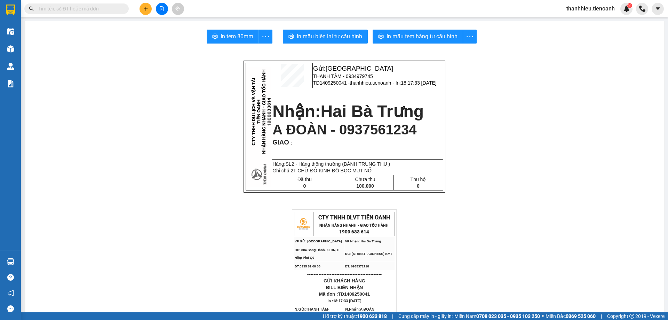
click at [87, 8] on input "text" at bounding box center [79, 9] width 82 height 8
click at [101, 9] on input "text" at bounding box center [79, 9] width 82 height 8
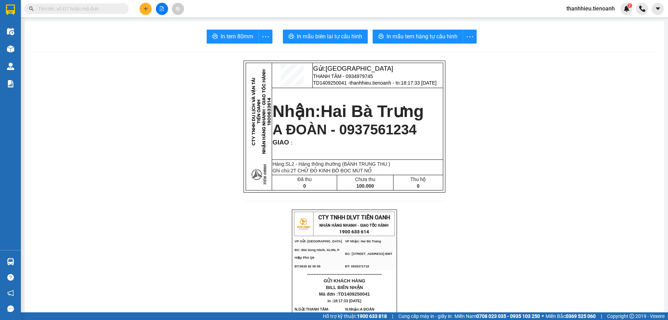
click at [101, 9] on input "text" at bounding box center [79, 9] width 82 height 8
click at [145, 7] on icon "plus" at bounding box center [145, 8] width 5 height 5
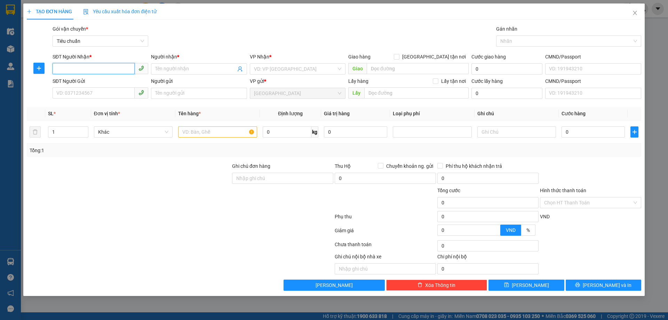
click at [112, 68] on input "SĐT Người Nhận *" at bounding box center [94, 68] width 82 height 11
type input "0903529079"
click at [101, 82] on div "0903529079 - HUỲNH" at bounding box center [100, 83] width 87 height 8
type input "HUỲNH"
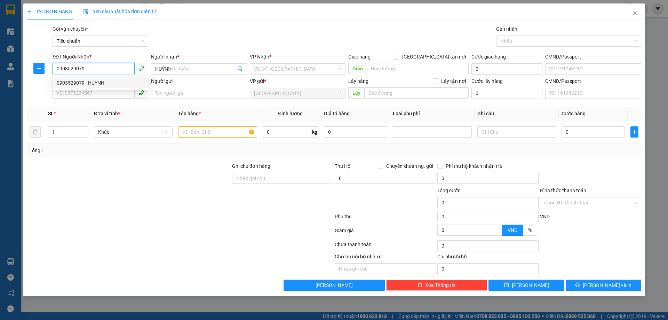
type input "30.000"
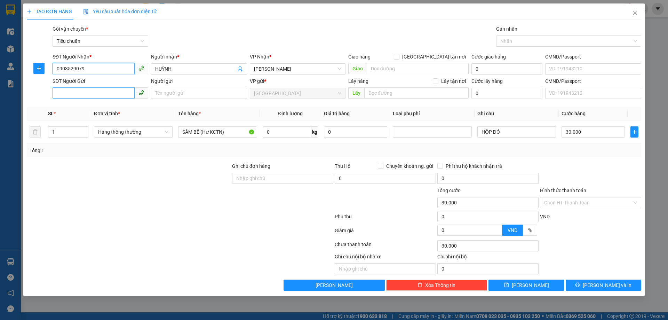
type input "0903529079"
click at [104, 90] on input "SĐT Người Gửi" at bounding box center [94, 92] width 82 height 11
click at [108, 105] on div "0378419146 - [PERSON_NAME]" at bounding box center [100, 107] width 87 height 8
type input "0378419146"
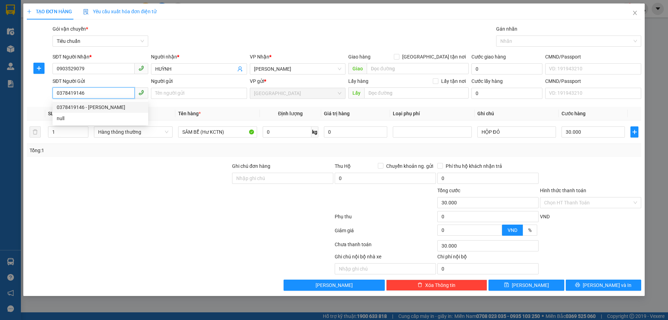
type input "[PERSON_NAME]"
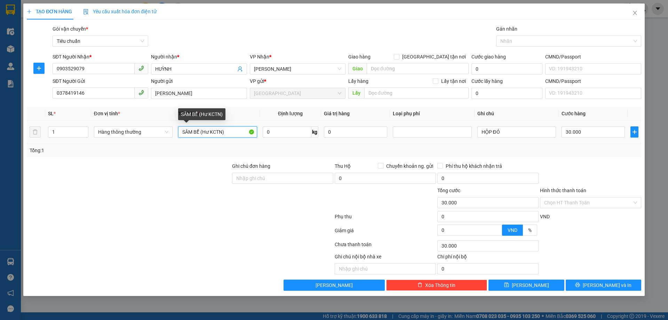
click at [199, 133] on input "SÂM BỂ (Hư KCTN)" at bounding box center [217, 131] width 79 height 11
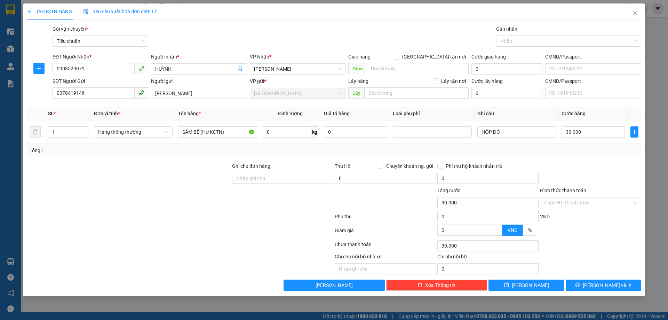
click at [208, 148] on div "Tổng: 1" at bounding box center [144, 151] width 228 height 8
click at [199, 134] on input "SÂM BỂ (Hư KCTN)" at bounding box center [217, 131] width 79 height 11
type input "THUỐC"
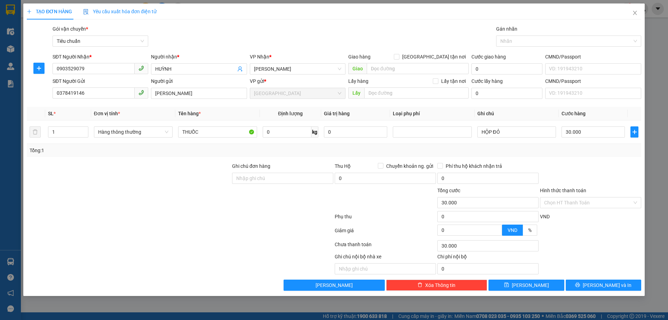
click at [207, 152] on div "Tổng: 1" at bounding box center [144, 151] width 228 height 8
click at [279, 133] on input "0" at bounding box center [287, 131] width 49 height 11
type input "5"
click at [504, 132] on input "HỘP ĐỎ" at bounding box center [516, 131] width 79 height 11
click at [503, 132] on input "HỘP ĐỎ" at bounding box center [516, 131] width 79 height 11
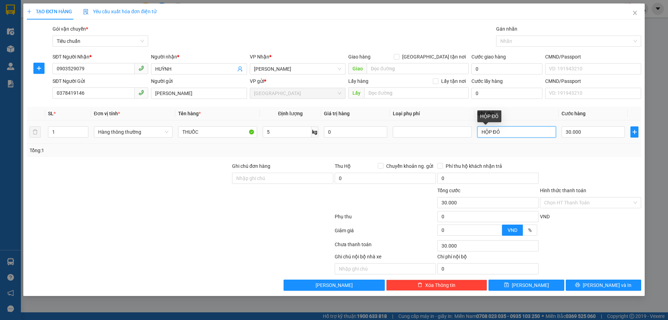
click at [503, 132] on input "HỘP ĐỎ" at bounding box center [516, 131] width 79 height 11
type input "T BNL TRẮNG CAM"
click at [518, 156] on div "Tổng: 1" at bounding box center [334, 150] width 615 height 13
click at [588, 199] on input "Hình thức thanh toán" at bounding box center [588, 202] width 88 height 10
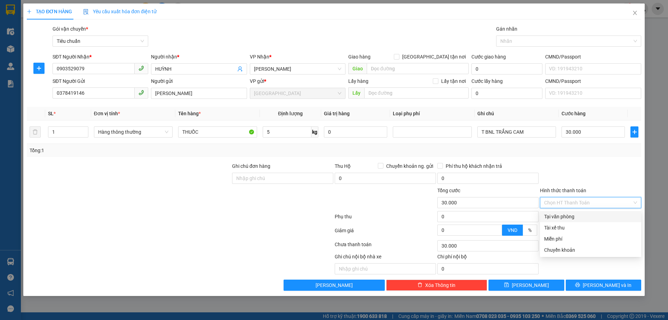
click at [572, 215] on div "Tại văn phòng" at bounding box center [590, 217] width 93 height 8
type input "0"
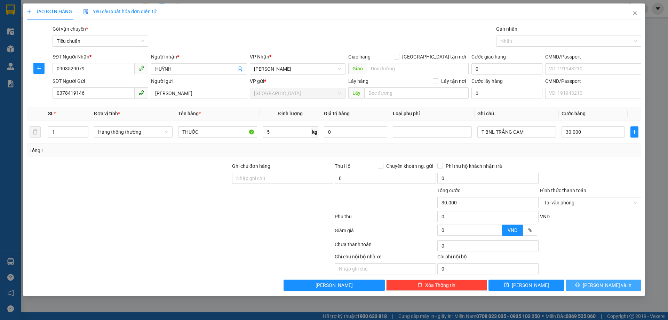
click at [608, 285] on span "[PERSON_NAME] và In" at bounding box center [607, 285] width 49 height 8
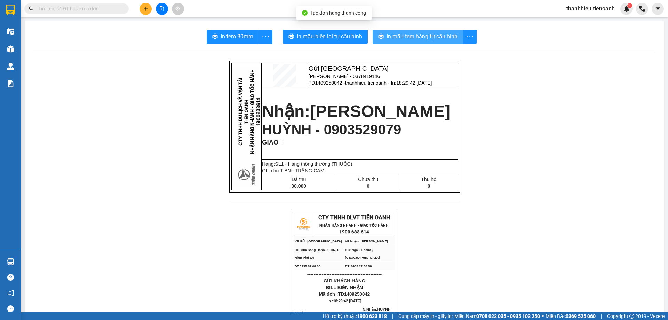
click at [442, 37] on span "In mẫu tem hàng tự cấu hình" at bounding box center [422, 36] width 71 height 9
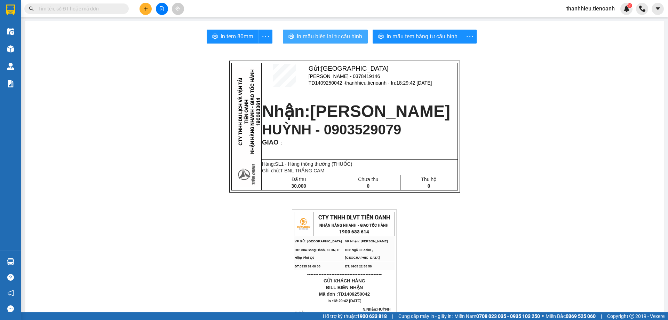
click at [321, 35] on span "In mẫu biên lai tự cấu hình" at bounding box center [329, 36] width 65 height 9
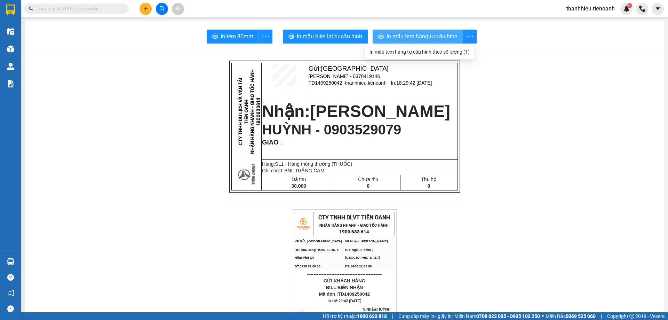
click at [424, 34] on span "In mẫu tem hàng tự cấu hình" at bounding box center [422, 36] width 71 height 9
click at [78, 6] on input "text" at bounding box center [79, 9] width 82 height 8
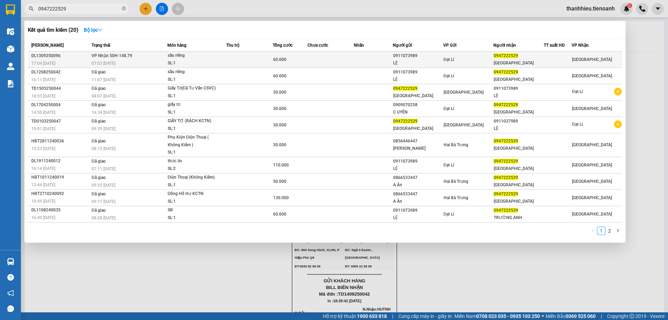
type input "0947222529"
click at [132, 59] on td "VP Nhận 50H-148.79 07:03 [DATE]" at bounding box center [129, 60] width 78 height 16
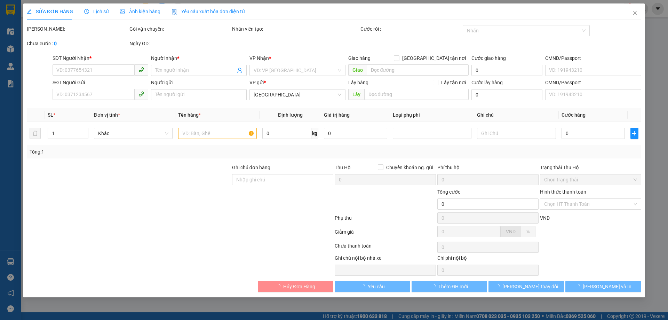
type input "0947222529"
type input "[GEOGRAPHIC_DATA]"
type input "0911073989"
type input "LỆ"
type input "241081214"
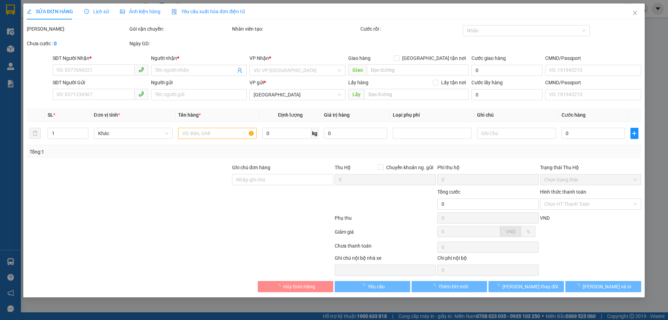
type input "60.000"
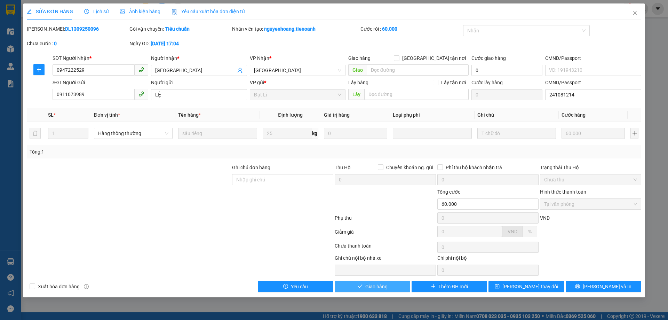
click at [383, 283] on span "Giao hàng" at bounding box center [376, 287] width 22 height 8
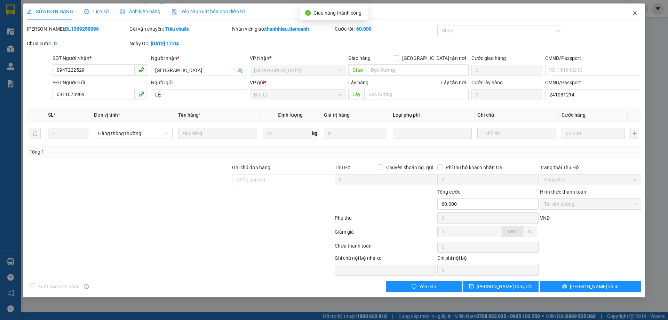
click at [635, 14] on icon "close" at bounding box center [635, 13] width 6 height 6
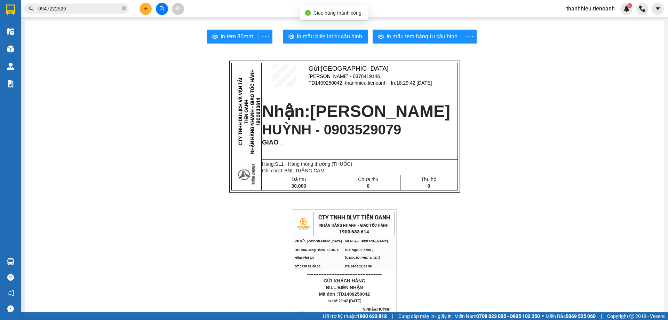
click at [143, 9] on icon "plus" at bounding box center [145, 8] width 5 height 5
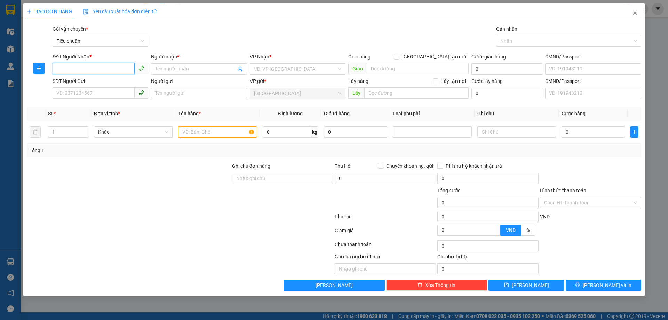
click at [114, 69] on input "SĐT Người Nhận *" at bounding box center [94, 68] width 82 height 11
type input "0397446447"
click at [96, 83] on div "0397446447 - A LÂM" at bounding box center [100, 83] width 87 height 8
type input "A LÂM"
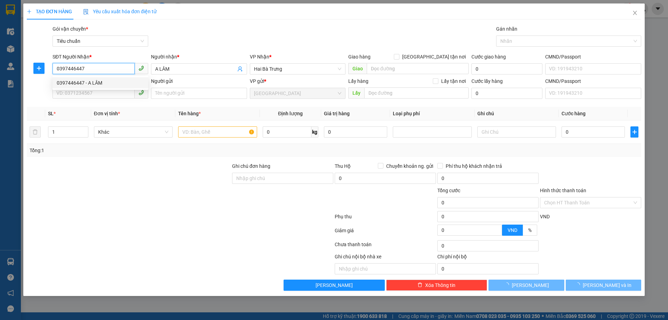
type input "40.000"
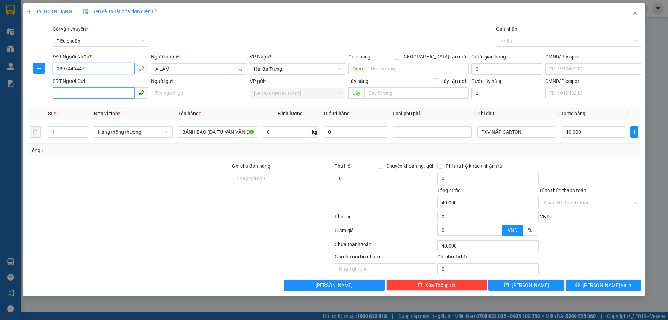
type input "0397446447"
click at [97, 93] on input "SĐT Người Gửi" at bounding box center [94, 92] width 82 height 11
click at [100, 110] on div "0988221379 - A NHẬT" at bounding box center [100, 107] width 87 height 8
type input "0988221379"
type input "A NHẬT"
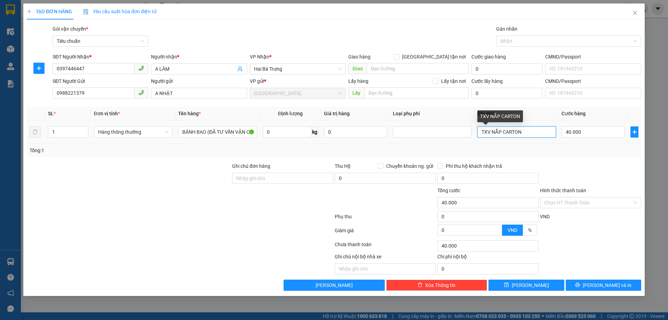
click at [490, 133] on input "TXV NẮP CARTON" at bounding box center [516, 131] width 79 height 11
type input "T CHỮ ĐỎ BNL XANH"
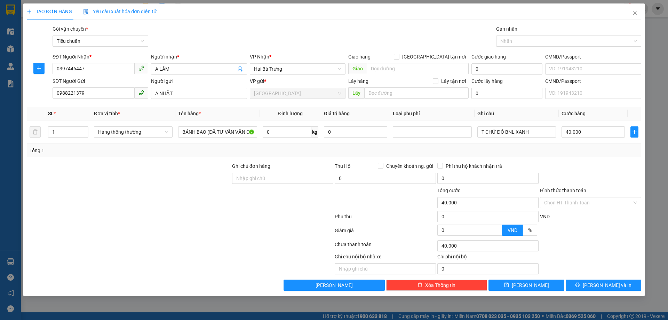
click at [537, 152] on div "Tổng: 1" at bounding box center [334, 151] width 609 height 8
click at [601, 134] on input "40.000" at bounding box center [593, 131] width 63 height 11
type input "3"
type input "30"
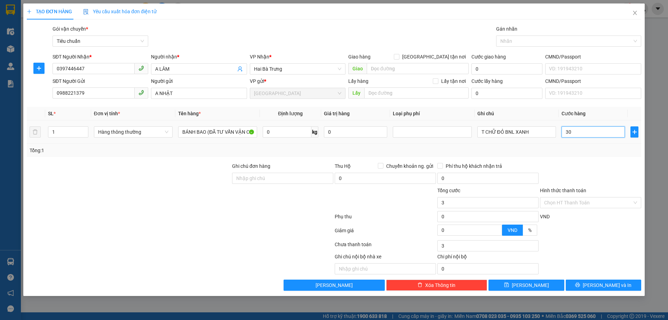
type input "30"
type input "30.000"
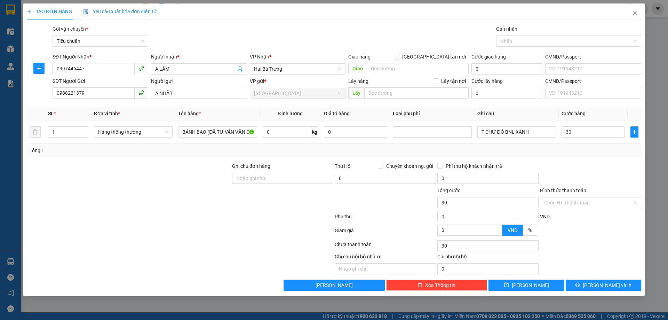
type input "30.000"
click at [589, 154] on div "Tổng: 1" at bounding box center [334, 151] width 609 height 8
click at [606, 281] on button "[PERSON_NAME] và In" at bounding box center [604, 284] width 76 height 11
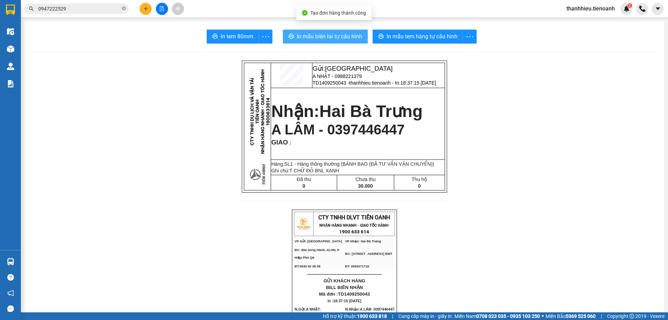
click at [340, 41] on span "In mẫu biên lai tự cấu hình" at bounding box center [329, 36] width 65 height 9
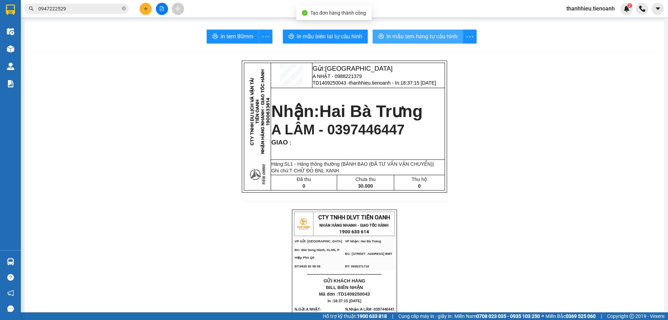
click at [438, 33] on span "In mẫu tem hàng tự cấu hình" at bounding box center [422, 36] width 71 height 9
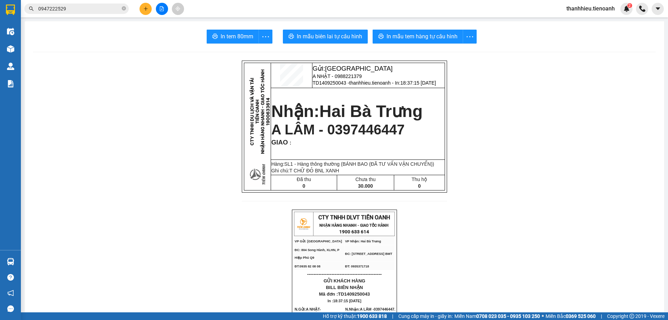
click at [143, 10] on button at bounding box center [146, 9] width 12 height 12
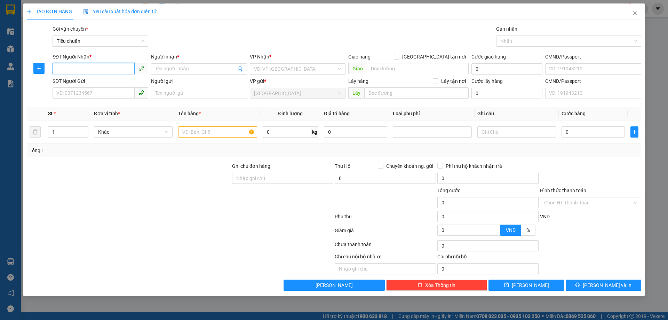
click at [109, 69] on input "SĐT Người Nhận *" at bounding box center [94, 68] width 82 height 11
click at [117, 80] on div "0818888008 - [PERSON_NAME]" at bounding box center [100, 83] width 87 height 8
type input "0818888008"
type input "C LAN"
type input "200.000"
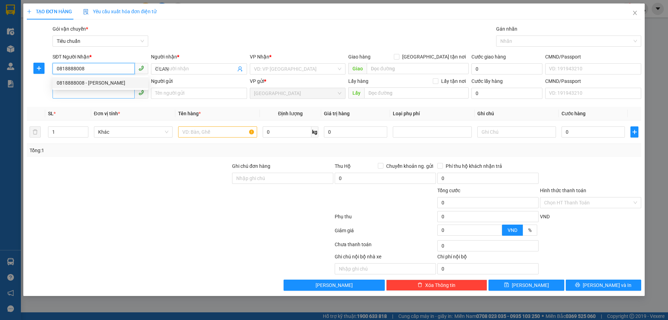
type input "200.000"
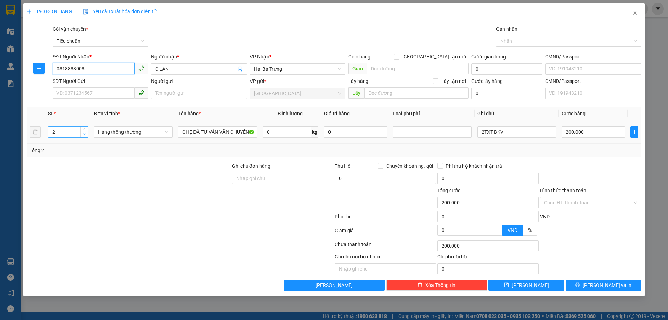
type input "0818888008"
type input "1"
click at [83, 133] on icon "down" at bounding box center [84, 134] width 2 height 2
drag, startPoint x: 484, startPoint y: 132, endPoint x: 476, endPoint y: 135, distance: 9.2
click at [477, 135] on td "2TXT BKV" at bounding box center [517, 131] width 84 height 23
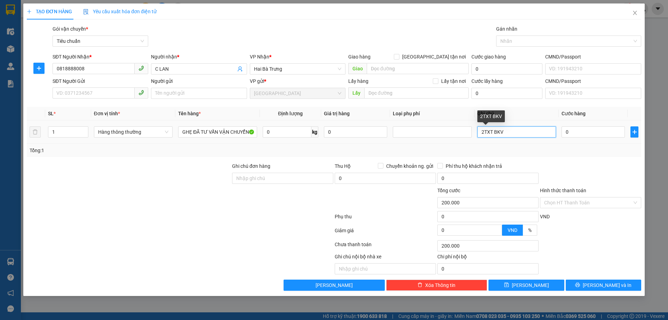
type input "0"
type input "TXT BKV"
click at [580, 128] on input "0" at bounding box center [593, 131] width 63 height 11
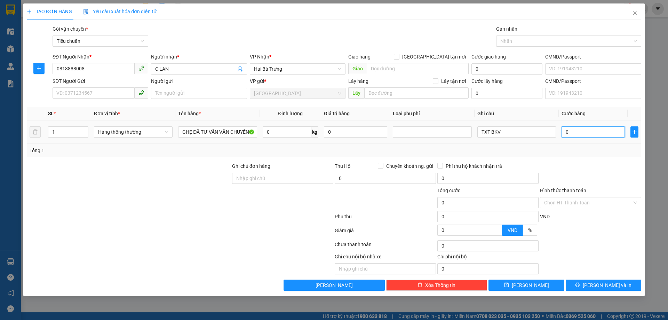
type input "1"
type input "10"
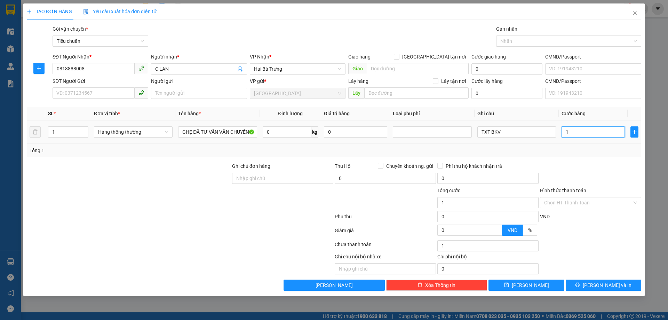
type input "10"
type input "100"
type input "100.000"
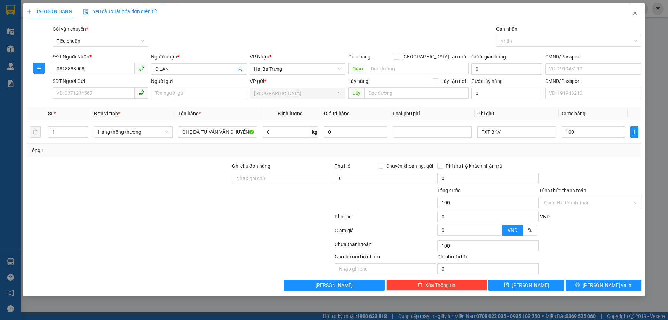
type input "100.000"
drag, startPoint x: 582, startPoint y: 166, endPoint x: 591, endPoint y: 194, distance: 29.4
click at [583, 166] on div at bounding box center [590, 174] width 103 height 24
click at [589, 204] on input "Hình thức thanh toán" at bounding box center [588, 202] width 88 height 10
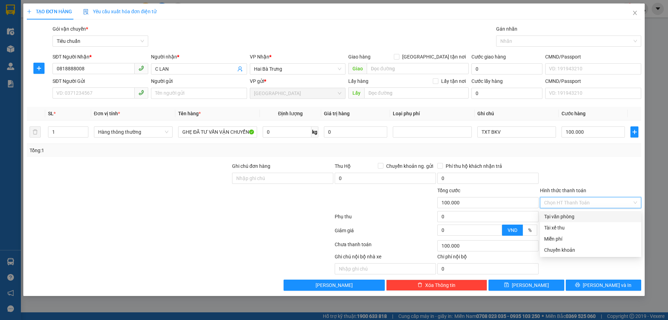
click at [579, 218] on div "Tại văn phòng" at bounding box center [590, 217] width 93 height 8
type input "0"
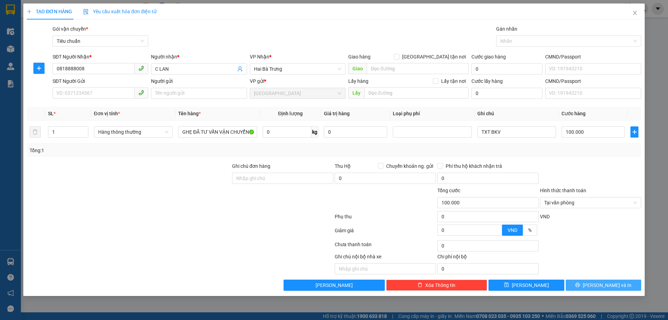
click at [588, 285] on button "[PERSON_NAME] và In" at bounding box center [604, 284] width 76 height 11
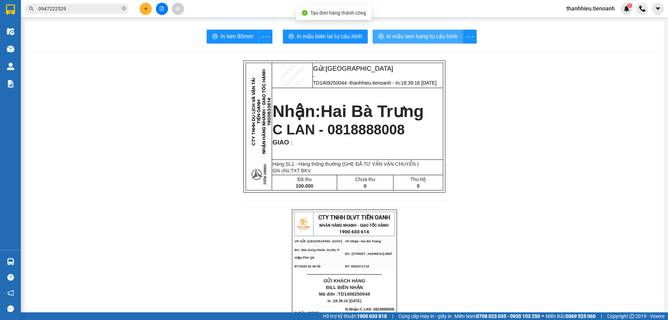
click at [426, 35] on span "In mẫu tem hàng tự cấu hình" at bounding box center [422, 36] width 71 height 9
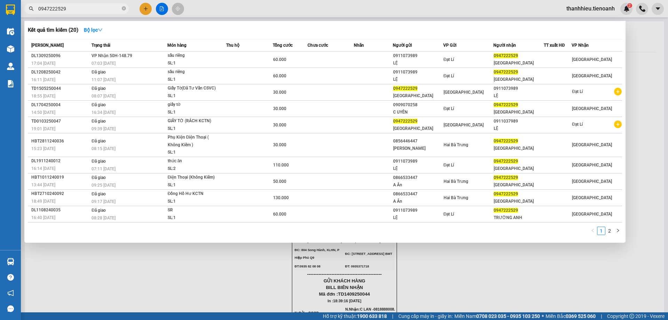
click at [96, 7] on input "0947222529" at bounding box center [79, 9] width 82 height 8
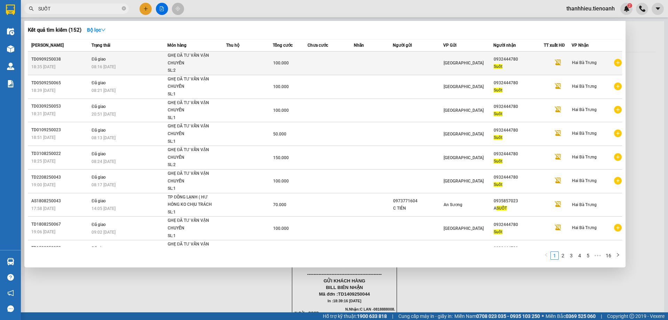
type input "SUỐT"
drag, startPoint x: 516, startPoint y: 60, endPoint x: 491, endPoint y: 60, distance: 25.1
click at [494, 60] on div "0932444780" at bounding box center [519, 59] width 50 height 7
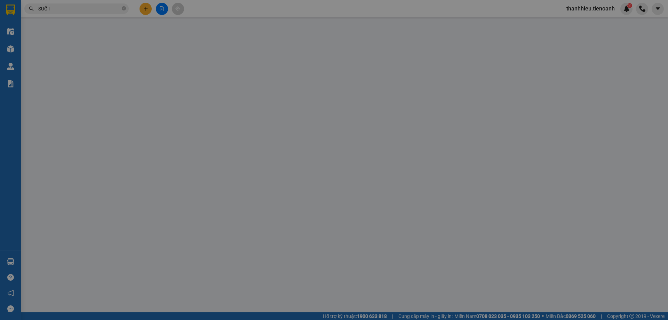
type input "0932444780"
type input "Suốt"
type input "100.000"
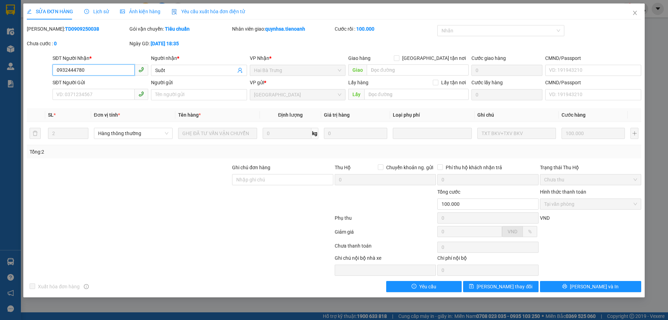
click at [103, 70] on input "0932444780" at bounding box center [94, 69] width 82 height 11
click at [634, 14] on icon "close" at bounding box center [635, 13] width 6 height 6
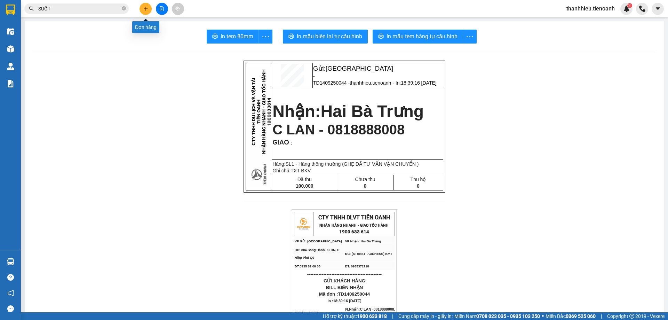
click at [144, 9] on icon "plus" at bounding box center [145, 8] width 5 height 5
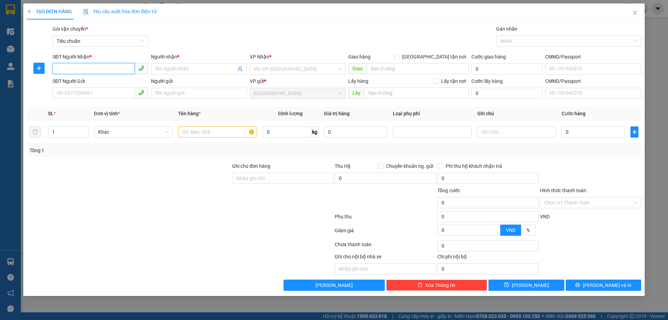
click at [92, 70] on input "SĐT Người Nhận *" at bounding box center [94, 68] width 82 height 11
paste input "0932444780"
type input "0932444780"
click at [88, 83] on div "0932444780 - Suốt" at bounding box center [100, 83] width 87 height 8
type input "Suốt"
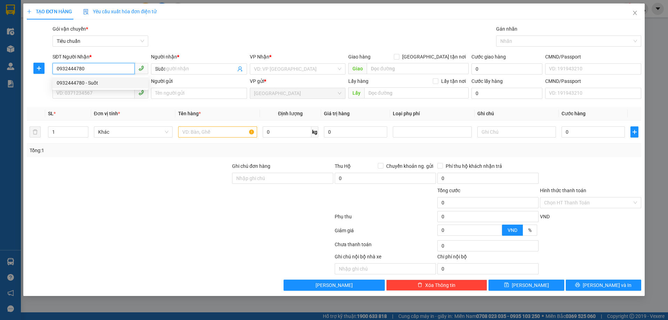
type input "100.000"
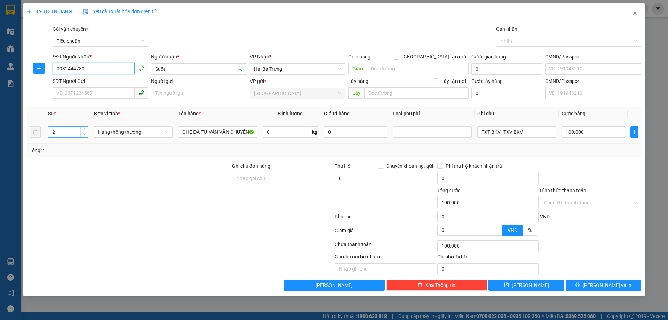
type input "0932444780"
type input "1"
click at [85, 135] on icon "down" at bounding box center [84, 134] width 2 height 2
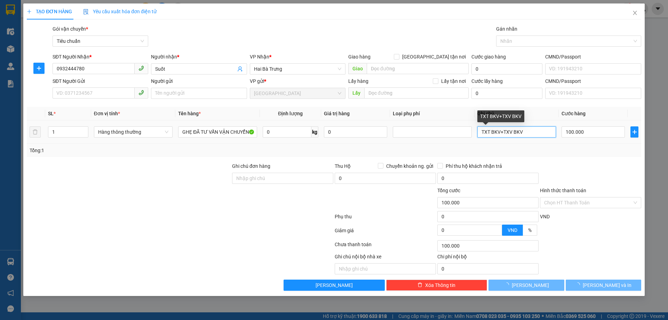
drag, startPoint x: 500, startPoint y: 132, endPoint x: 531, endPoint y: 132, distance: 30.3
click at [531, 132] on input "TXT BKV+TXV BKV" at bounding box center [516, 131] width 79 height 11
type input "0"
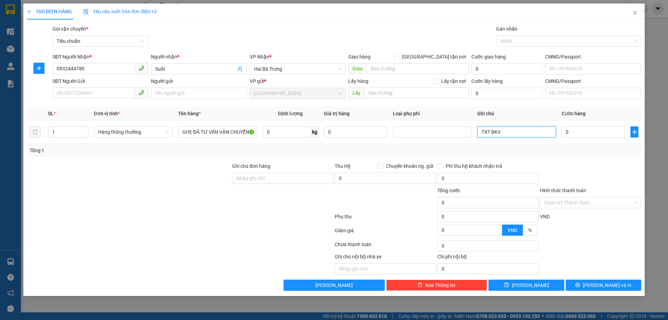
type input "TXT BKV"
click at [551, 154] on div "Tổng: 1" at bounding box center [334, 150] width 615 height 13
click at [585, 128] on input "0" at bounding box center [593, 131] width 63 height 11
type input "1"
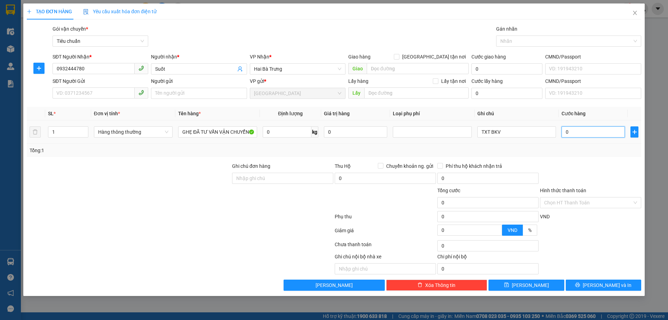
type input "1"
type input "10"
type input "100"
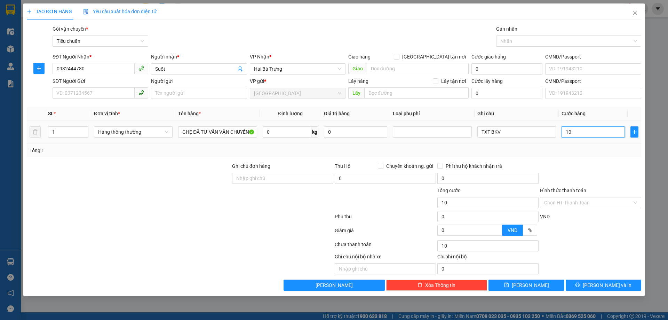
type input "100"
type input "100.000"
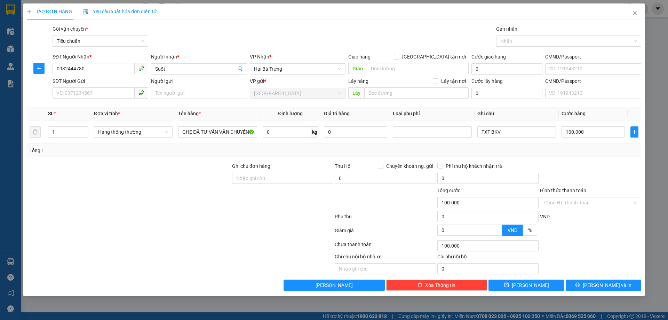
click at [583, 150] on div "Tổng: 1" at bounding box center [334, 151] width 609 height 8
click at [592, 205] on input "Hình thức thanh toán" at bounding box center [588, 202] width 88 height 10
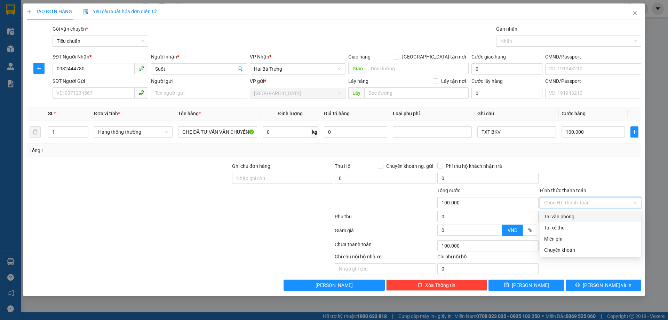
click at [589, 217] on div "Tại văn phòng" at bounding box center [590, 217] width 93 height 8
type input "0"
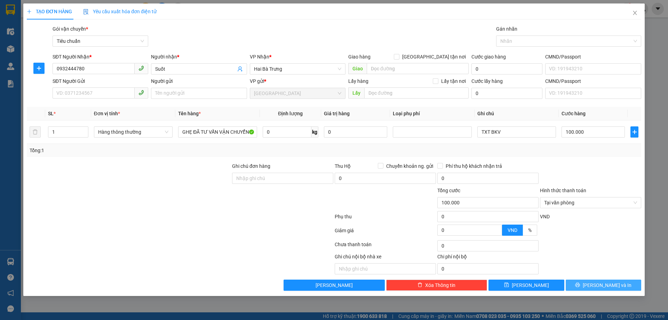
click at [596, 289] on button "[PERSON_NAME] và In" at bounding box center [604, 284] width 76 height 11
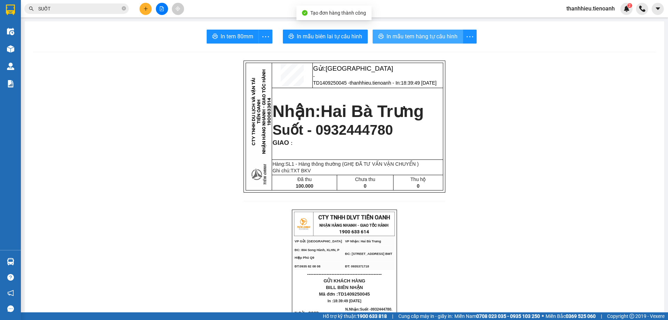
click at [425, 35] on span "In mẫu tem hàng tự cấu hình" at bounding box center [422, 36] width 71 height 9
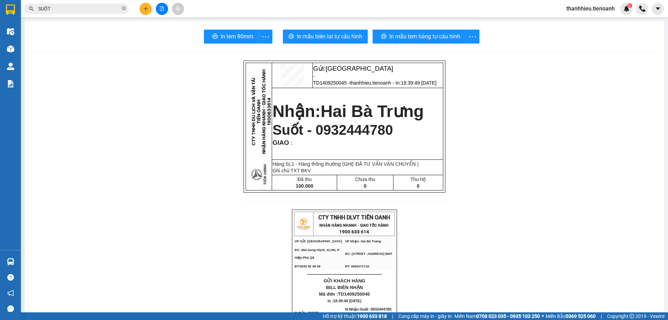
click at [143, 4] on button at bounding box center [146, 9] width 12 height 12
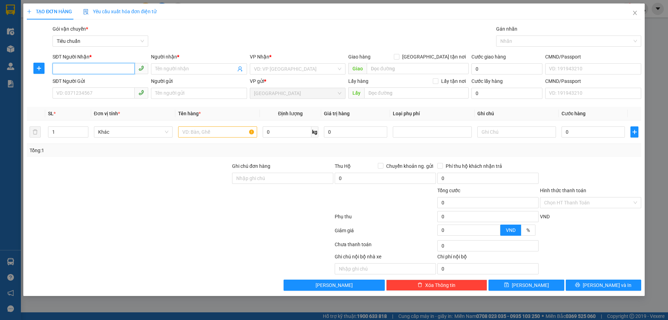
click at [101, 68] on input "SĐT Người Nhận *" at bounding box center [94, 68] width 82 height 11
click at [100, 68] on input "SĐT Người Nhận *" at bounding box center [94, 68] width 82 height 11
click at [635, 14] on icon "close" at bounding box center [635, 13] width 4 height 4
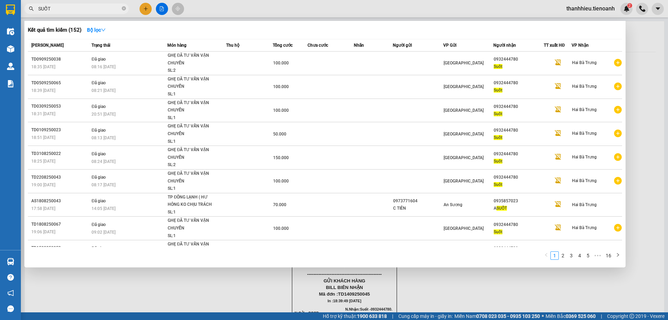
click at [54, 9] on input "SUỐT" at bounding box center [79, 9] width 82 height 8
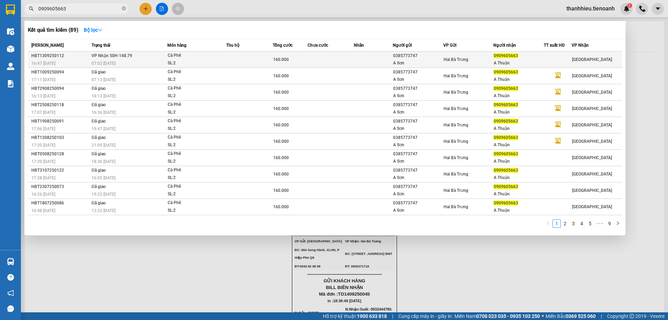
type input "0909605663"
click at [154, 61] on div "07:03 [DATE]" at bounding box center [130, 64] width 76 height 8
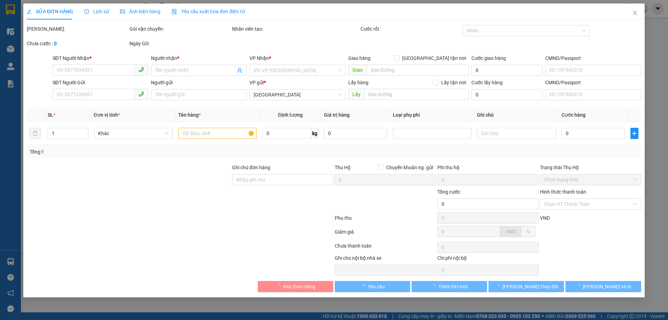
type input "0909605663"
type input "A Thuận"
type input "0385773747"
type input "A Sơn"
type input "160.000"
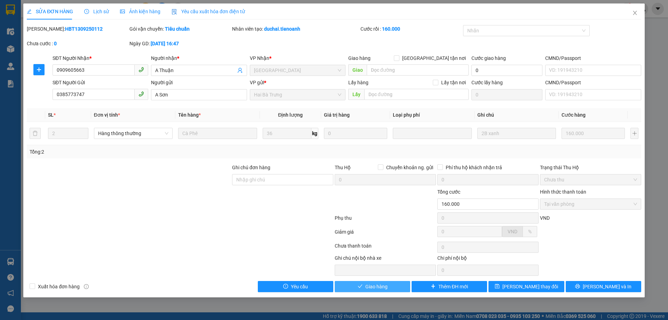
click at [375, 287] on span "Giao hàng" at bounding box center [376, 287] width 22 height 8
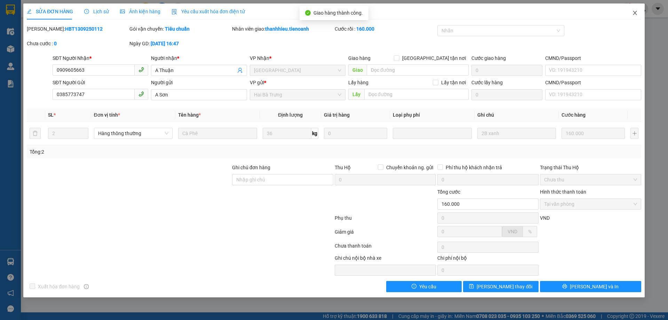
click at [638, 14] on icon "close" at bounding box center [635, 13] width 6 height 6
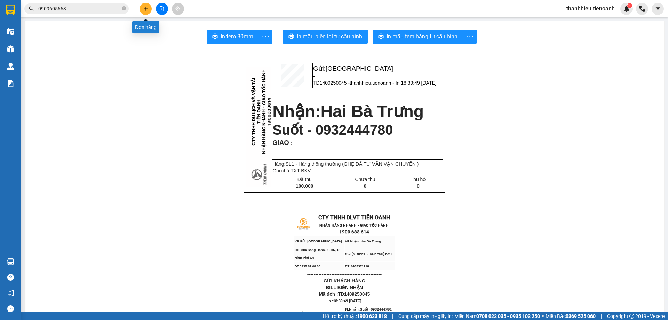
click at [143, 9] on icon "plus" at bounding box center [145, 8] width 5 height 5
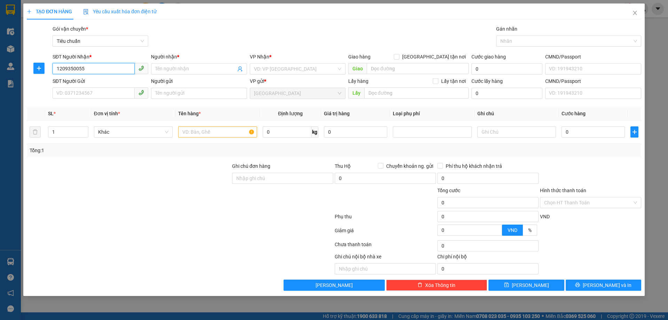
type input "1209350055"
click at [634, 14] on icon "close" at bounding box center [635, 13] width 6 height 6
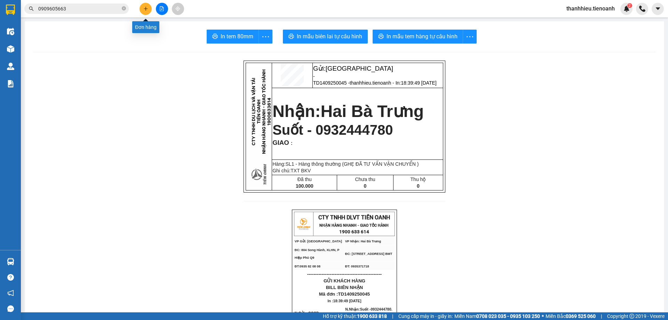
click at [144, 7] on icon "plus" at bounding box center [145, 8] width 5 height 5
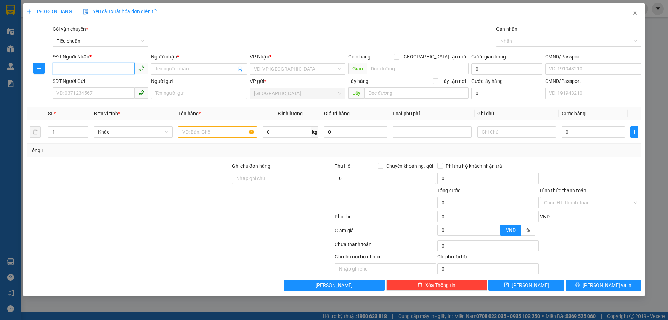
type input "8"
click at [97, 82] on div "0968678472 - C Tú" at bounding box center [100, 83] width 87 height 8
type input "0968678472"
type input "C Tú"
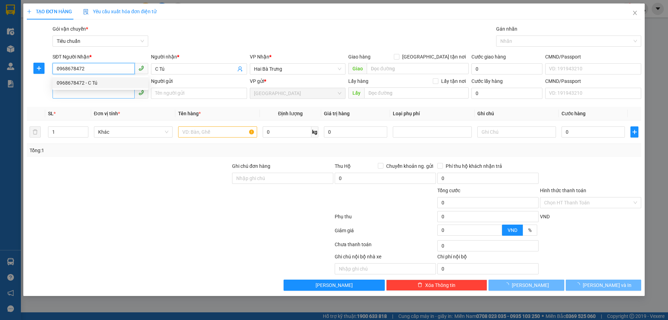
type input "40.000"
type input "0968678472"
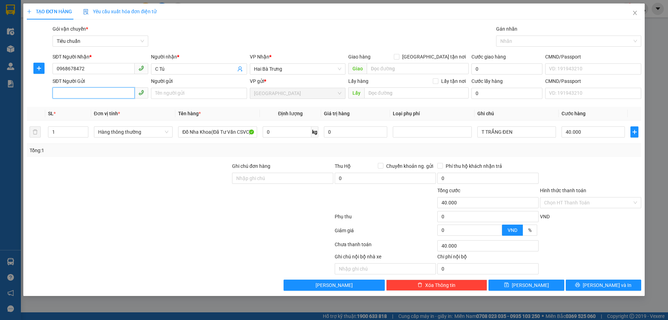
click at [98, 91] on input "SĐT Người Gửi" at bounding box center [94, 92] width 82 height 11
click at [108, 112] on div "0777694637 - Labo Medical" at bounding box center [101, 107] width 96 height 11
type input "0777694637"
type input "Labo Medical"
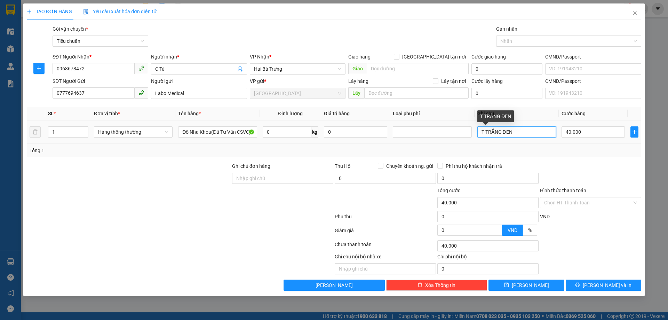
click at [496, 135] on input "T TRẮNG ĐEN" at bounding box center [516, 131] width 79 height 11
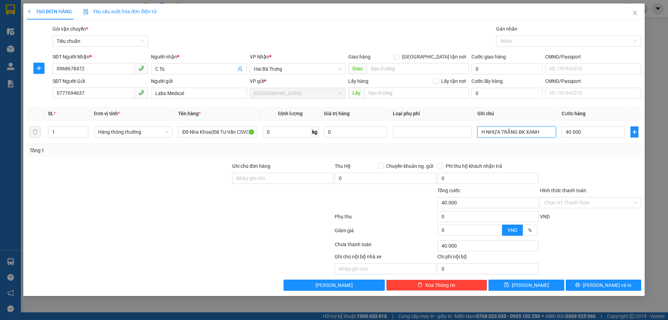
type input "H NHỰA TRẮNG BK XANH"
click at [555, 151] on div "Tổng: 1" at bounding box center [334, 151] width 609 height 8
click at [583, 135] on input "40.000" at bounding box center [593, 131] width 63 height 11
type input "3"
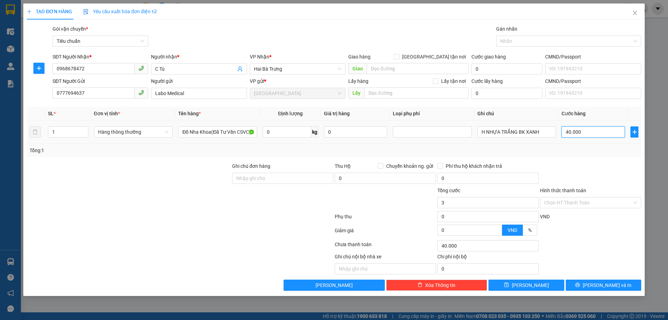
type input "3"
type input "30"
type input "30.000"
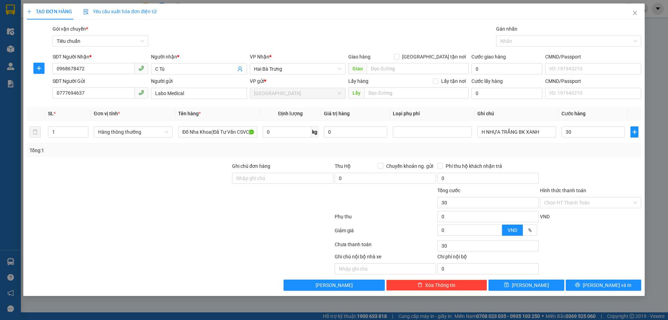
type input "30.000"
click at [580, 158] on div "Transit Pickup Surcharge Ids Transit Deliver Surcharge Ids Transit Deliver Surc…" at bounding box center [334, 158] width 615 height 266
click at [590, 203] on input "Hình thức thanh toán" at bounding box center [588, 202] width 88 height 10
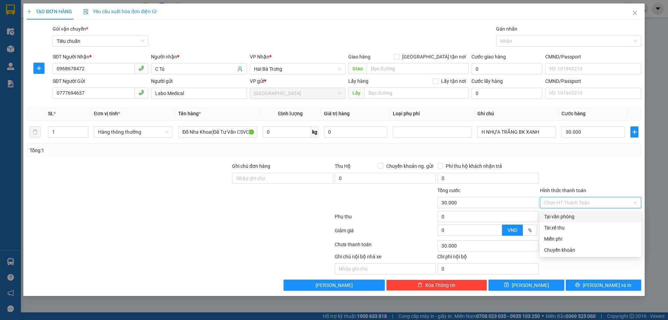
click at [588, 213] on div "Tại văn phòng" at bounding box center [590, 217] width 93 height 8
type input "0"
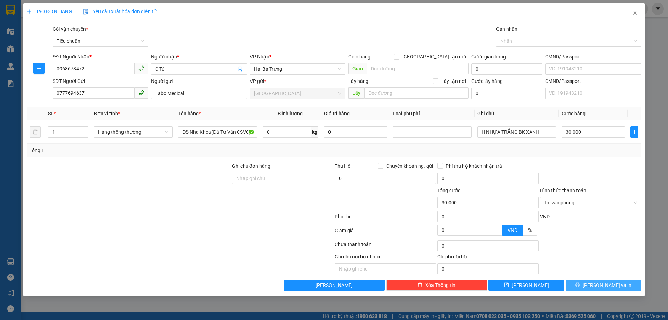
click at [610, 286] on span "[PERSON_NAME] và In" at bounding box center [607, 285] width 49 height 8
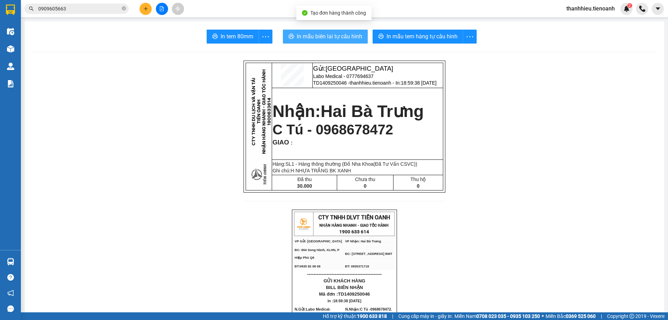
click at [350, 40] on span "In mẫu biên lai tự cấu hình" at bounding box center [329, 36] width 65 height 9
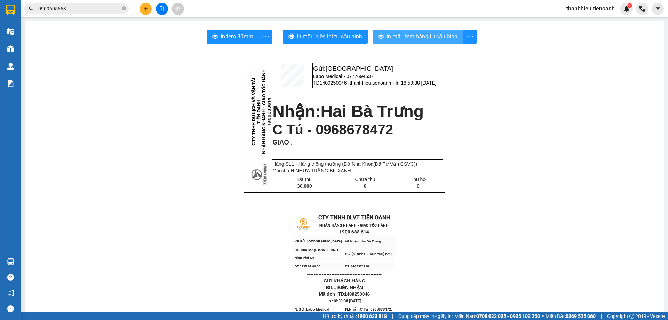
click at [427, 35] on span "In mẫu tem hàng tự cấu hình" at bounding box center [422, 36] width 71 height 9
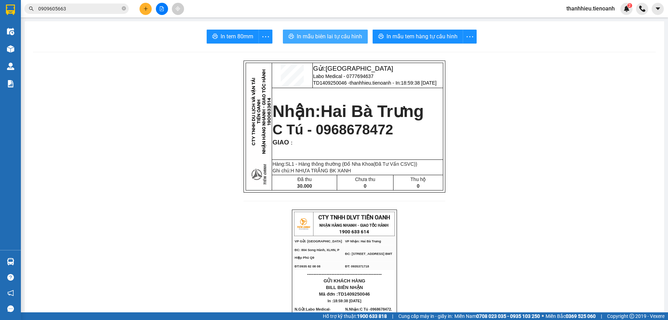
click at [334, 35] on span "In mẫu biên lai tự cấu hình" at bounding box center [329, 36] width 65 height 9
click at [90, 6] on input "0909605663" at bounding box center [79, 9] width 82 height 8
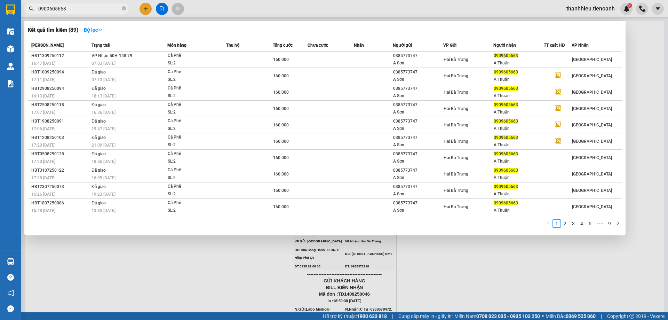
click at [90, 6] on input "0909605663" at bounding box center [79, 9] width 82 height 8
click at [142, 9] on div at bounding box center [334, 160] width 668 height 320
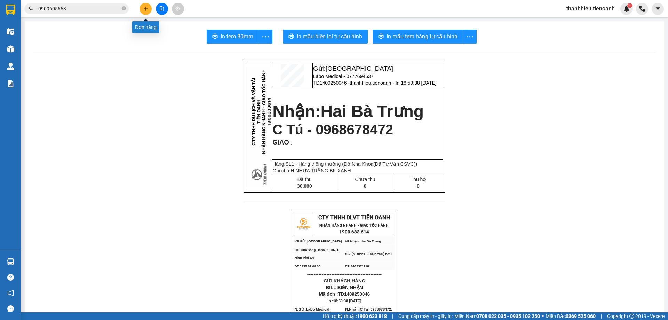
click at [142, 9] on button at bounding box center [146, 9] width 12 height 12
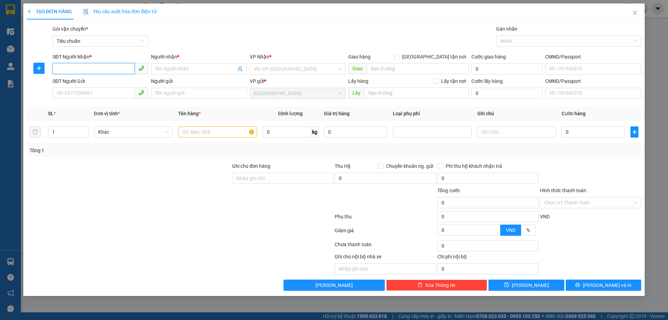
click at [85, 67] on input "SĐT Người Nhận *" at bounding box center [94, 68] width 82 height 11
click at [89, 68] on input "SĐT Người Nhận *" at bounding box center [94, 68] width 82 height 11
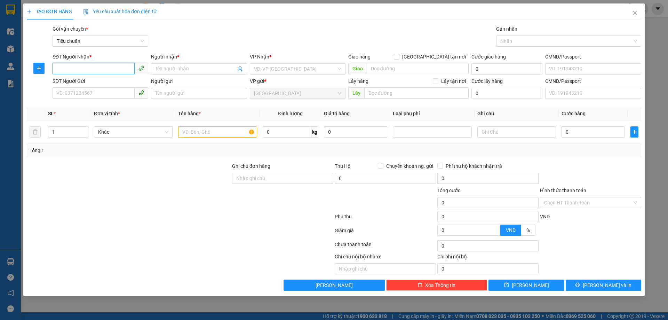
click at [89, 68] on input "SĐT Người Nhận *" at bounding box center [94, 68] width 82 height 11
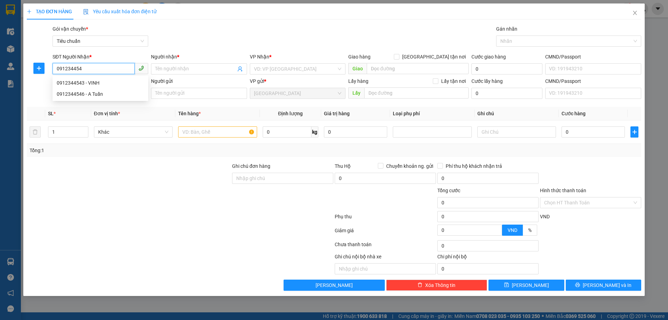
type input "0912344543"
click at [101, 84] on div "0912344543 - VINH" at bounding box center [100, 83] width 87 height 8
type input "VINH"
type input "40.000"
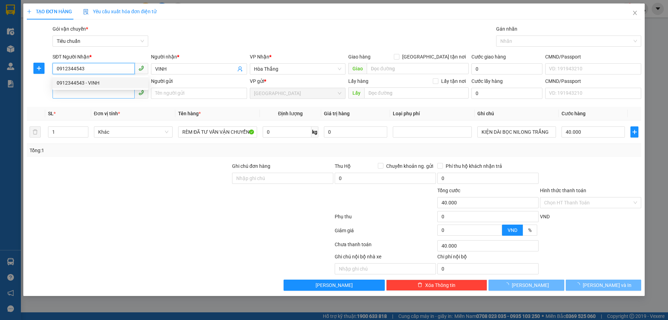
type input "0912344543"
click at [99, 94] on input "SĐT Người Gửi" at bounding box center [94, 92] width 82 height 11
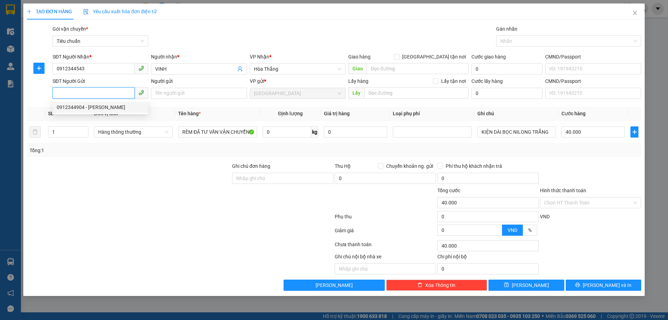
click at [106, 107] on div "0912344904 - [PERSON_NAME]" at bounding box center [100, 107] width 87 height 8
type input "0912344904"
type input "[PERSON_NAME]"
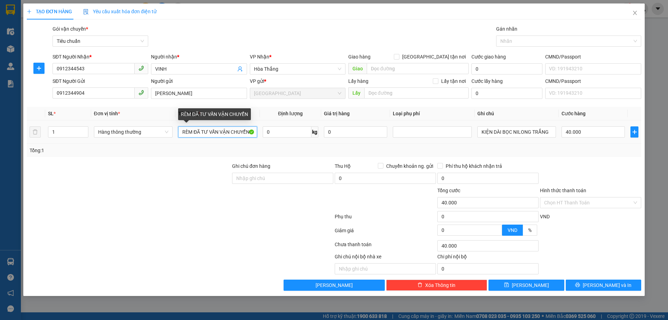
click at [222, 136] on input "RÈM ĐÃ TƯ VẤN VẬN CHUYỂN" at bounding box center [217, 131] width 79 height 11
click at [198, 133] on input "RÈM ĐÃ TƯ VẤN VẬN CHUYỂN" at bounding box center [217, 131] width 79 height 11
click at [195, 131] on input "RÈM ĐÃ TƯ VẤN VẬN CHUYỂN" at bounding box center [217, 131] width 79 height 11
type input "RÈM (ĐÃ TƯ VẤN VẬN CHUYỂN"
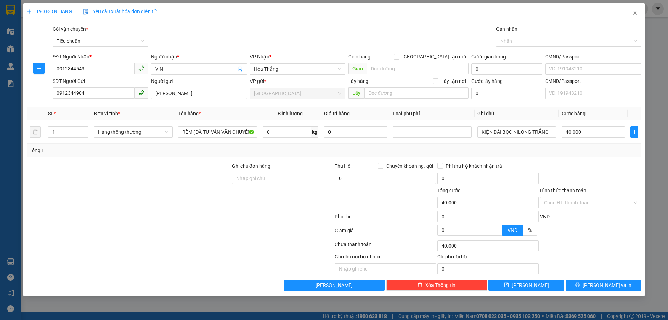
click at [282, 151] on div "Tổng: 1" at bounding box center [334, 151] width 609 height 8
click at [501, 134] on input "KIỆN DÀI BỌC NILONG TRẮNG" at bounding box center [516, 131] width 79 height 11
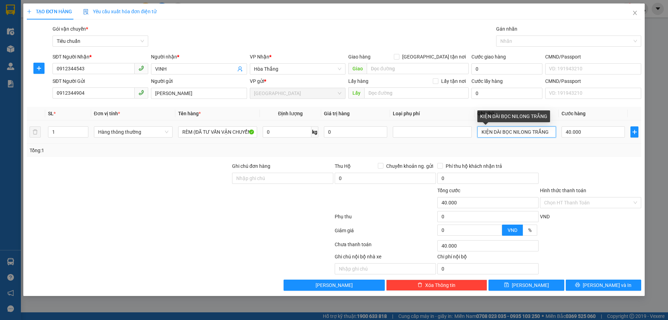
click at [504, 133] on input "KIỆN DÀI BỌC NILONG TRẮNG" at bounding box center [516, 131] width 79 height 11
type input "CÂY DÀI BBC"
drag, startPoint x: 548, startPoint y: 152, endPoint x: 554, endPoint y: 151, distance: 6.0
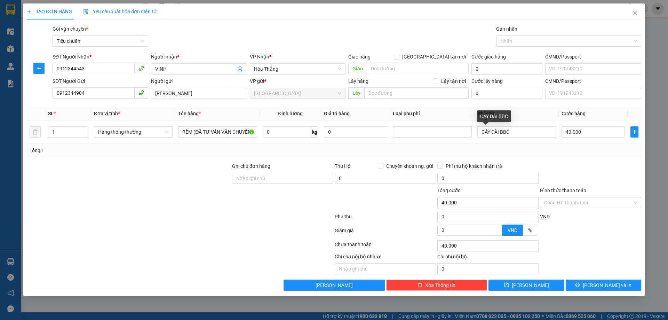
click at [551, 152] on div "Tổng: 1" at bounding box center [334, 151] width 609 height 8
click at [576, 136] on input "40.000" at bounding box center [593, 131] width 63 height 11
type input "6"
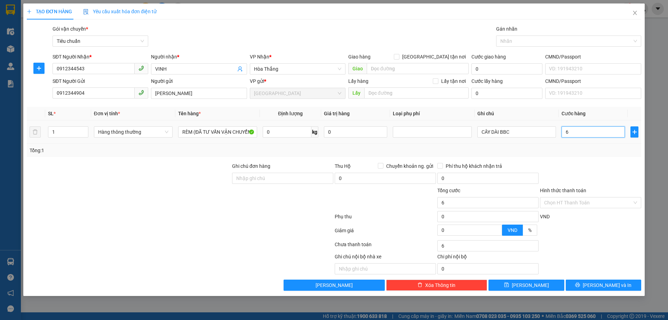
type input "60"
type input "60.000"
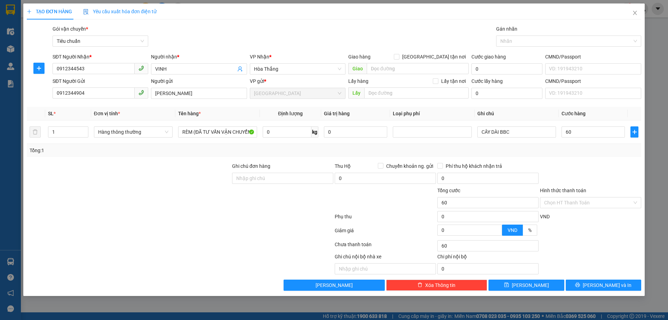
type input "60.000"
click at [574, 164] on div at bounding box center [590, 174] width 103 height 24
click at [580, 283] on icon "printer" at bounding box center [577, 284] width 5 height 5
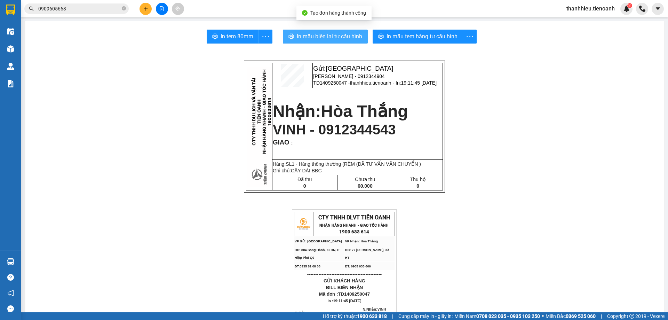
click at [341, 34] on span "In mẫu biên lai tự cấu hình" at bounding box center [329, 36] width 65 height 9
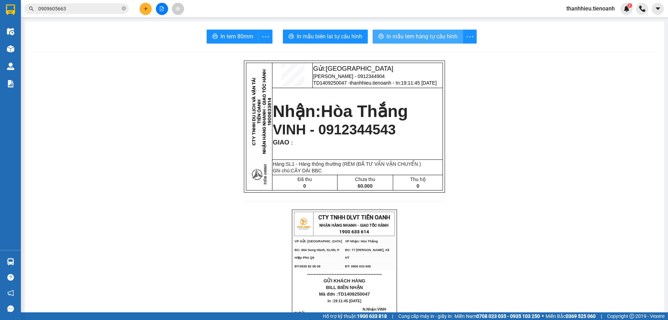
click at [427, 34] on span "In mẫu tem hàng tự cấu hình" at bounding box center [422, 36] width 71 height 9
click at [148, 10] on icon "plus" at bounding box center [145, 8] width 5 height 5
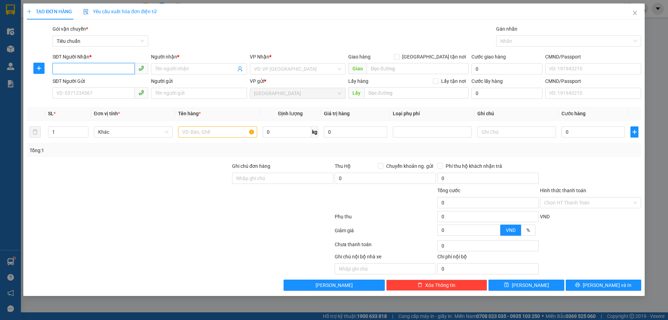
click at [115, 64] on input "SĐT Người Nhận *" at bounding box center [94, 68] width 82 height 11
type input "0385045214"
click at [108, 82] on div "0385045214 - [GEOGRAPHIC_DATA]" at bounding box center [100, 83] width 87 height 8
type input "Cô Thảo"
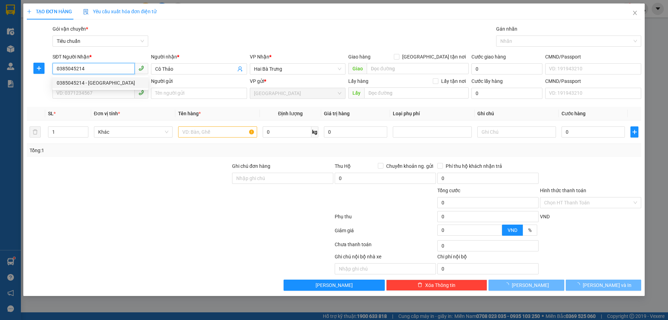
type input "30.000"
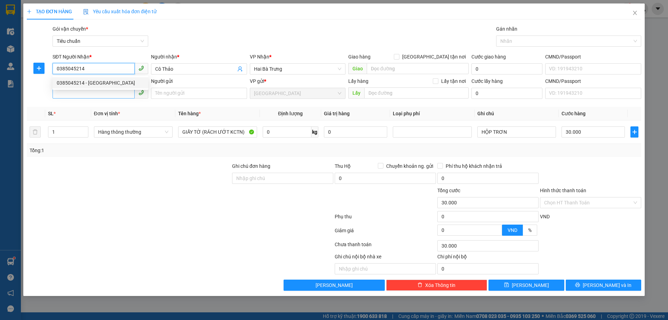
type input "0385045214"
click at [104, 97] on input "SĐT Người Gửi" at bounding box center [94, 92] width 82 height 11
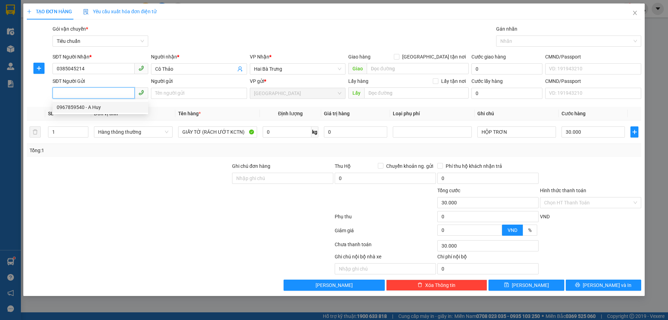
click at [101, 105] on div "0967859540 - A Huy" at bounding box center [100, 107] width 87 height 8
type input "0967859540"
type input "A Huy"
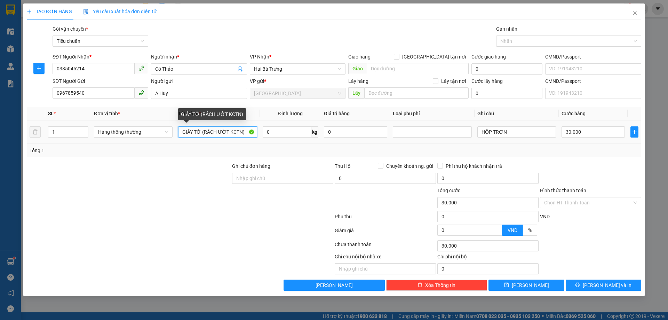
click at [216, 132] on input "GIẤY TỜ (RÁCH ƯỚT KCTN)" at bounding box center [217, 131] width 79 height 11
type input "BÁNH KẸO"
click at [386, 149] on div "Tổng: 1" at bounding box center [334, 151] width 609 height 8
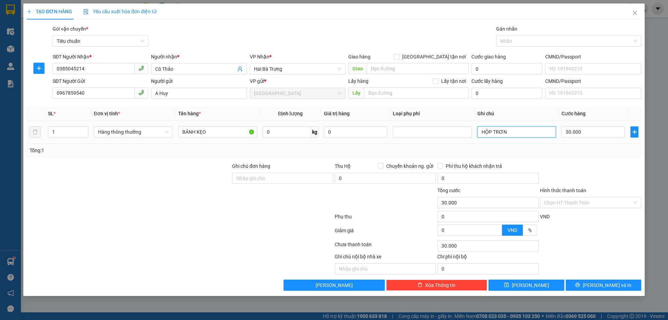
click at [512, 128] on input "HỘP TRƠN" at bounding box center [516, 131] width 79 height 11
type input "T CHỮ ĐEN"
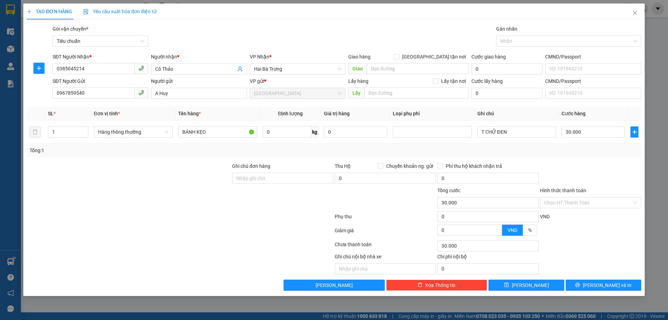
click at [542, 155] on div "Tổng: 1" at bounding box center [334, 150] width 615 height 13
click at [585, 134] on input "30.000" at bounding box center [593, 131] width 63 height 11
click at [593, 172] on div at bounding box center [590, 174] width 103 height 24
click at [612, 287] on span "[PERSON_NAME] và In" at bounding box center [607, 285] width 49 height 8
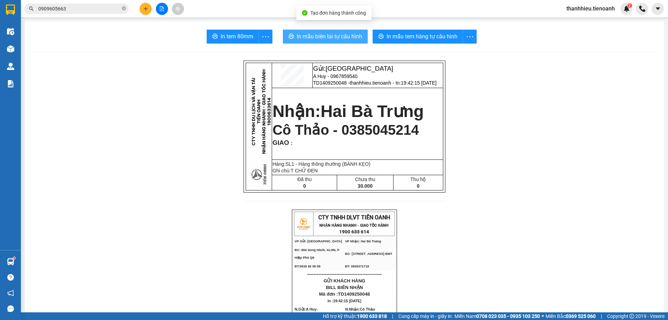
click at [340, 42] on button "In mẫu biên lai tự cấu hình" at bounding box center [325, 37] width 85 height 14
click at [339, 39] on span "In mẫu biên lai tự cấu hình" at bounding box center [329, 36] width 65 height 9
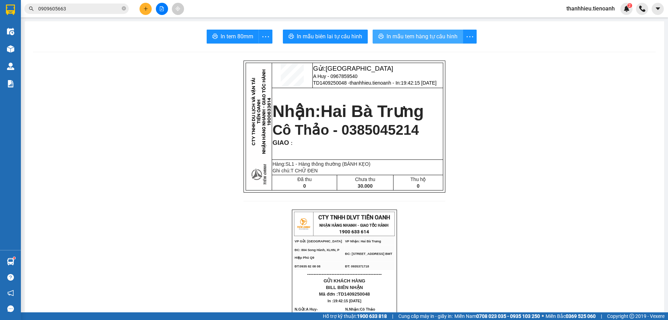
click at [408, 34] on span "In mẫu tem hàng tự cấu hình" at bounding box center [422, 36] width 71 height 9
